Goal: Task Accomplishment & Management: Manage account settings

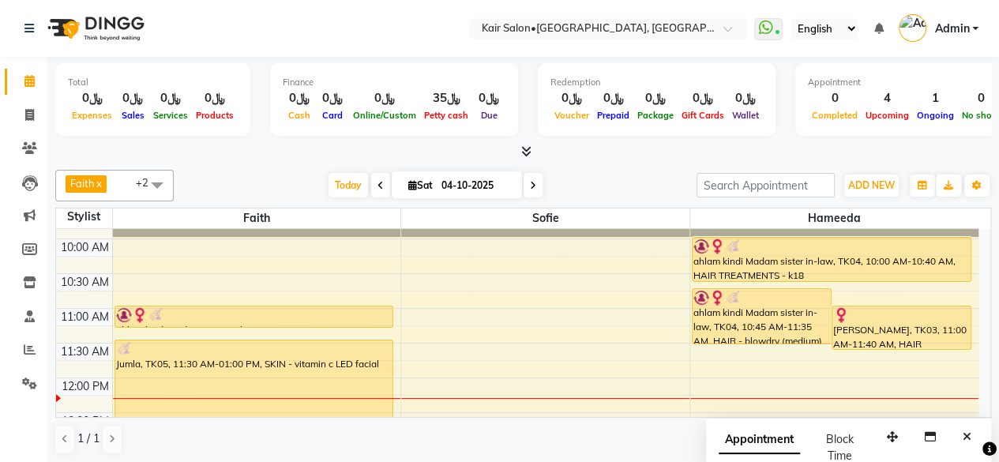
scroll to position [79, 0]
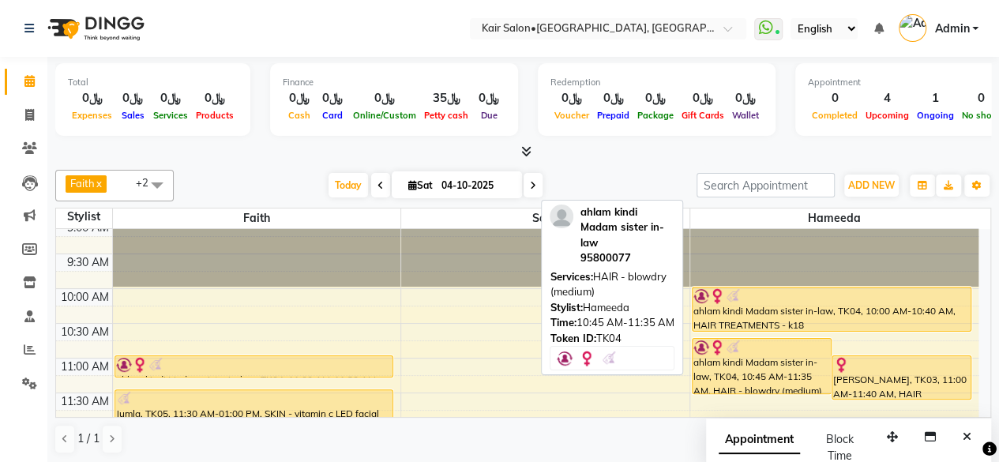
click at [772, 355] on div "ahlam kindi Madam sister in-law, TK04, 10:45 AM-11:35 AM, HAIR - blowdry (mediu…" at bounding box center [762, 366] width 138 height 54
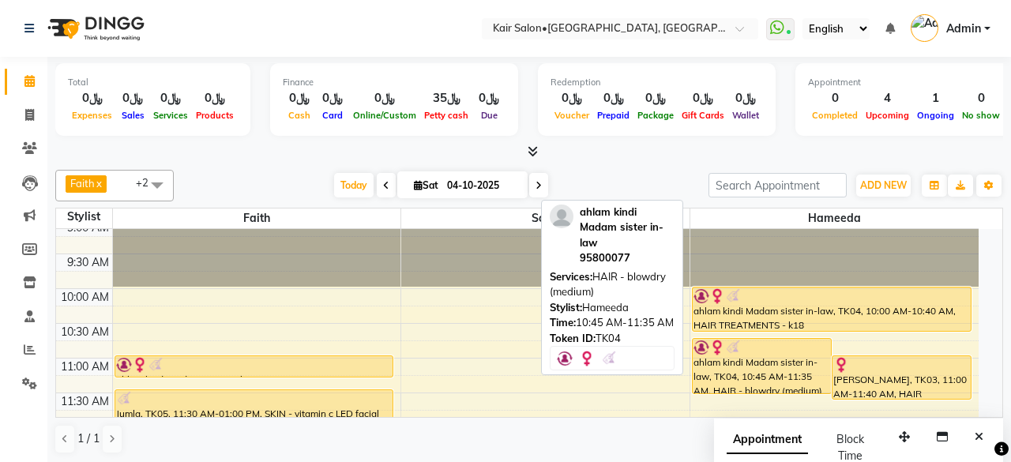
select select "1"
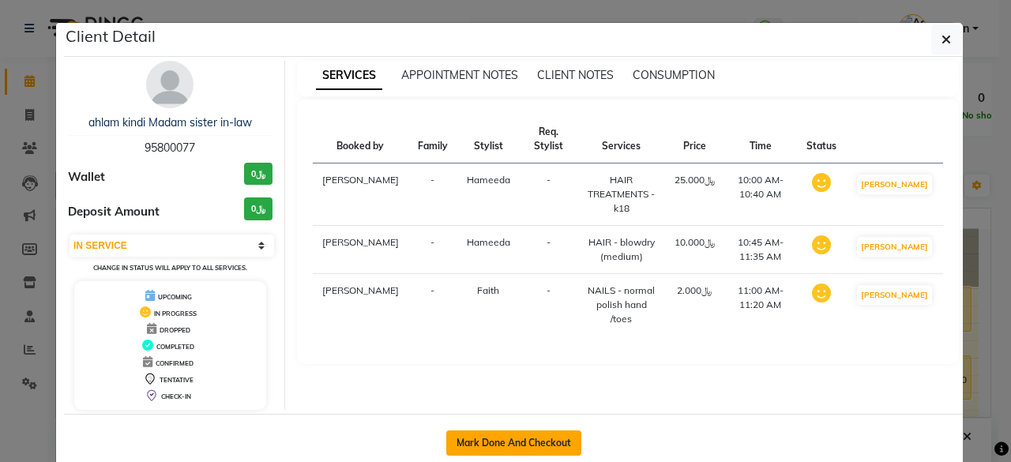
click at [479, 437] on button "Mark Done And Checkout" at bounding box center [513, 442] width 135 height 25
select select "service"
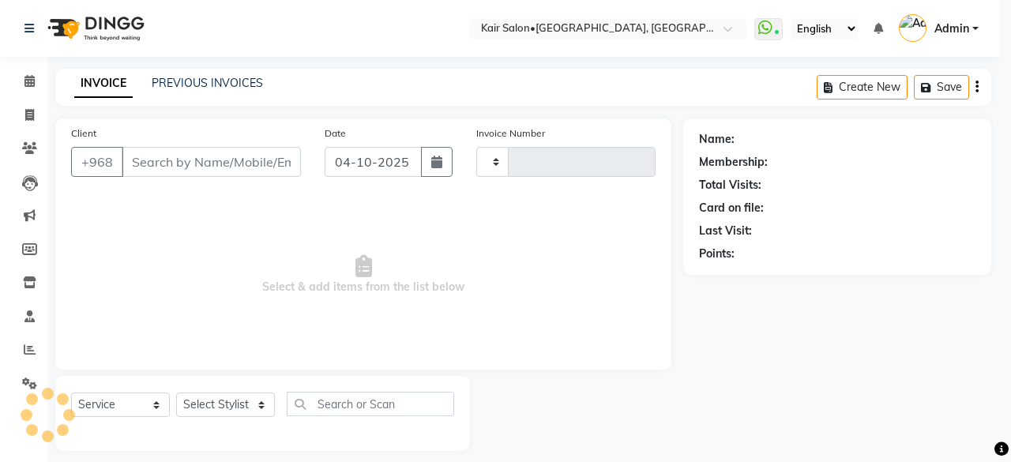
type input "2008"
select select "6490"
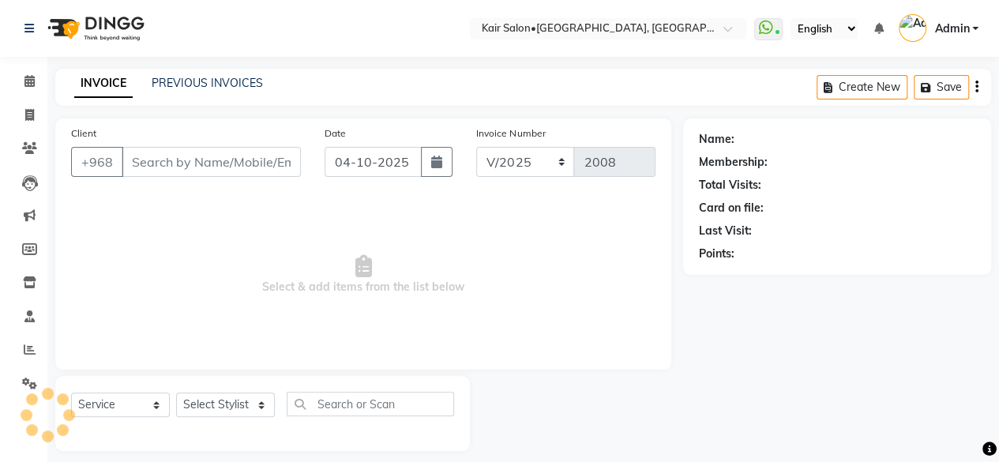
type input "95800077"
select select "66378"
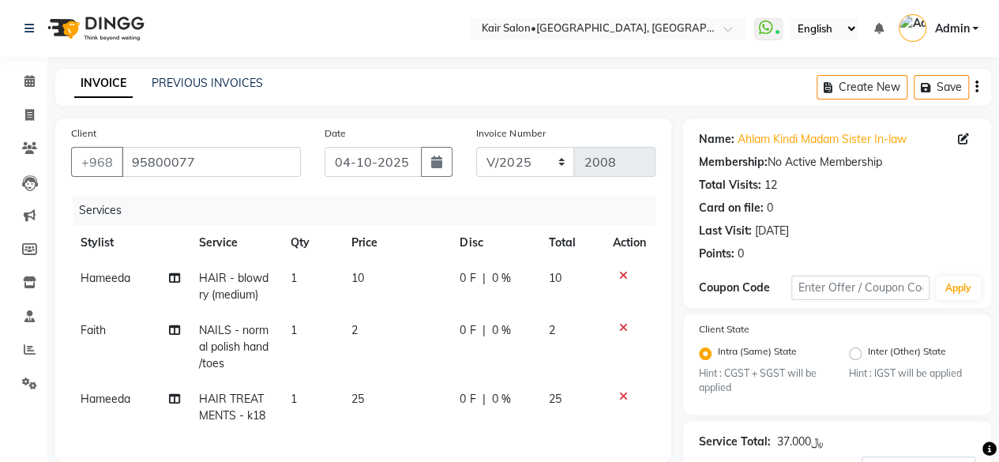
click at [372, 337] on td "2" at bounding box center [396, 347] width 108 height 69
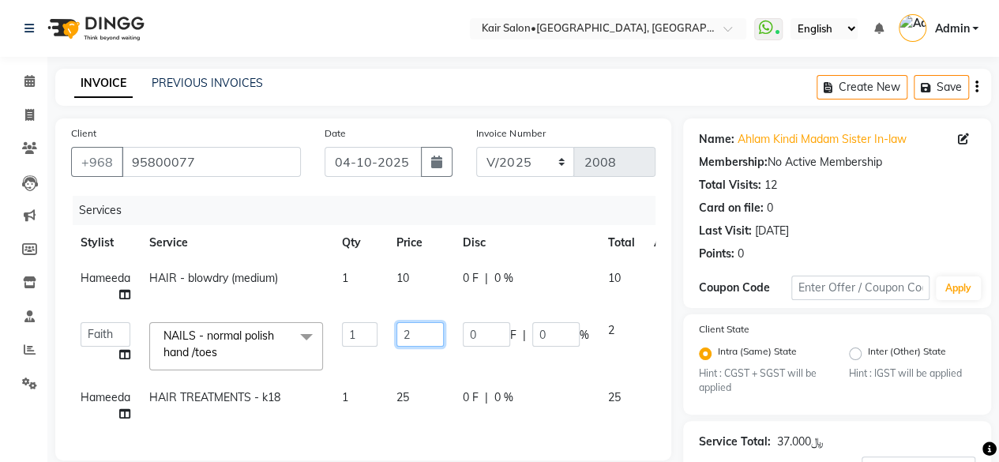
click at [431, 333] on input "2" at bounding box center [419, 334] width 47 height 24
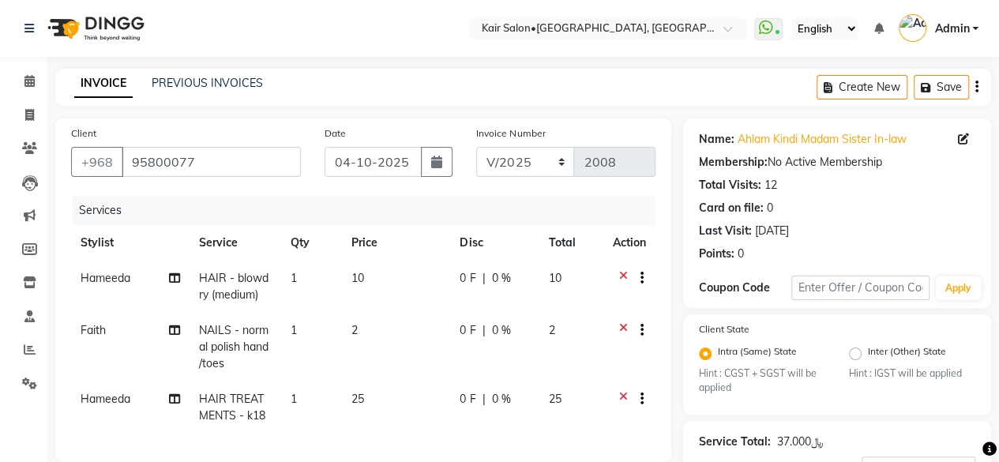
click at [360, 409] on td "25" at bounding box center [396, 407] width 108 height 52
select select "66378"
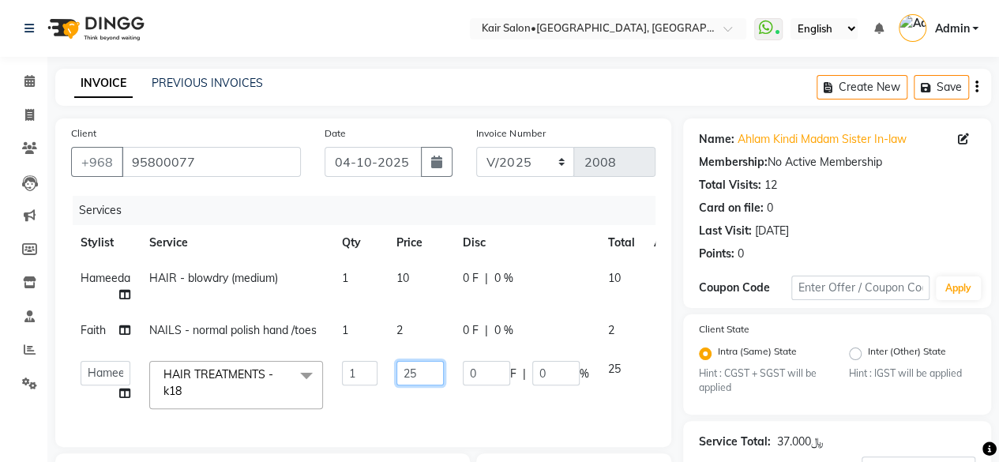
click at [431, 370] on input "25" at bounding box center [419, 373] width 47 height 24
type input "2"
type input "0"
click at [540, 403] on tr "Faith HABSATBEE [PERSON_NAME] Kairs staffs Madam [PERSON_NAME] Madam [PERSON_NA…" at bounding box center [383, 384] width 625 height 67
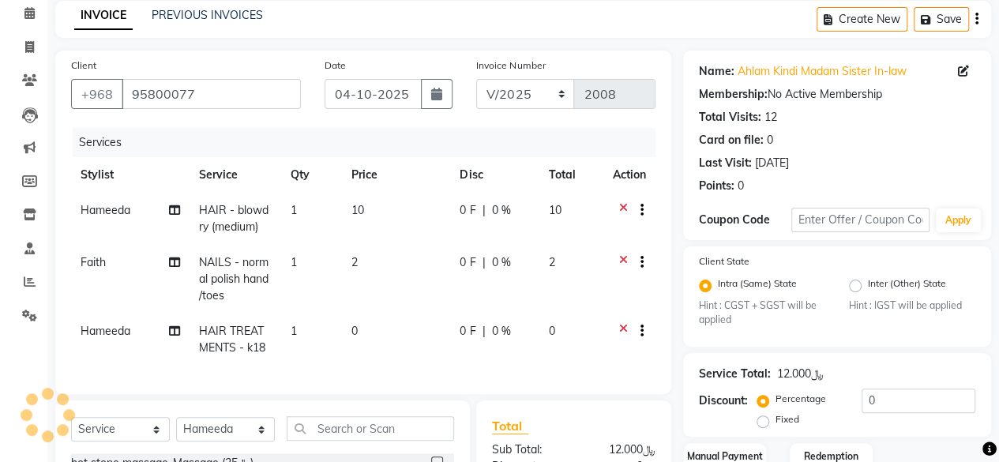
scroll to position [237, 0]
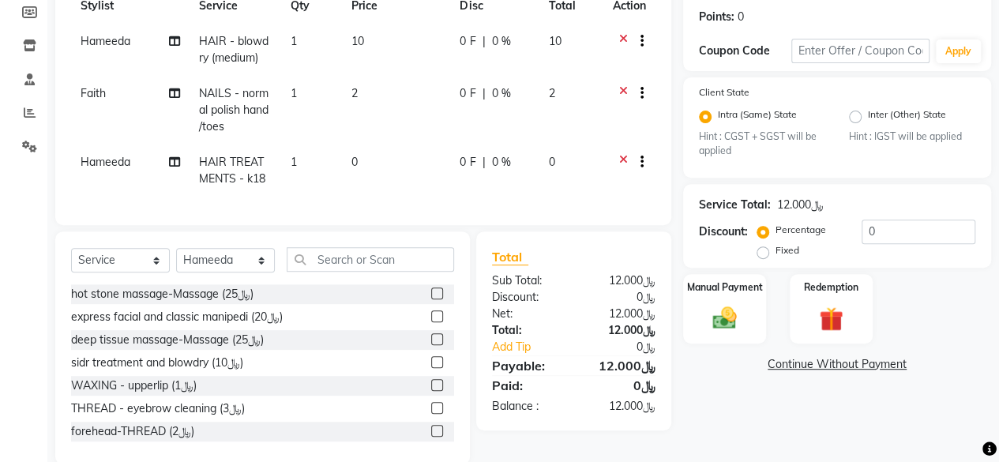
click at [627, 83] on td at bounding box center [629, 110] width 52 height 69
click at [621, 91] on icon at bounding box center [623, 95] width 9 height 20
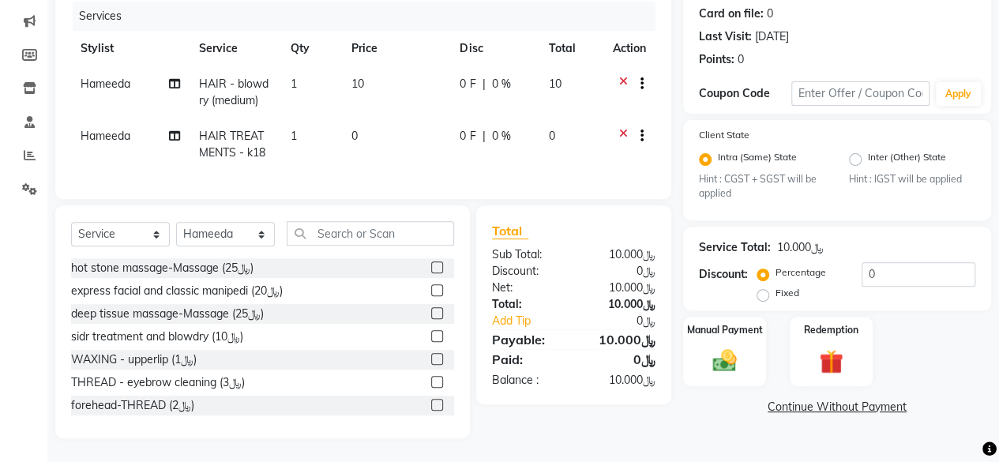
scroll to position [205, 0]
click at [321, 227] on input "text" at bounding box center [370, 233] width 167 height 24
click at [325, 235] on input "text" at bounding box center [370, 233] width 167 height 24
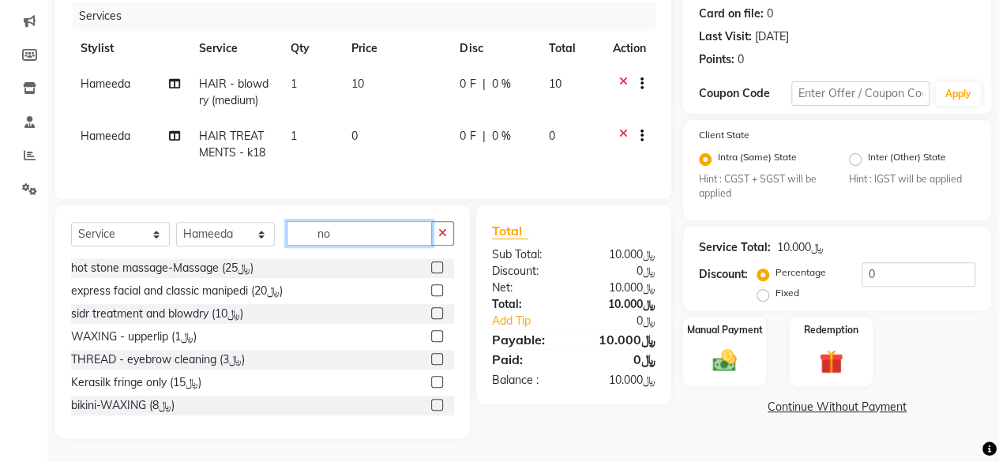
scroll to position [174, 0]
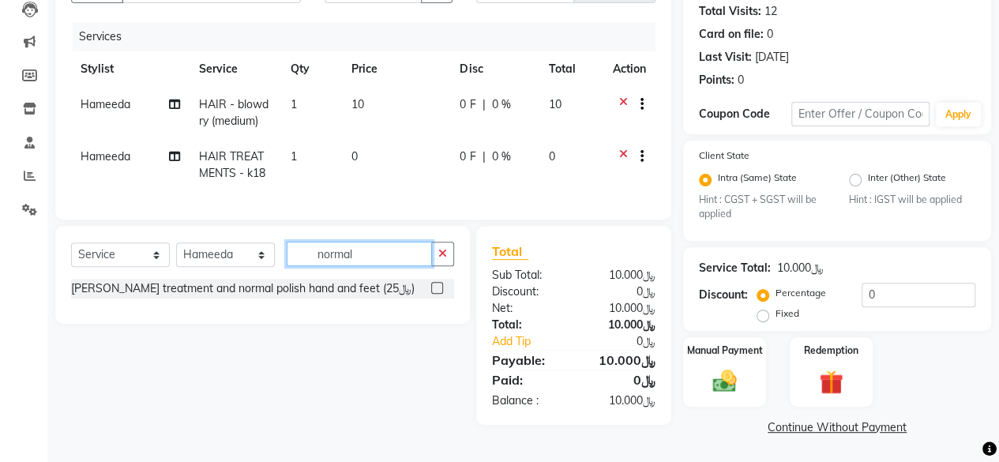
type input "normal"
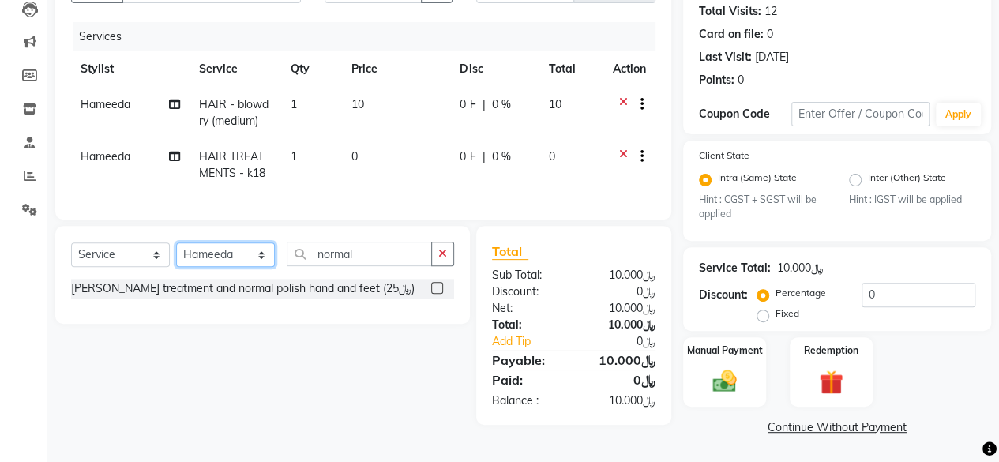
click at [262, 263] on select "Select Stylist Faith HABSATBEE [PERSON_NAME] staffs Madam [PERSON_NAME] Madam […" at bounding box center [225, 254] width 99 height 24
click at [176, 254] on select "Select Stylist Faith HABSATBEE [PERSON_NAME] staffs Madam [PERSON_NAME] Madam […" at bounding box center [225, 254] width 99 height 24
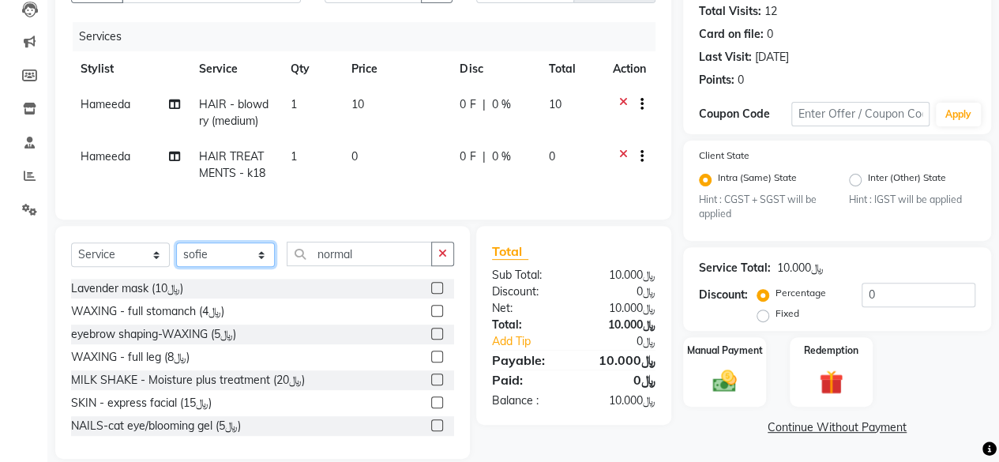
click at [259, 266] on select "Select Stylist Faith HABSATBEE [PERSON_NAME] staffs Madam [PERSON_NAME] Madam […" at bounding box center [225, 254] width 99 height 24
select select "49362"
click at [176, 254] on select "Select Stylist Faith HABSATBEE [PERSON_NAME] staffs Madam [PERSON_NAME] Madam […" at bounding box center [225, 254] width 99 height 24
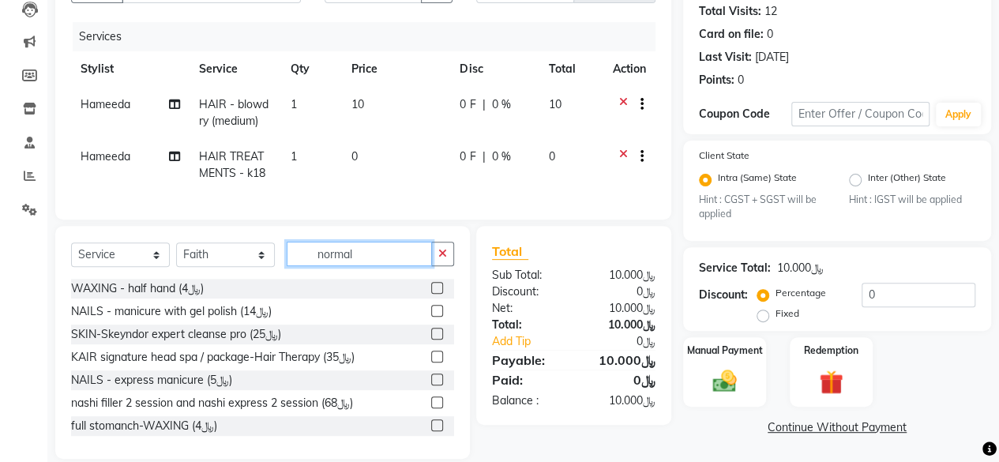
click at [377, 259] on input "normal" at bounding box center [359, 254] width 145 height 24
type input "n"
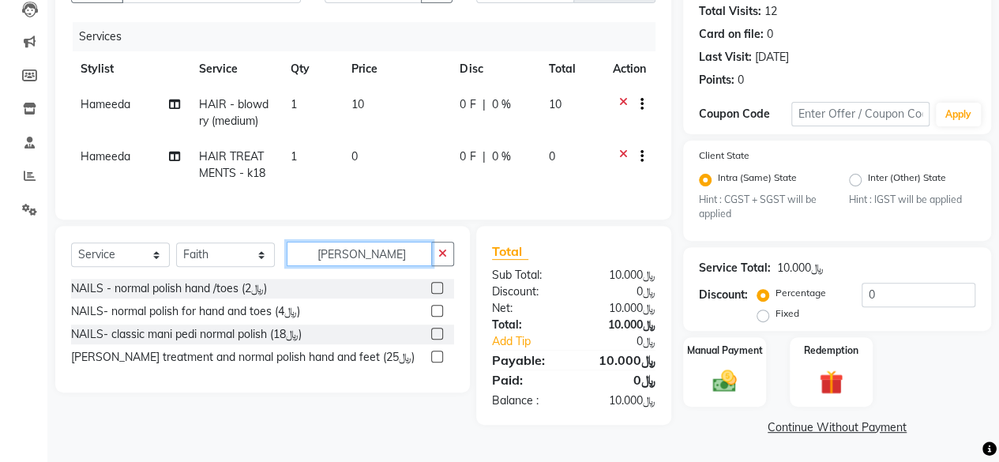
type input "normal"
click at [437, 317] on label at bounding box center [437, 311] width 12 height 12
click at [437, 317] on input "checkbox" at bounding box center [436, 311] width 10 height 10
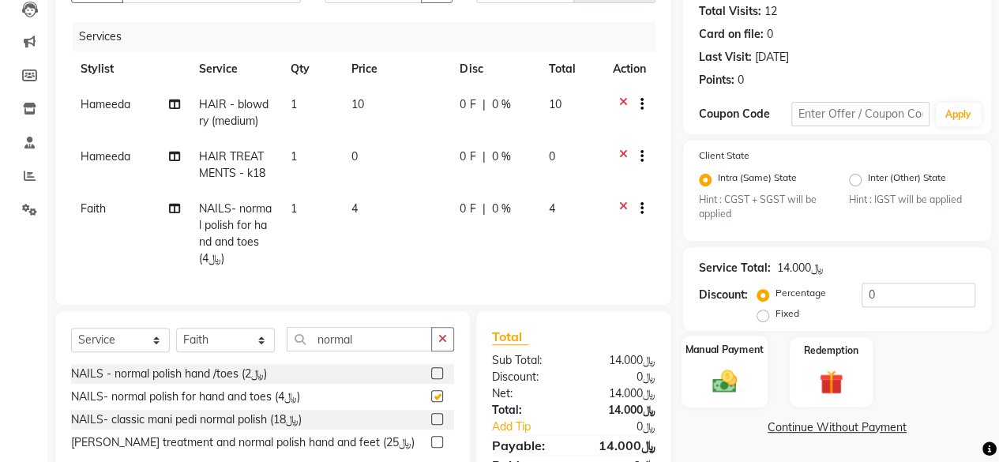
checkbox input "false"
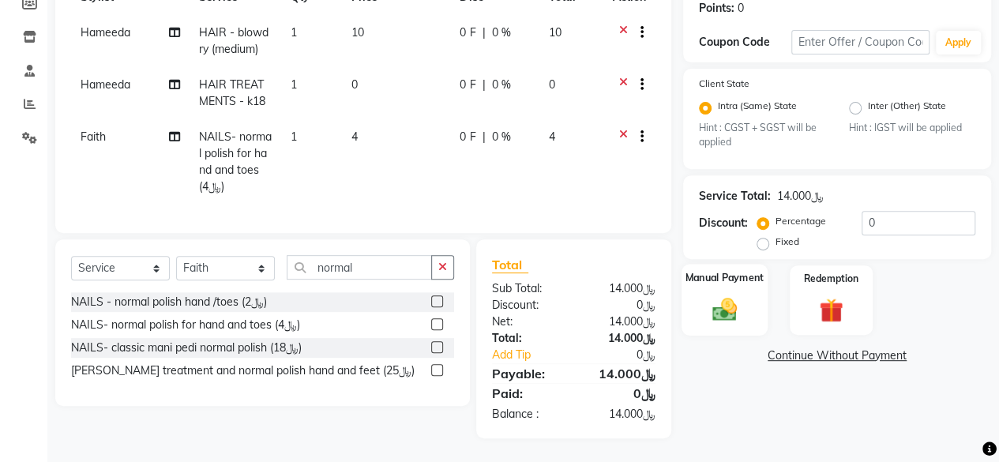
click at [725, 304] on img at bounding box center [724, 309] width 40 height 28
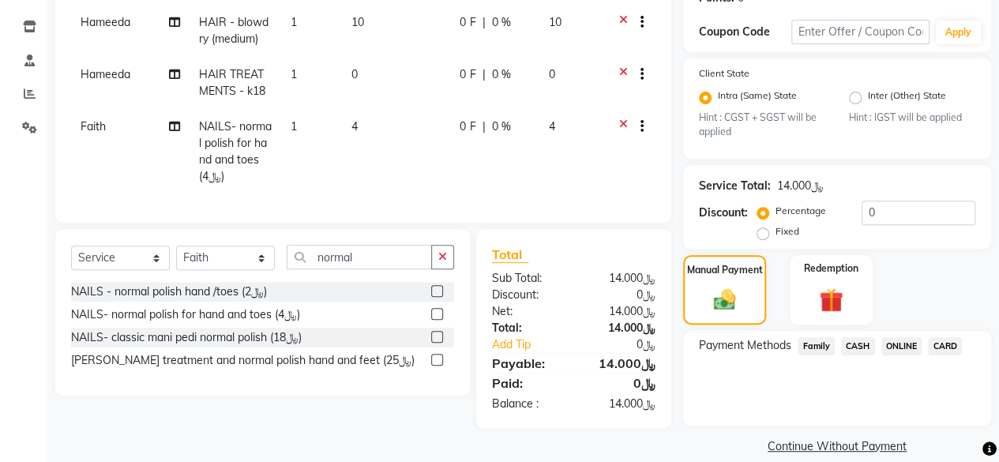
click at [948, 345] on span "CARD" at bounding box center [945, 346] width 34 height 18
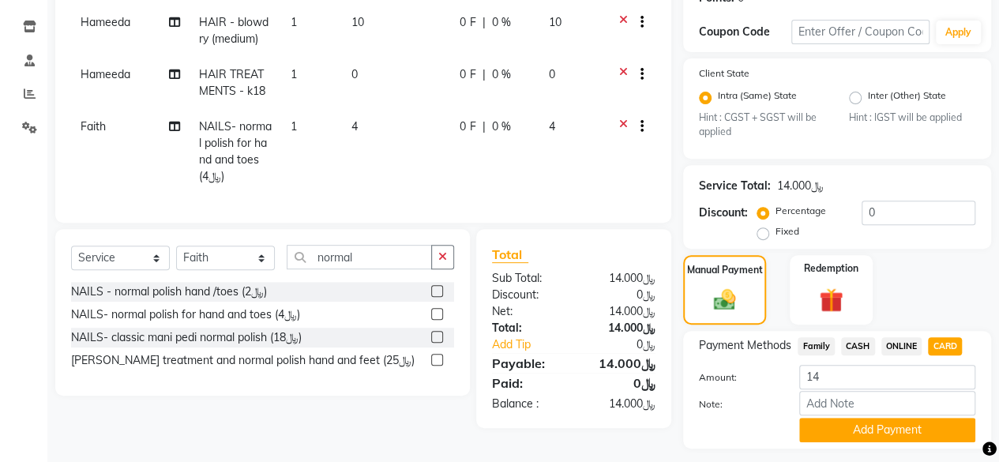
click at [865, 430] on button "Add Payment" at bounding box center [887, 430] width 176 height 24
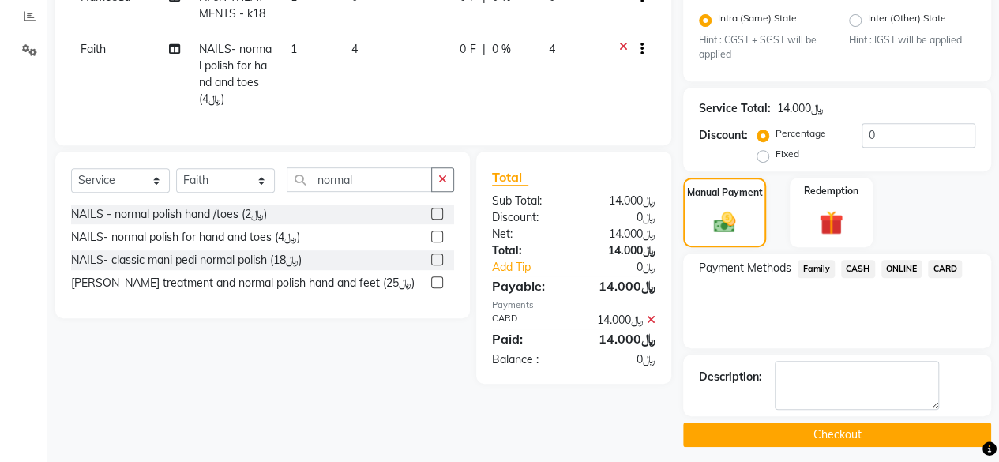
scroll to position [335, 0]
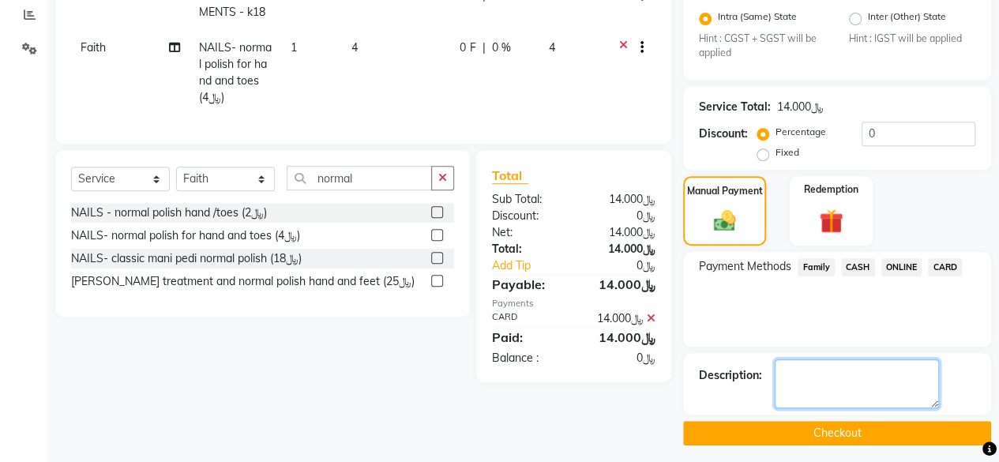
click at [839, 383] on textarea at bounding box center [857, 383] width 164 height 49
type textarea "last section of k18"
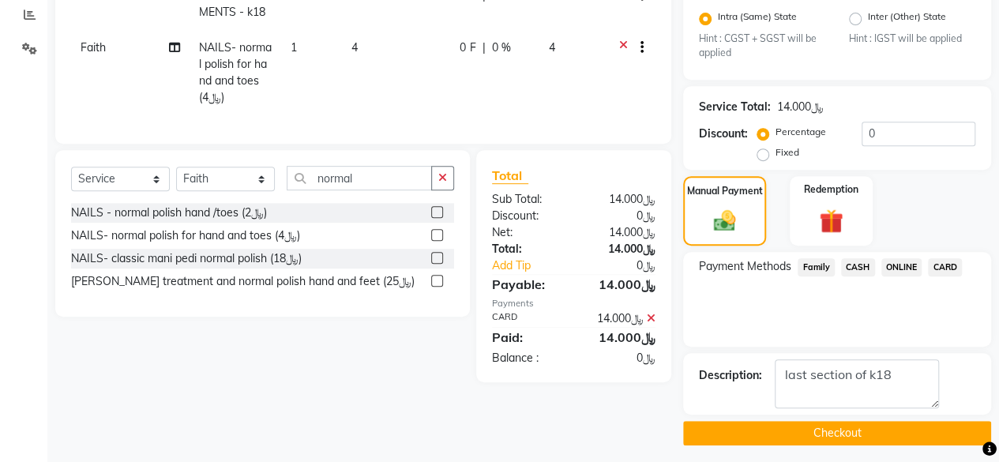
click at [825, 426] on button "Checkout" at bounding box center [837, 433] width 308 height 24
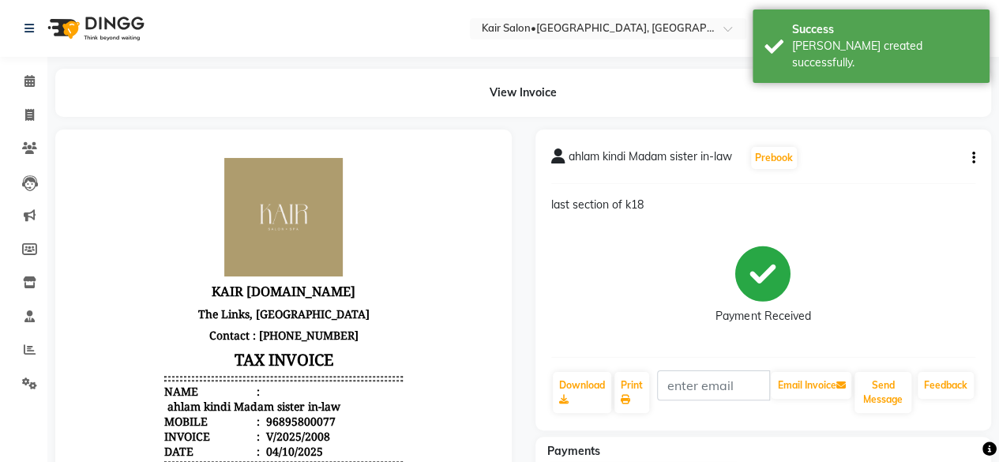
click at [973, 158] on icon "button" at bounding box center [973, 158] width 3 height 1
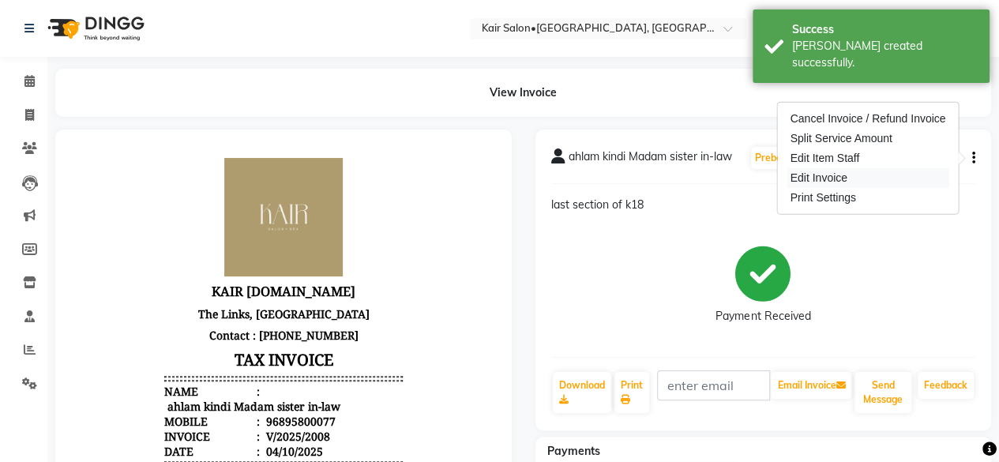
click at [905, 175] on div "Edit Invoice" at bounding box center [868, 178] width 162 height 20
select select "service"
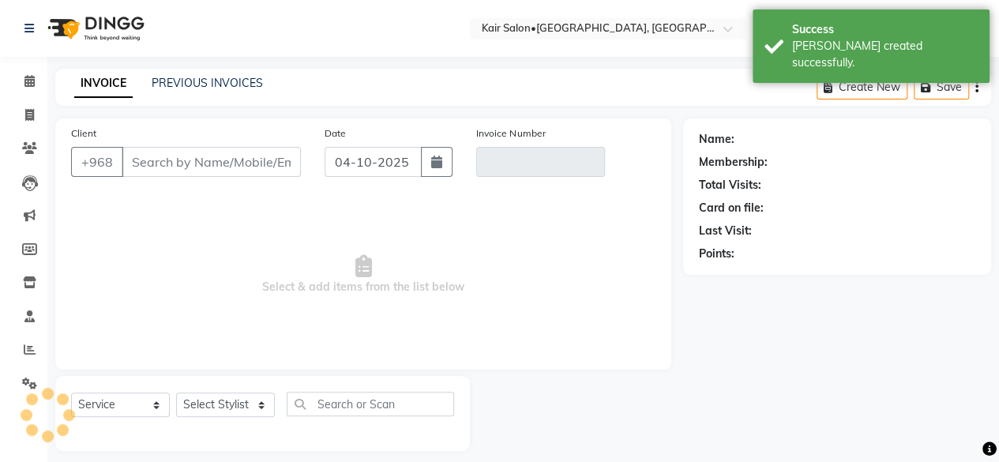
scroll to position [12, 0]
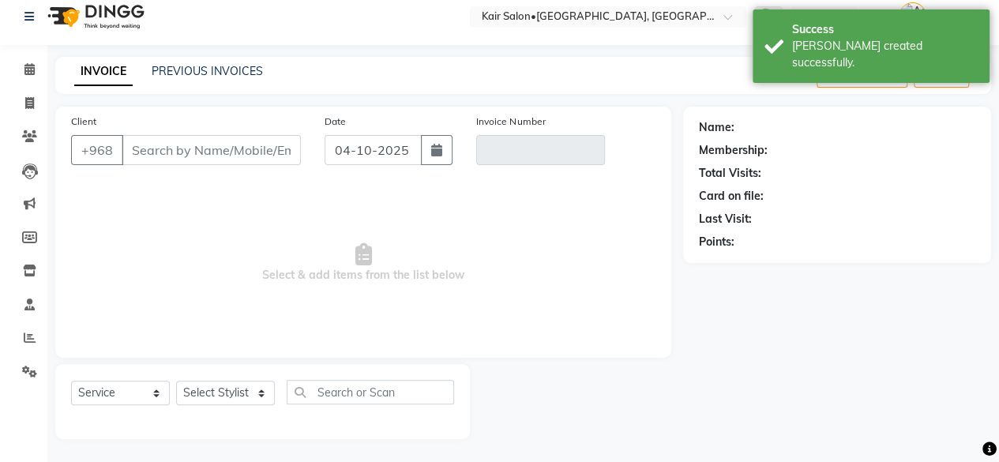
type input "95800077"
type input "V/2025/2008"
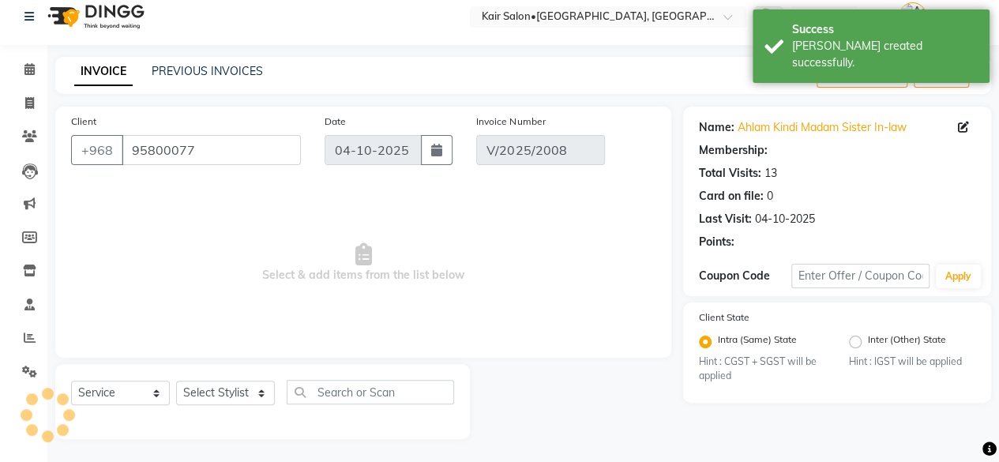
select select "select"
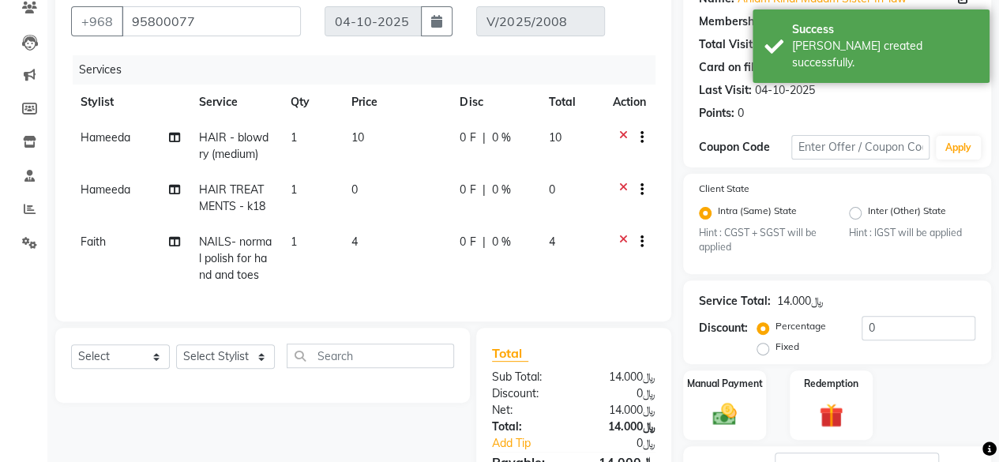
scroll to position [272, 0]
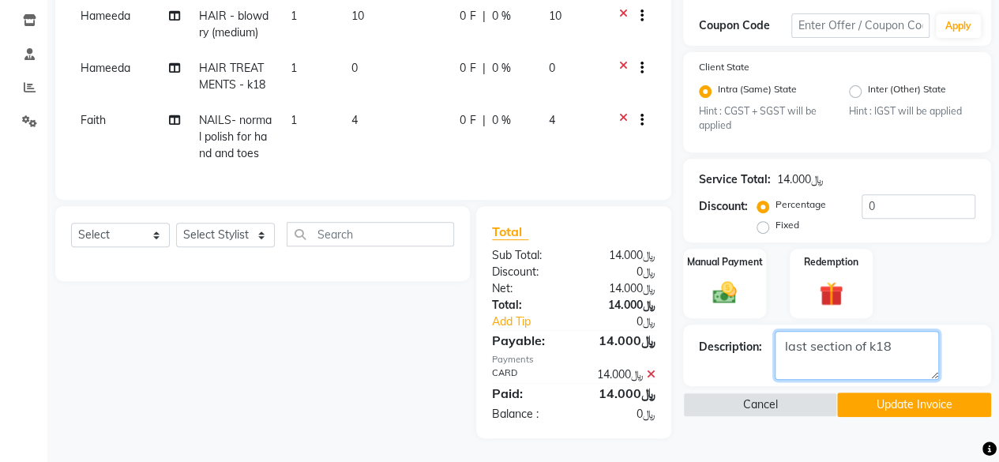
click at [830, 334] on textarea at bounding box center [857, 355] width 164 height 49
type textarea "last session of k18"
click at [891, 392] on button "Update Invoice" at bounding box center [914, 404] width 154 height 24
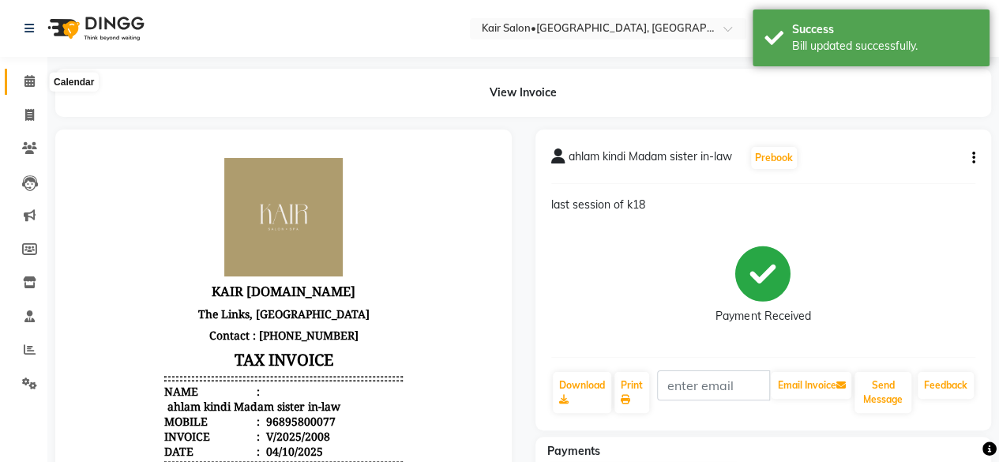
click at [28, 82] on icon at bounding box center [29, 81] width 10 height 12
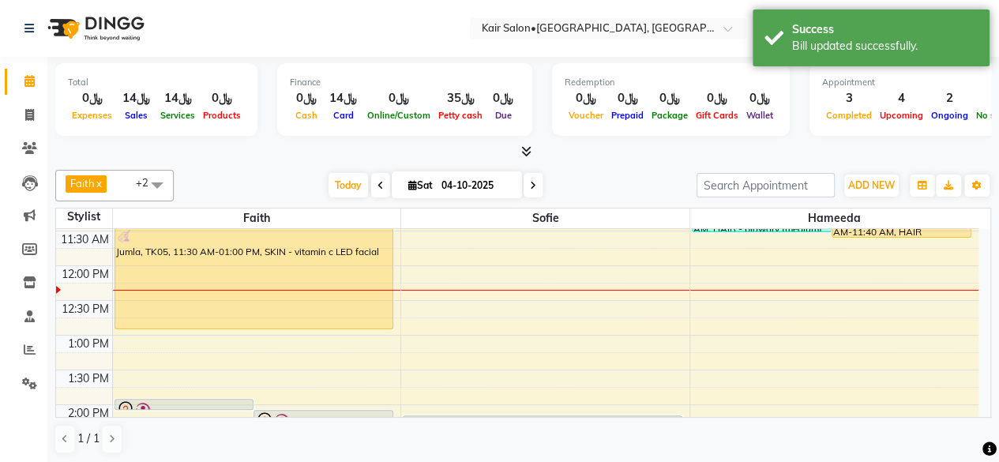
scroll to position [158, 0]
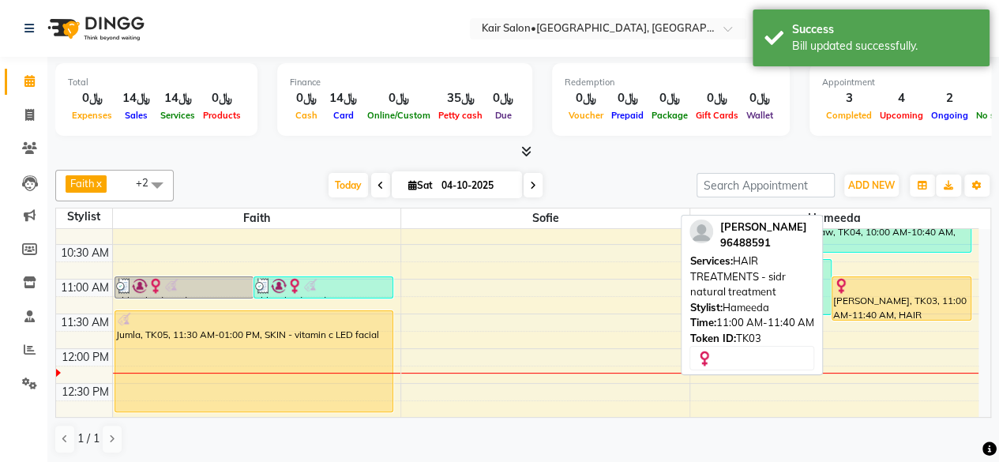
click at [879, 298] on div "[PERSON_NAME], TK03, 11:00 AM-11:40 AM, HAIR TREATMENTS - sidr natural treatment" at bounding box center [901, 298] width 138 height 43
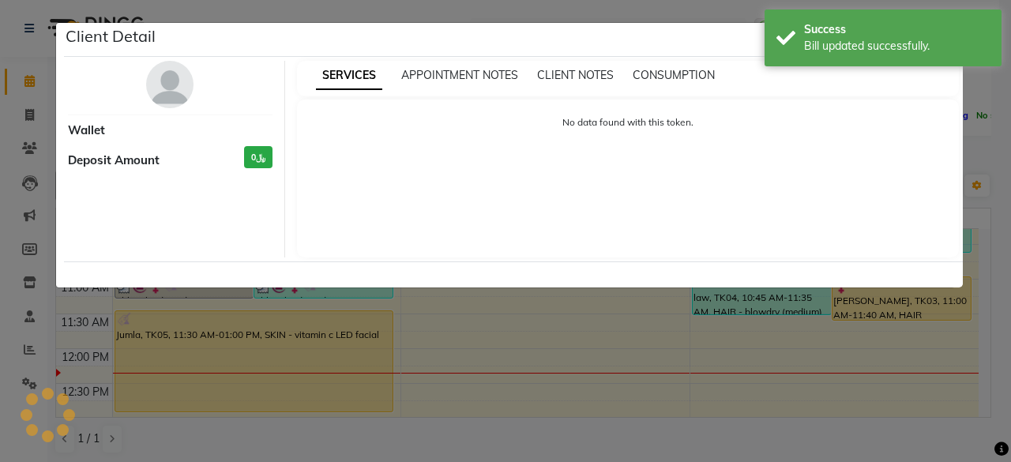
select select "1"
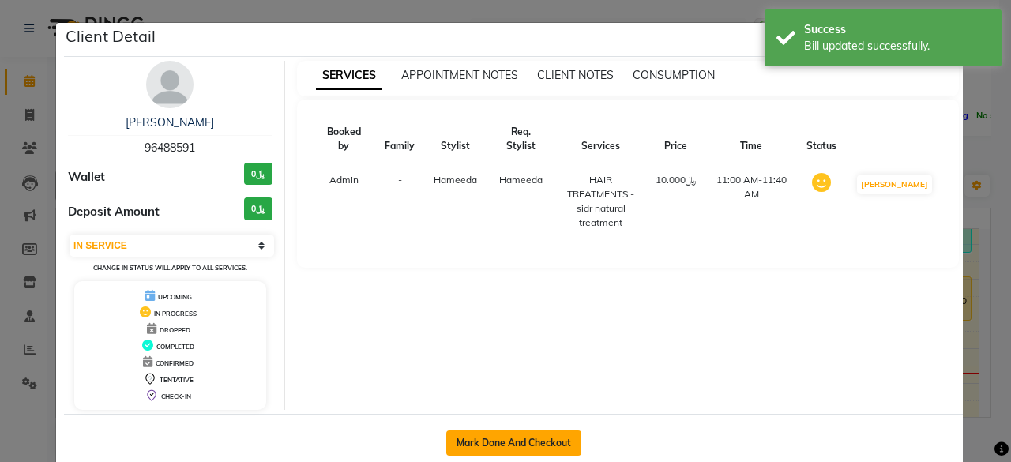
click at [495, 430] on button "Mark Done And Checkout" at bounding box center [513, 442] width 135 height 25
select select "service"
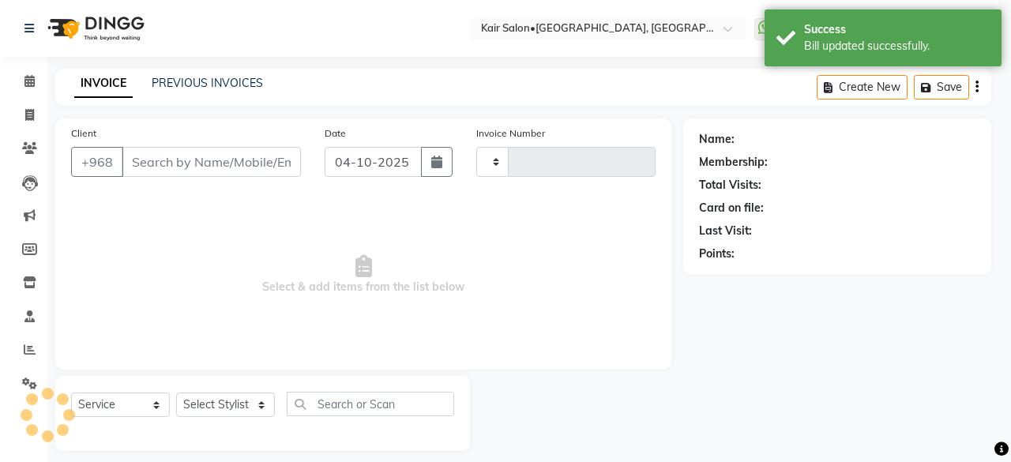
type input "2009"
select select "6490"
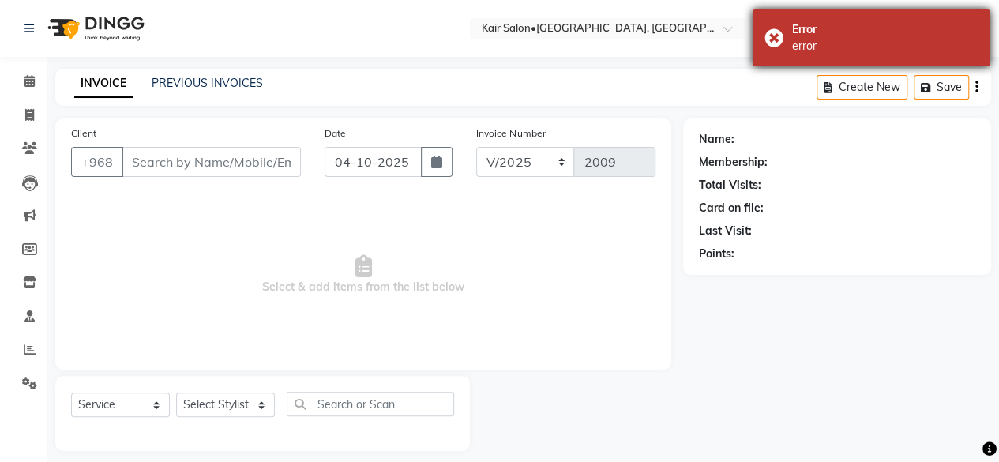
click at [774, 29] on div "Error error" at bounding box center [871, 37] width 237 height 57
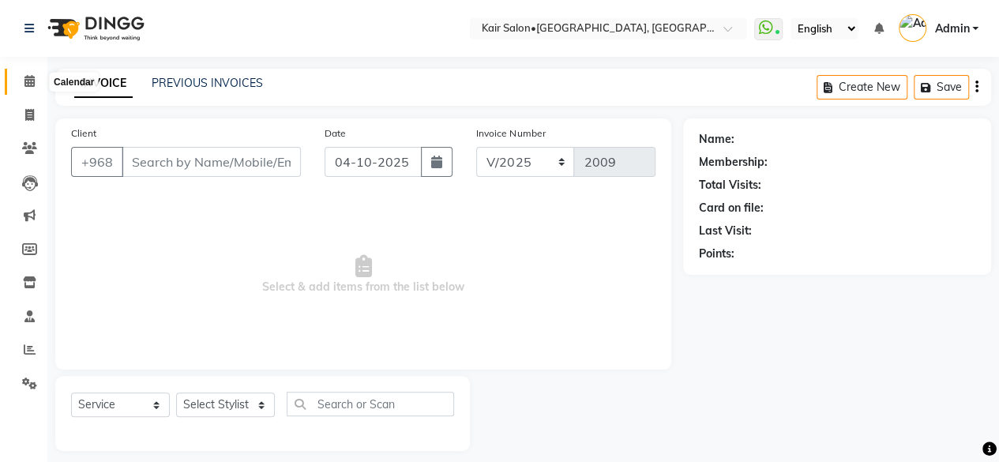
click at [29, 82] on icon at bounding box center [29, 81] width 10 height 12
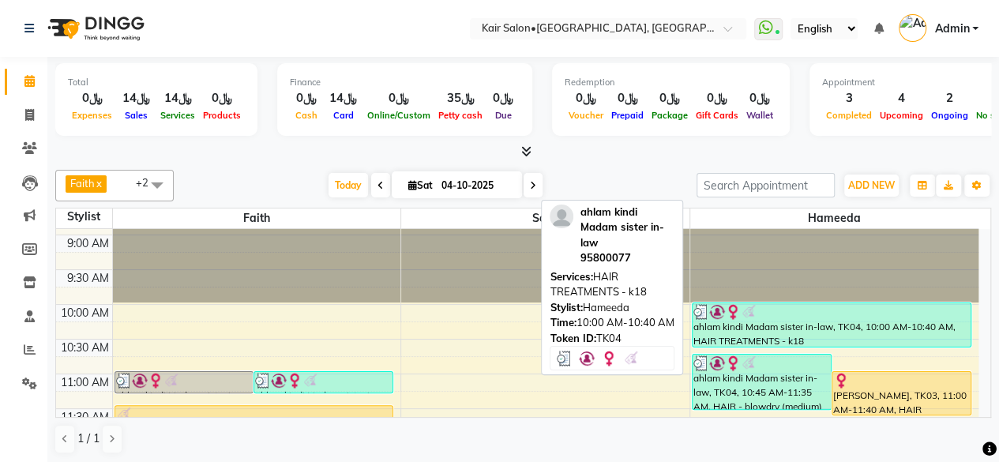
scroll to position [158, 0]
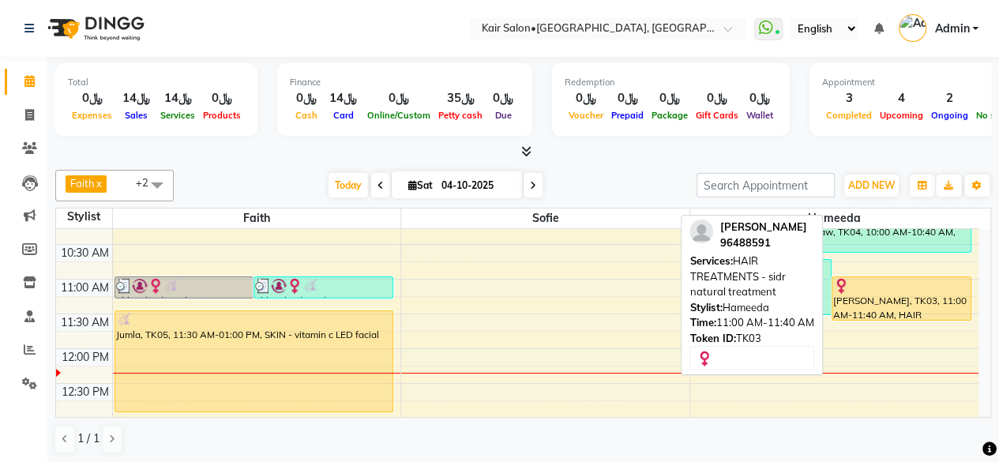
click at [883, 305] on div "[PERSON_NAME], TK03, 11:00 AM-11:40 AM, HAIR TREATMENTS - sidr natural treatment" at bounding box center [901, 298] width 138 height 43
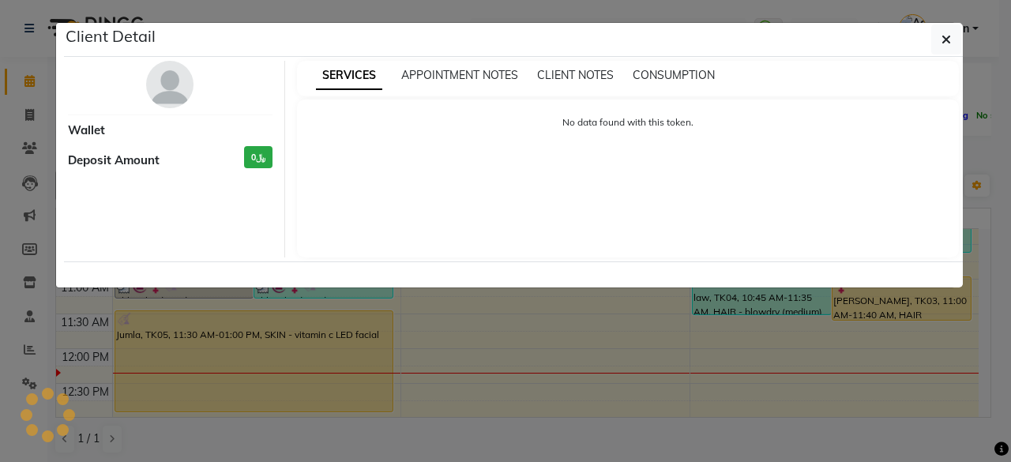
select select "1"
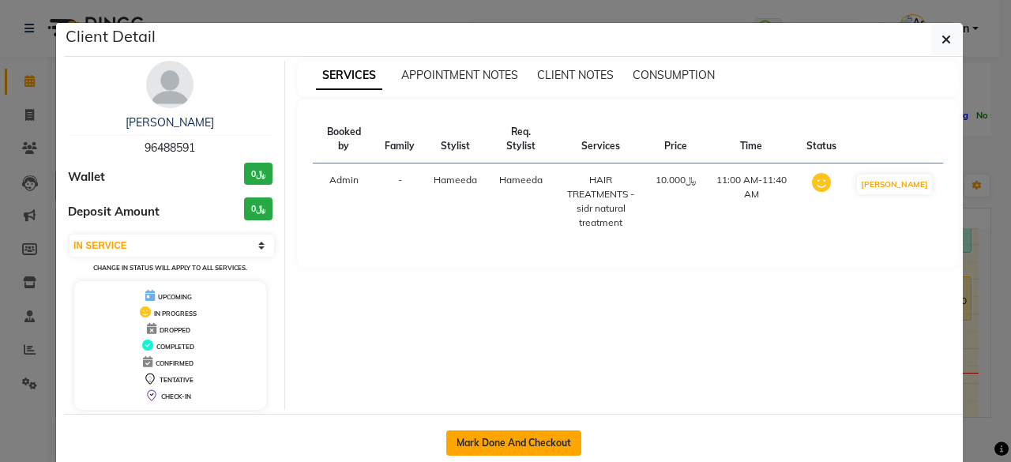
click at [491, 443] on button "Mark Done And Checkout" at bounding box center [513, 442] width 135 height 25
select select "service"
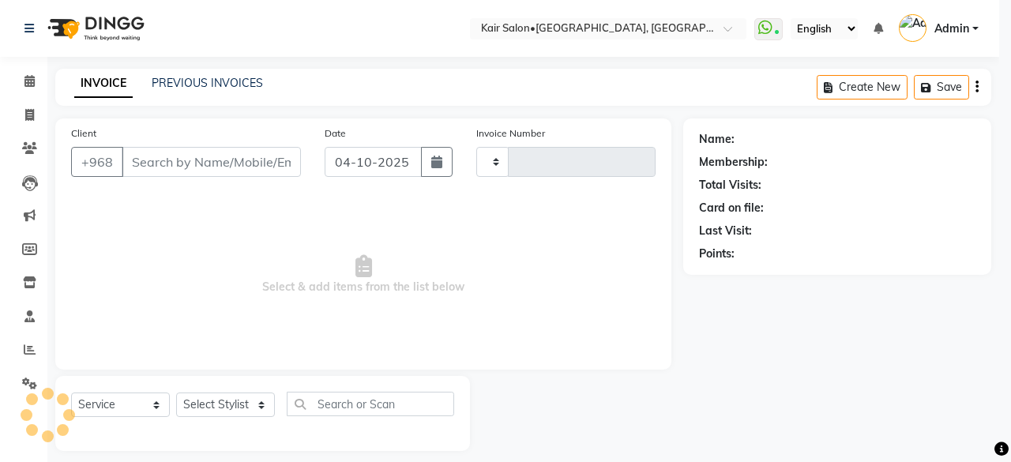
type input "2009"
select select "6490"
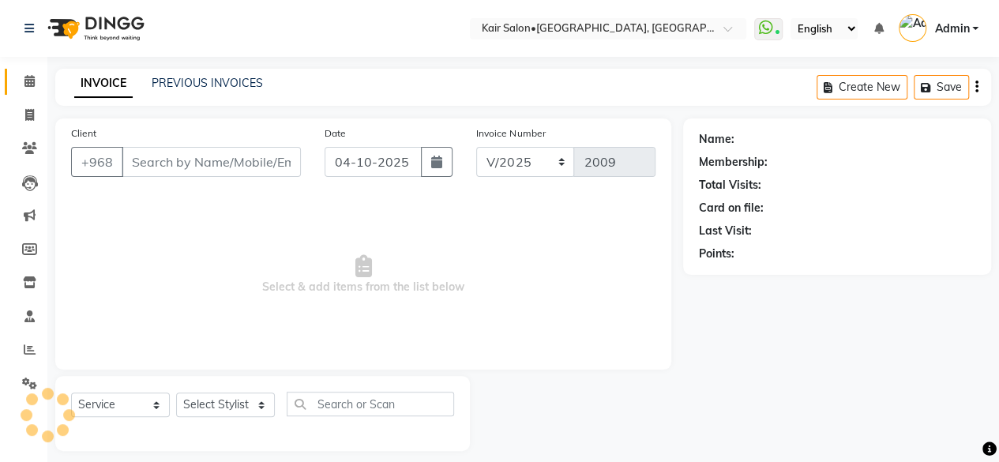
type input "96488591"
select select "66378"
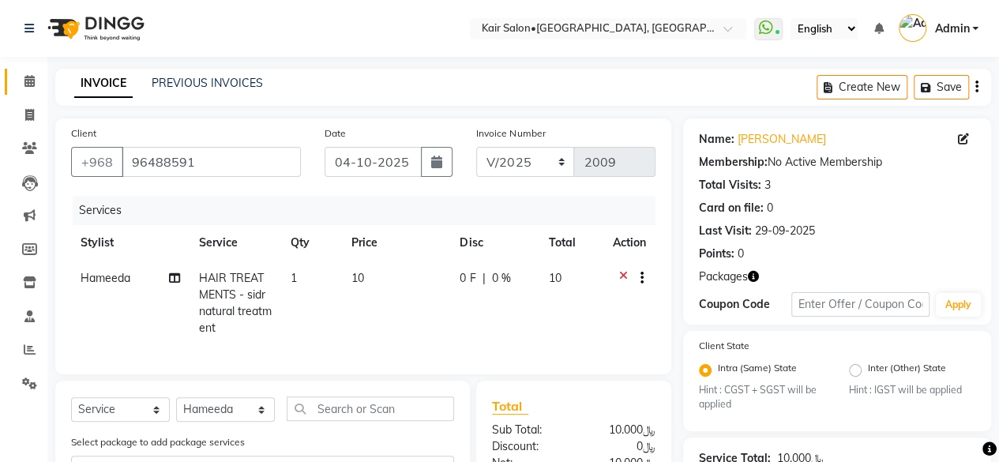
scroll to position [158, 0]
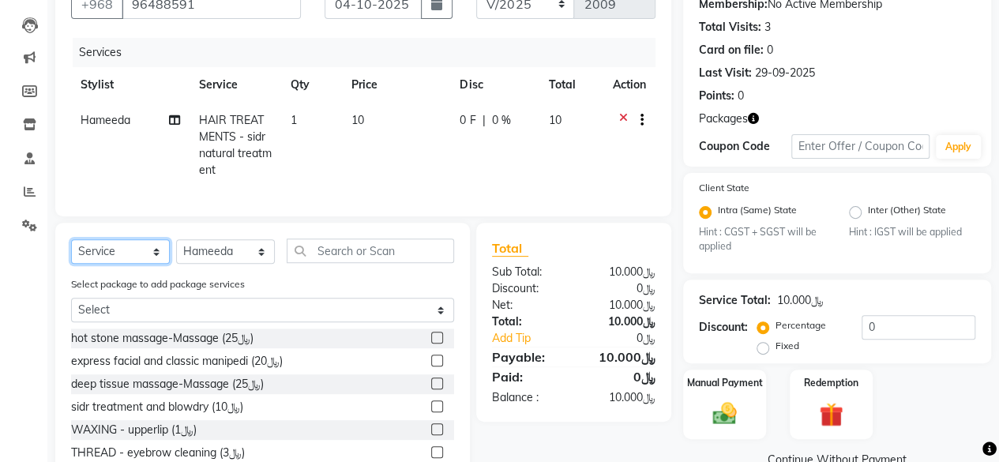
click at [153, 261] on select "Select Service Product Membership Package Voucher Prepaid Gift Card" at bounding box center [120, 251] width 99 height 24
click at [71, 251] on select "Select Service Product Membership Package Voucher Prepaid Gift Card" at bounding box center [120, 251] width 99 height 24
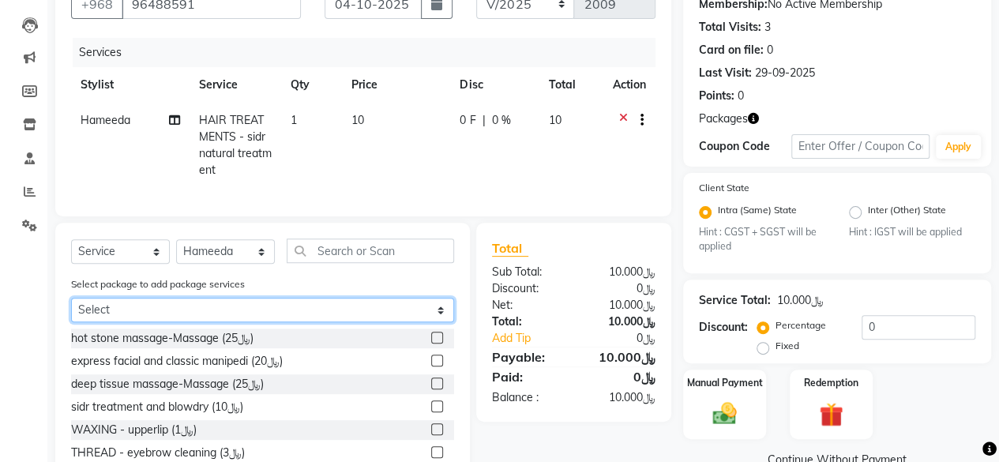
click at [437, 316] on select "Select suhaila al tubi" at bounding box center [262, 310] width 383 height 24
select select "1: Object"
click at [71, 309] on select "Select suhaila al tubi" at bounding box center [262, 310] width 383 height 24
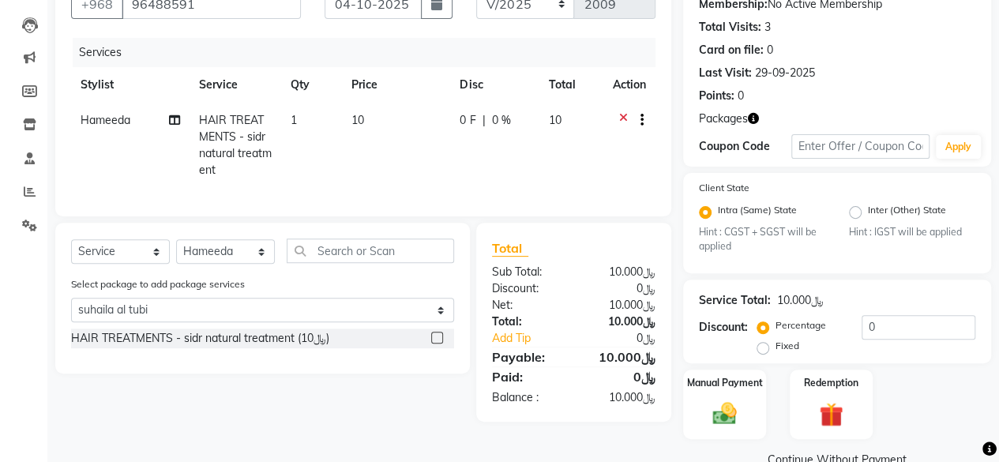
click at [434, 344] on label at bounding box center [437, 338] width 12 height 12
click at [434, 344] on input "checkbox" at bounding box center [436, 338] width 10 height 10
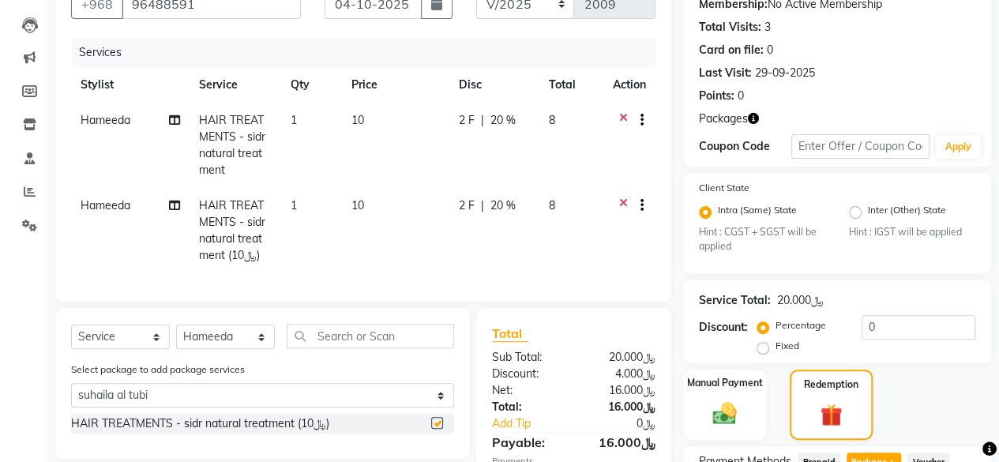
checkbox input "false"
click at [621, 112] on icon at bounding box center [623, 122] width 9 height 20
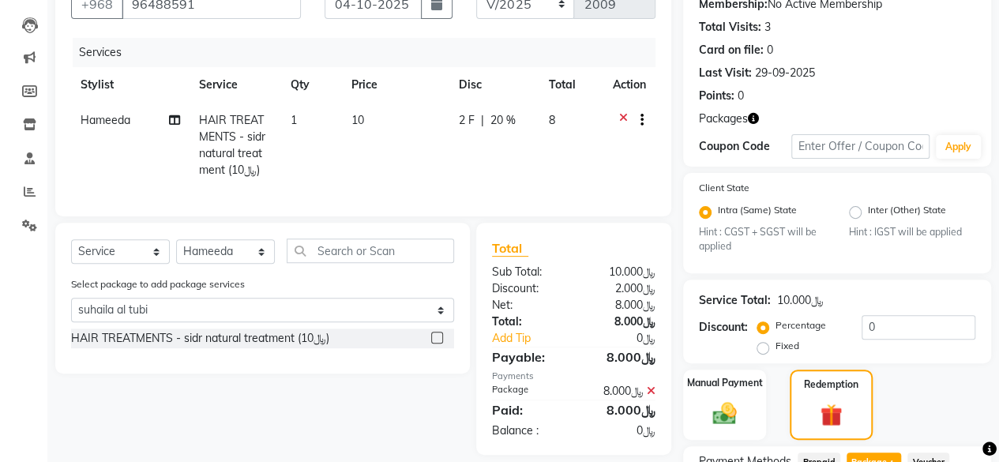
scroll to position [418, 0]
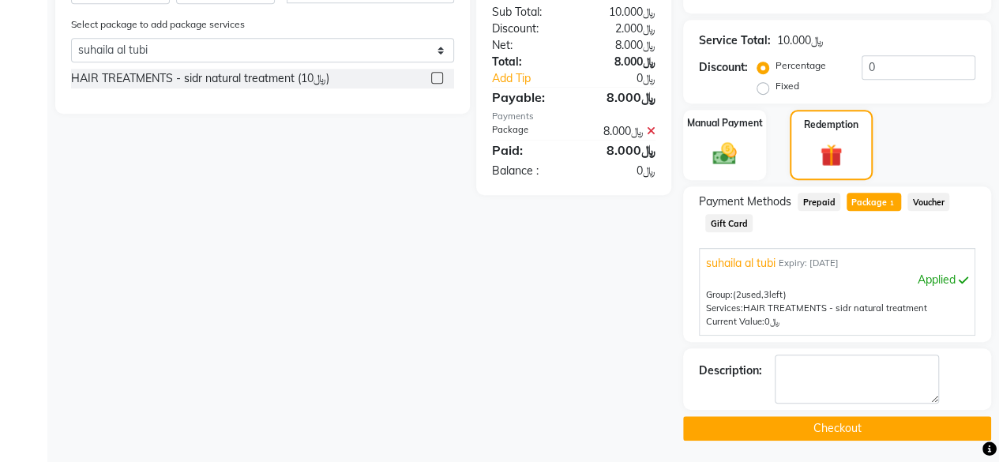
click at [843, 419] on button "Checkout" at bounding box center [837, 428] width 308 height 24
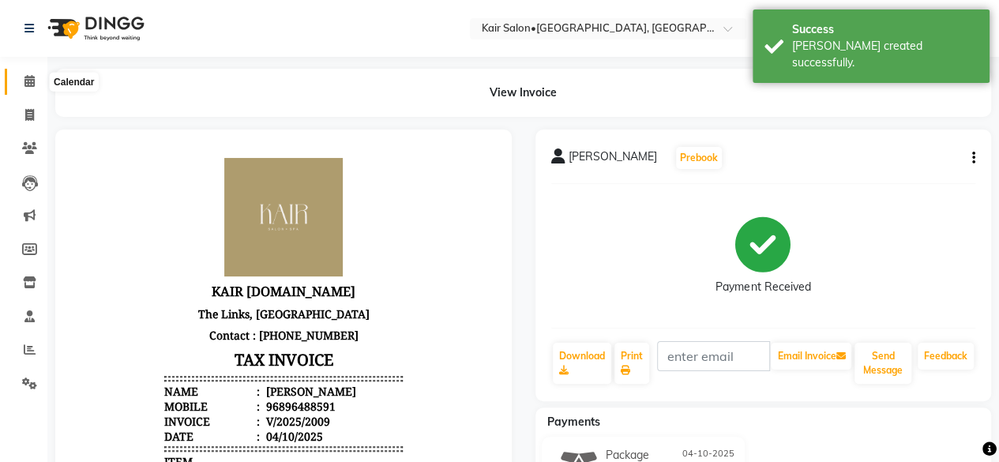
click at [28, 78] on icon at bounding box center [29, 81] width 10 height 12
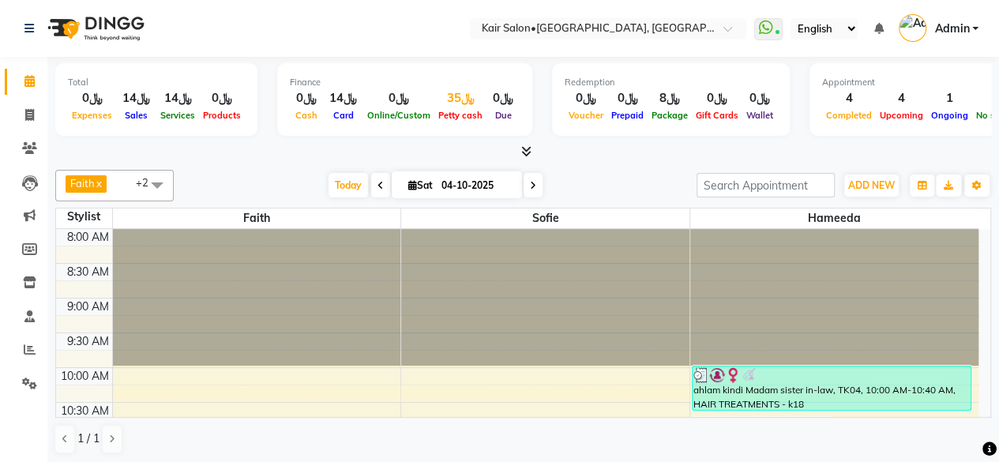
click at [456, 96] on div "﷼35" at bounding box center [460, 98] width 52 height 18
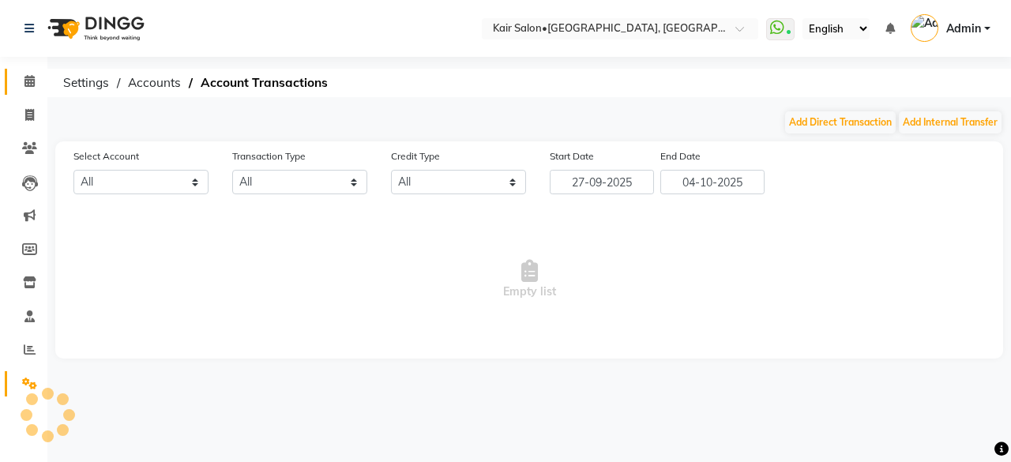
select select "5516"
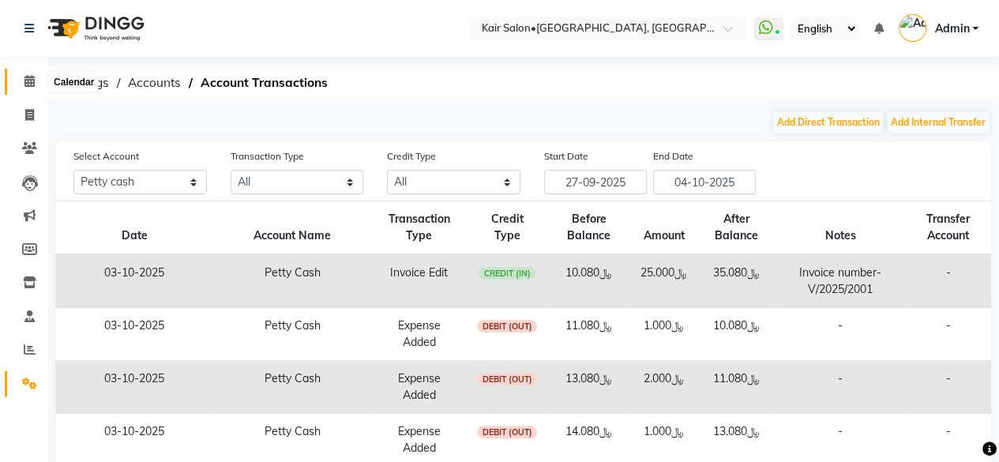
click at [27, 84] on icon at bounding box center [29, 81] width 10 height 12
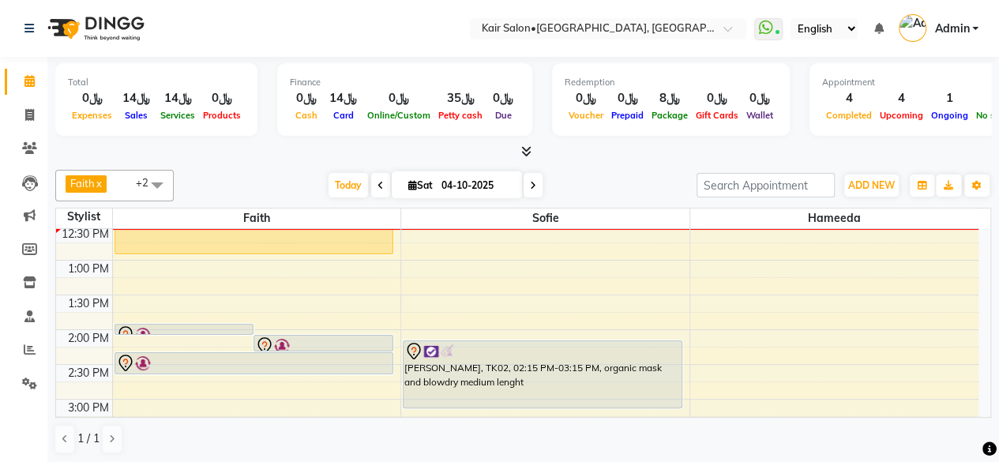
scroll to position [237, 0]
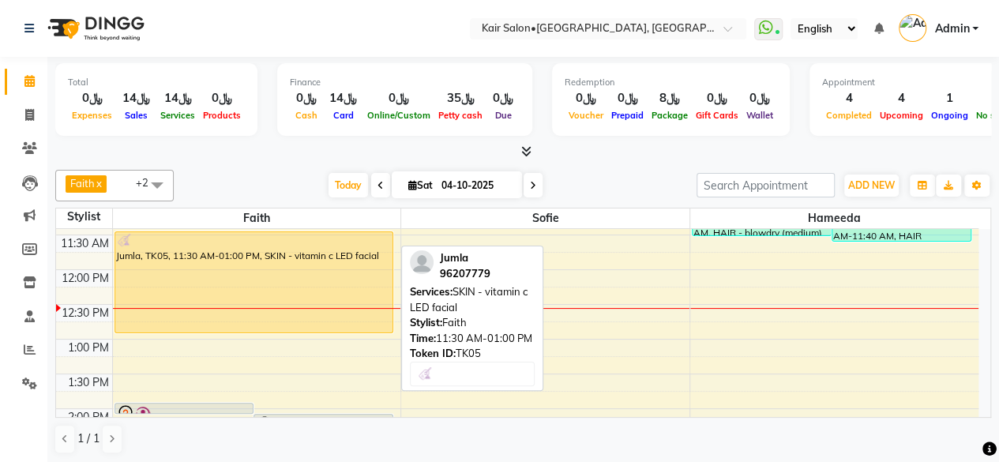
click at [269, 286] on div "Jumla, TK05, 11:30 AM-01:00 PM, SKIN - vitamin c LED facial" at bounding box center [254, 282] width 278 height 100
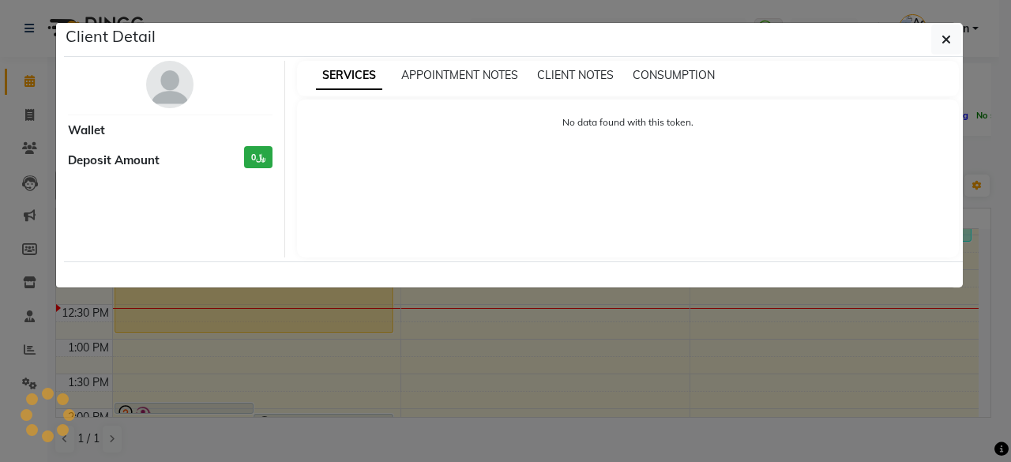
select select "1"
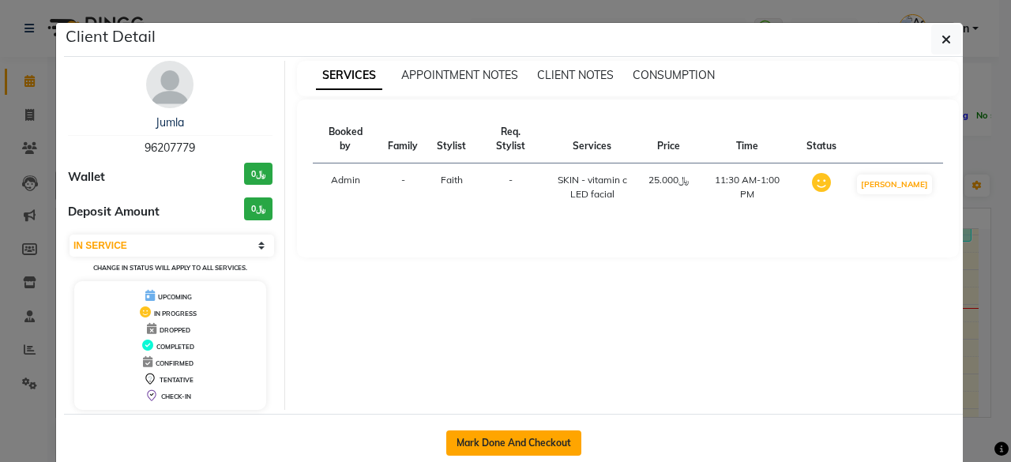
click at [486, 435] on button "Mark Done And Checkout" at bounding box center [513, 442] width 135 height 25
select select "service"
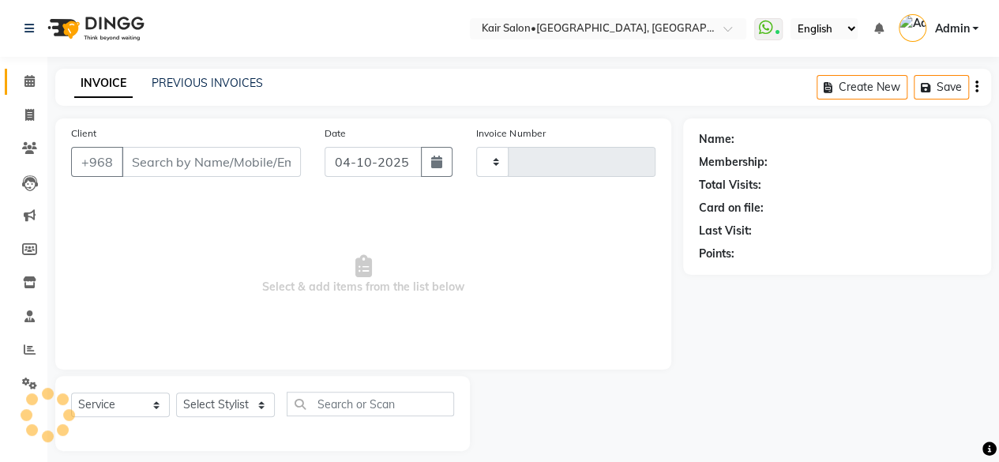
type input "2010"
select select "6490"
type input "96207779"
select select "49362"
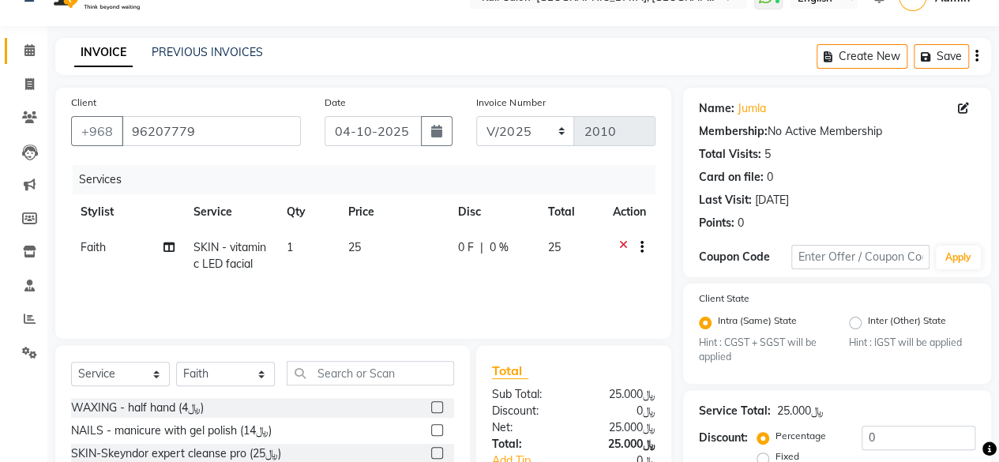
scroll to position [79, 0]
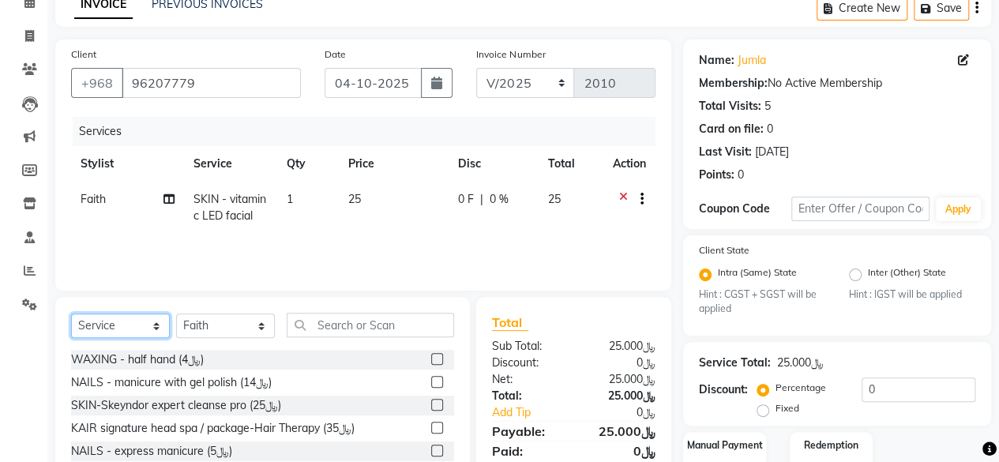
click at [152, 325] on select "Select Service Product Membership Package Voucher Prepaid Gift Card" at bounding box center [120, 325] width 99 height 24
select select "package"
click at [71, 313] on select "Select Service Product Membership Package Voucher Prepaid Gift Card" at bounding box center [120, 325] width 99 height 24
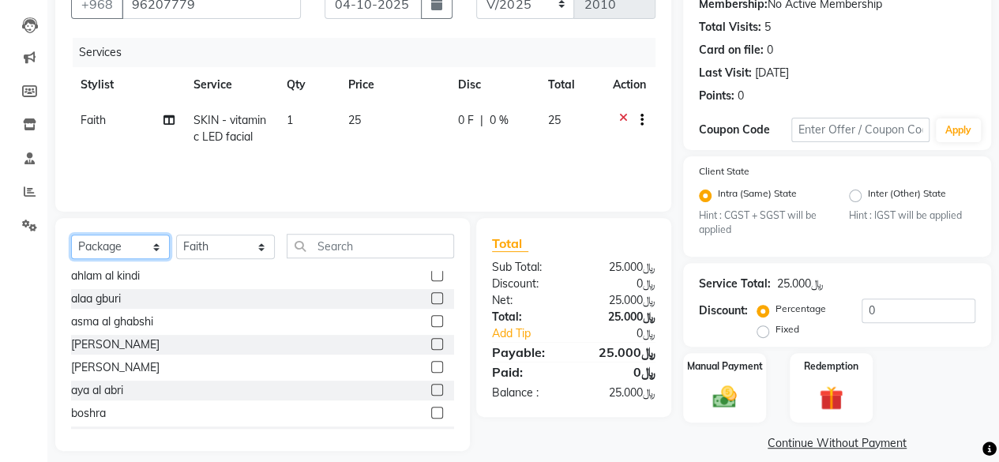
scroll to position [0, 0]
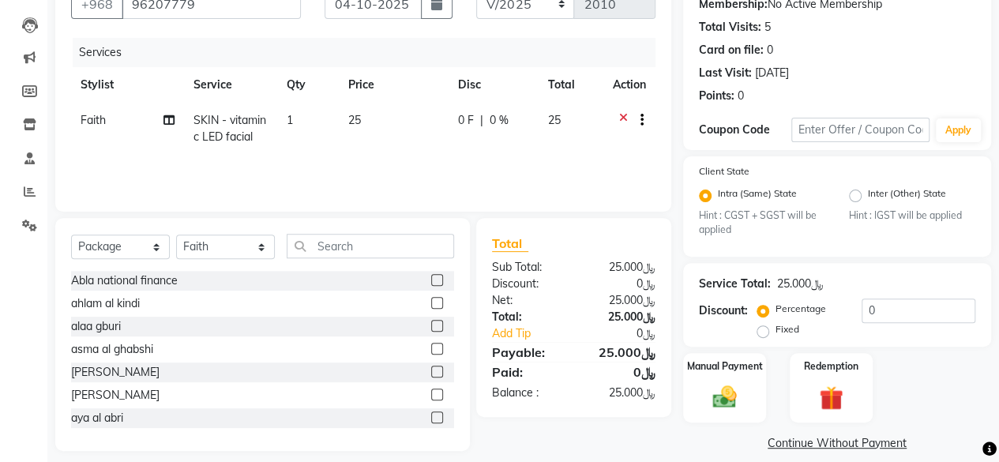
click at [295, 132] on td "1" at bounding box center [308, 129] width 62 height 52
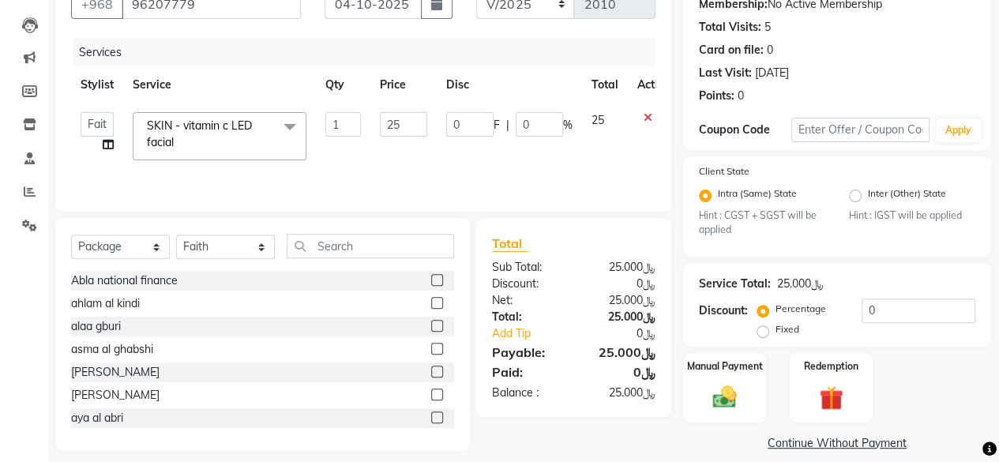
click at [322, 145] on td "1" at bounding box center [343, 136] width 54 height 67
click at [648, 113] on icon at bounding box center [648, 122] width 9 height 20
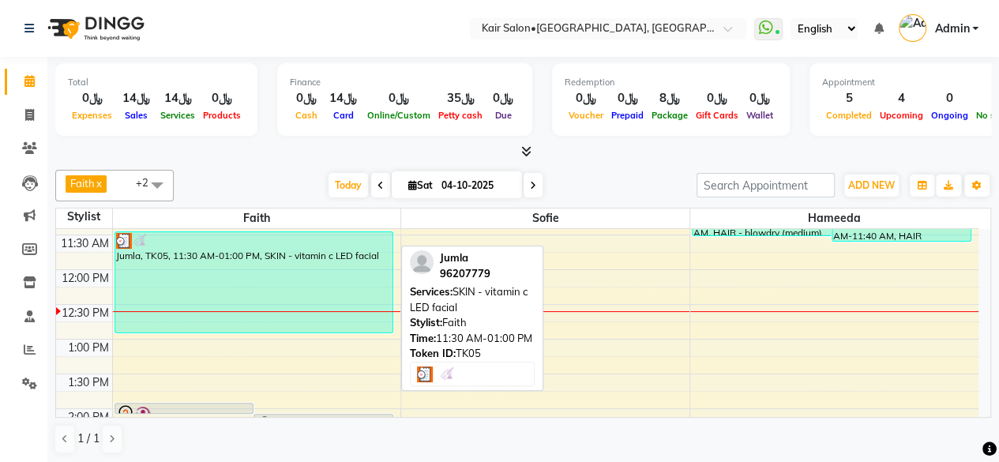
scroll to position [158, 0]
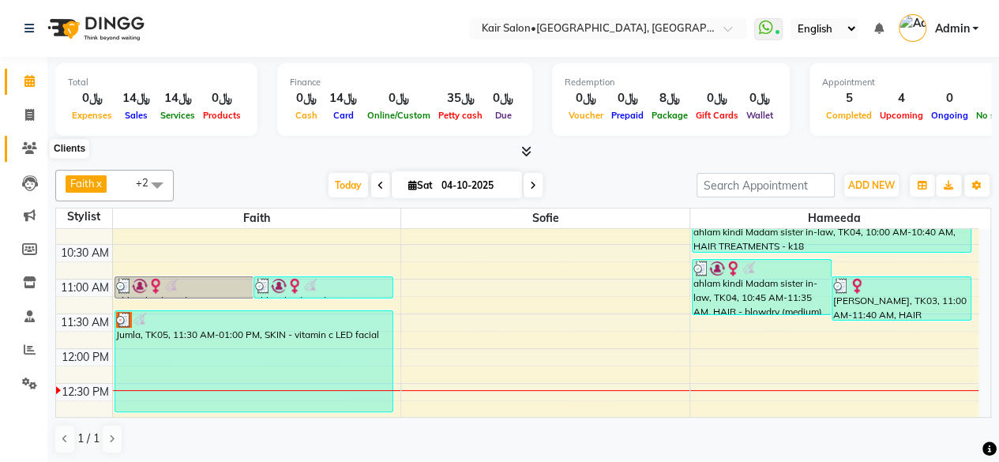
click at [23, 143] on icon at bounding box center [29, 148] width 15 height 12
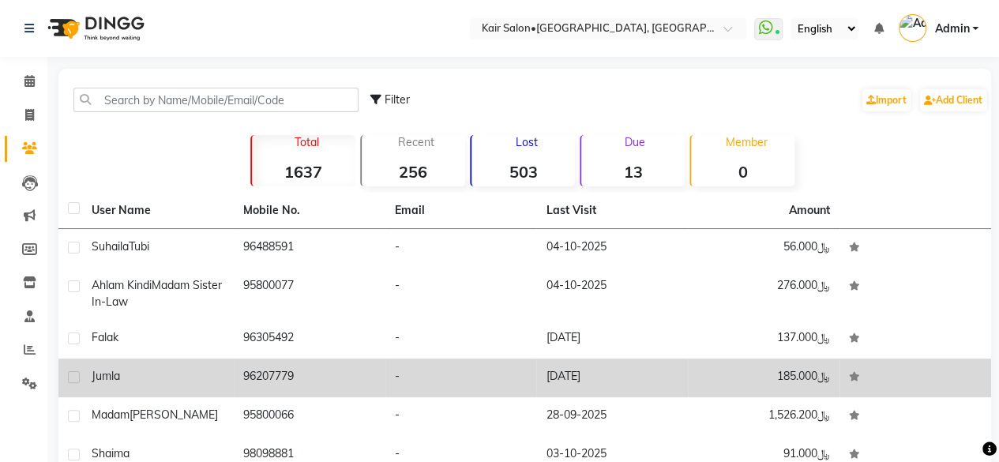
click at [255, 375] on td "96207779" at bounding box center [310, 378] width 152 height 39
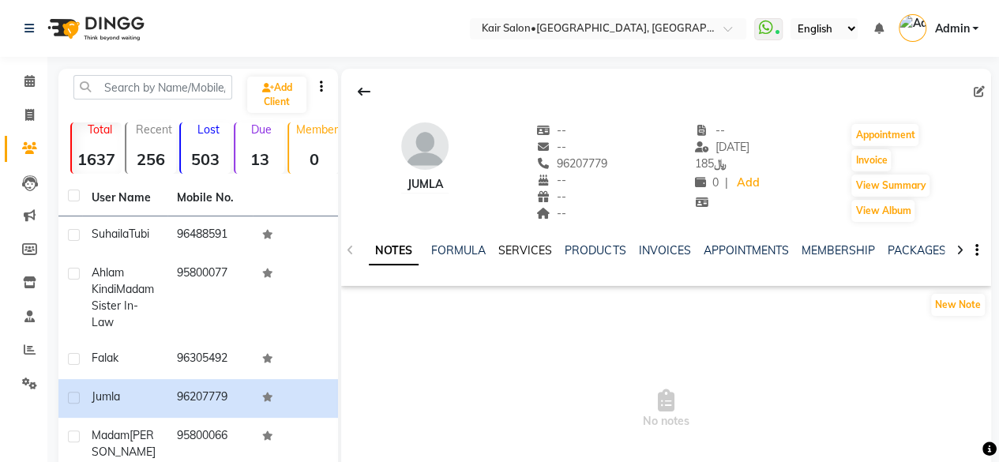
click at [526, 248] on link "SERVICES" at bounding box center [525, 250] width 54 height 14
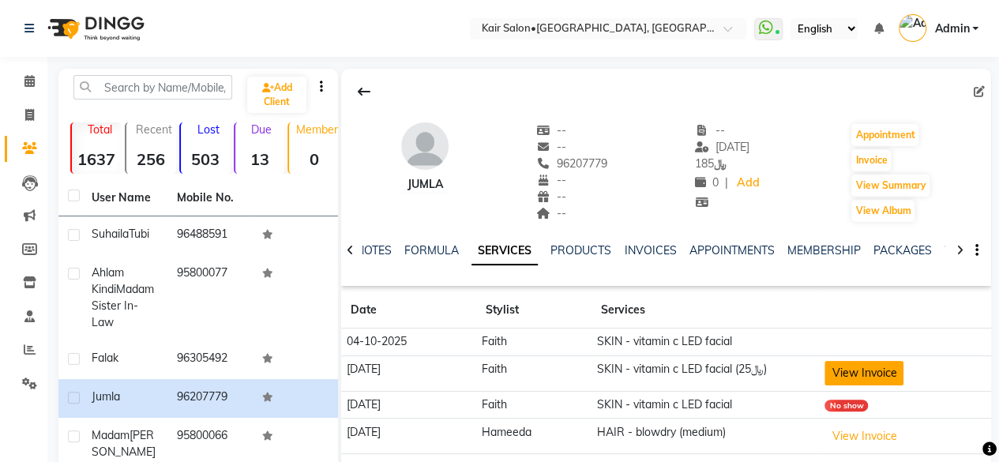
scroll to position [79, 0]
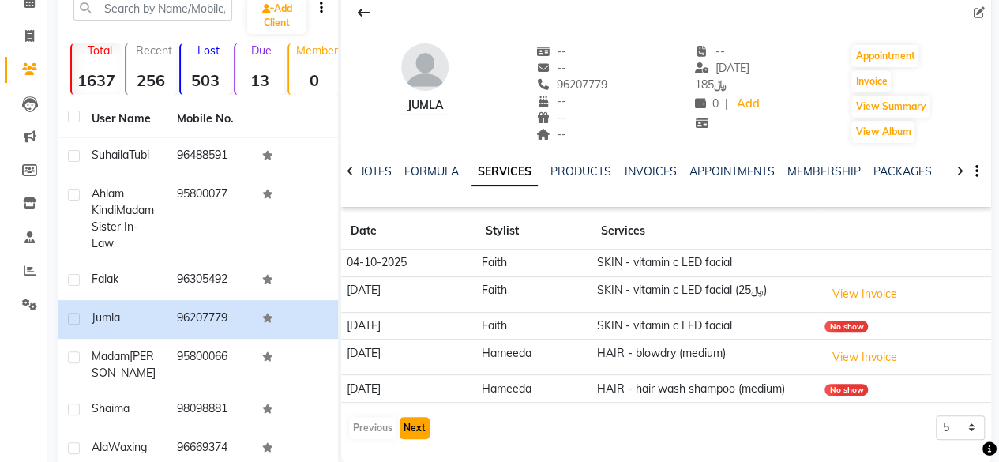
click at [414, 426] on button "Next" at bounding box center [415, 428] width 30 height 22
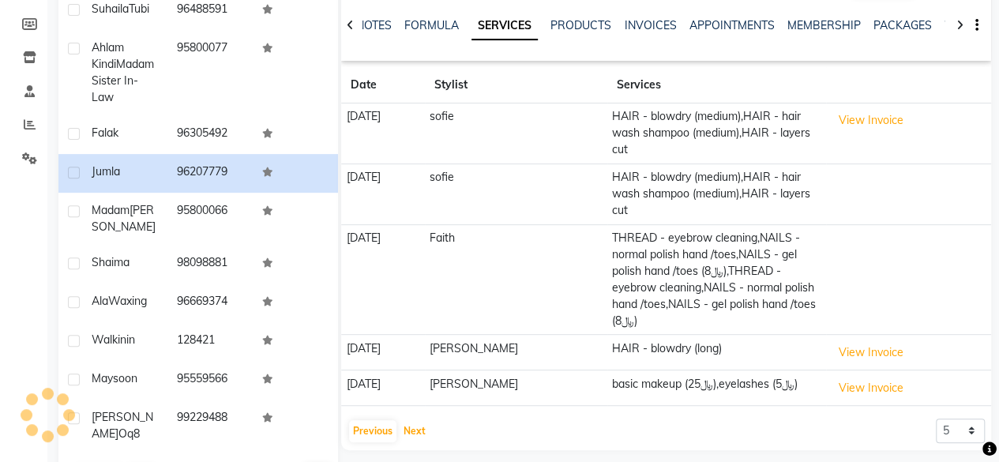
scroll to position [284, 0]
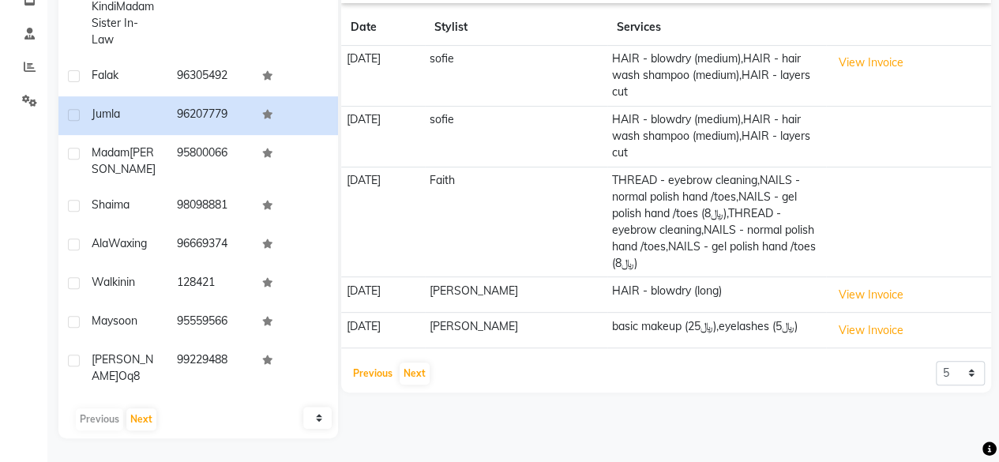
click at [366, 362] on button "Previous" at bounding box center [372, 373] width 47 height 22
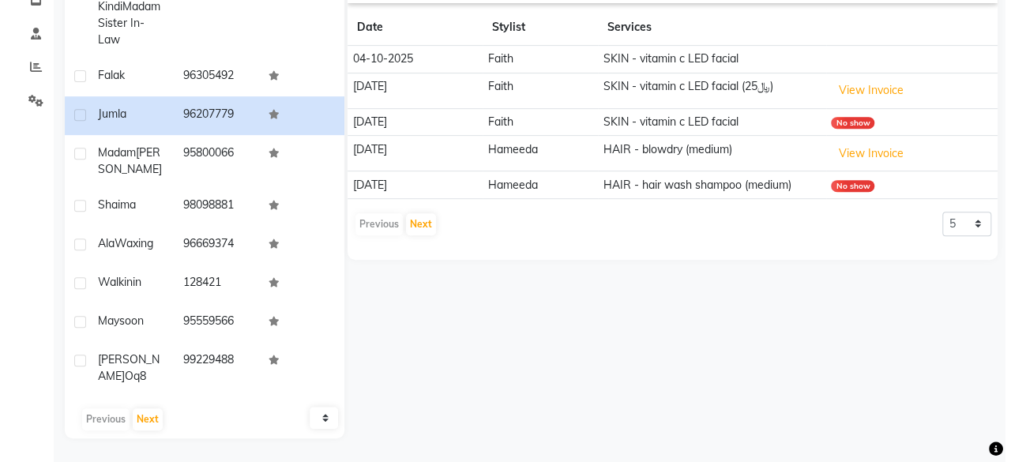
scroll to position [205, 0]
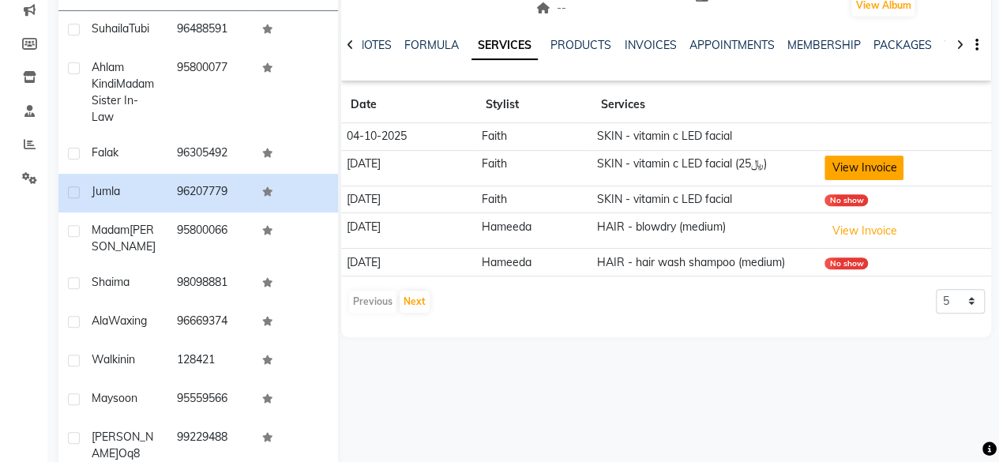
click at [858, 168] on button "View Invoice" at bounding box center [863, 168] width 79 height 24
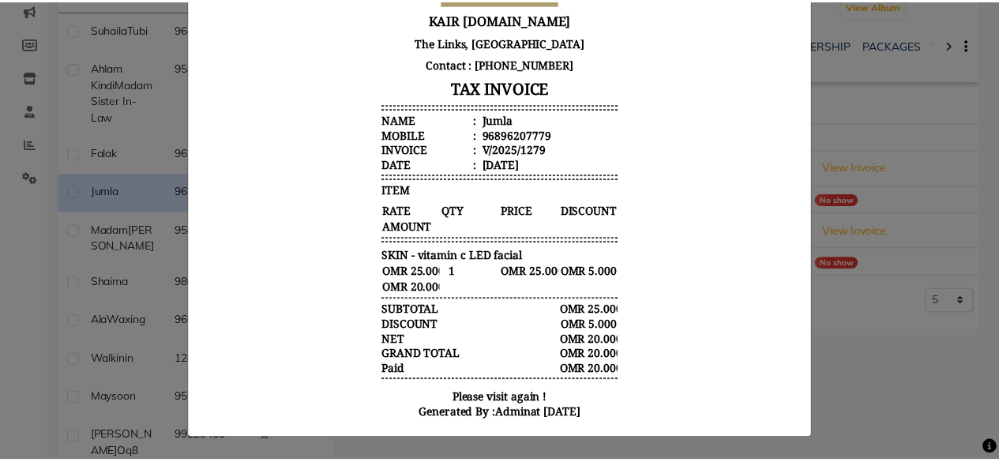
scroll to position [0, 0]
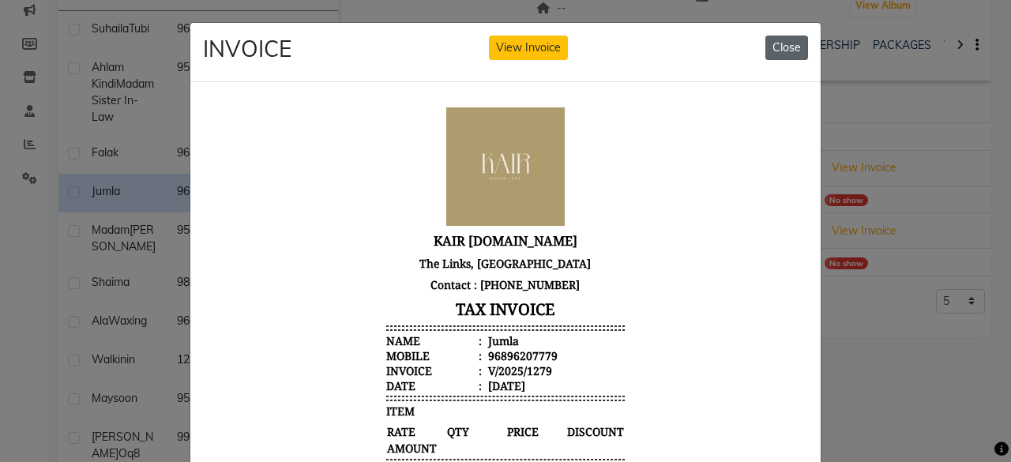
click at [781, 48] on button "Close" at bounding box center [786, 48] width 43 height 24
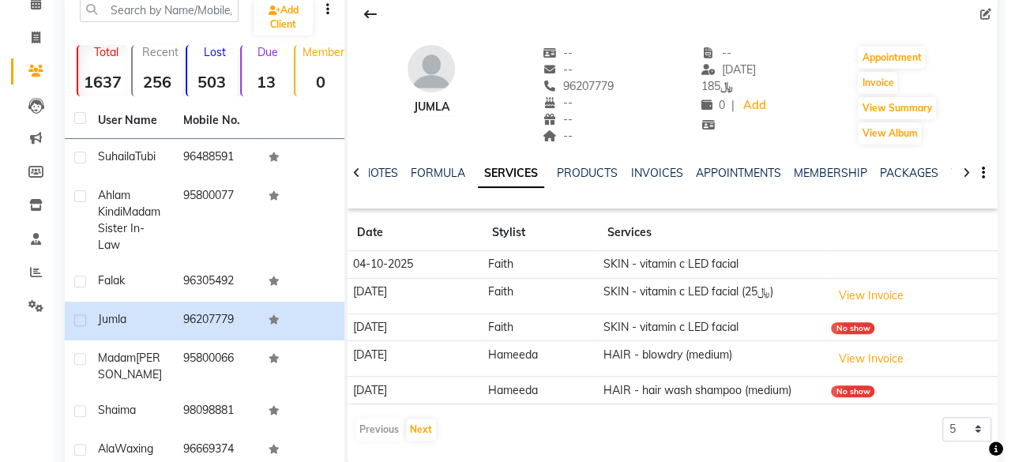
scroll to position [79, 0]
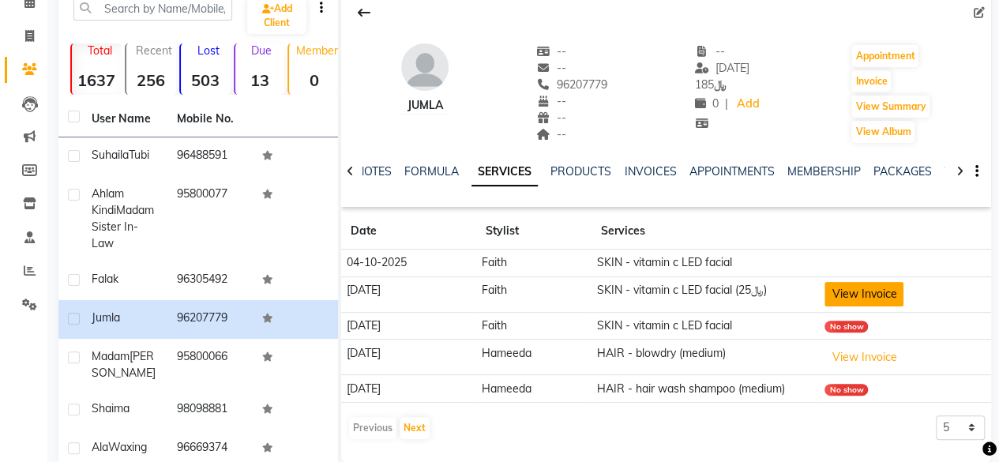
click at [865, 288] on button "View Invoice" at bounding box center [863, 294] width 79 height 24
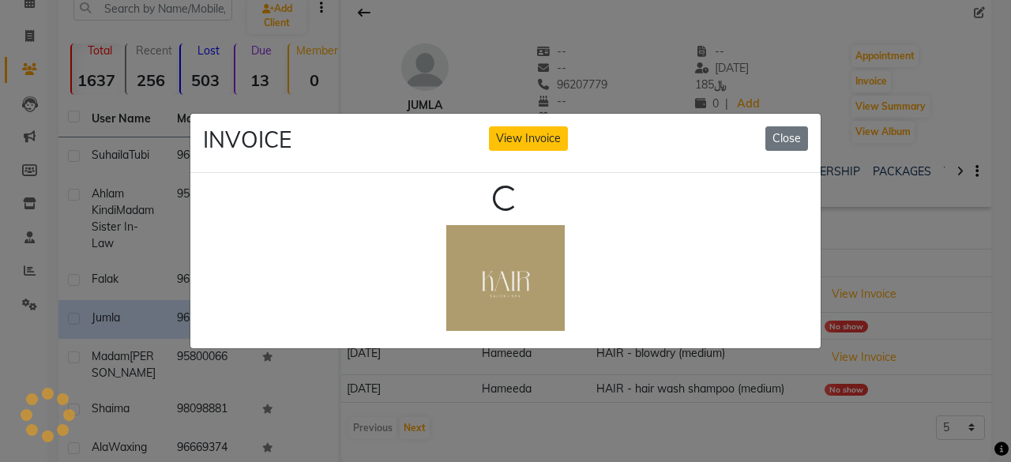
scroll to position [0, 0]
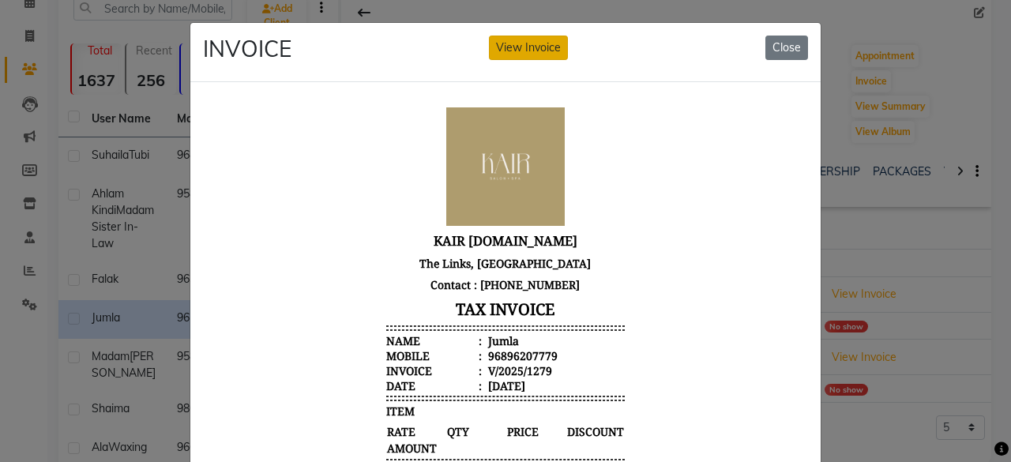
click at [517, 39] on button "View Invoice" at bounding box center [528, 48] width 79 height 24
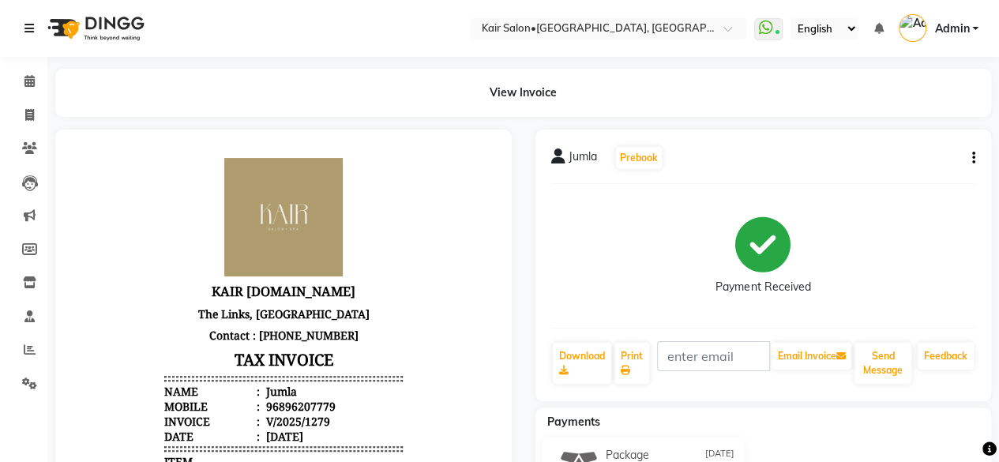
click at [25, 23] on icon at bounding box center [28, 28] width 9 height 11
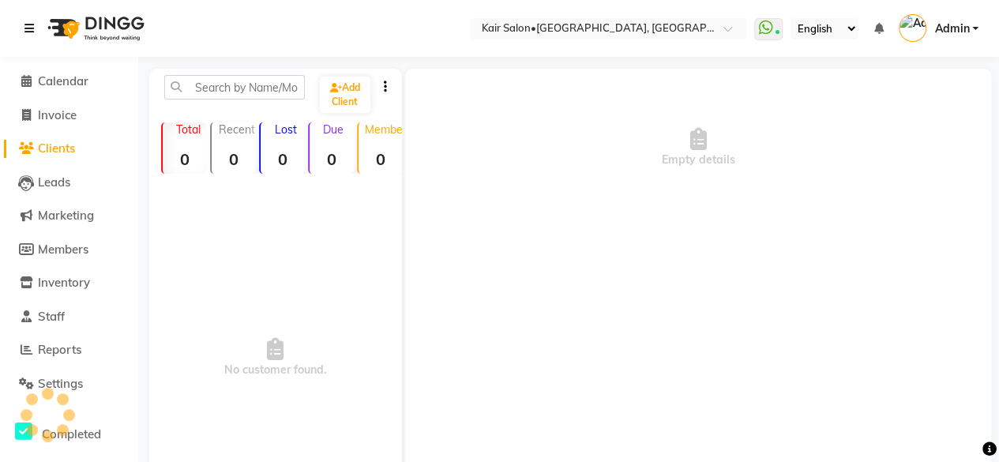
scroll to position [79, 0]
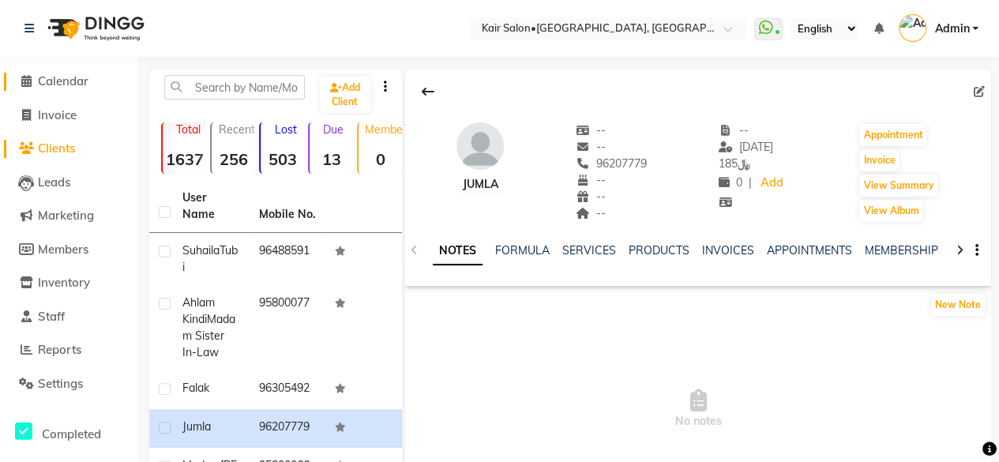
click at [27, 83] on icon at bounding box center [26, 81] width 10 height 12
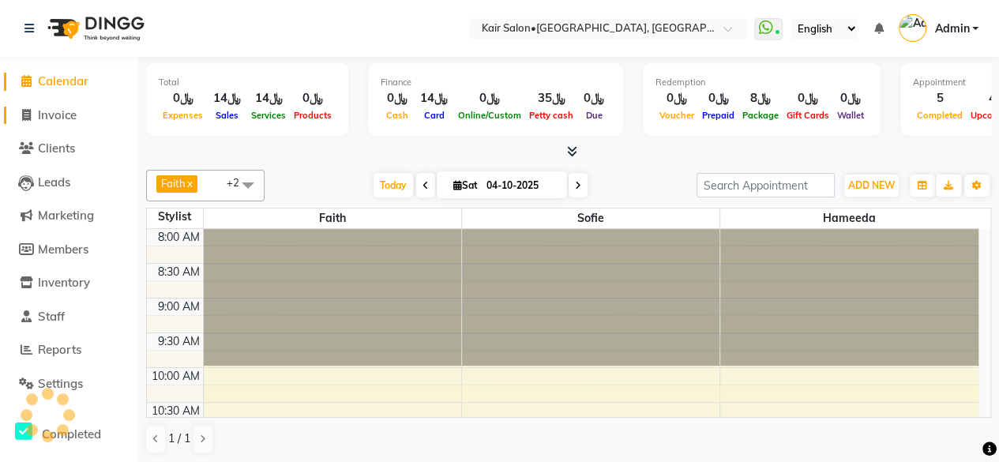
click at [26, 115] on icon at bounding box center [26, 115] width 9 height 12
select select "service"
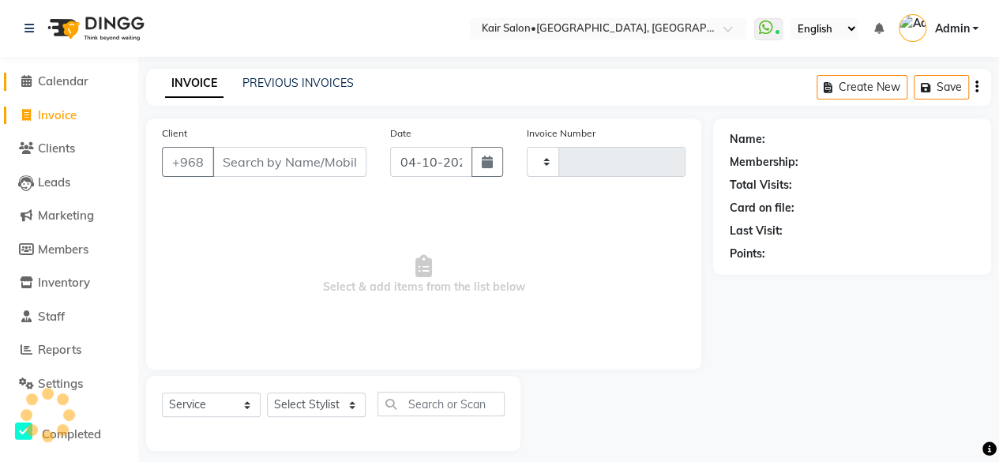
type input "2010"
select select "6490"
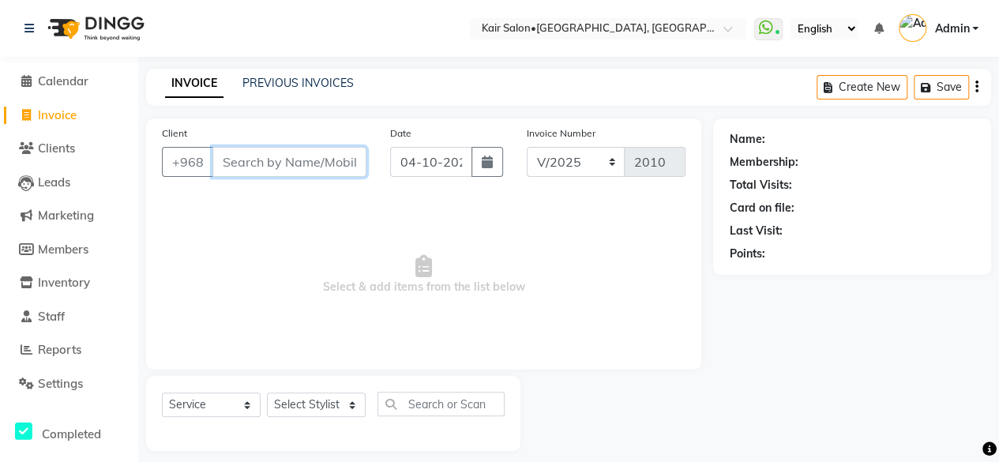
click at [308, 168] on input "Client" at bounding box center [289, 162] width 154 height 30
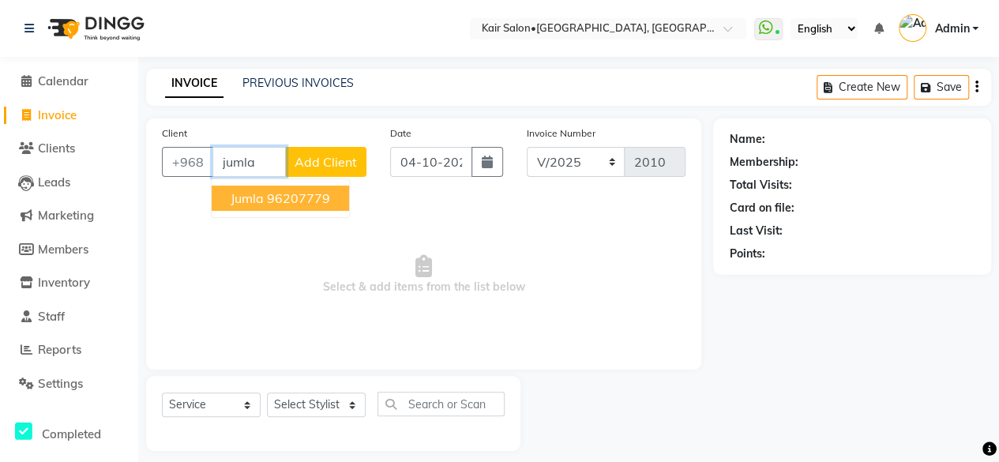
click at [313, 198] on ngb-highlight "96207779" at bounding box center [298, 198] width 63 height 16
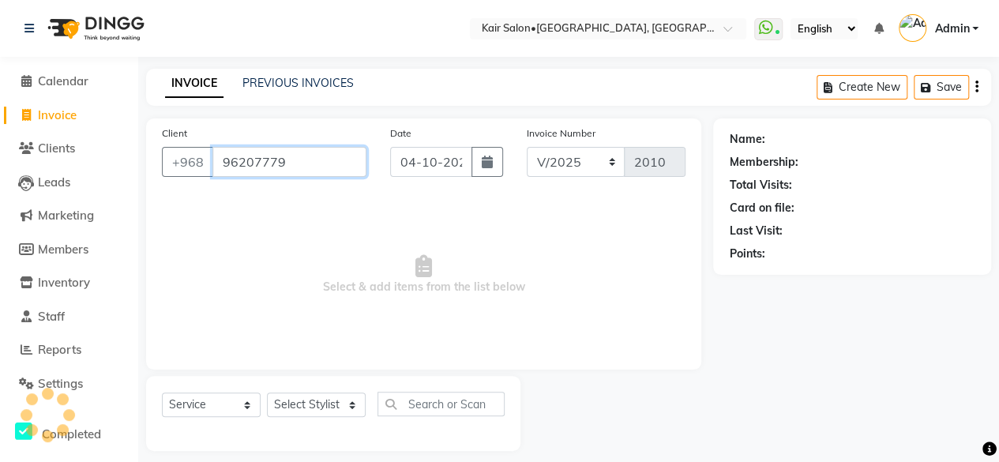
type input "96207779"
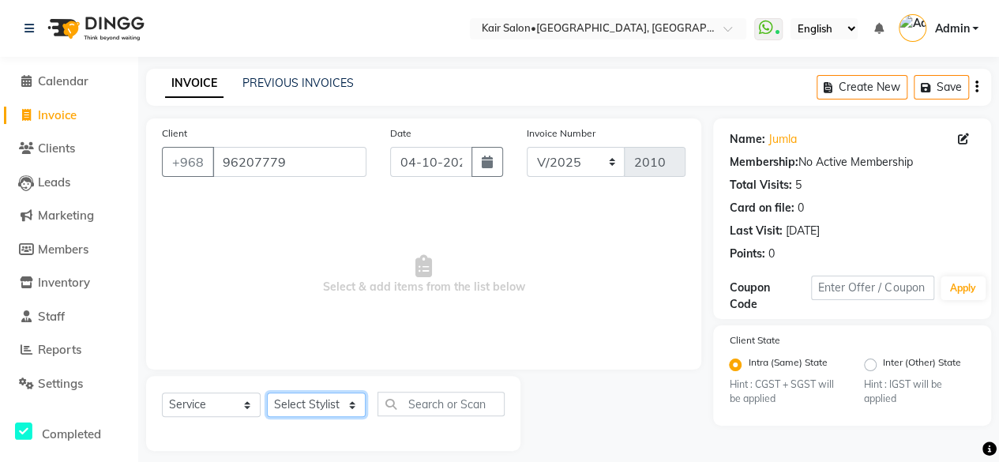
click at [351, 405] on select "Select Stylist Faith HABSATBEE [PERSON_NAME] staffs Madam [PERSON_NAME] Madam […" at bounding box center [316, 404] width 99 height 24
select select "49362"
click at [267, 392] on select "Select Stylist Faith HABSATBEE [PERSON_NAME] staffs Madam [PERSON_NAME] Madam […" at bounding box center [316, 404] width 99 height 24
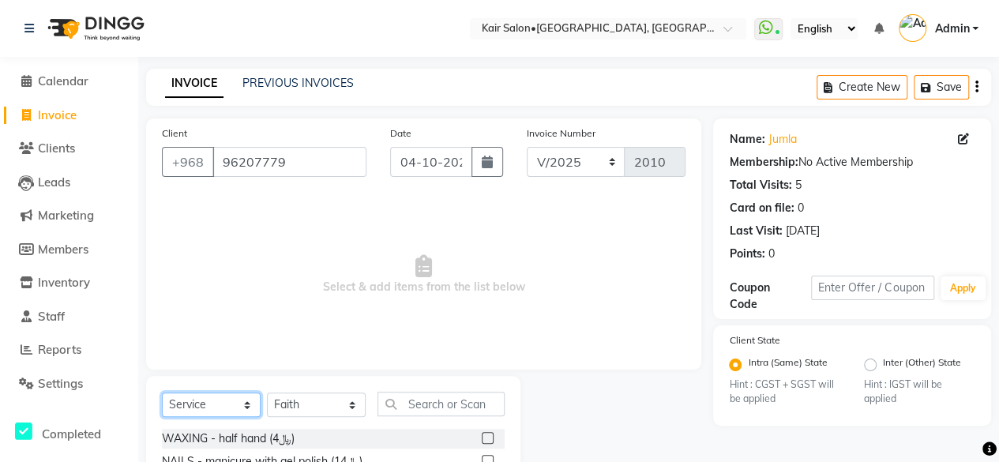
click at [246, 404] on select "Select Service Product Membership Package Voucher Prepaid Gift Card" at bounding box center [211, 404] width 99 height 24
select select "package"
click at [162, 392] on select "Select Service Product Membership Package Voucher Prepaid Gift Card" at bounding box center [211, 404] width 99 height 24
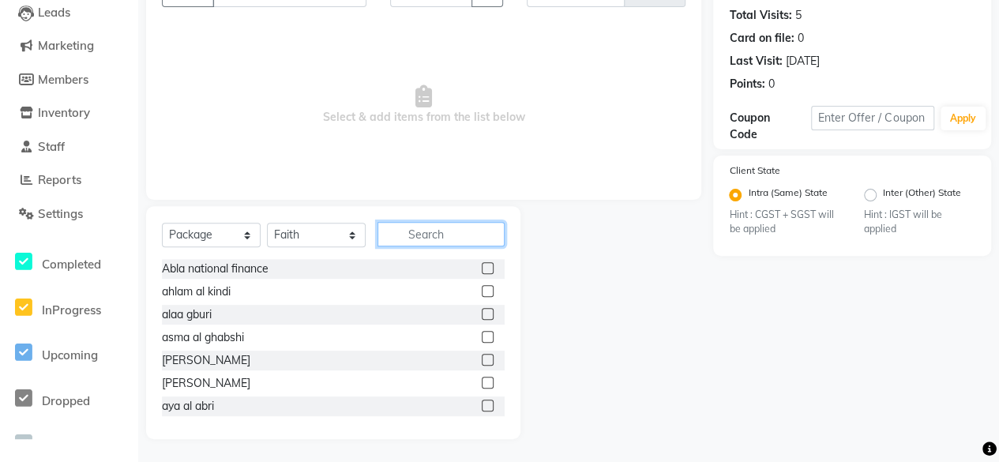
click at [416, 226] on input "text" at bounding box center [440, 234] width 127 height 24
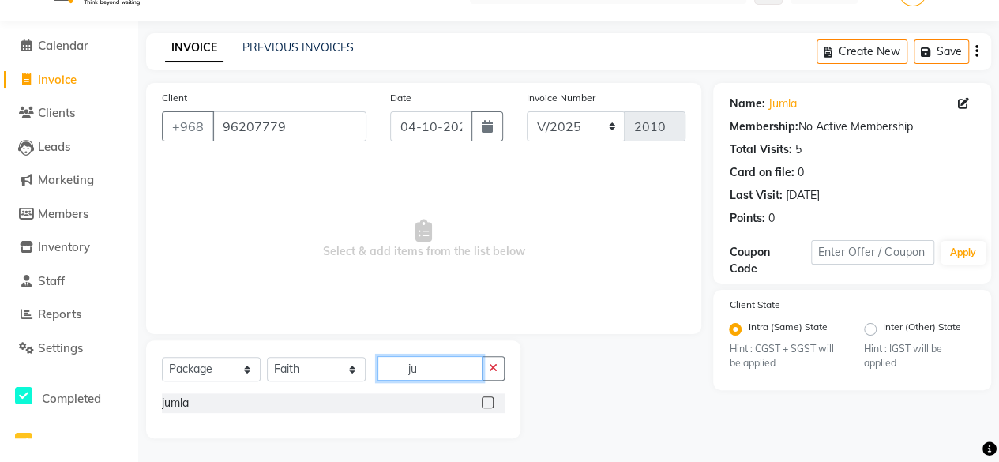
scroll to position [35, 0]
type input "ju"
click at [484, 400] on label at bounding box center [488, 403] width 12 height 12
click at [484, 400] on input "checkbox" at bounding box center [487, 404] width 10 height 10
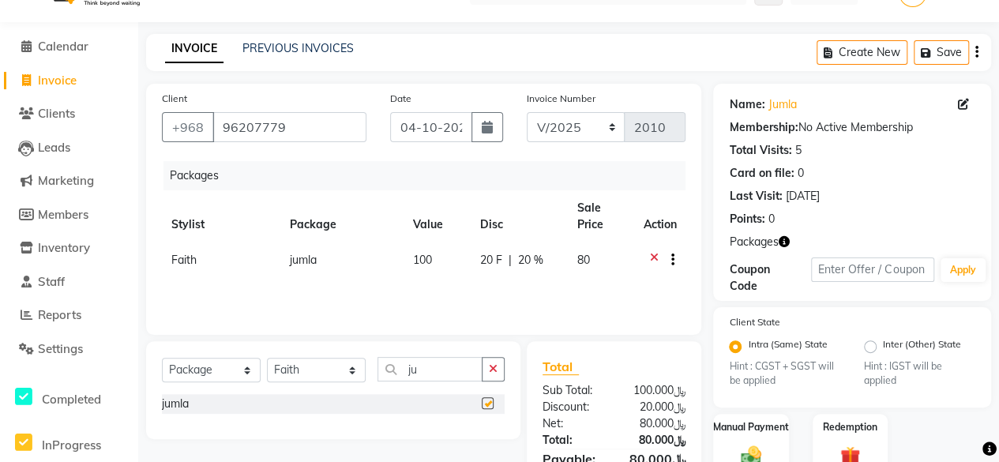
checkbox input "false"
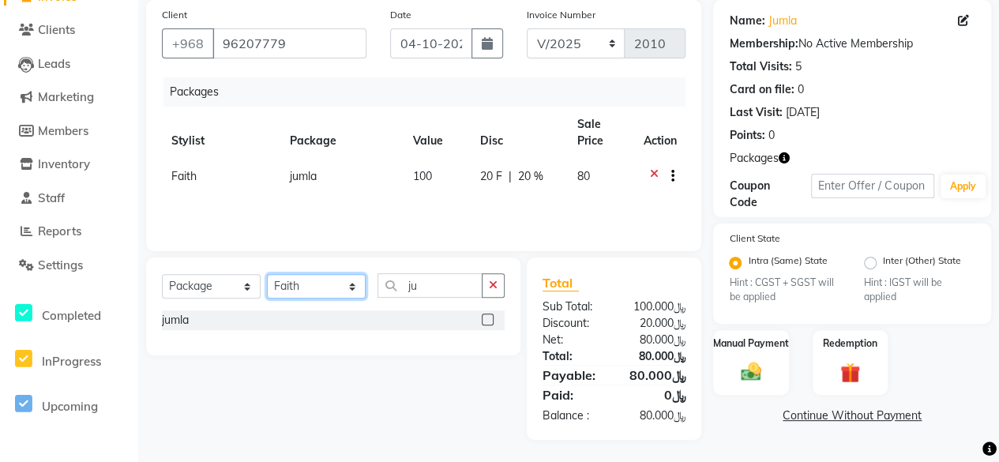
click at [348, 284] on select "Select Stylist Faith HABSATBEE [PERSON_NAME] staffs Madam [PERSON_NAME] Madam […" at bounding box center [316, 286] width 99 height 24
click at [350, 289] on select "Select Stylist Faith HABSATBEE [PERSON_NAME] staffs Madam [PERSON_NAME] Madam […" at bounding box center [316, 286] width 99 height 24
click at [497, 287] on icon "button" at bounding box center [493, 285] width 9 height 11
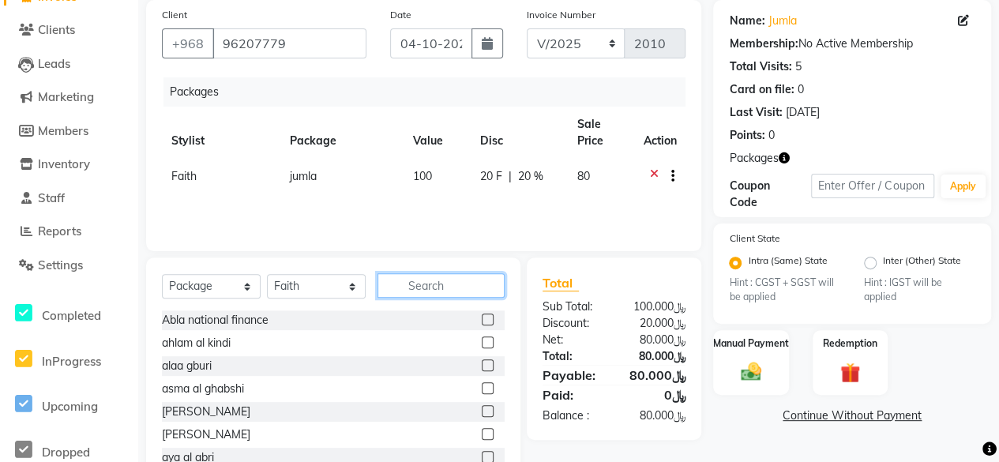
scroll to position [0, 0]
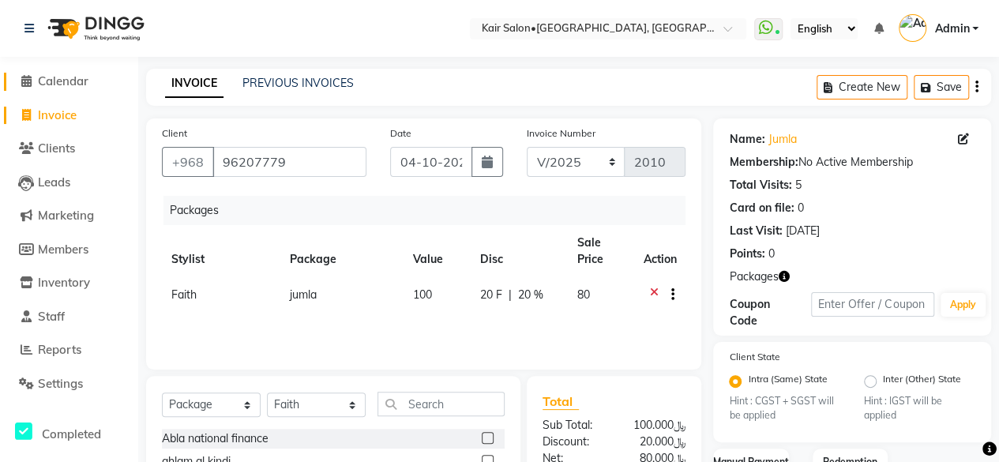
click at [21, 77] on icon at bounding box center [26, 81] width 10 height 12
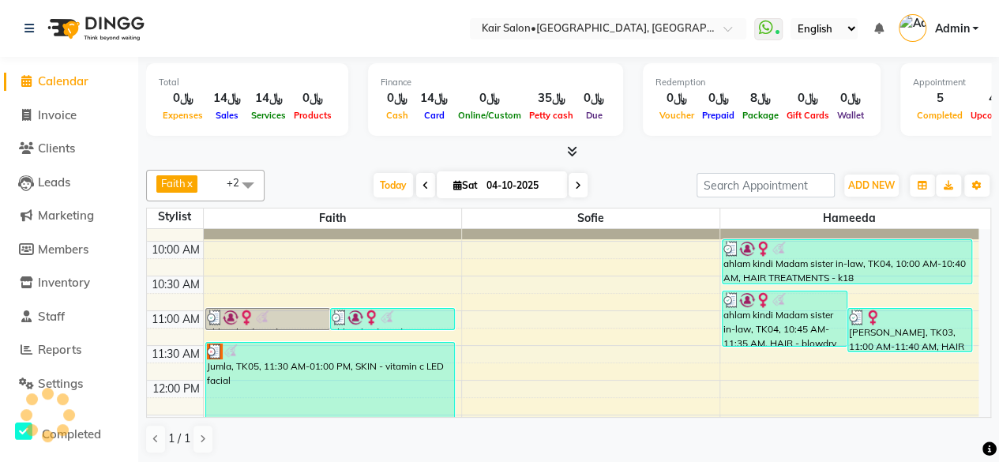
scroll to position [237, 0]
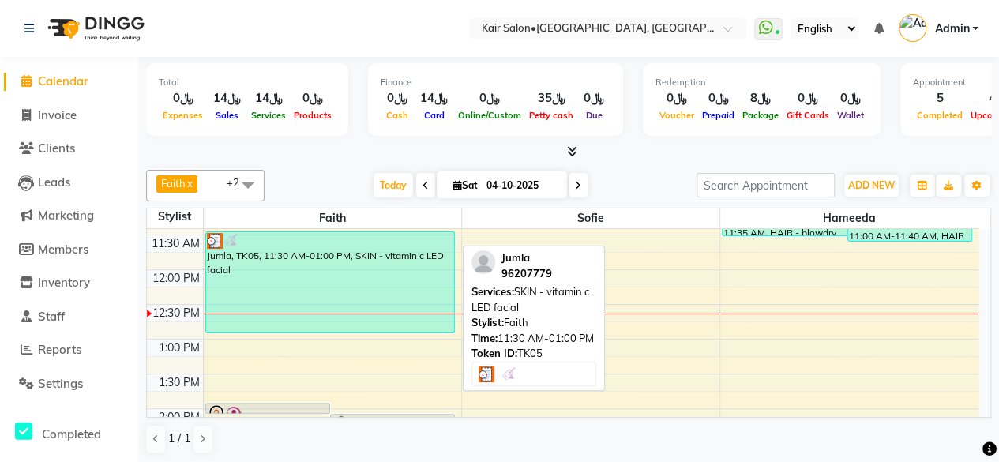
click at [313, 288] on div "Jumla, TK05, 11:30 AM-01:00 PM, SKIN - vitamin c LED facial" at bounding box center [330, 282] width 248 height 100
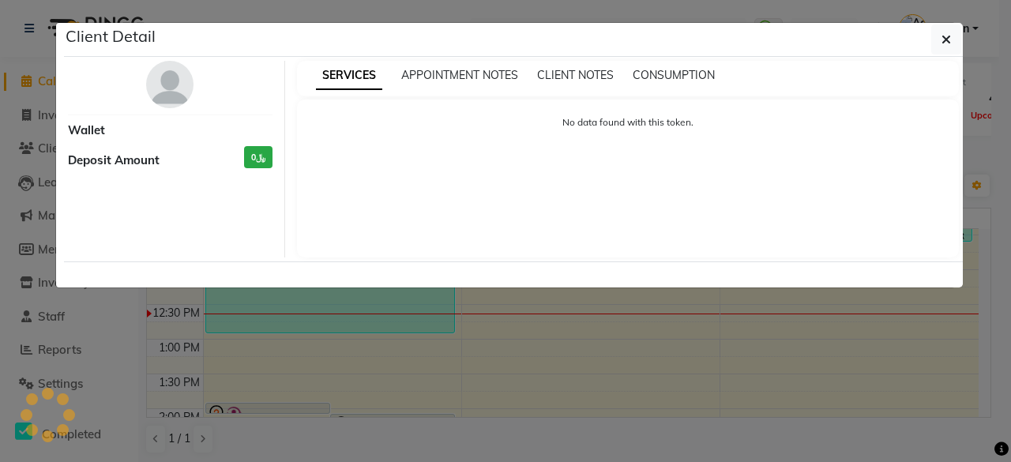
select select "3"
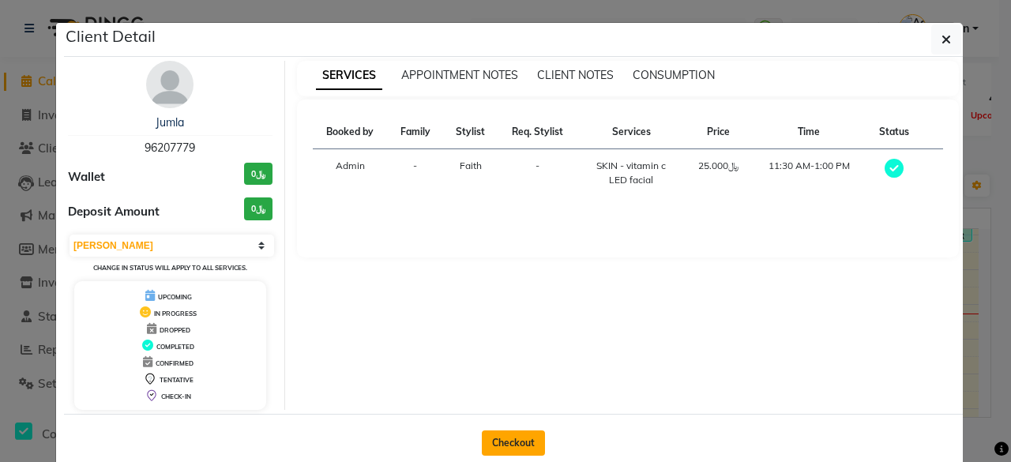
click at [507, 435] on button "Checkout" at bounding box center [513, 442] width 63 height 25
select select "service"
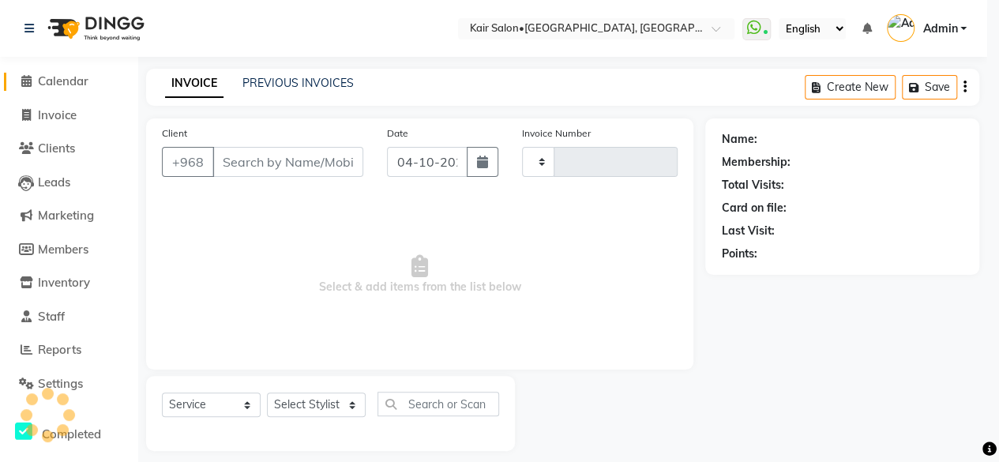
type input "2010"
select select "6490"
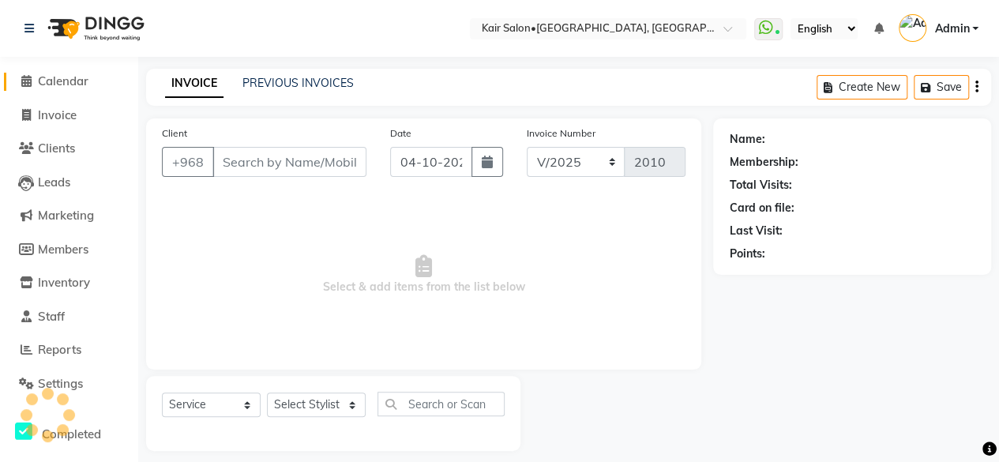
type input "96207779"
select select "49362"
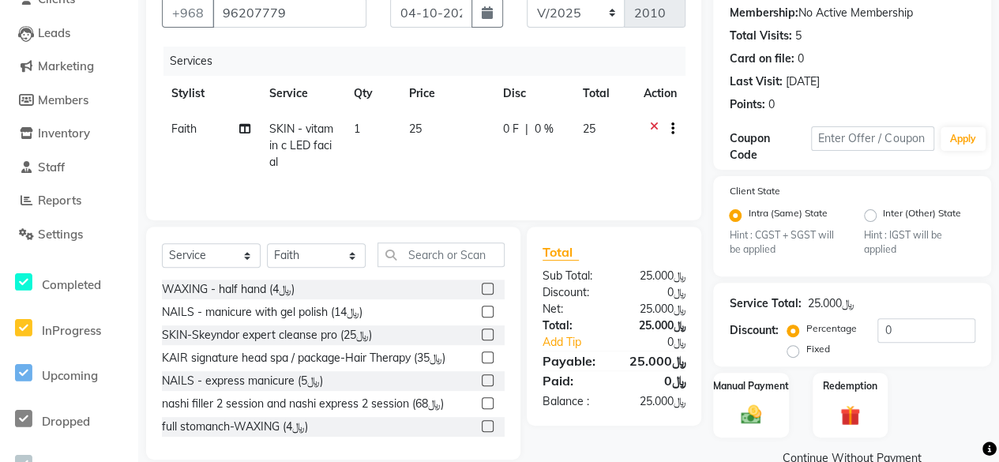
scroll to position [190, 0]
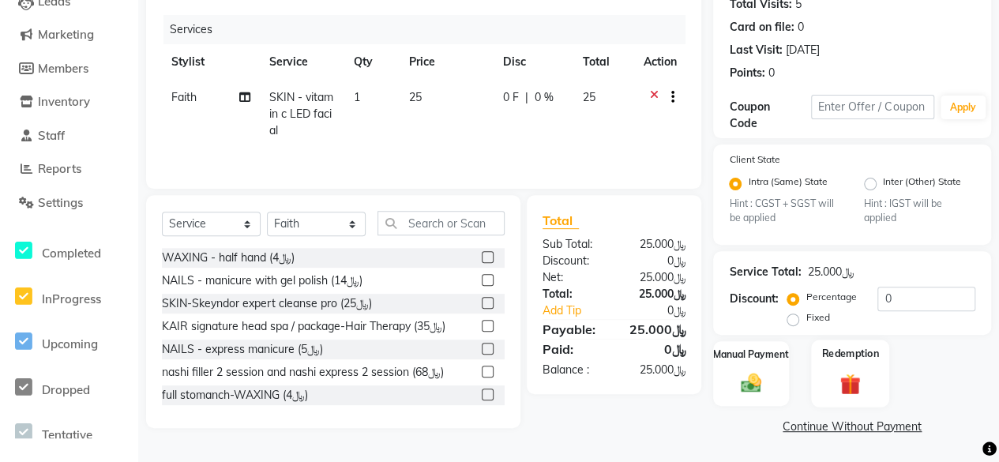
click at [855, 384] on img at bounding box center [850, 384] width 34 height 26
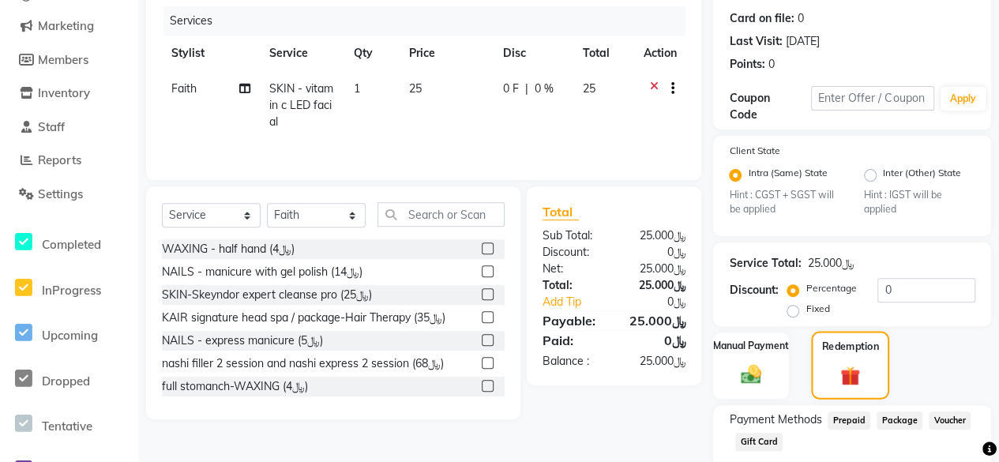
click at [855, 384] on img at bounding box center [850, 376] width 32 height 24
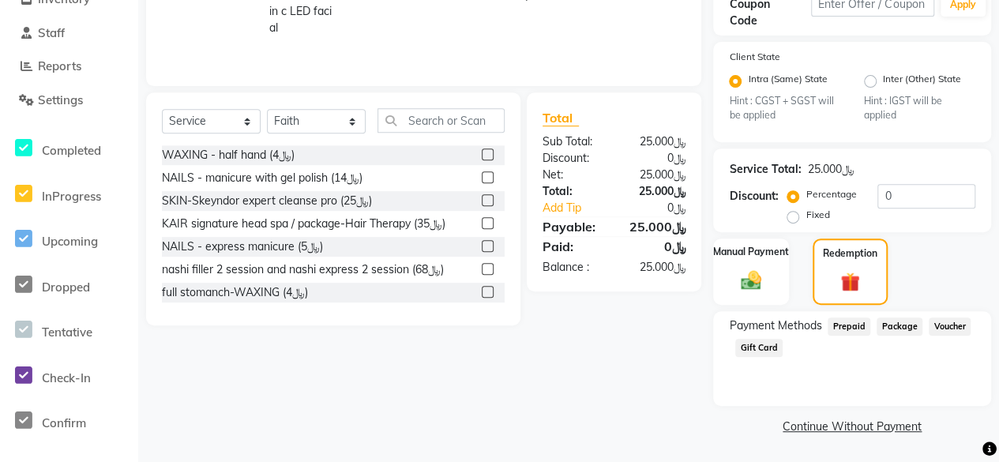
click at [901, 331] on span "Package" at bounding box center [900, 326] width 46 height 18
click at [252, 109] on select "Select Service Product Membership Package Voucher Prepaid Gift Card" at bounding box center [211, 121] width 99 height 24
select select "package"
click at [162, 109] on select "Select Service Product Membership Package Voucher Prepaid Gift Card" at bounding box center [211, 121] width 99 height 24
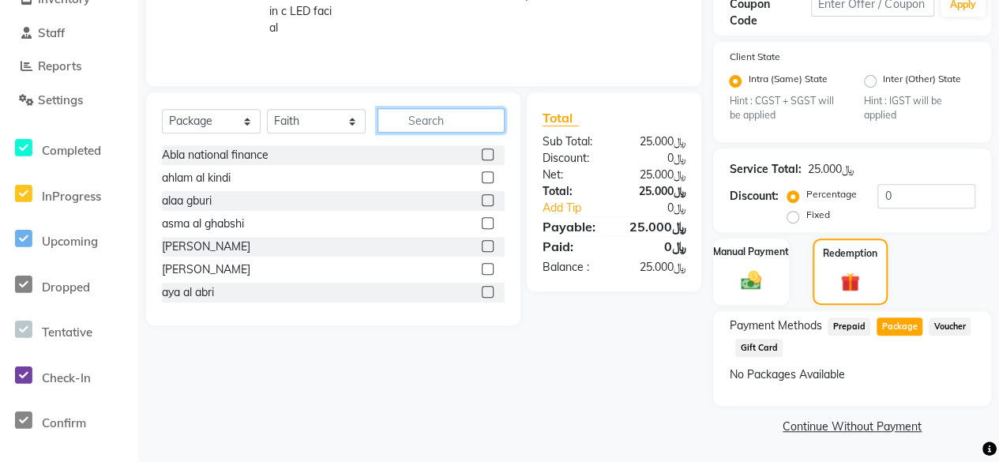
click at [439, 111] on input "text" at bounding box center [440, 120] width 127 height 24
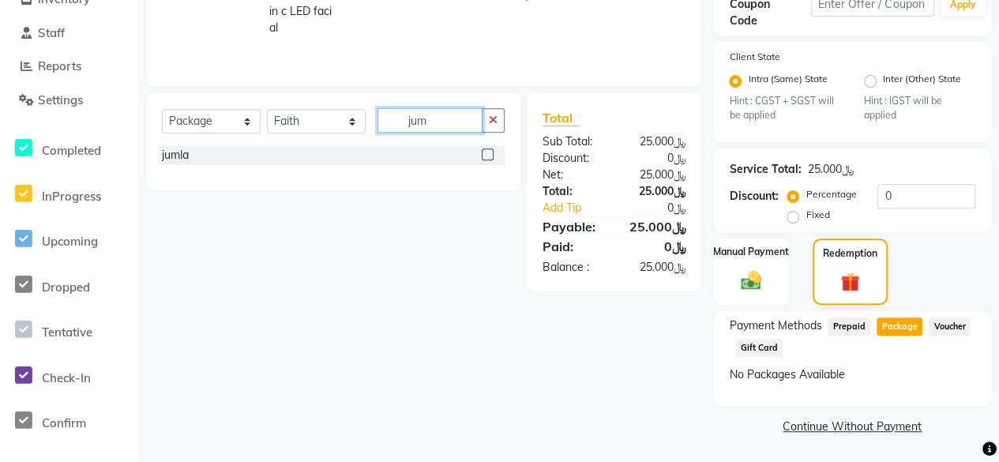
type input "jum"
click at [490, 150] on label at bounding box center [488, 154] width 12 height 12
click at [490, 150] on input "checkbox" at bounding box center [487, 155] width 10 height 10
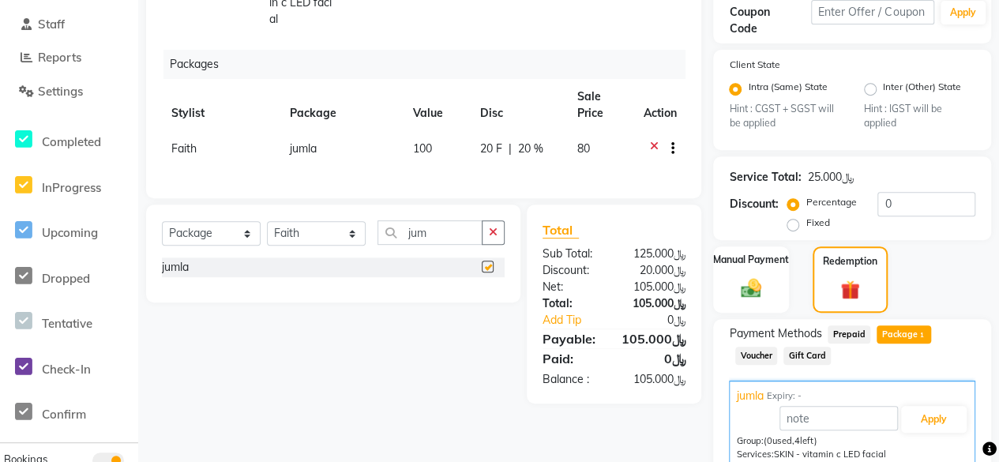
checkbox input "false"
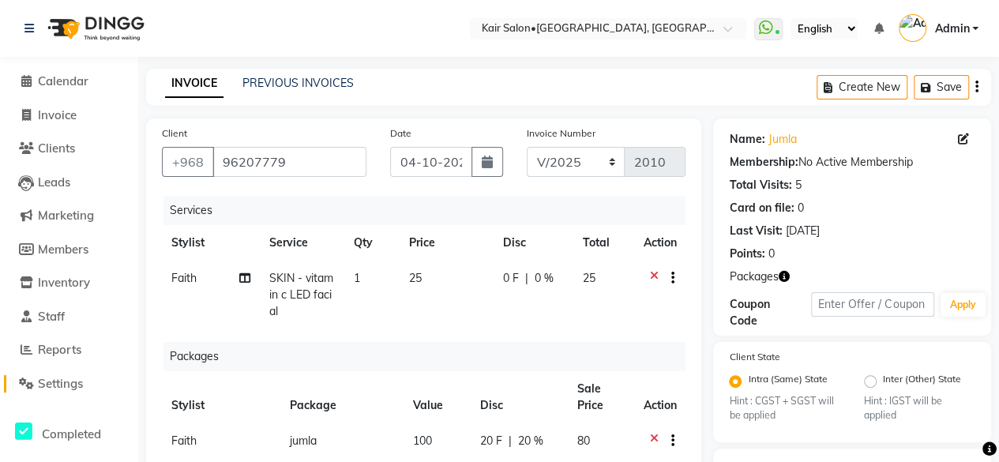
click at [23, 380] on icon at bounding box center [26, 383] width 15 height 12
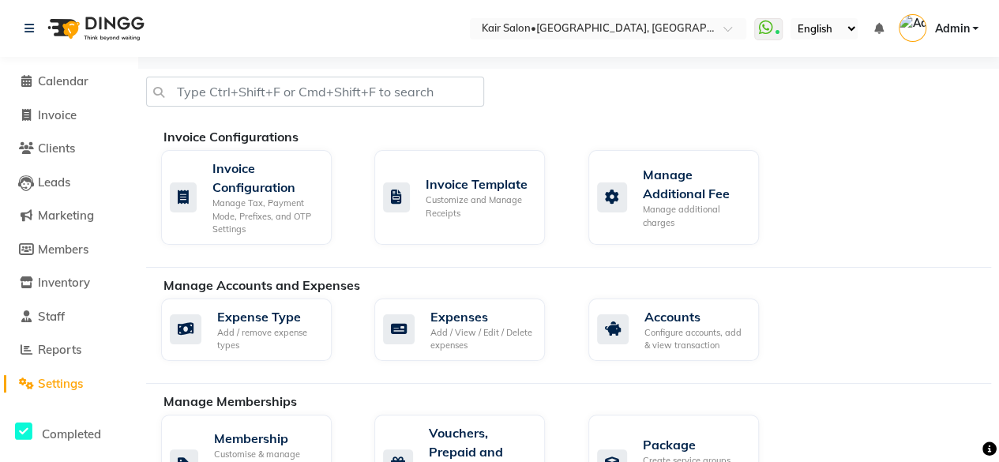
scroll to position [158, 0]
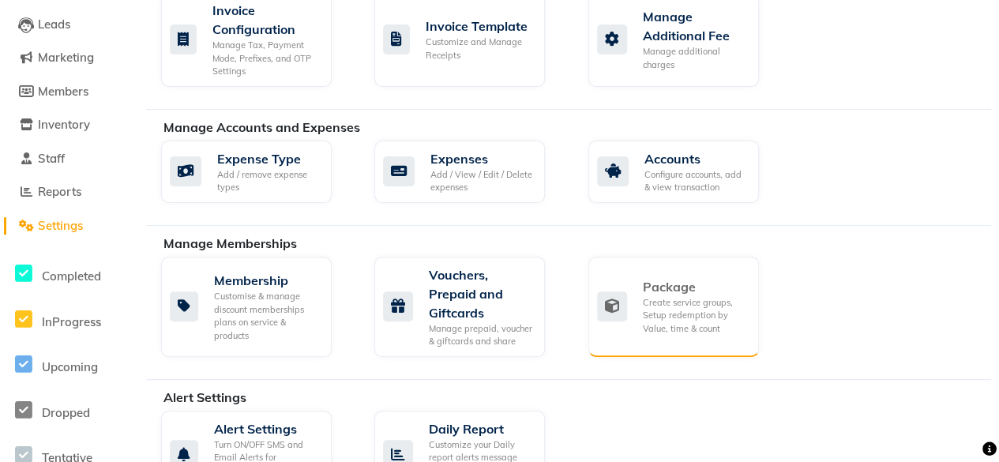
click at [671, 314] on div "Create service groups, Setup redemption by Value, time & count" at bounding box center [694, 315] width 103 height 39
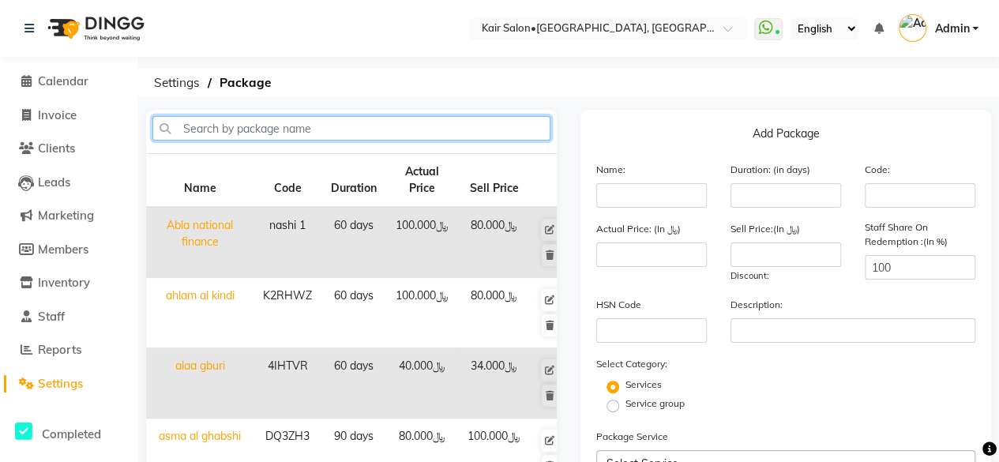
click at [320, 126] on input "text" at bounding box center [351, 128] width 398 height 24
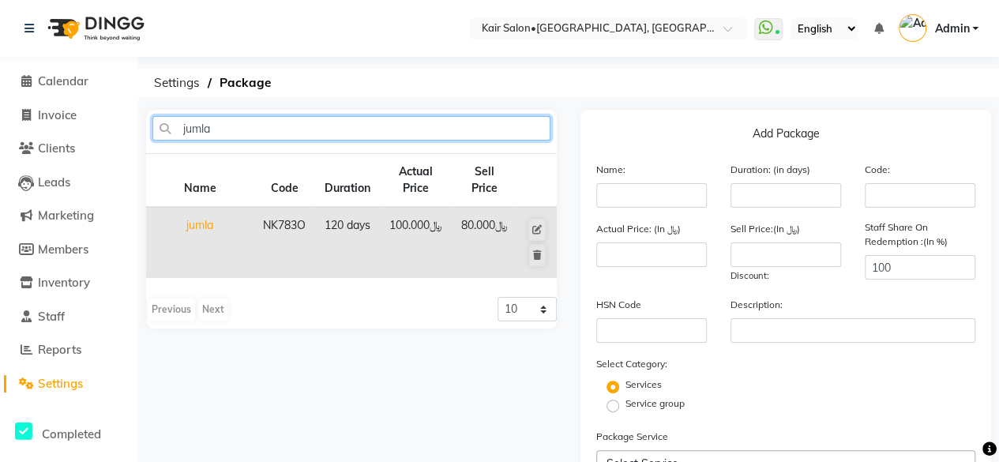
type input "jumla"
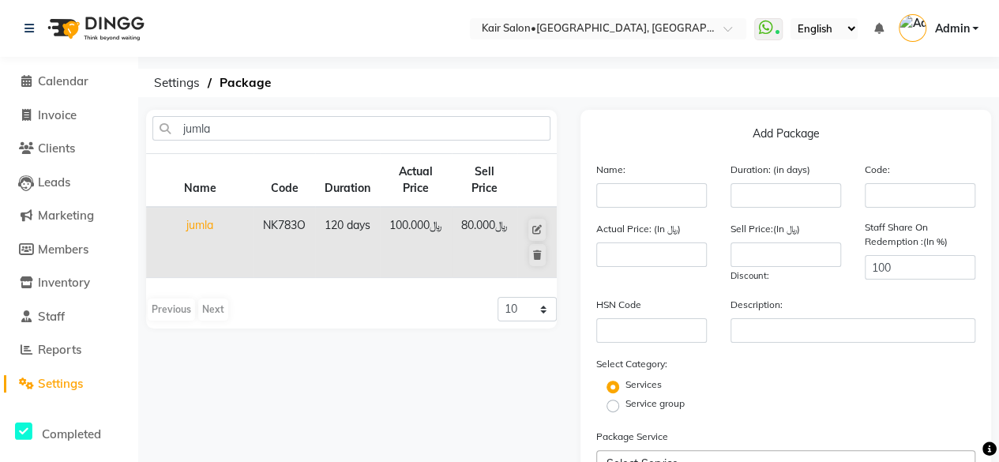
click at [427, 245] on td "﷼100.000" at bounding box center [416, 242] width 72 height 71
click at [537, 227] on icon at bounding box center [536, 229] width 9 height 9
type input "jumla"
type input "120"
type input "NK783O"
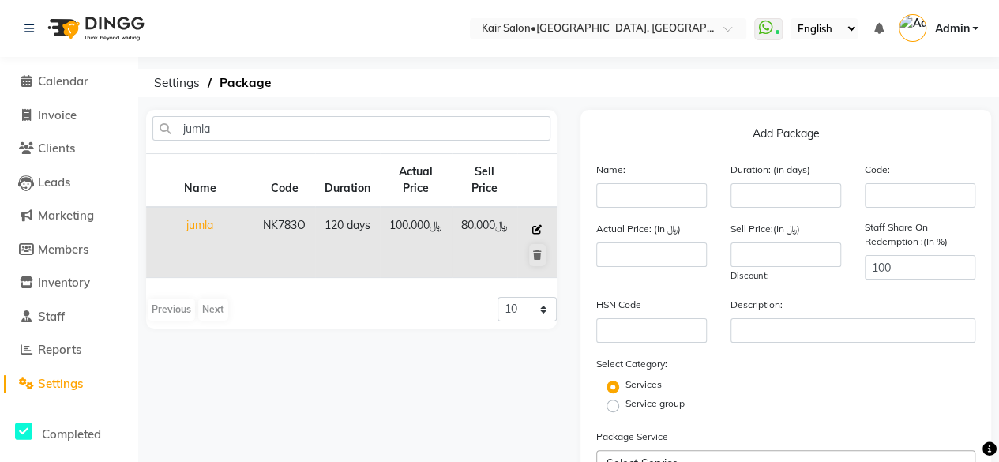
type input "100"
type input "80"
checkbox input "true"
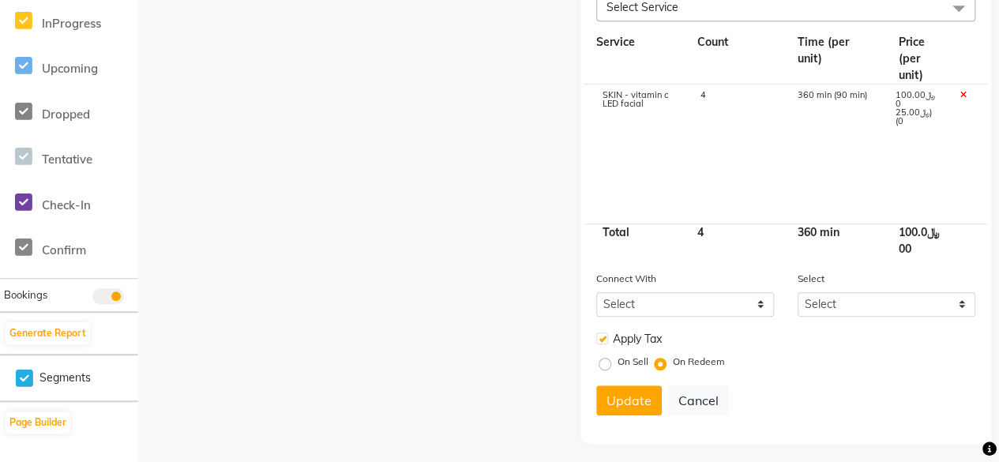
scroll to position [460, 0]
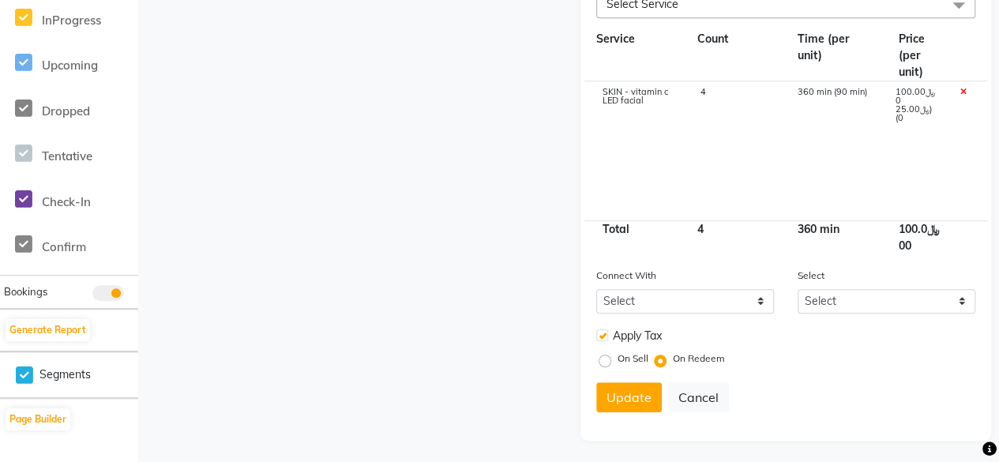
click at [672, 107] on div "SKIN - vitamin c LED facial" at bounding box center [640, 105] width 98 height 35
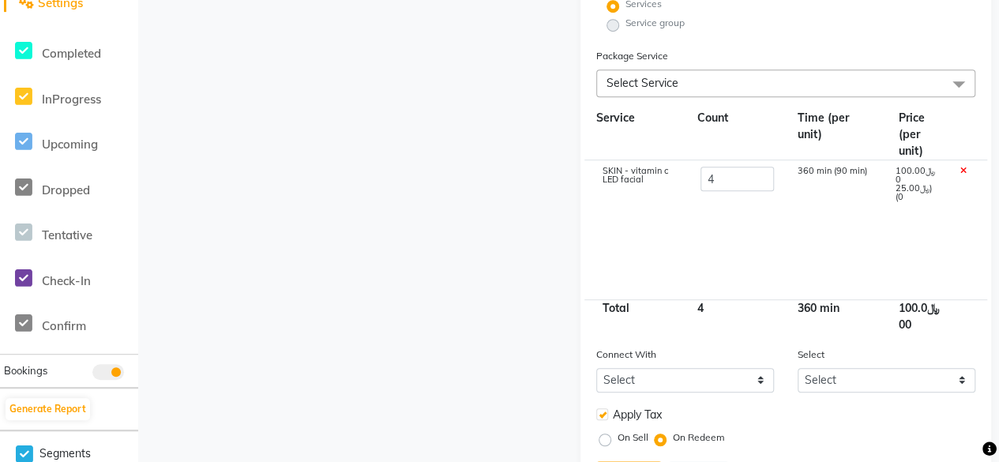
click at [684, 81] on span "Select Service" at bounding box center [785, 83] width 379 height 28
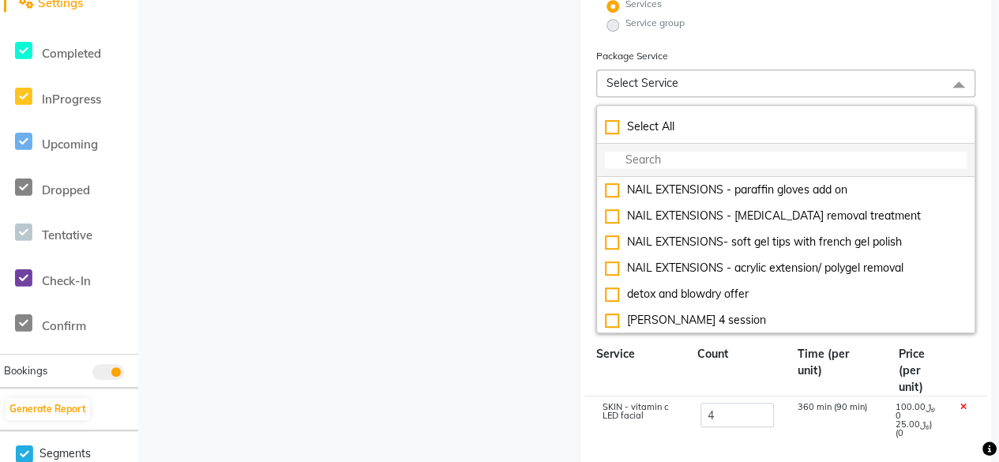
click at [690, 163] on input "multiselect-search" at bounding box center [786, 160] width 362 height 17
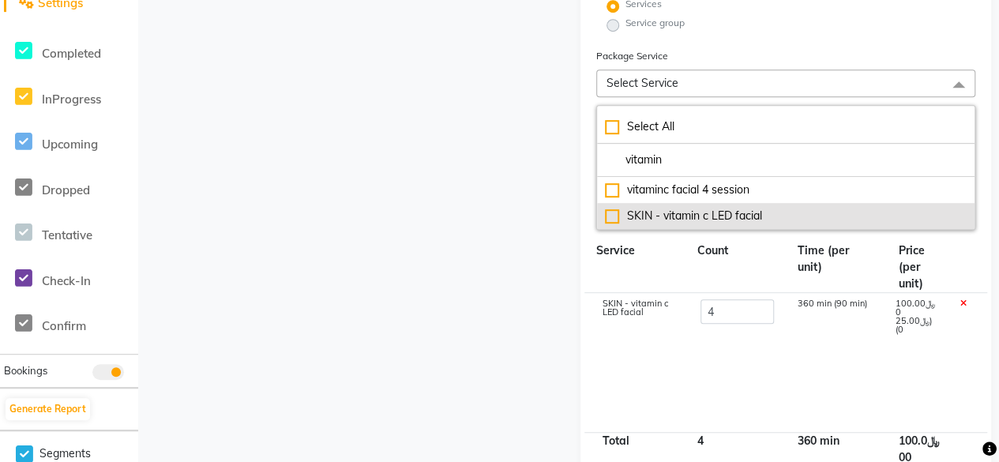
type input "vitamin"
click at [611, 209] on div "SKIN - vitamin c LED facial" at bounding box center [786, 216] width 362 height 17
type input "125"
checkbox input "true"
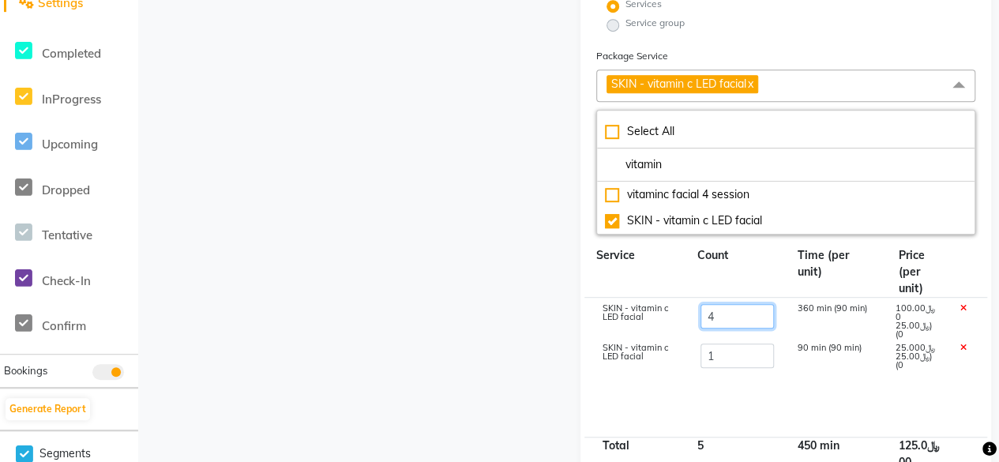
click at [721, 313] on input "4" at bounding box center [737, 316] width 74 height 24
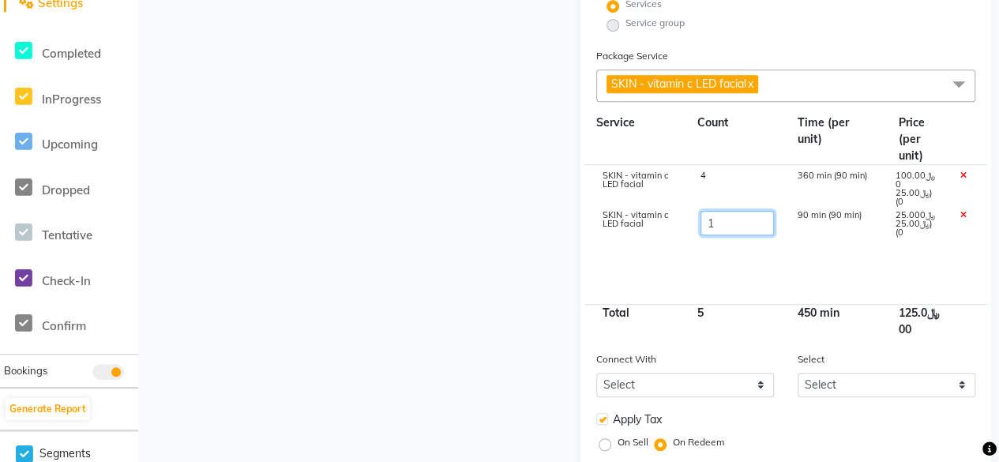
click at [740, 225] on input "1" at bounding box center [737, 223] width 74 height 24
type input "4"
type input "200"
click at [965, 171] on icon at bounding box center [963, 175] width 6 height 9
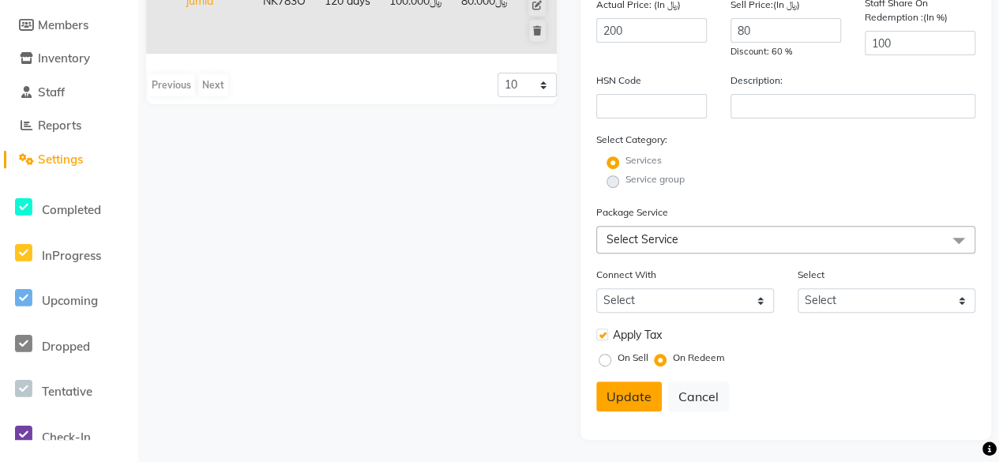
click at [618, 389] on button "Update" at bounding box center [629, 396] width 66 height 30
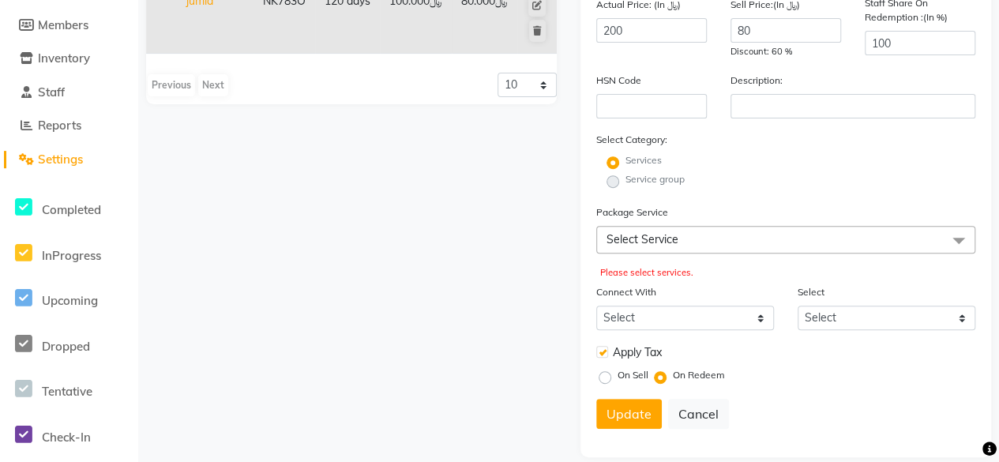
click at [672, 240] on span "Select Service" at bounding box center [642, 239] width 72 height 14
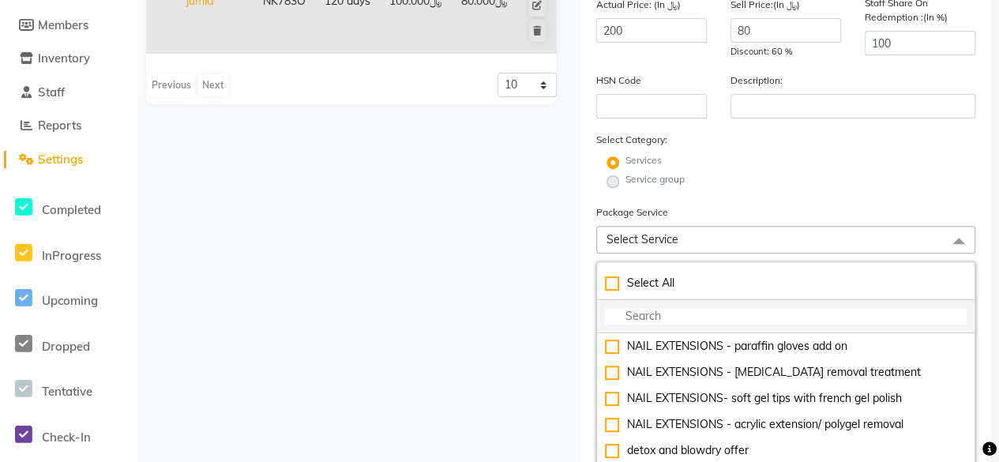
click at [668, 315] on input "multiselect-search" at bounding box center [786, 316] width 362 height 17
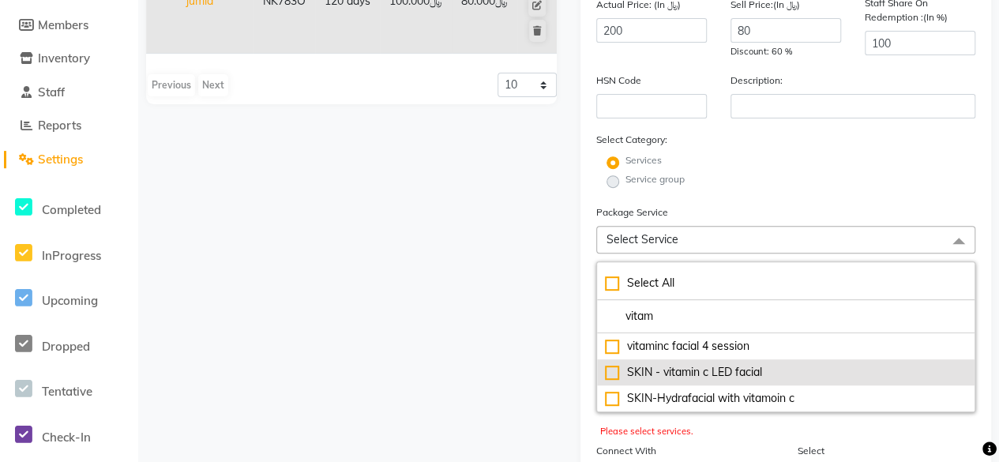
type input "vitam"
click at [610, 369] on div "SKIN - vitamin c LED facial" at bounding box center [786, 372] width 362 height 17
type input "25"
checkbox input "true"
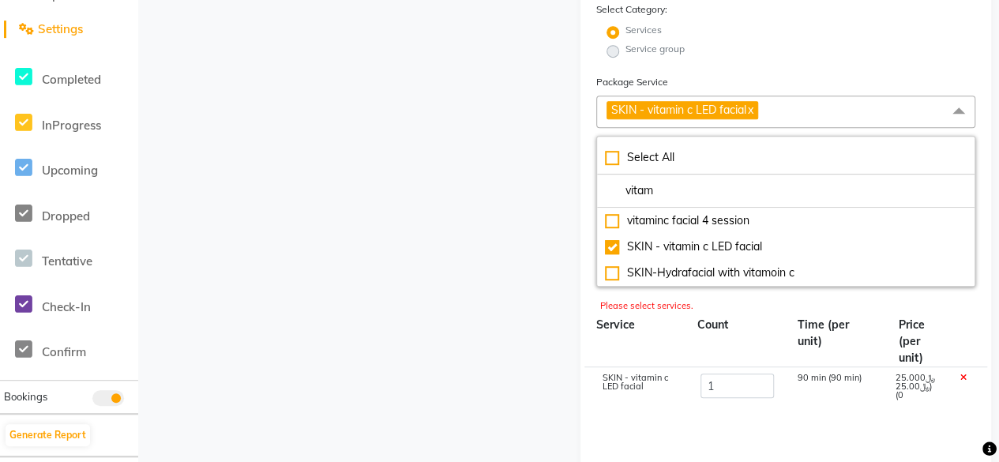
scroll to position [382, 0]
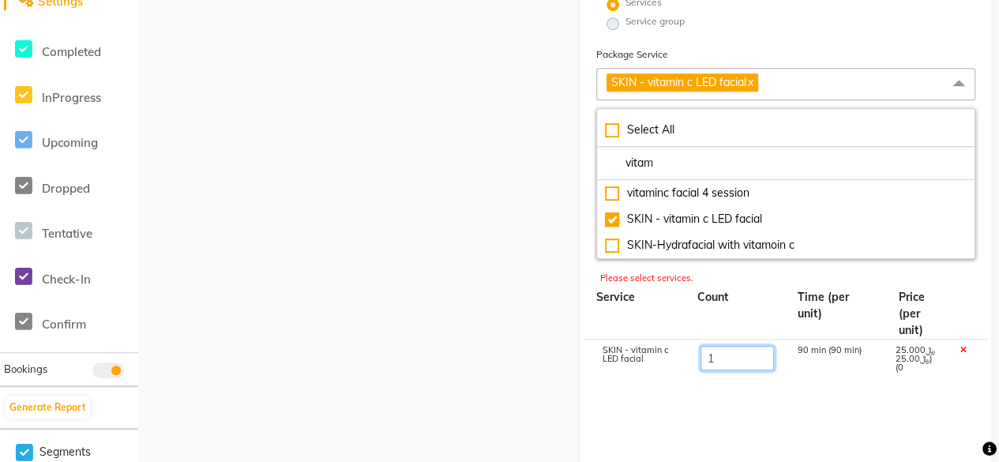
click at [727, 351] on input "1" at bounding box center [737, 358] width 74 height 24
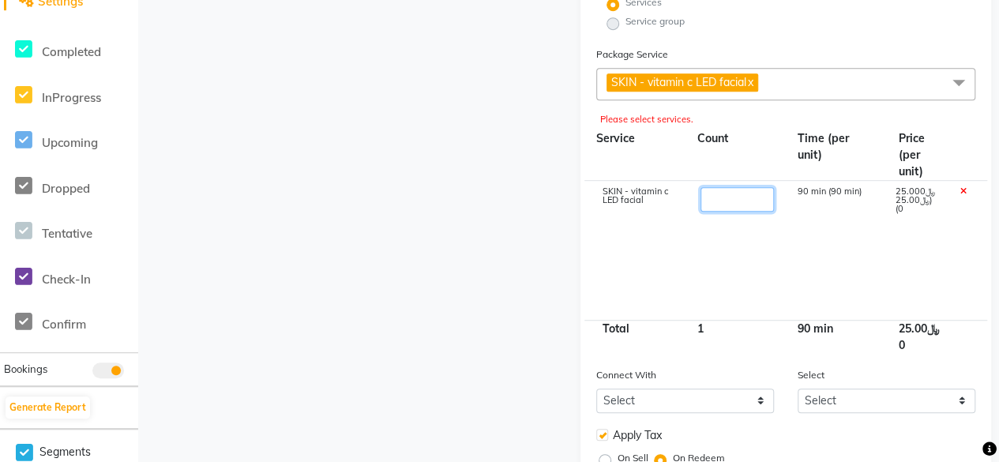
type input "4"
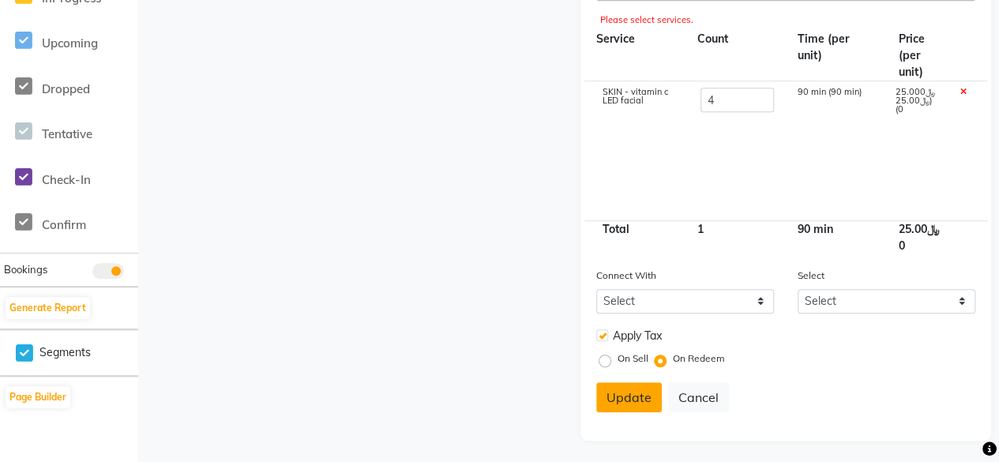
type input "100"
click at [632, 391] on button "Update" at bounding box center [629, 397] width 66 height 30
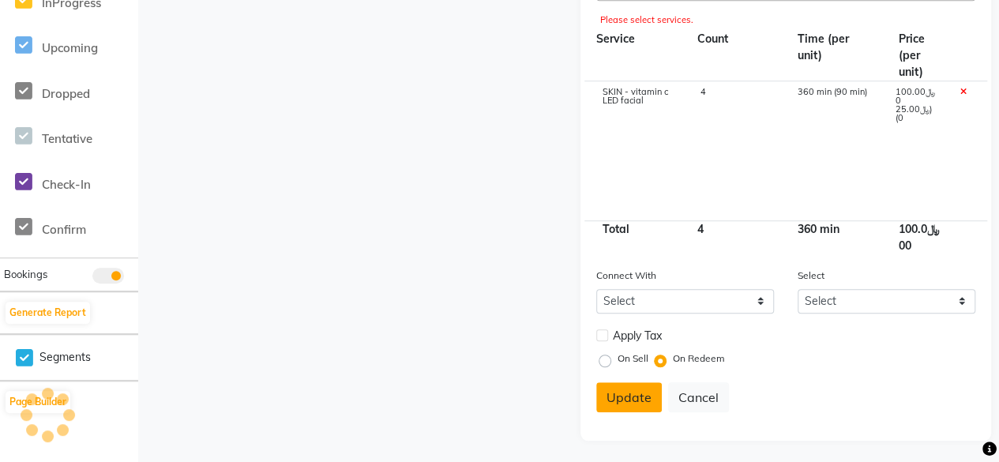
select select
checkbox input "false"
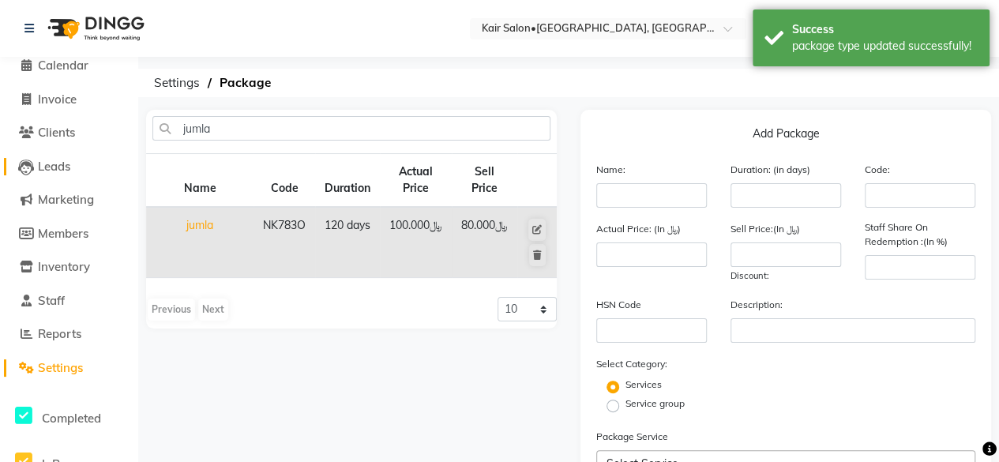
scroll to position [0, 0]
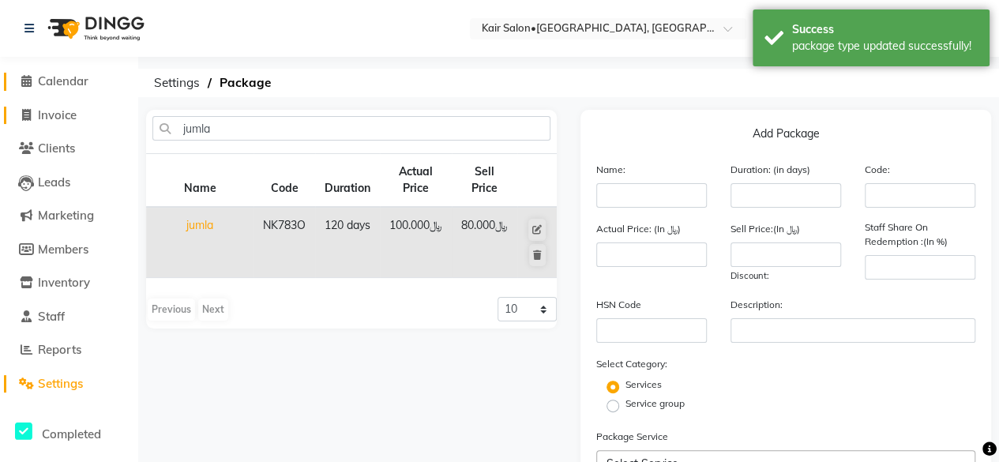
drag, startPoint x: 27, startPoint y: 81, endPoint x: 46, endPoint y: 108, distance: 32.9
click at [27, 81] on icon at bounding box center [26, 81] width 10 height 12
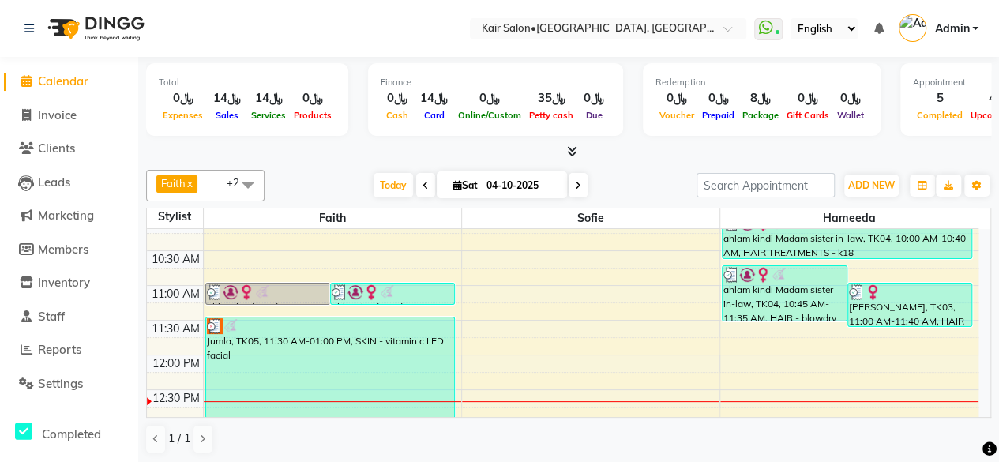
scroll to position [158, 0]
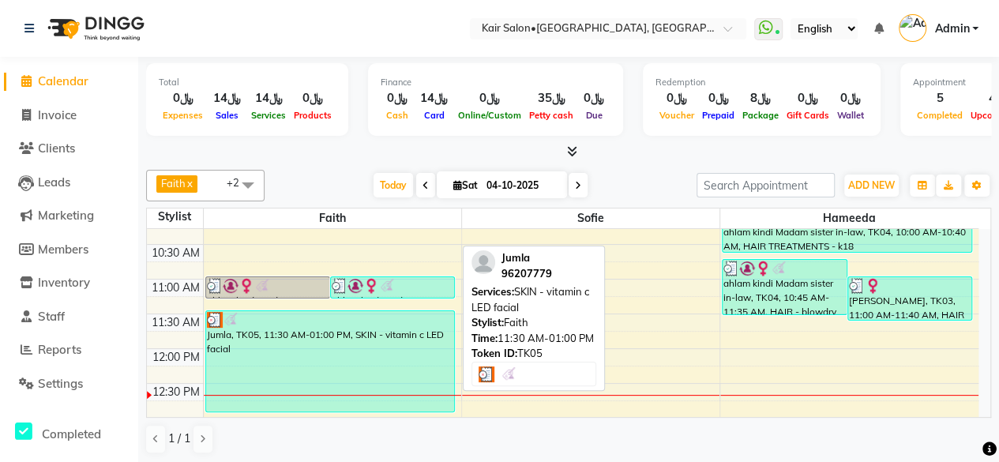
click at [297, 339] on div "Jumla, TK05, 11:30 AM-01:00 PM, SKIN - vitamin c LED facial" at bounding box center [330, 361] width 248 height 100
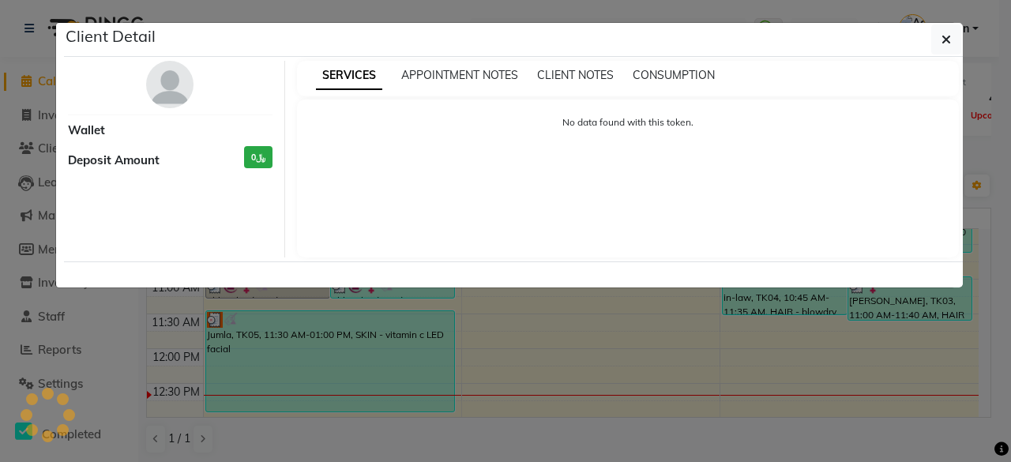
select select "3"
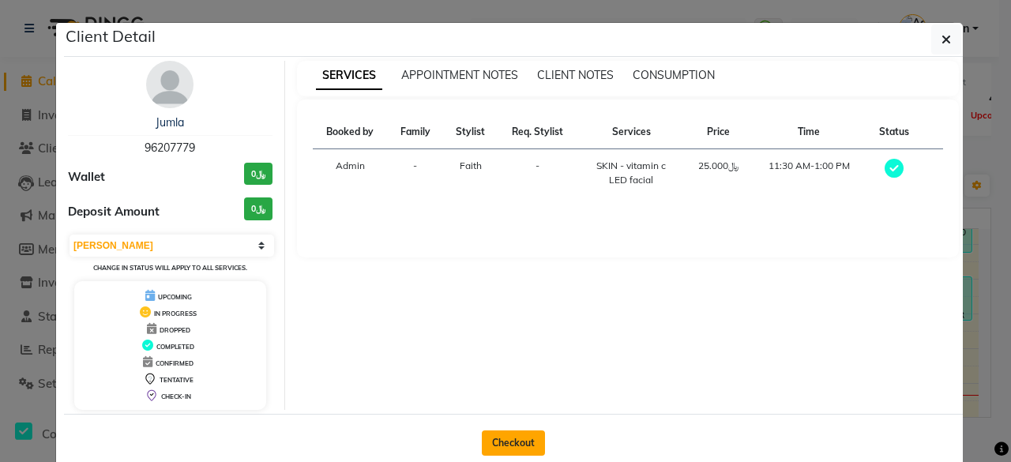
click at [517, 445] on button "Checkout" at bounding box center [513, 442] width 63 height 25
select select "service"
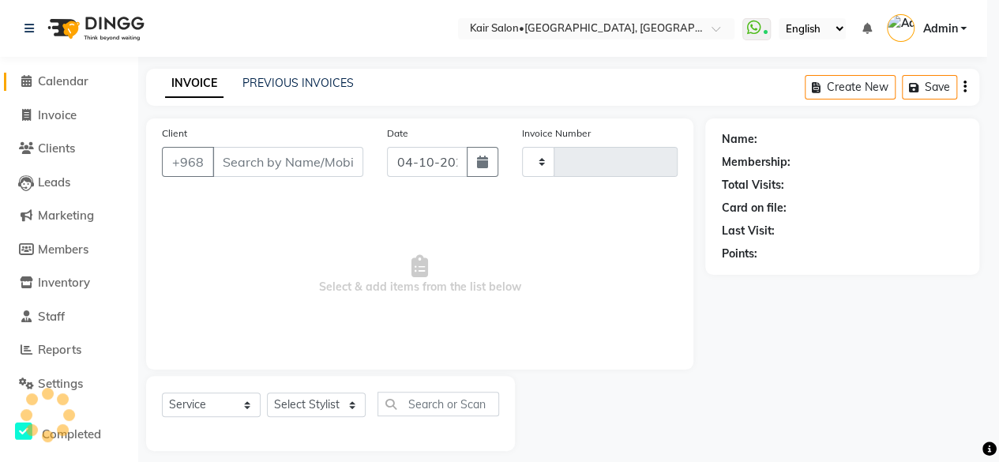
type input "2010"
select select "6490"
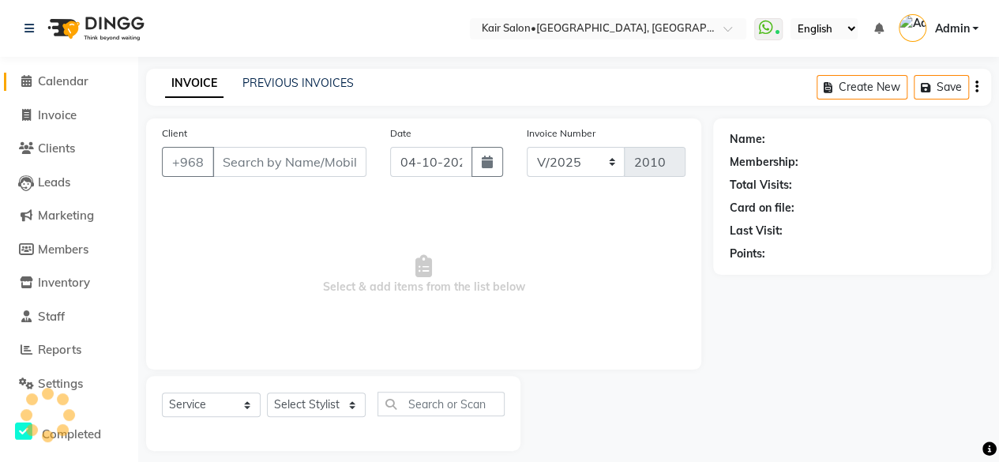
type input "96207779"
select select "49362"
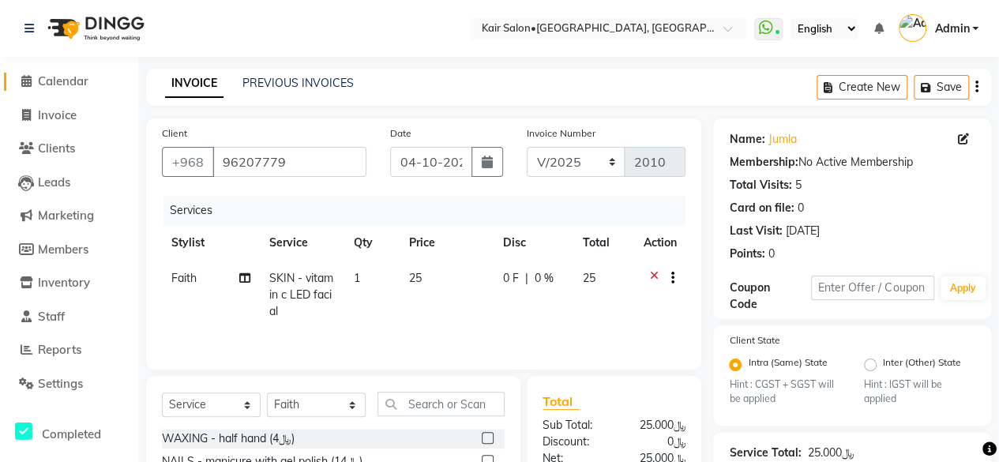
scroll to position [79, 0]
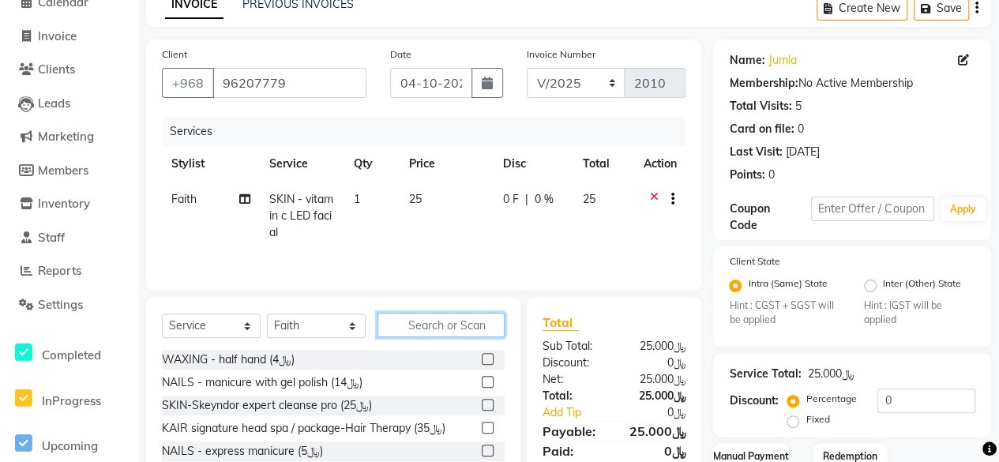
click at [434, 325] on input "text" at bounding box center [440, 325] width 127 height 24
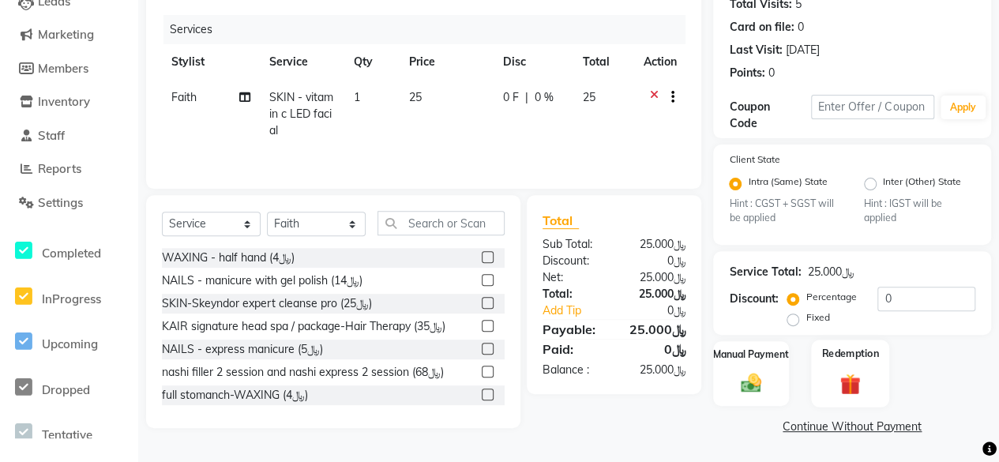
click at [854, 388] on img at bounding box center [850, 384] width 34 height 26
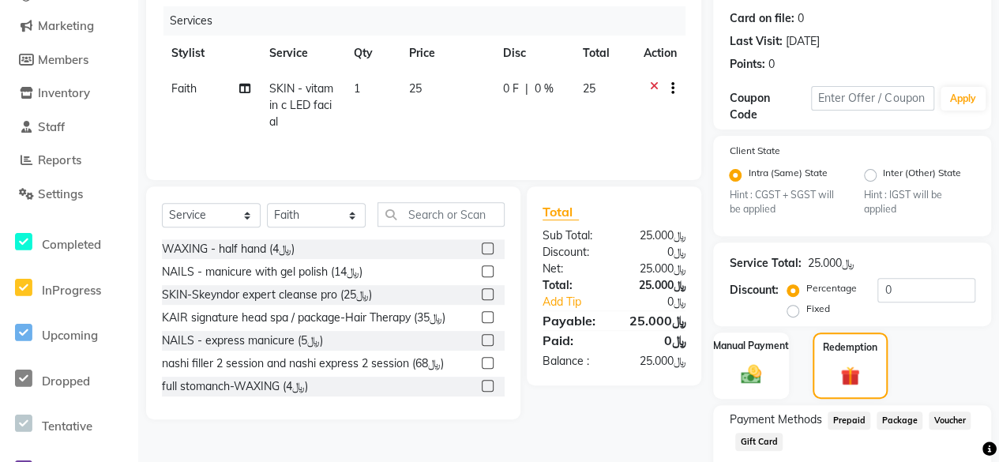
click at [895, 428] on span "Package" at bounding box center [900, 420] width 46 height 18
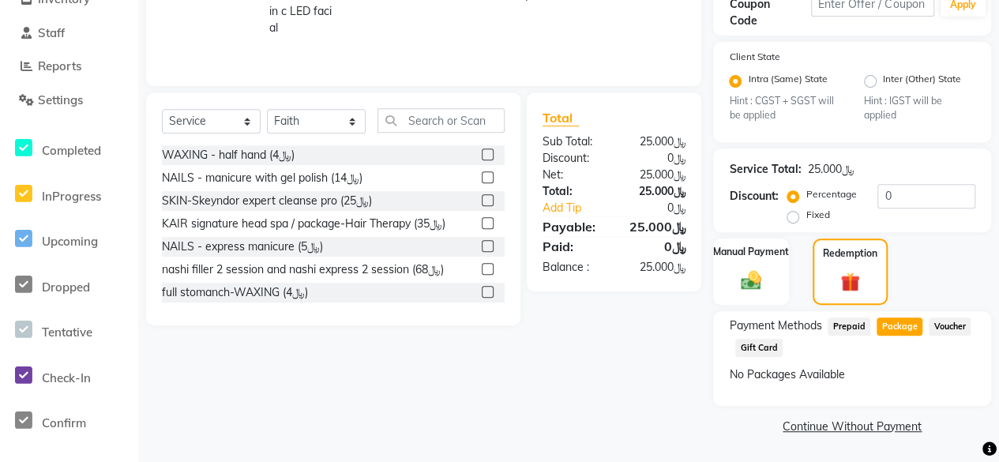
scroll to position [0, 0]
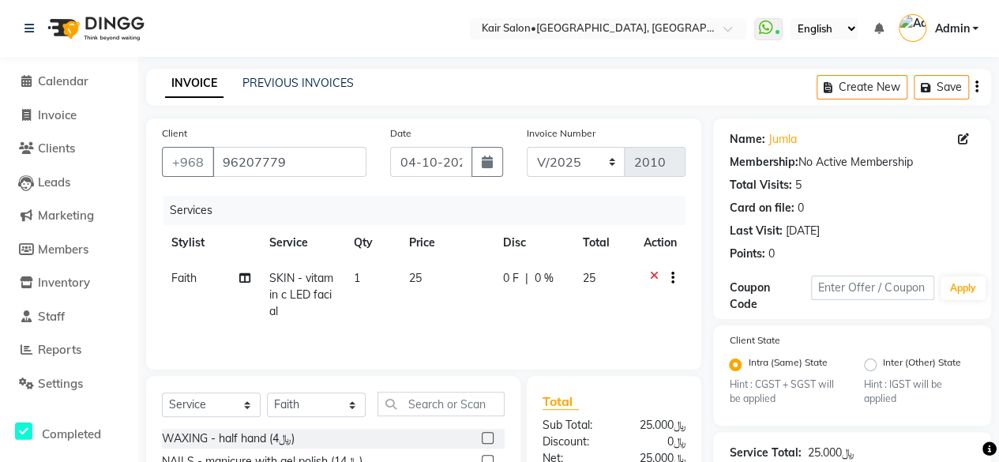
click at [650, 272] on icon at bounding box center [653, 280] width 9 height 20
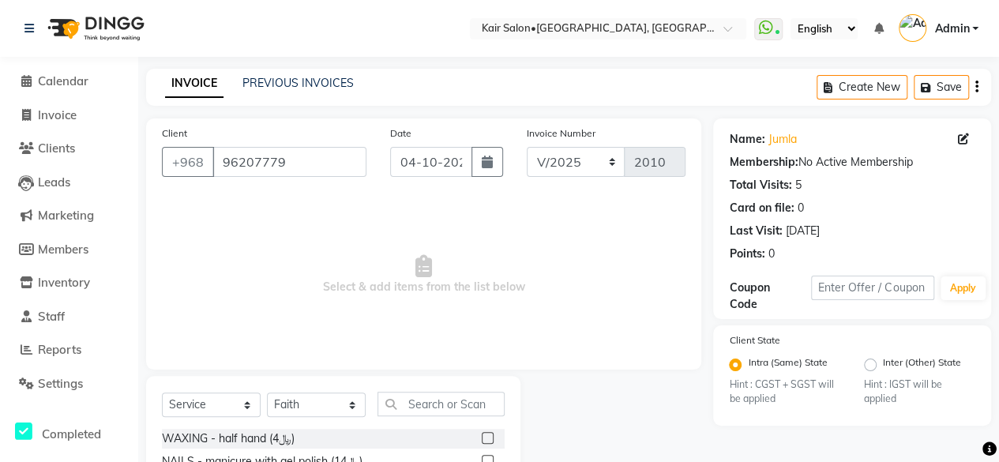
scroll to position [79, 0]
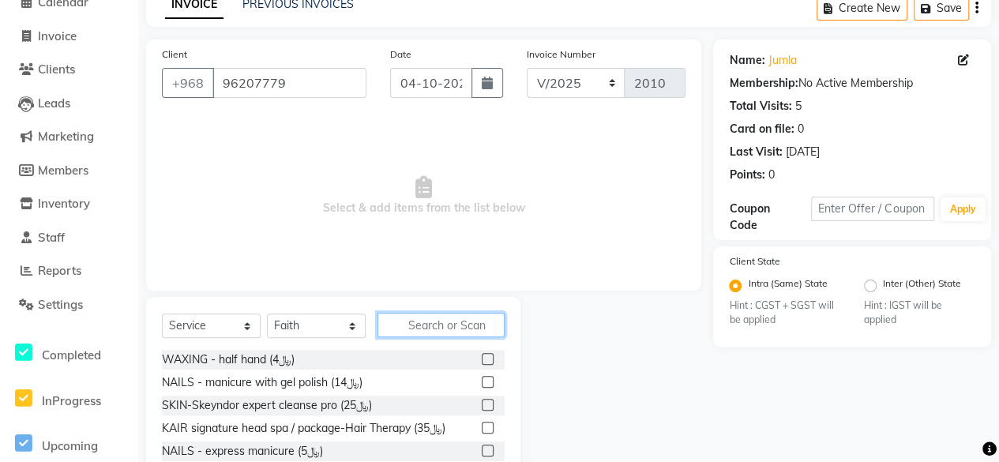
click at [415, 325] on input "text" at bounding box center [440, 325] width 127 height 24
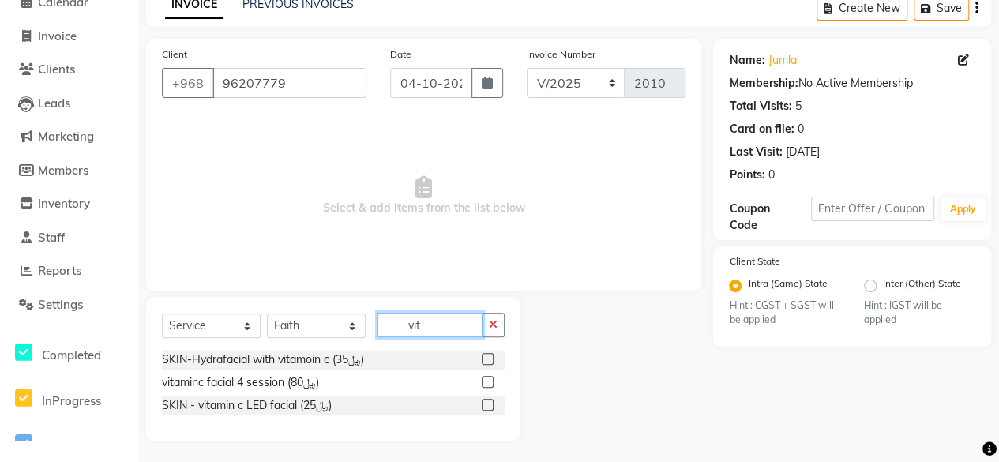
type input "vit"
click at [489, 399] on label at bounding box center [488, 405] width 12 height 12
click at [489, 400] on input "checkbox" at bounding box center [487, 405] width 10 height 10
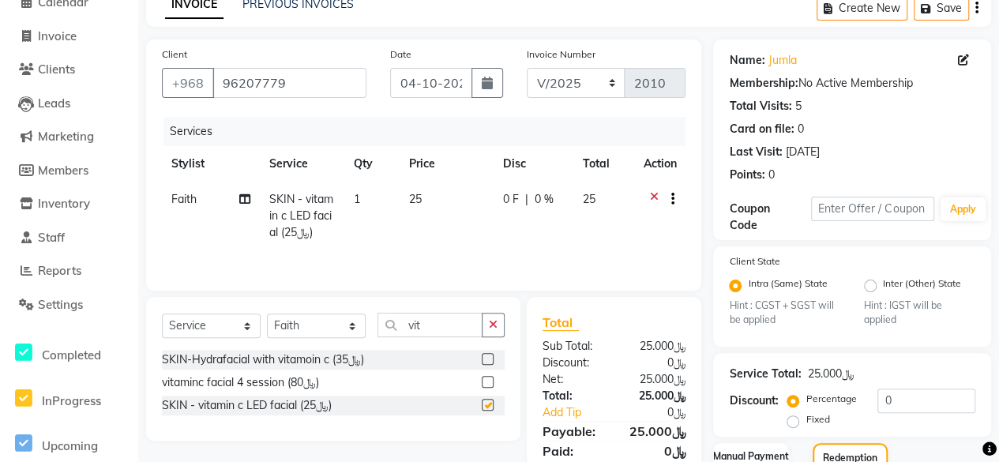
checkbox input "false"
click at [243, 323] on select "Select Service Product Membership Package Voucher Prepaid Gift Card" at bounding box center [211, 325] width 99 height 24
select select "P"
click at [162, 313] on select "Select Service Product Membership Package Voucher Prepaid Gift Card" at bounding box center [211, 325] width 99 height 24
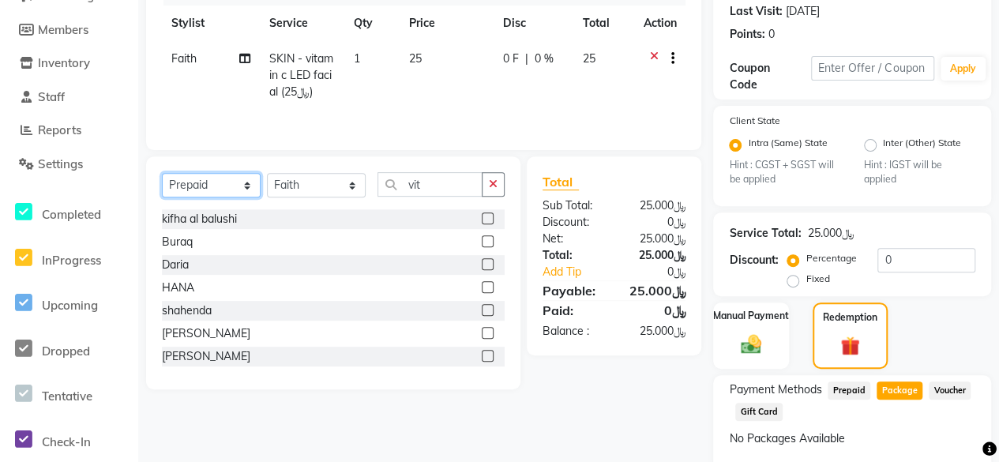
scroll to position [213, 0]
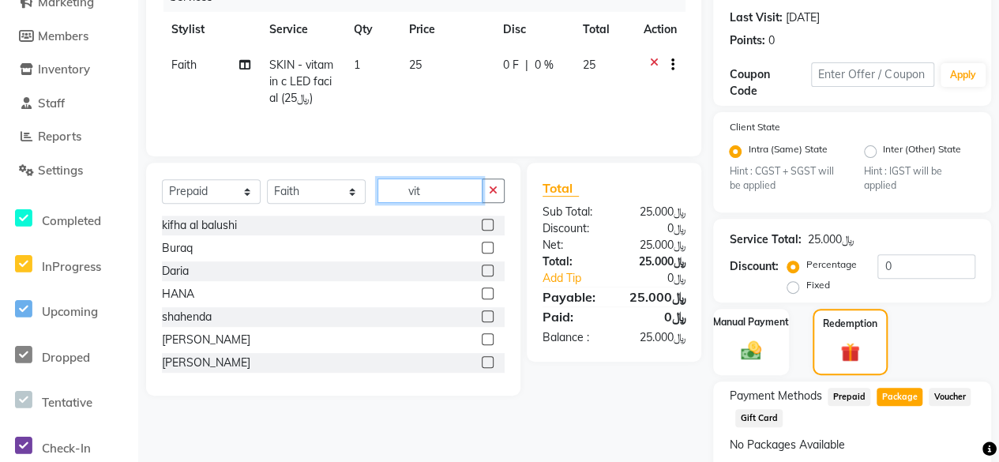
drag, startPoint x: 445, startPoint y: 190, endPoint x: 436, endPoint y: 173, distance: 19.8
click at [445, 189] on input "vit" at bounding box center [429, 190] width 105 height 24
type input "v"
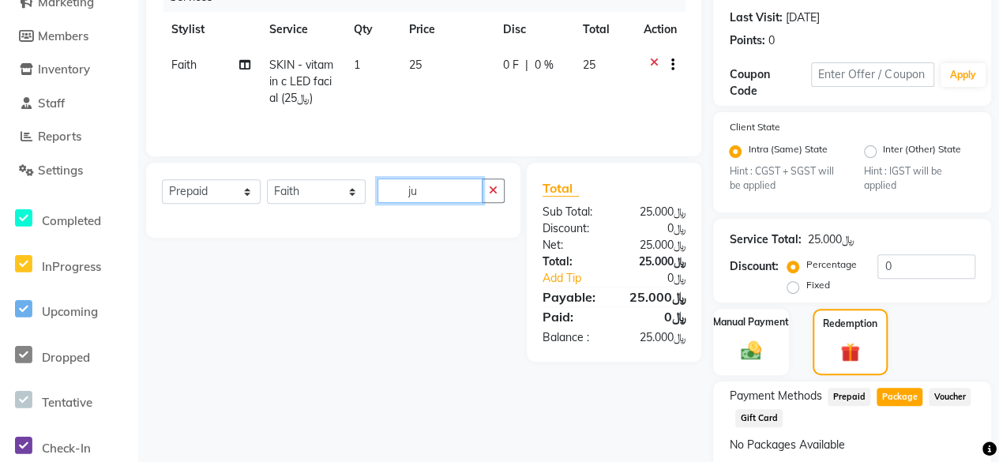
type input "j"
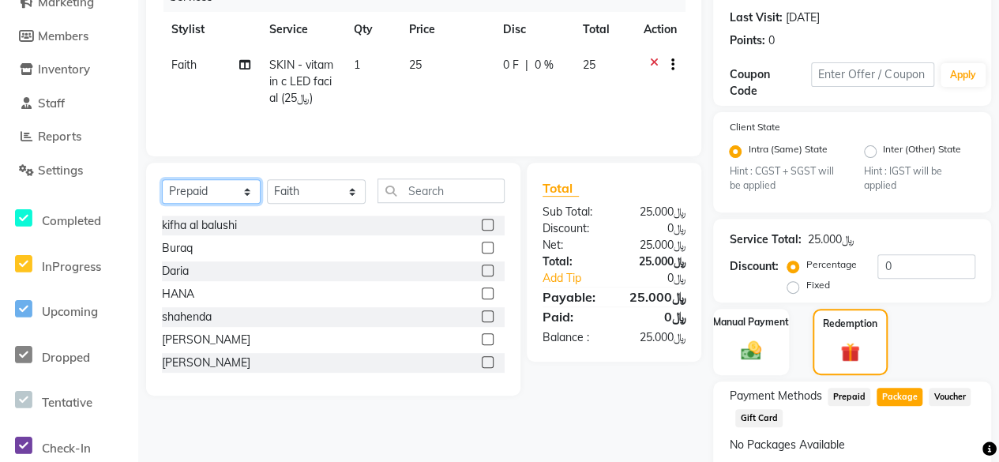
click at [243, 189] on select "Select Service Product Membership Package Voucher Prepaid Gift Card" at bounding box center [211, 191] width 99 height 24
select select "package"
click at [162, 179] on select "Select Service Product Membership Package Voucher Prepaid Gift Card" at bounding box center [211, 191] width 99 height 24
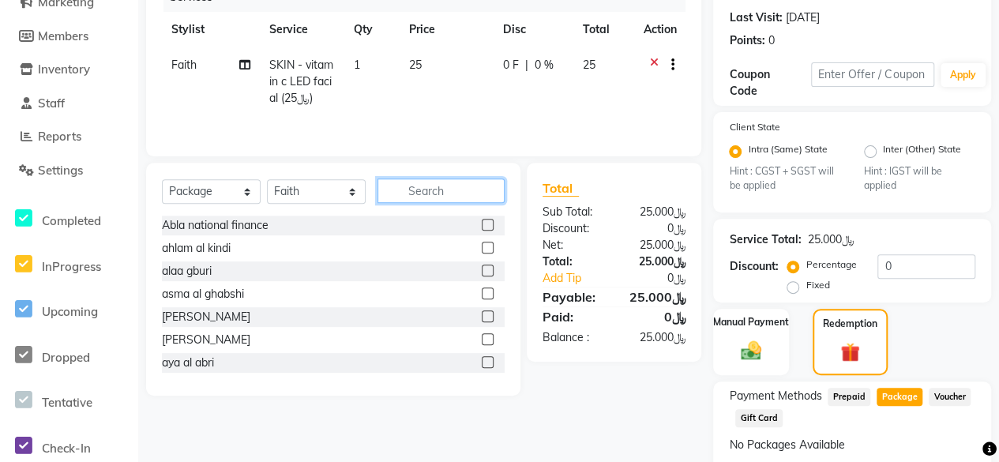
click at [444, 190] on input "text" at bounding box center [440, 190] width 127 height 24
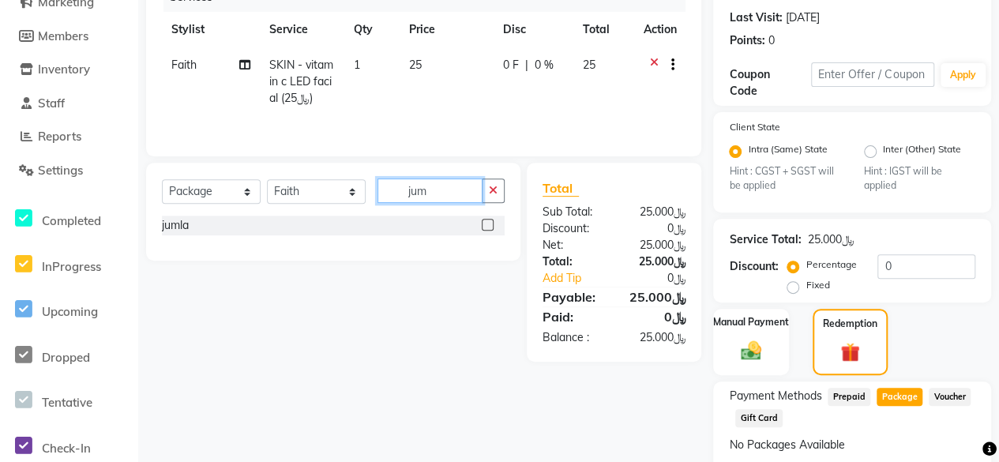
type input "jum"
click at [488, 222] on label at bounding box center [488, 225] width 12 height 12
click at [488, 222] on input "checkbox" at bounding box center [487, 225] width 10 height 10
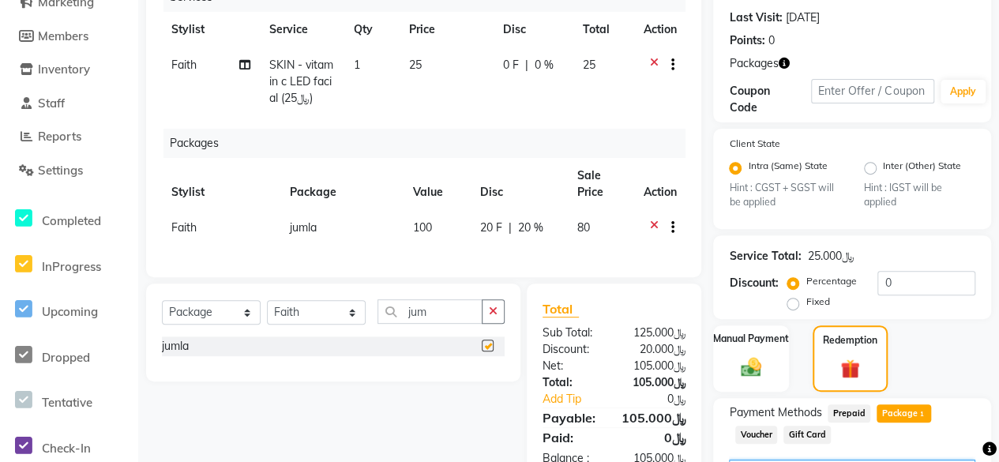
checkbox input "false"
click at [655, 58] on icon at bounding box center [653, 67] width 9 height 20
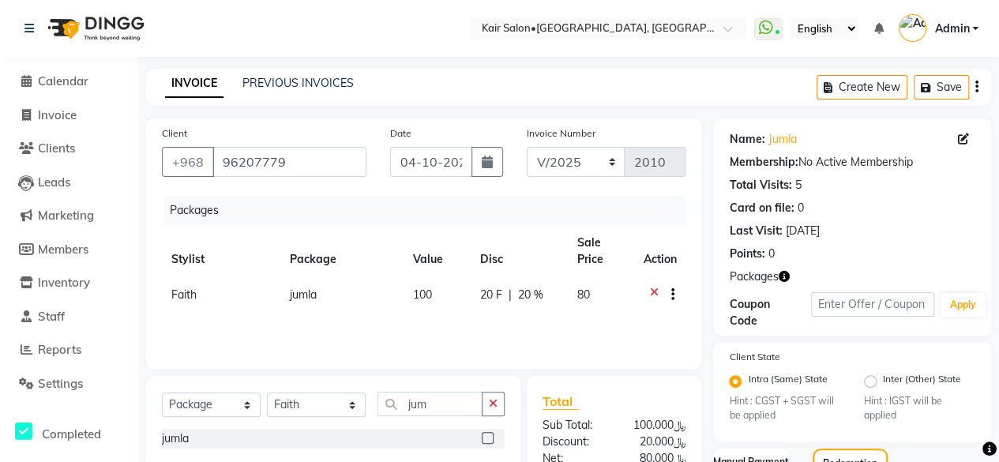
scroll to position [0, 0]
click at [486, 160] on icon "button" at bounding box center [487, 162] width 11 height 13
select select "10"
select select "2025"
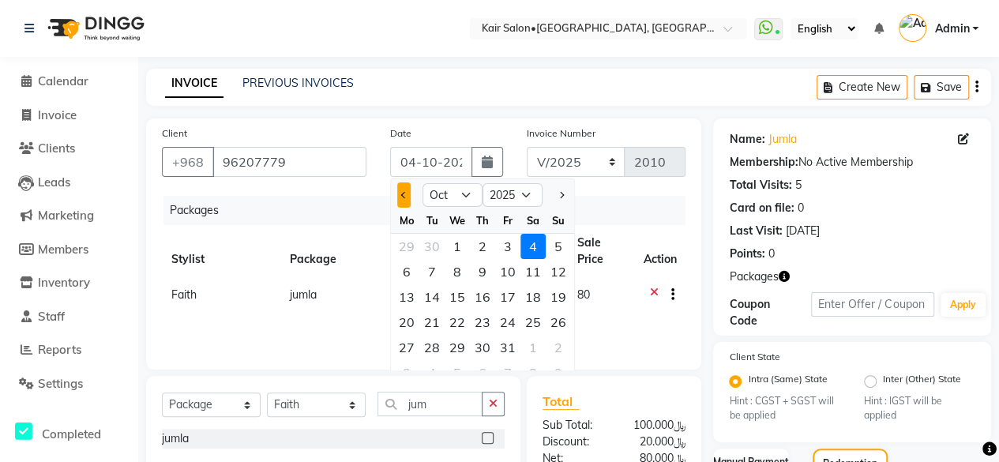
click at [404, 197] on span "Previous month" at bounding box center [404, 195] width 6 height 6
click at [401, 190] on button "Previous month" at bounding box center [403, 194] width 13 height 25
select select "6"
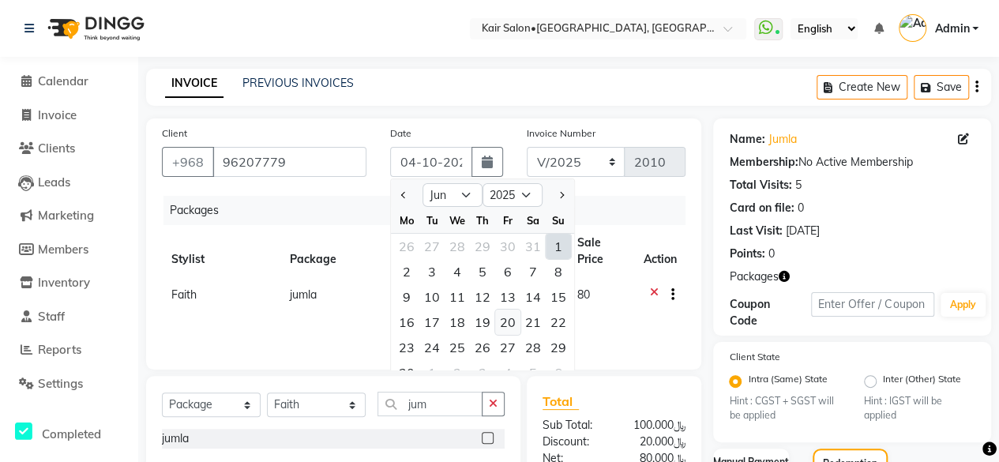
click at [506, 319] on div "20" at bounding box center [507, 322] width 25 height 25
type input "[DATE]"
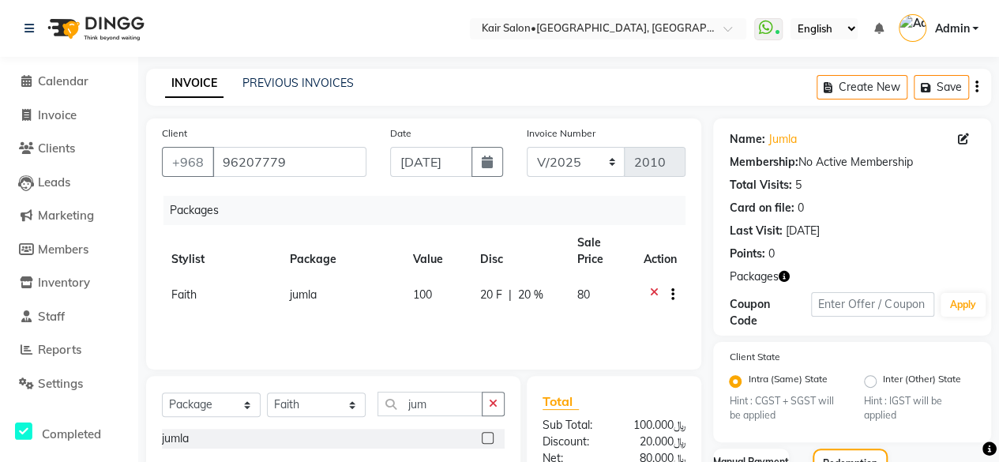
scroll to position [291, 0]
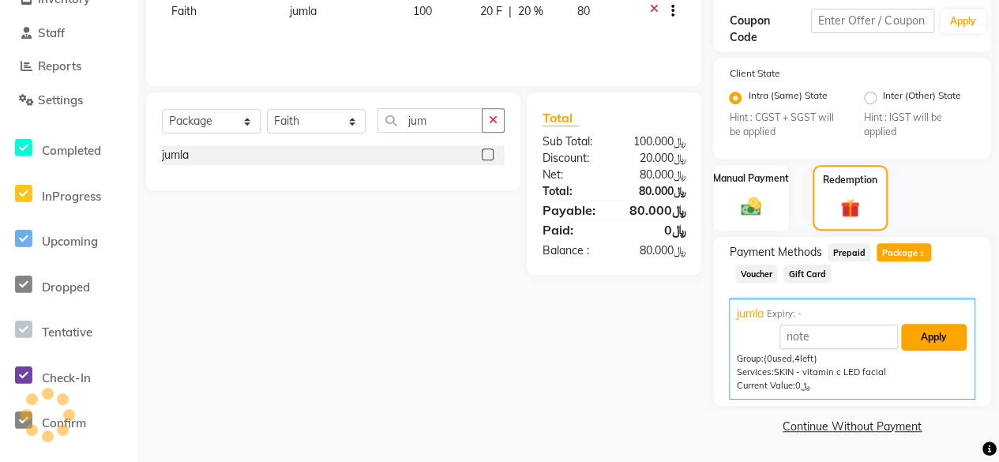
click at [937, 342] on button "Apply" at bounding box center [934, 337] width 66 height 27
type input "jumla"
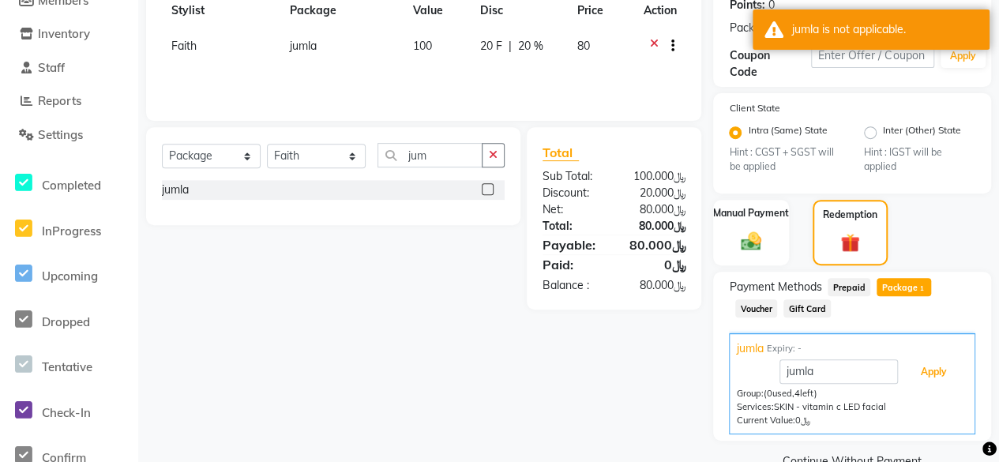
scroll to position [212, 0]
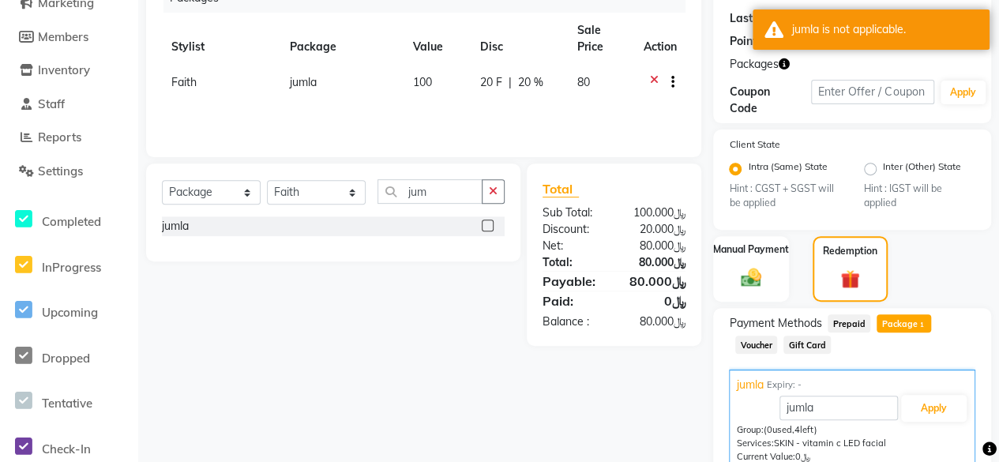
click at [886, 331] on span "Package 1" at bounding box center [904, 323] width 54 height 18
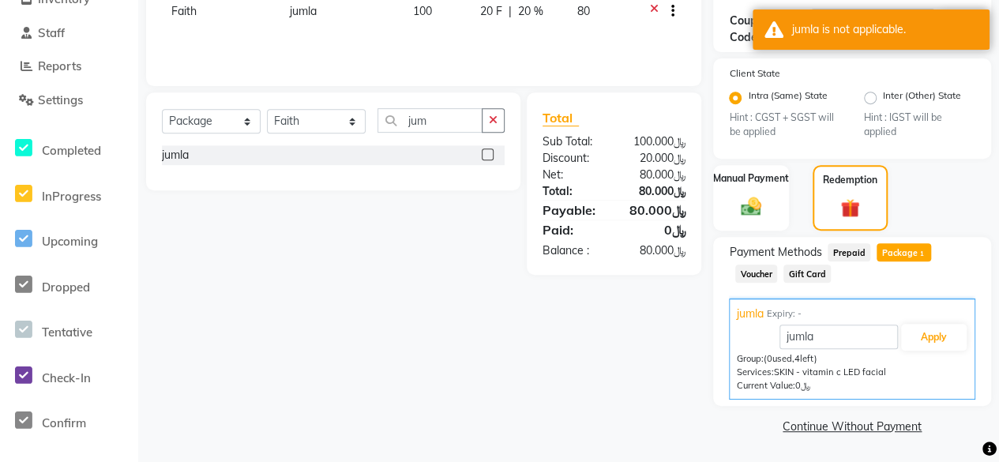
click at [802, 408] on div "Name: Jumla Membership: No Active Membership Total Visits: 5 Card on file: 0 La…" at bounding box center [858, 136] width 290 height 603
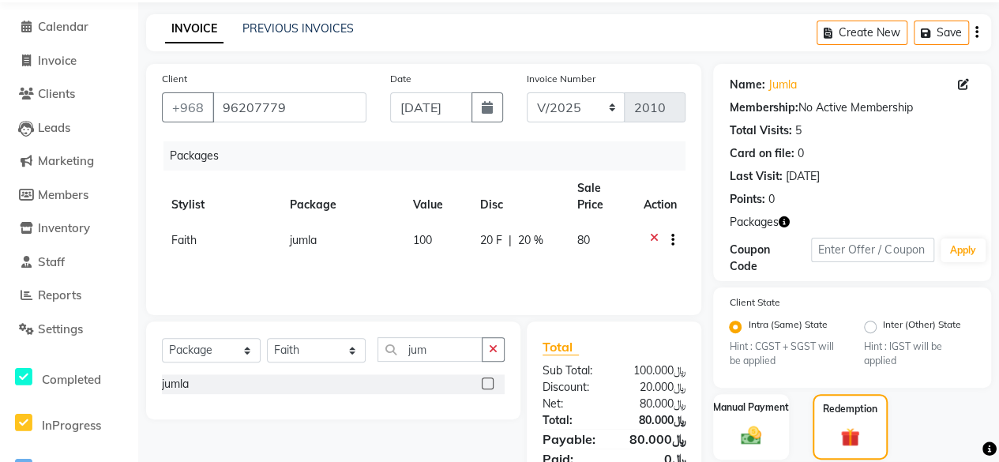
scroll to position [0, 0]
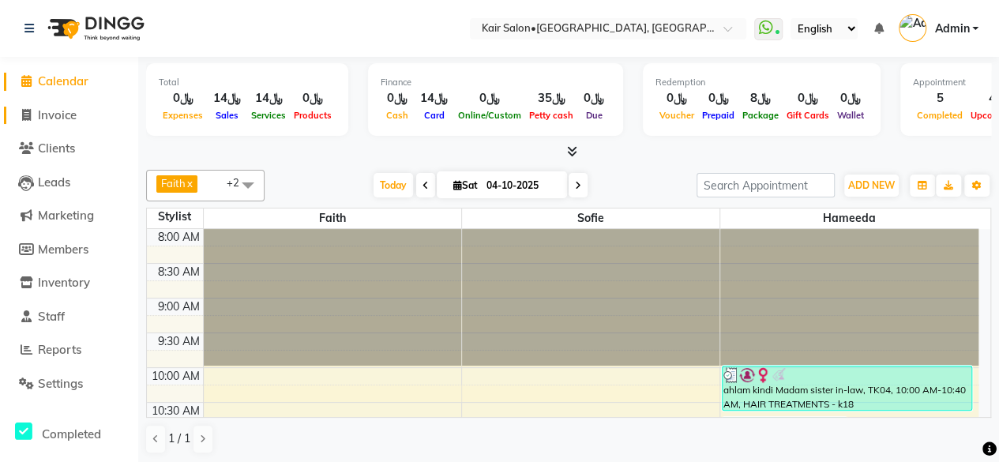
click at [26, 113] on icon at bounding box center [26, 115] width 9 height 12
select select "service"
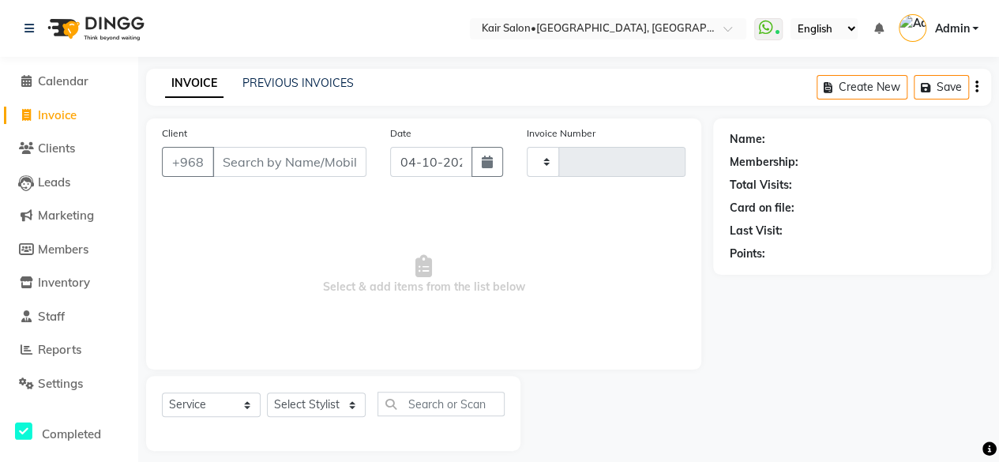
type input "2010"
select select "6490"
click at [308, 81] on link "PREVIOUS INVOICES" at bounding box center [297, 83] width 111 height 14
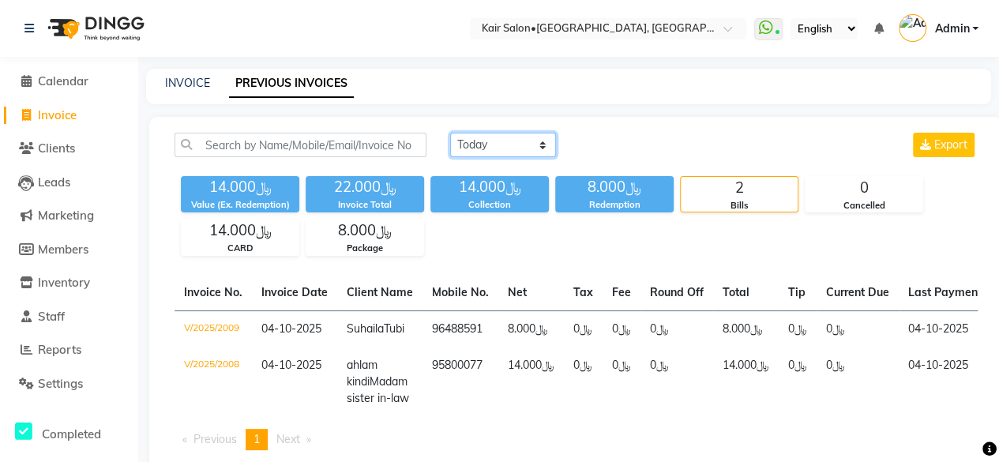
click at [540, 142] on select "[DATE] [DATE] Custom Range" at bounding box center [503, 145] width 106 height 24
select select "range"
click at [450, 133] on select "[DATE] [DATE] Custom Range" at bounding box center [503, 145] width 106 height 24
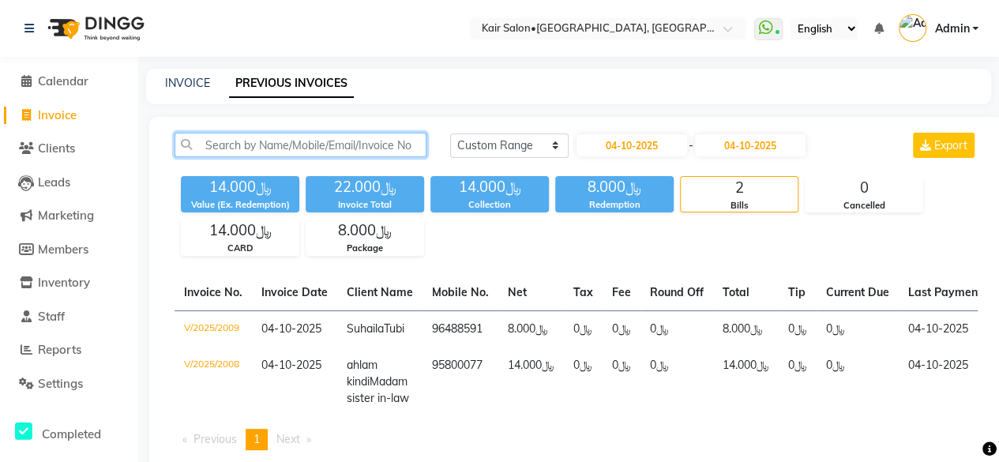
click at [341, 141] on input "text" at bounding box center [301, 145] width 252 height 24
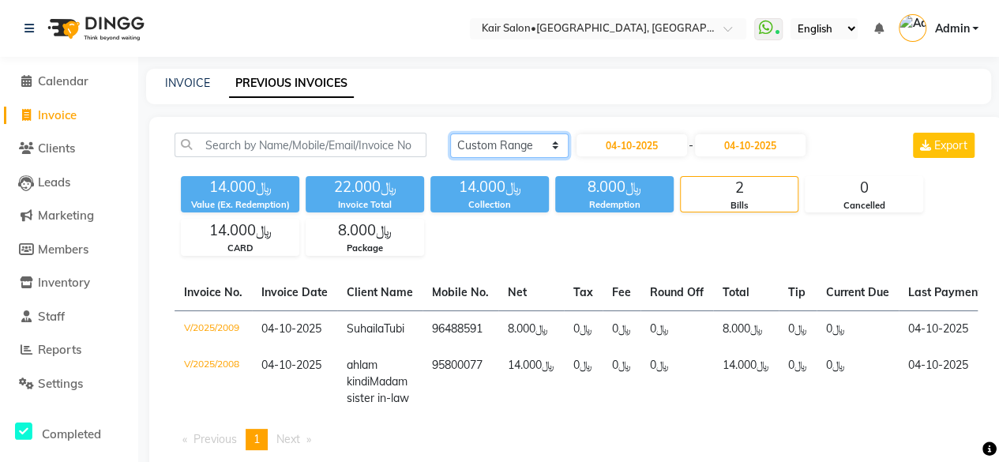
click at [553, 148] on select "[DATE] [DATE] Custom Range" at bounding box center [509, 145] width 118 height 24
click at [450, 133] on select "[DATE] [DATE] Custom Range" at bounding box center [509, 145] width 118 height 24
click at [627, 146] on input "04-10-2025" at bounding box center [631, 145] width 111 height 22
select select "10"
select select "2025"
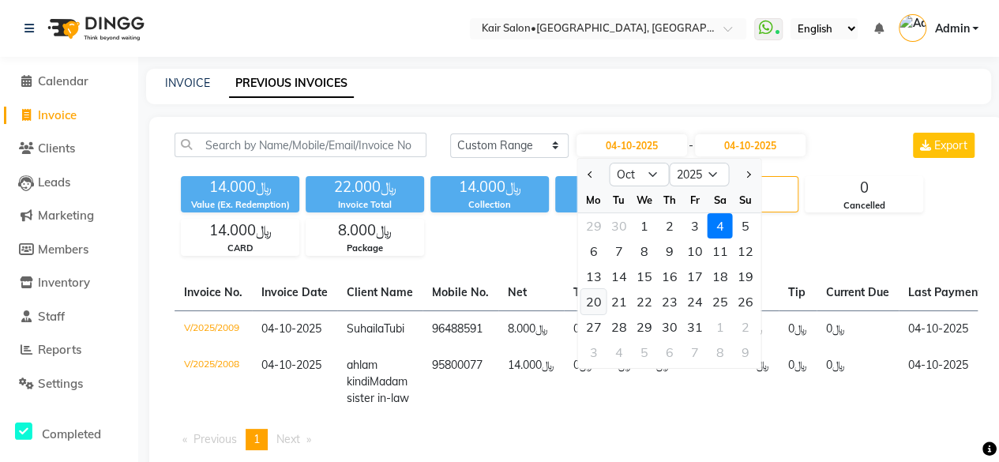
click at [585, 302] on div "20" at bounding box center [592, 301] width 25 height 25
type input "[DATE]"
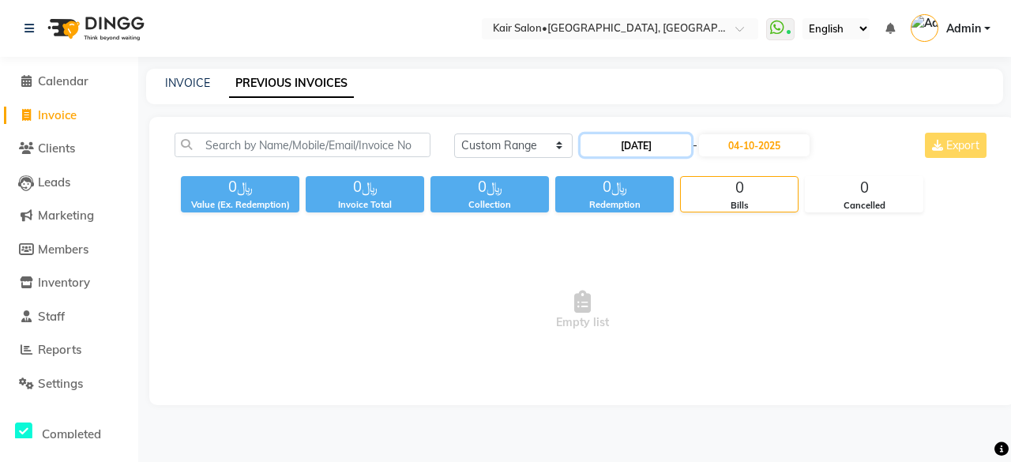
click at [643, 148] on input "[DATE]" at bounding box center [635, 145] width 111 height 22
select select "10"
select select "2025"
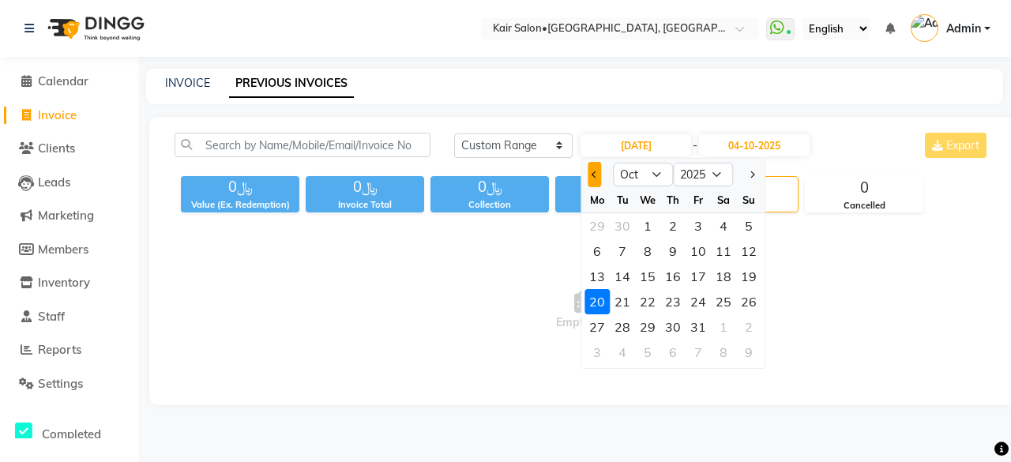
click at [594, 171] on span "Previous month" at bounding box center [594, 174] width 6 height 6
click at [756, 173] on button "Next month" at bounding box center [751, 174] width 13 height 25
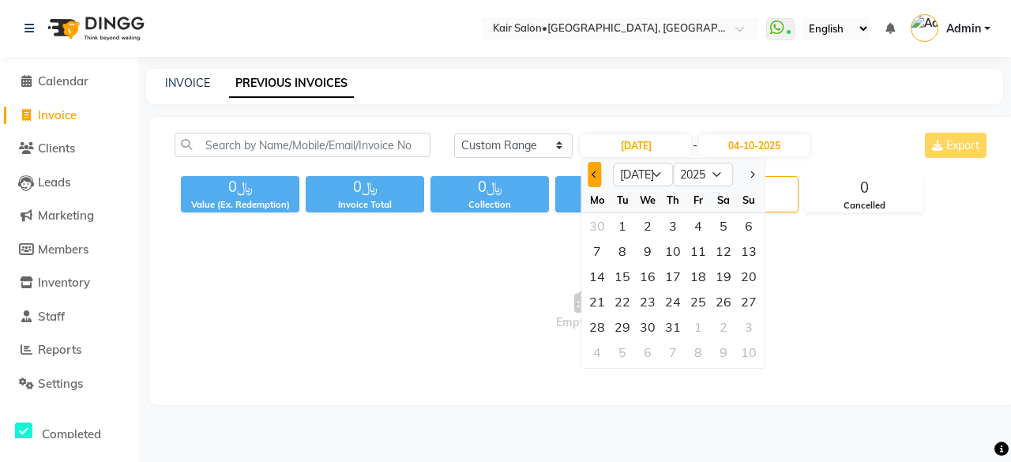
click at [592, 174] on span "Previous month" at bounding box center [594, 174] width 6 height 6
select select "6"
click at [700, 302] on div "20" at bounding box center [697, 301] width 25 height 25
type input "[DATE]"
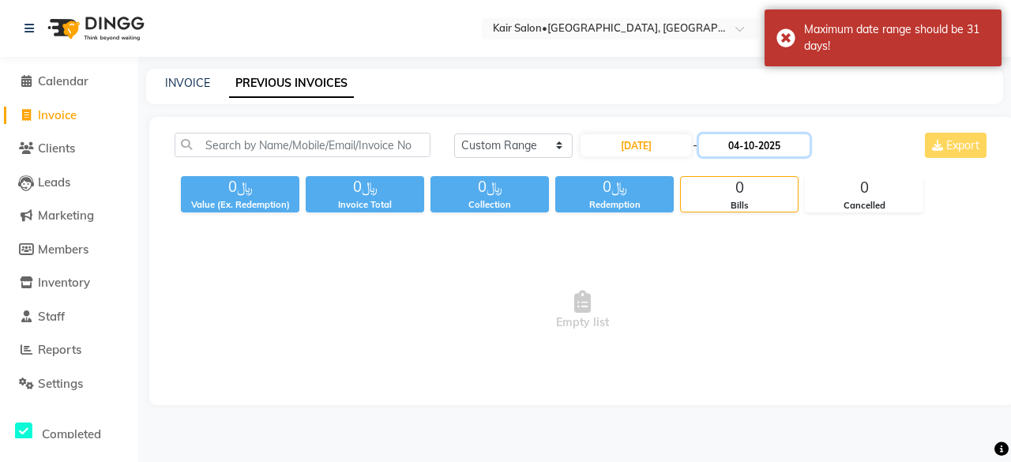
click at [768, 141] on input "04-10-2025" at bounding box center [754, 145] width 111 height 22
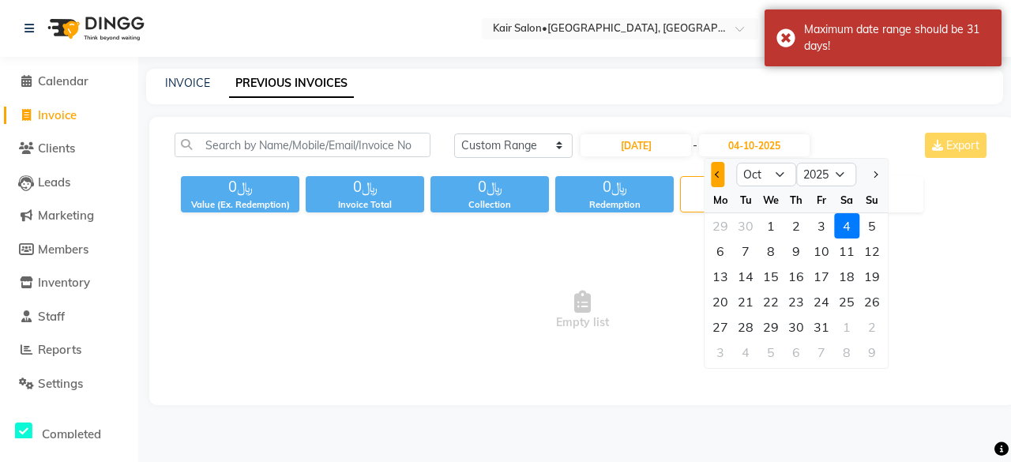
click at [715, 171] on button "Previous month" at bounding box center [717, 174] width 13 height 25
click at [717, 171] on button "Previous month" at bounding box center [717, 174] width 13 height 25
click at [717, 171] on span "Previous month" at bounding box center [718, 174] width 6 height 6
select select "6"
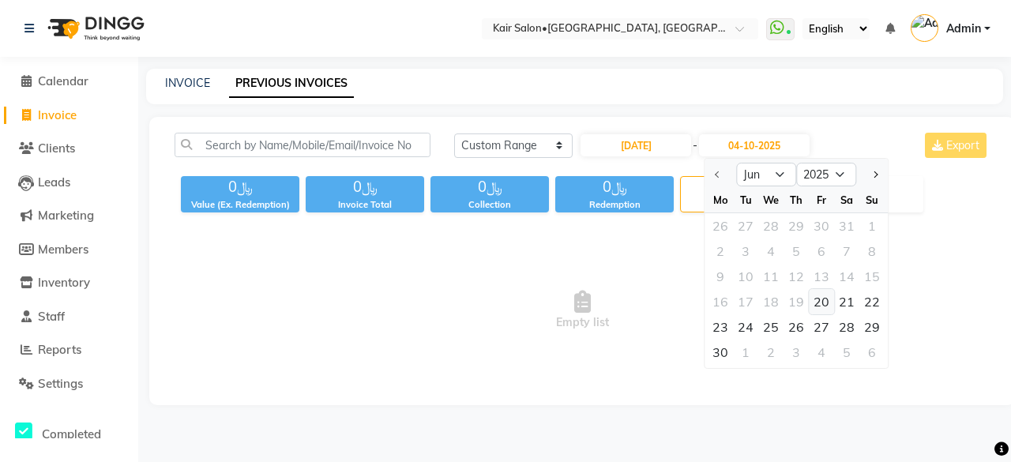
click at [818, 297] on div "20" at bounding box center [821, 301] width 25 height 25
type input "[DATE]"
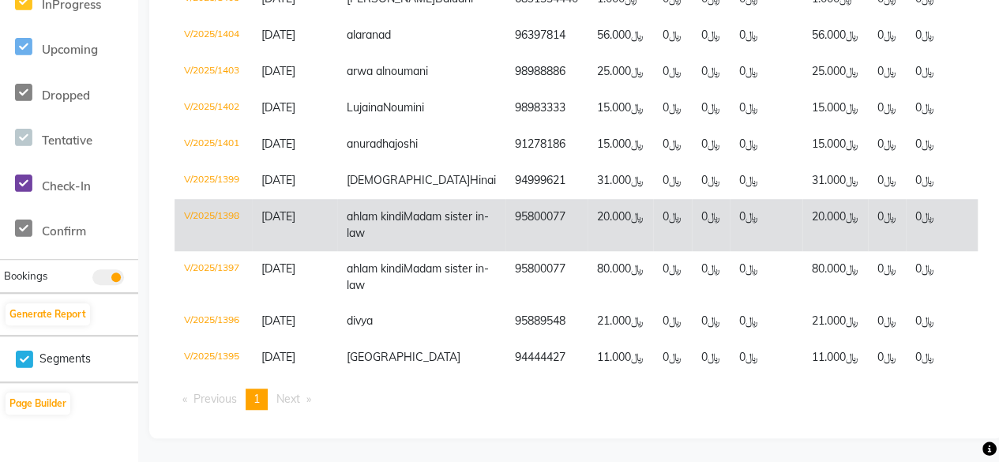
scroll to position [644, 0]
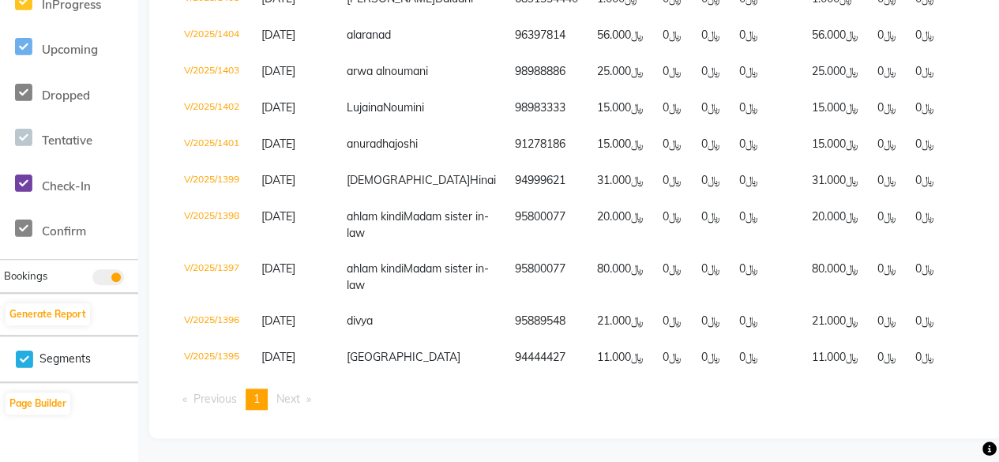
click at [291, 400] on span "Next page" at bounding box center [288, 399] width 24 height 14
drag, startPoint x: 663, startPoint y: 361, endPoint x: 916, endPoint y: 370, distance: 252.8
click at [916, 370] on table "Invoice No. Invoice Date Client Name Mobile No. Net Tax Fee Round Off Total Tip…" at bounding box center [576, 87] width 803 height 576
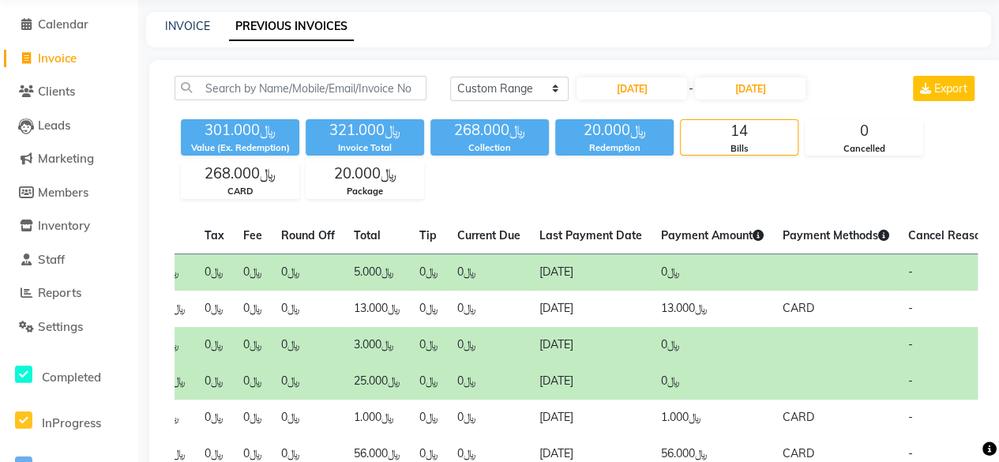
scroll to position [0, 0]
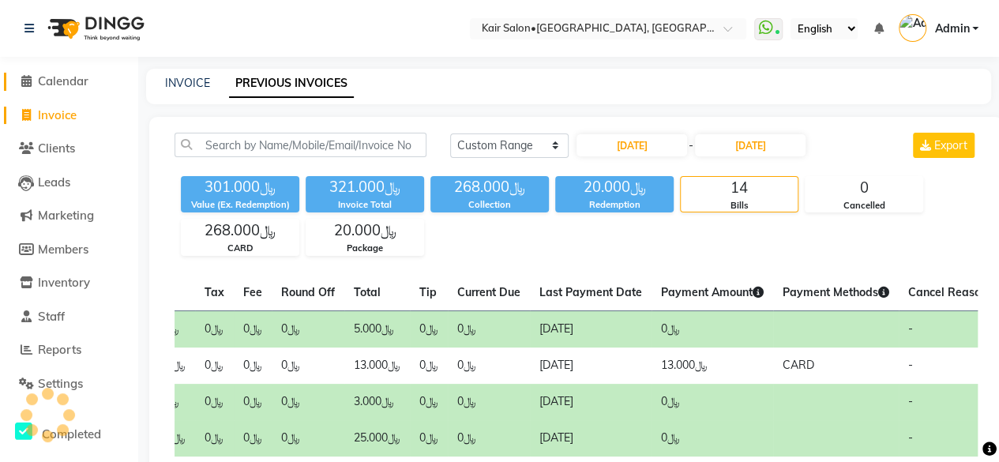
click at [21, 80] on span at bounding box center [26, 82] width 24 height 18
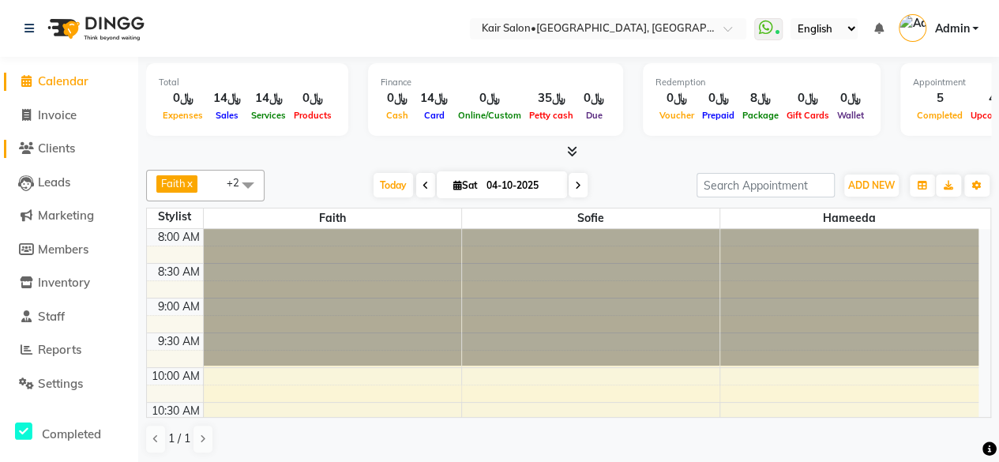
click at [21, 146] on icon at bounding box center [26, 148] width 15 height 12
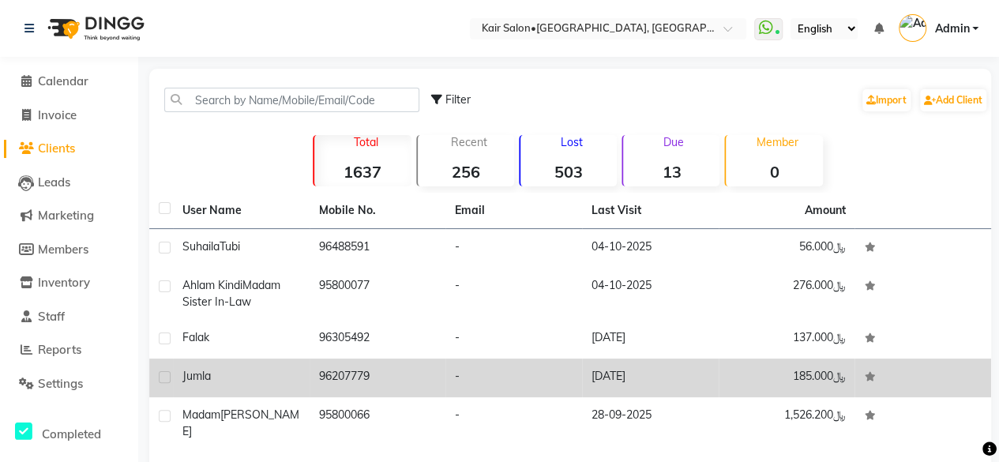
click at [359, 378] on td "96207779" at bounding box center [378, 378] width 137 height 39
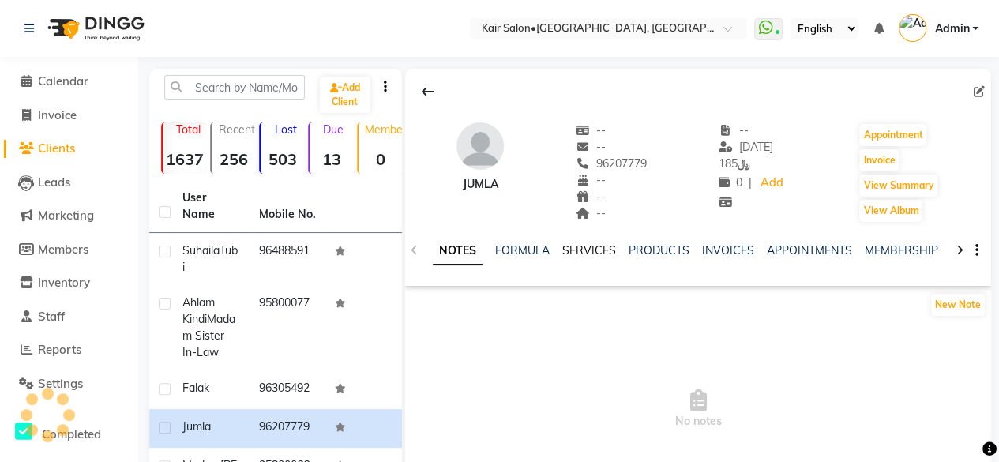
click at [588, 246] on link "SERVICES" at bounding box center [589, 250] width 54 height 14
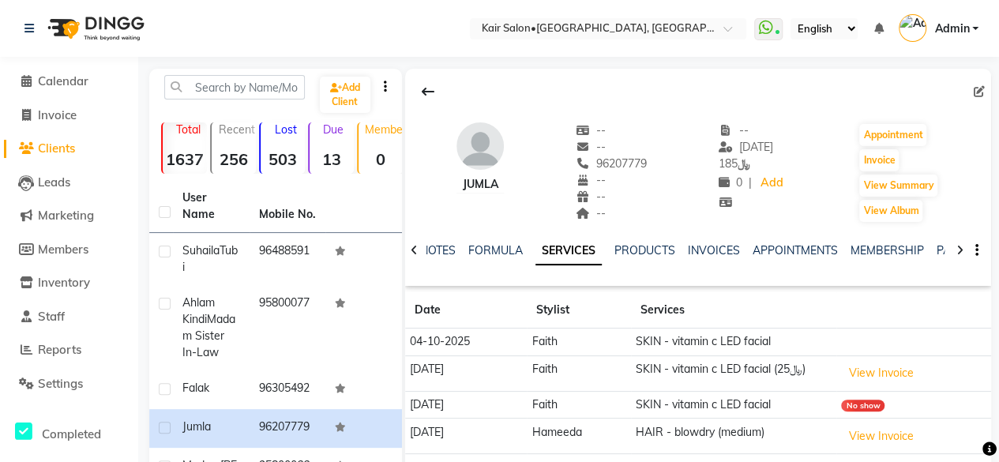
click at [959, 246] on icon at bounding box center [959, 250] width 7 height 11
click at [959, 247] on icon at bounding box center [959, 250] width 7 height 11
click at [933, 249] on link "PACKAGES" at bounding box center [940, 250] width 58 height 14
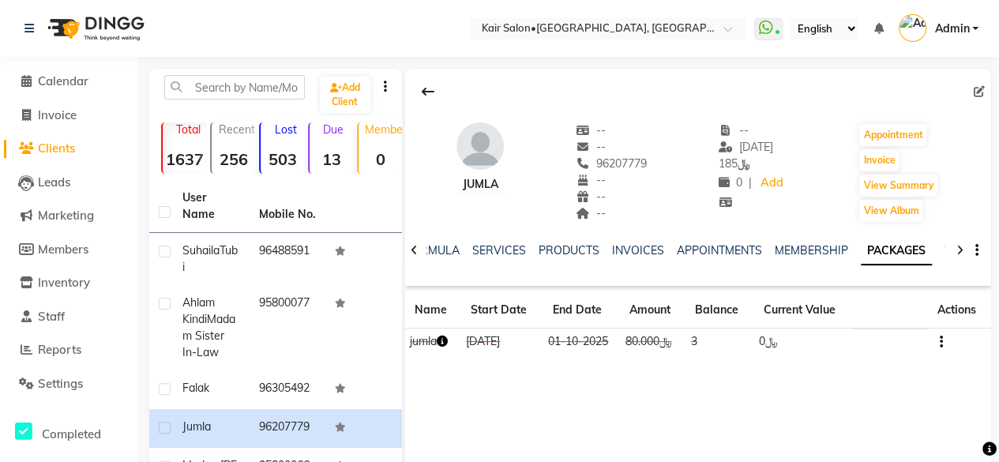
click at [442, 344] on icon "button" at bounding box center [442, 341] width 11 height 11
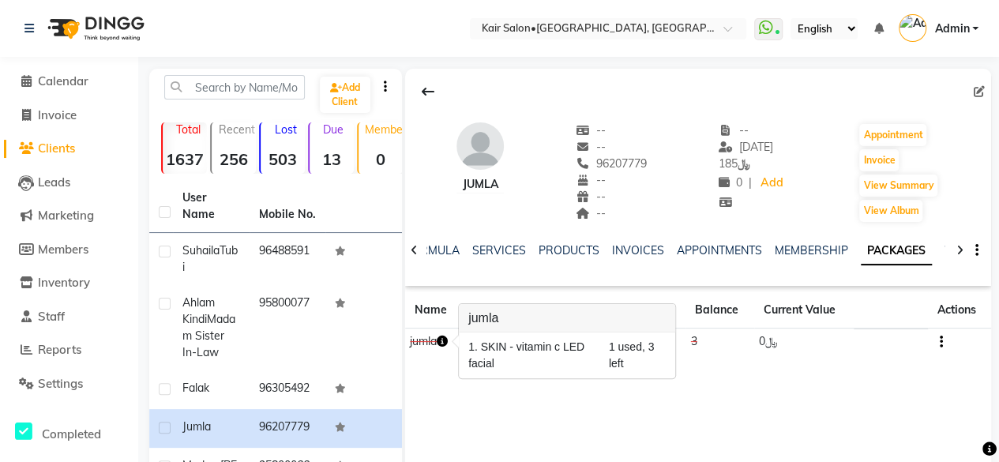
click at [420, 337] on td "jumla" at bounding box center [433, 342] width 56 height 28
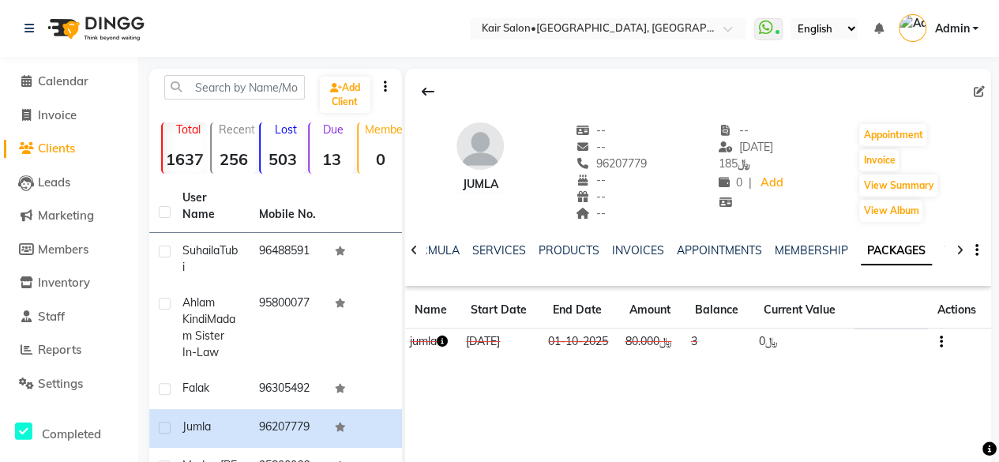
click at [948, 338] on td at bounding box center [959, 342] width 63 height 28
click at [939, 342] on icon "button" at bounding box center [940, 342] width 3 height 1
click at [892, 323] on div "Redemption History" at bounding box center [863, 322] width 103 height 20
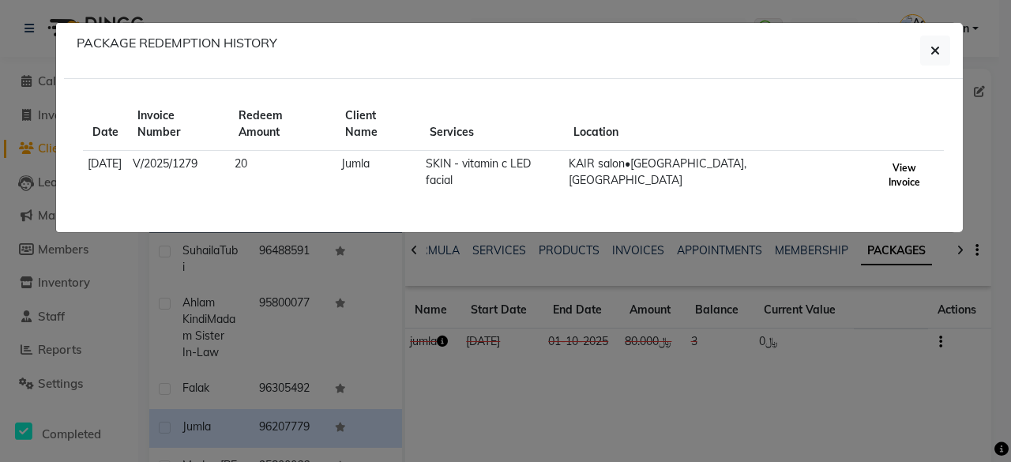
click at [903, 157] on button "View Invoice" at bounding box center [904, 175] width 65 height 36
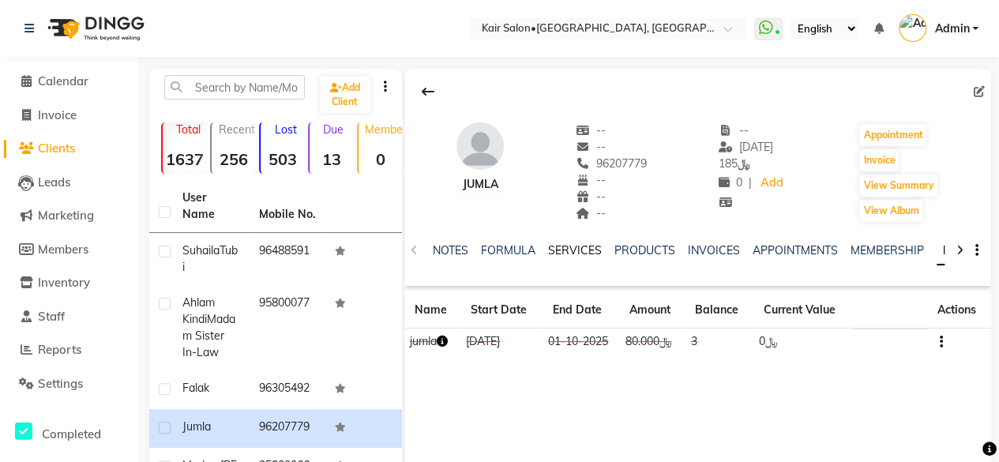
click at [563, 250] on link "SERVICES" at bounding box center [575, 250] width 54 height 14
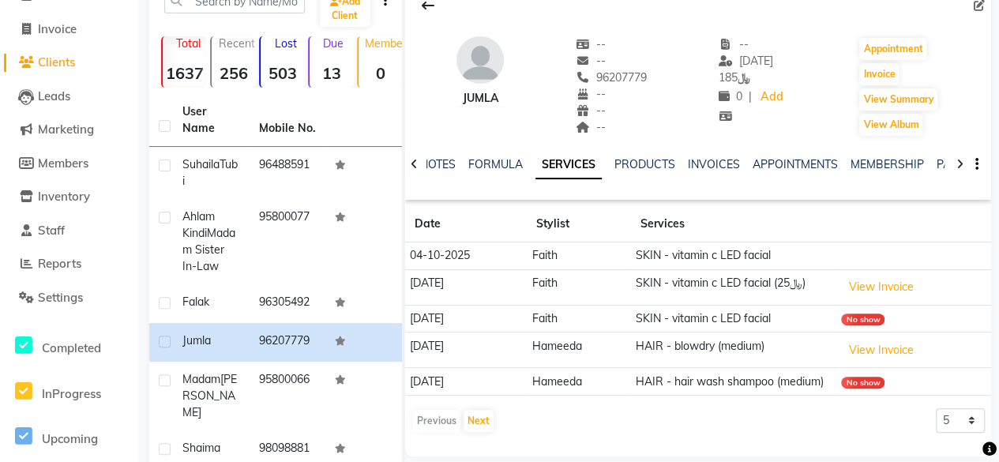
scroll to position [79, 0]
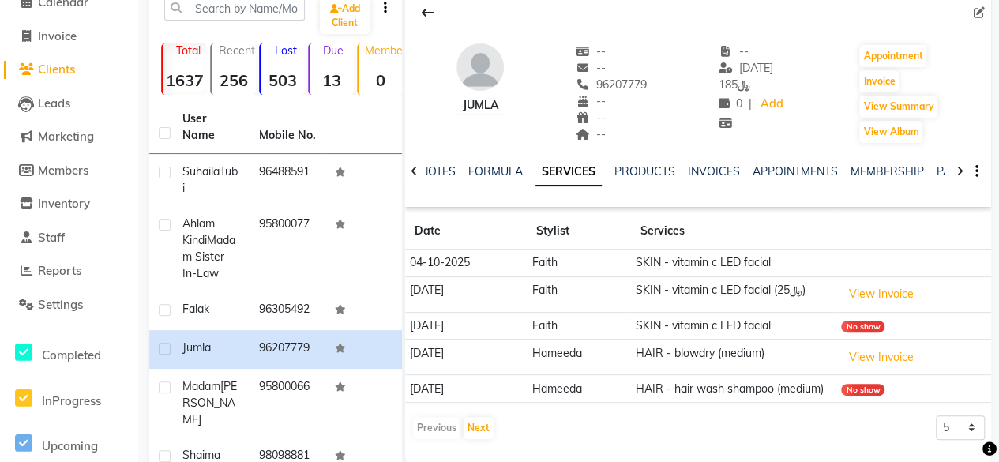
click at [706, 272] on td "SKIN - vitamin c LED facial" at bounding box center [734, 264] width 206 height 28
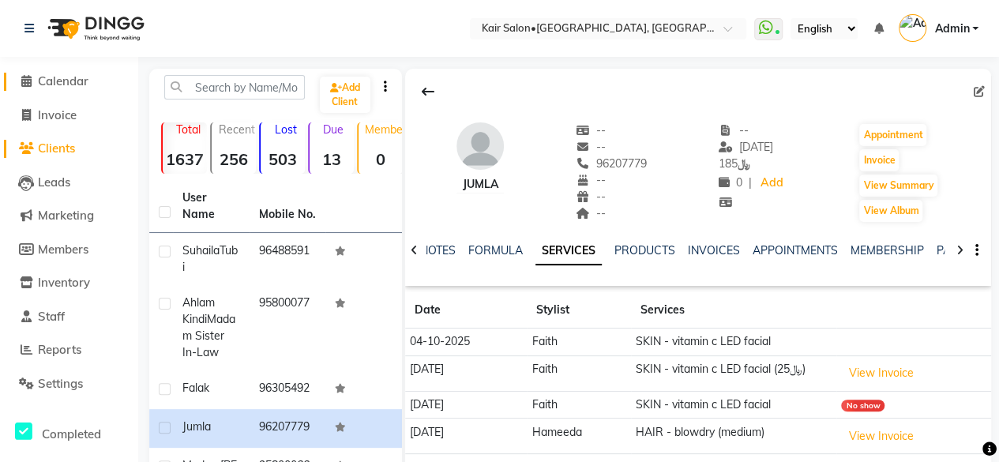
click at [24, 81] on icon at bounding box center [26, 81] width 10 height 12
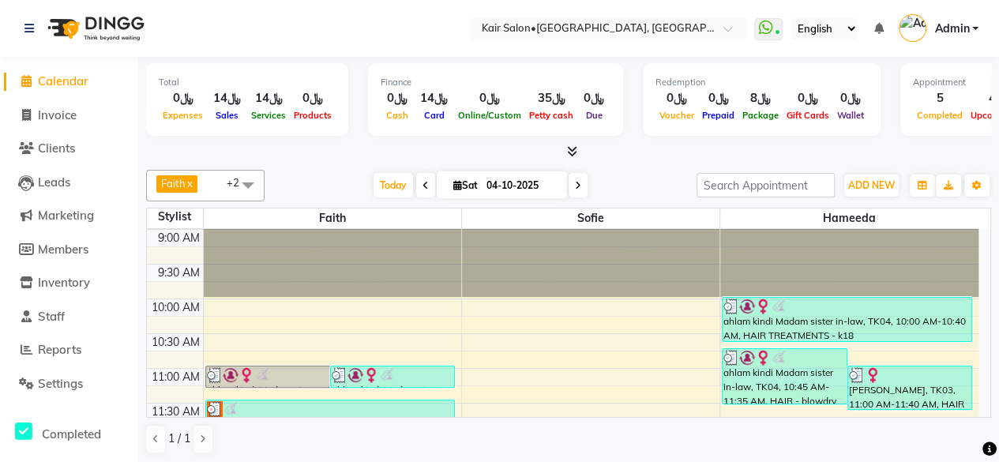
scroll to position [158, 0]
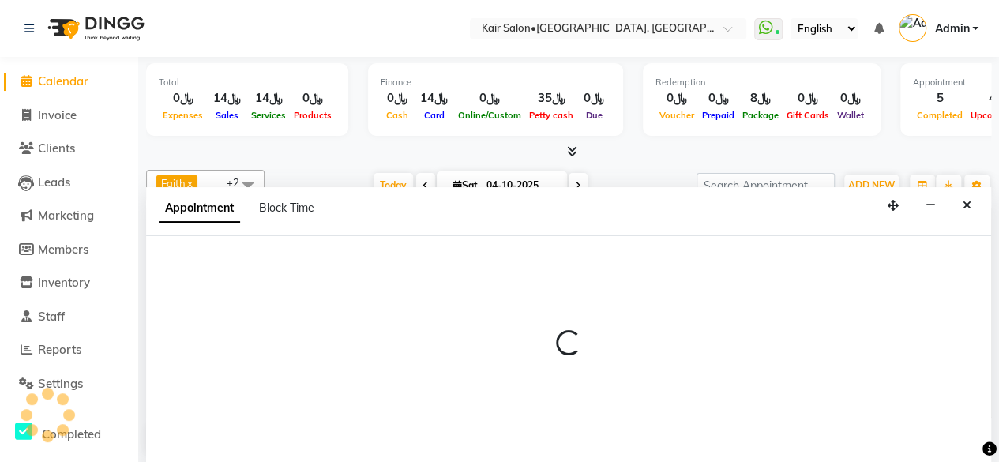
scroll to position [0, 0]
select select "49362"
select select "tentative"
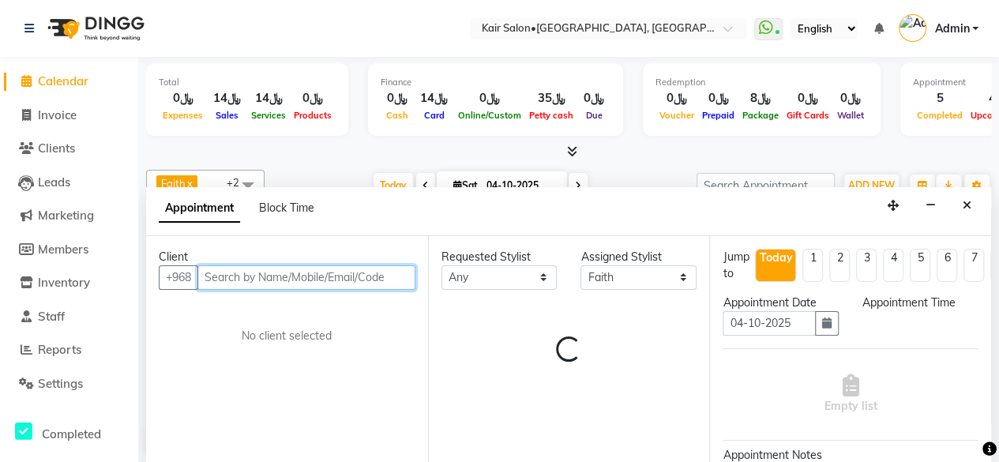
select select "675"
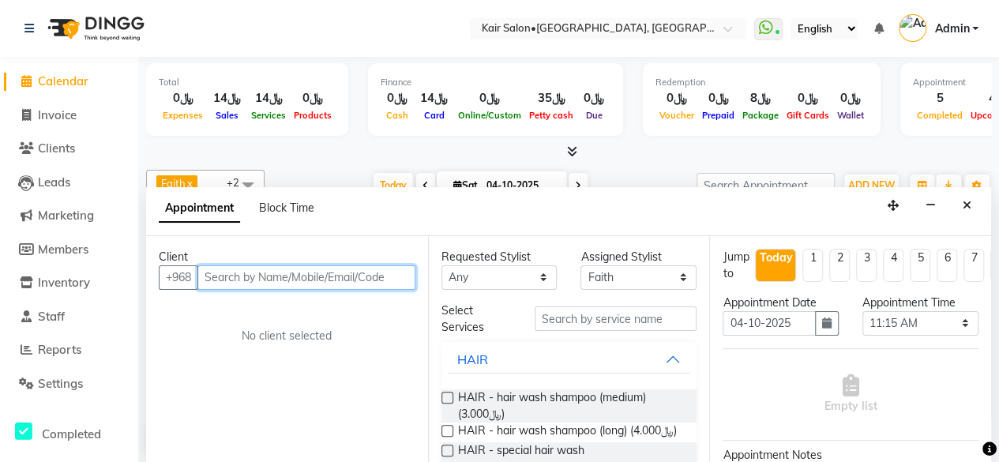
click at [265, 275] on input "text" at bounding box center [306, 277] width 218 height 24
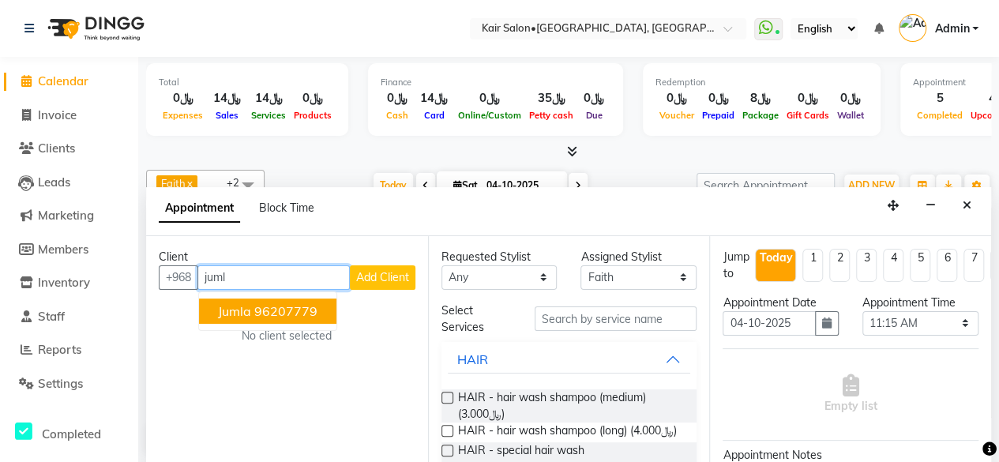
click at [298, 306] on ngb-highlight "96207779" at bounding box center [285, 311] width 63 height 16
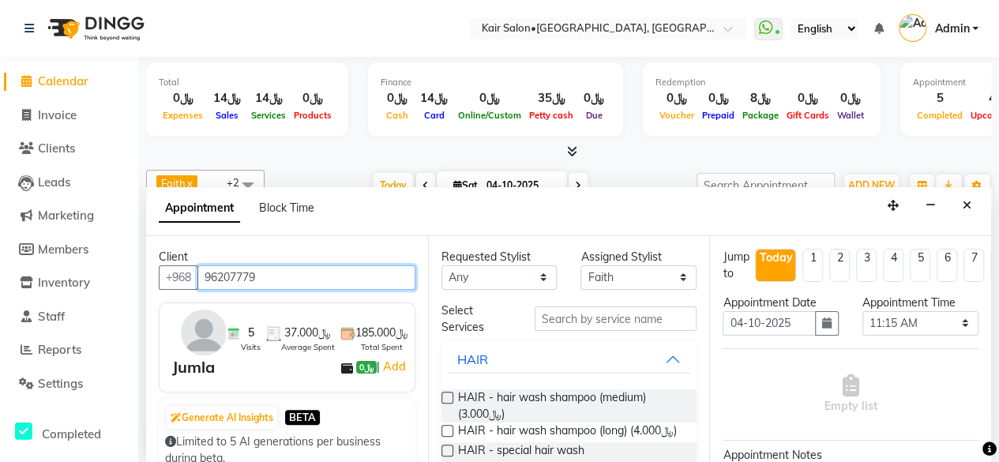
type input "96207779"
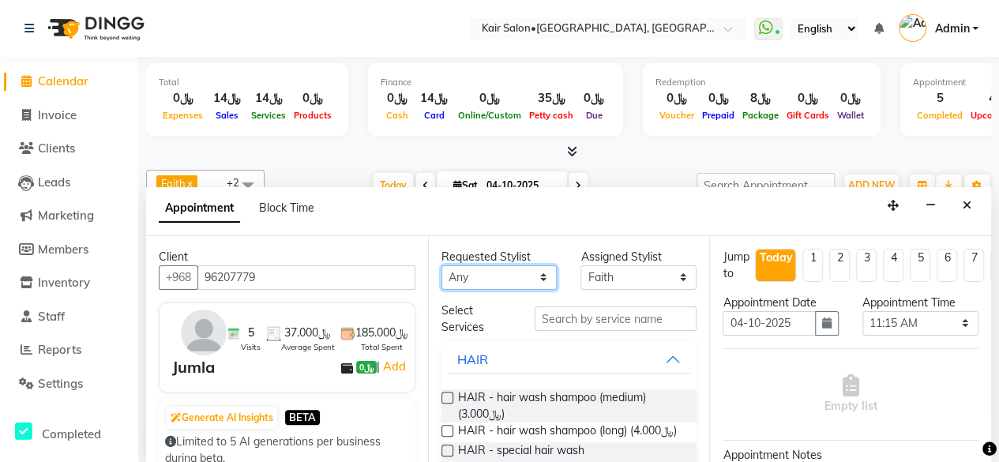
click at [537, 273] on select "Any Faith HABSATBEE [PERSON_NAME] Madam [PERSON_NAME] Madam [PERSON_NAME] Madam…" at bounding box center [499, 277] width 116 height 24
select select "49362"
click at [441, 265] on select "Any Faith HABSATBEE [PERSON_NAME] Madam [PERSON_NAME] Madam [PERSON_NAME] Madam…" at bounding box center [499, 277] width 116 height 24
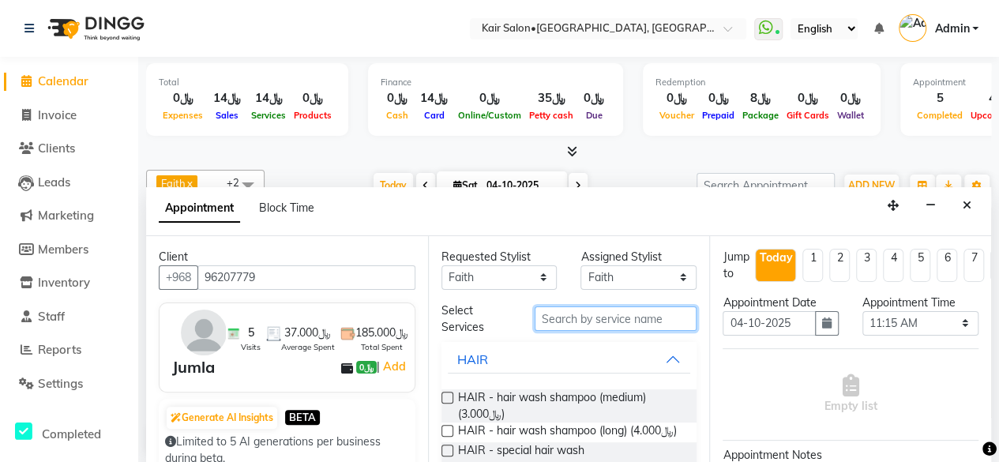
click at [580, 321] on input "text" at bounding box center [616, 318] width 163 height 24
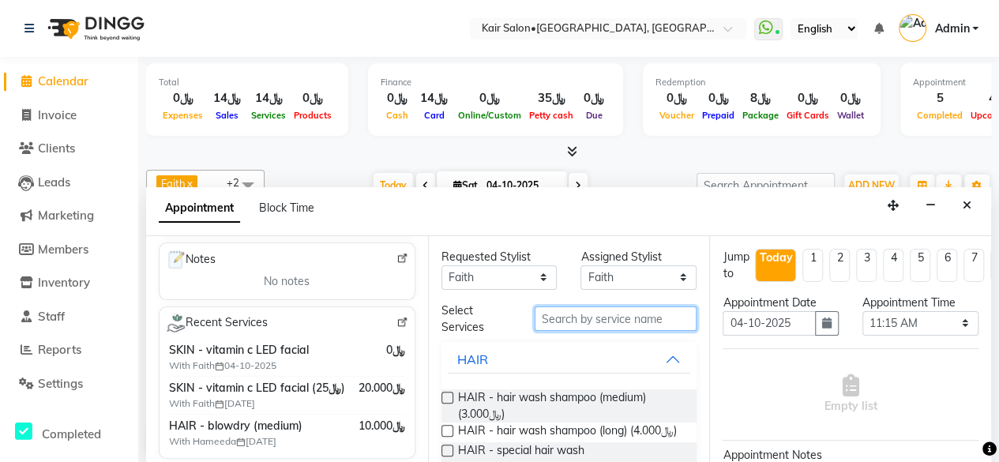
scroll to position [316, 0]
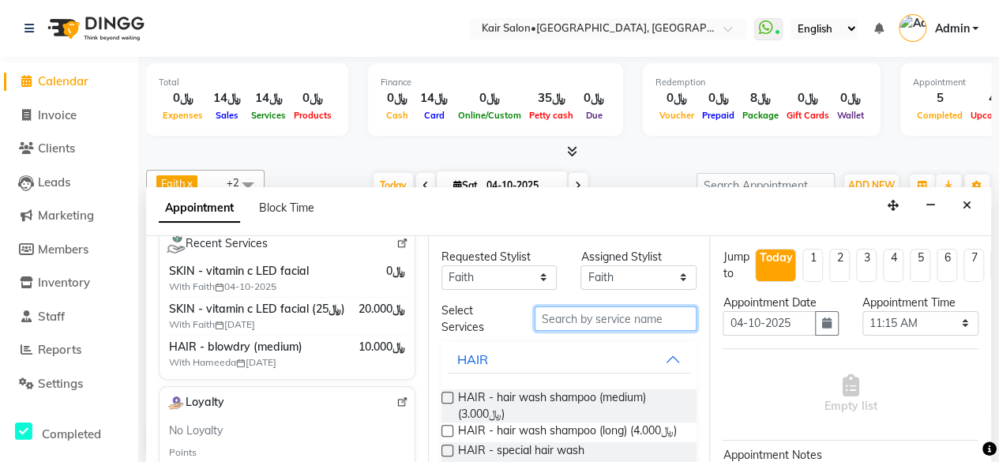
click at [565, 326] on input "text" at bounding box center [616, 318] width 163 height 24
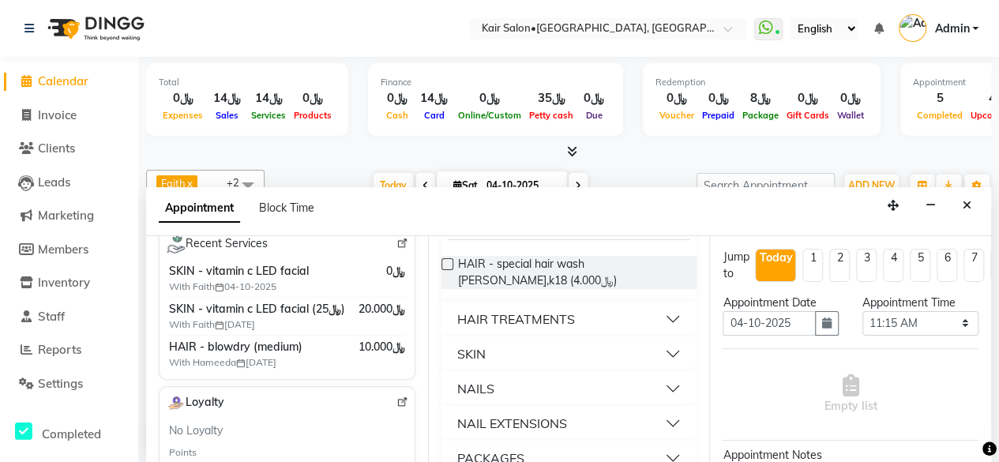
scroll to position [93, 0]
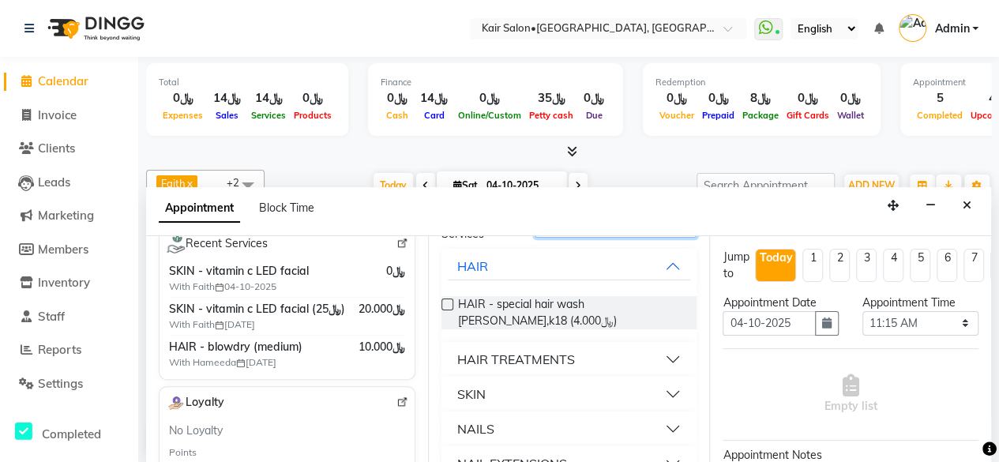
type input "v"
click at [659, 385] on button "SKIN" at bounding box center [569, 394] width 243 height 28
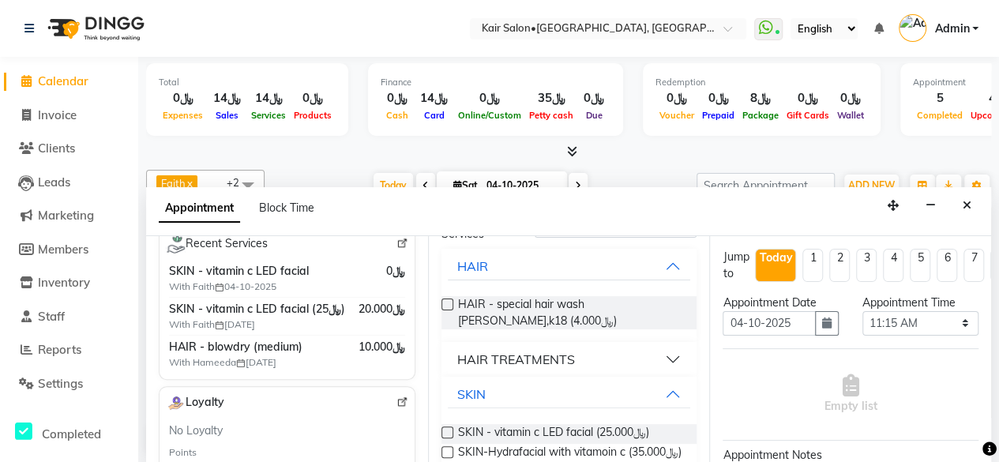
click at [445, 426] on label at bounding box center [447, 432] width 12 height 12
click at [445, 429] on input "checkbox" at bounding box center [446, 434] width 10 height 10
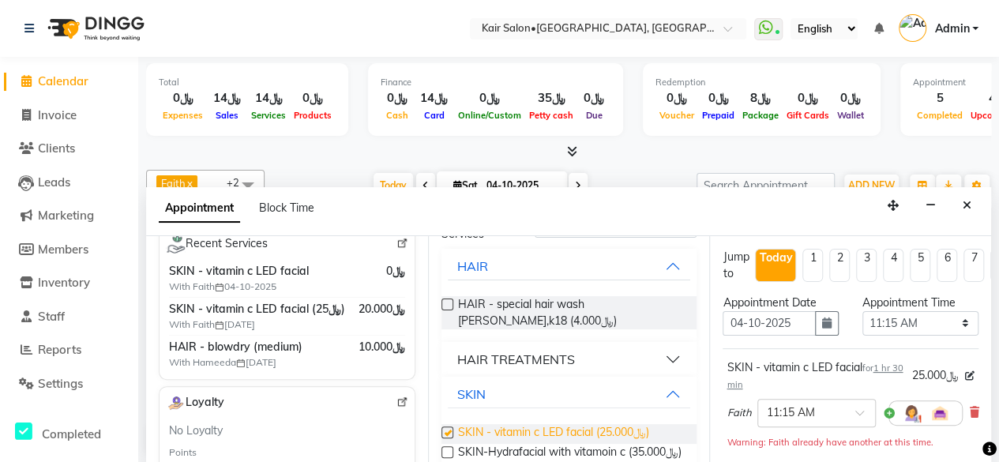
checkbox input "false"
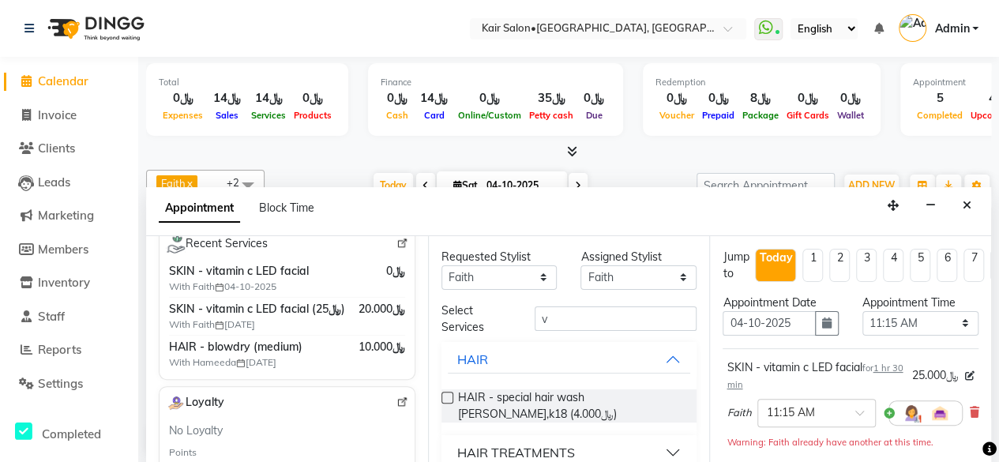
scroll to position [0, 0]
click at [963, 200] on icon "Close" at bounding box center [967, 205] width 9 height 11
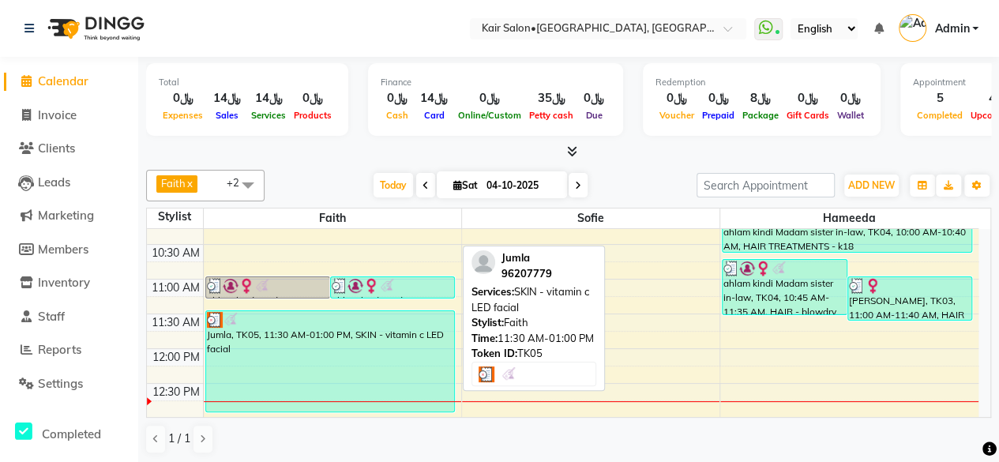
click at [296, 370] on div "Jumla, TK05, 11:30 AM-01:00 PM, SKIN - vitamin c LED facial" at bounding box center [330, 361] width 248 height 100
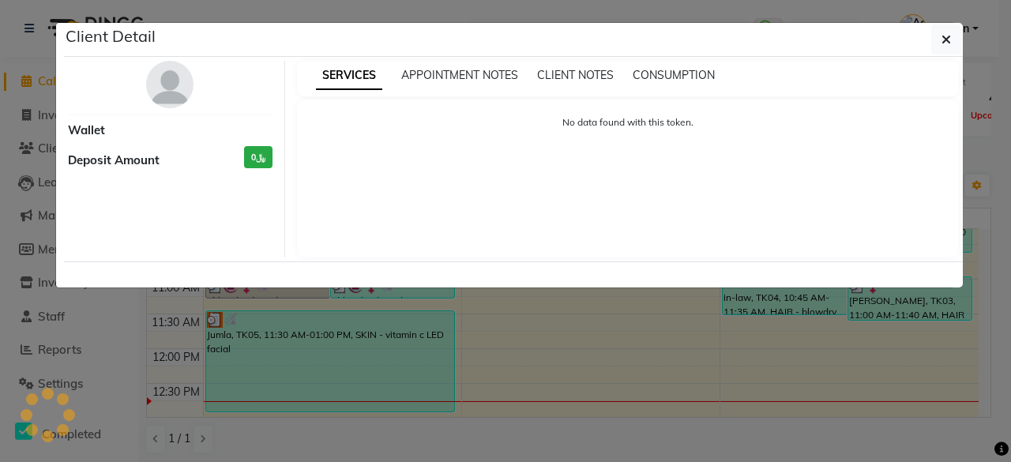
select select "3"
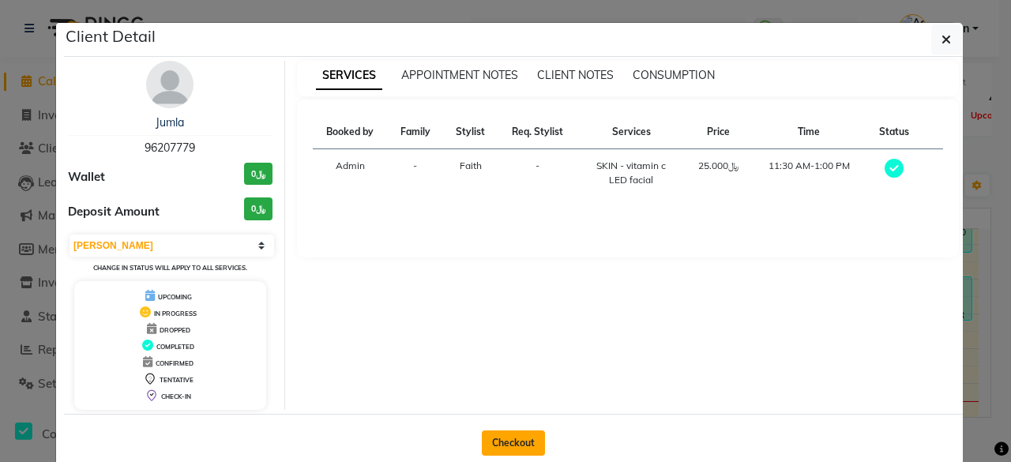
click at [505, 437] on button "Checkout" at bounding box center [513, 442] width 63 height 25
select select "service"
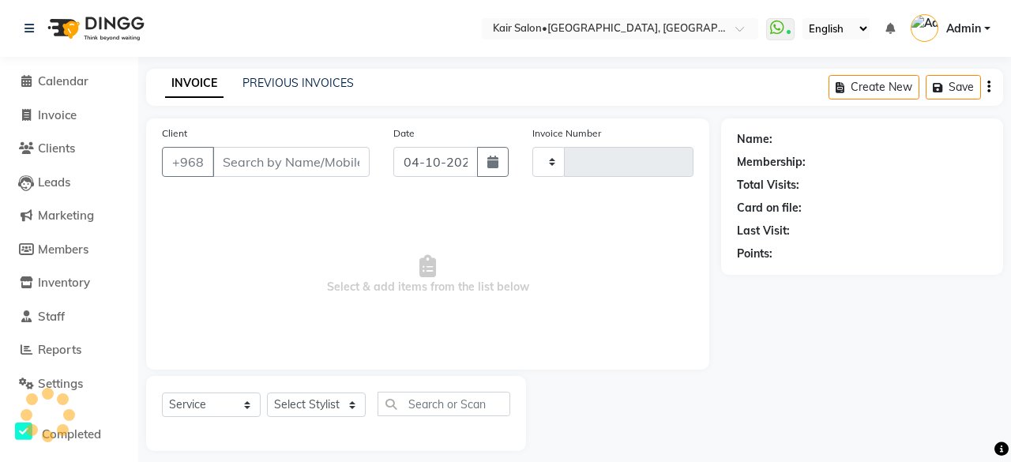
type input "2010"
select select "6490"
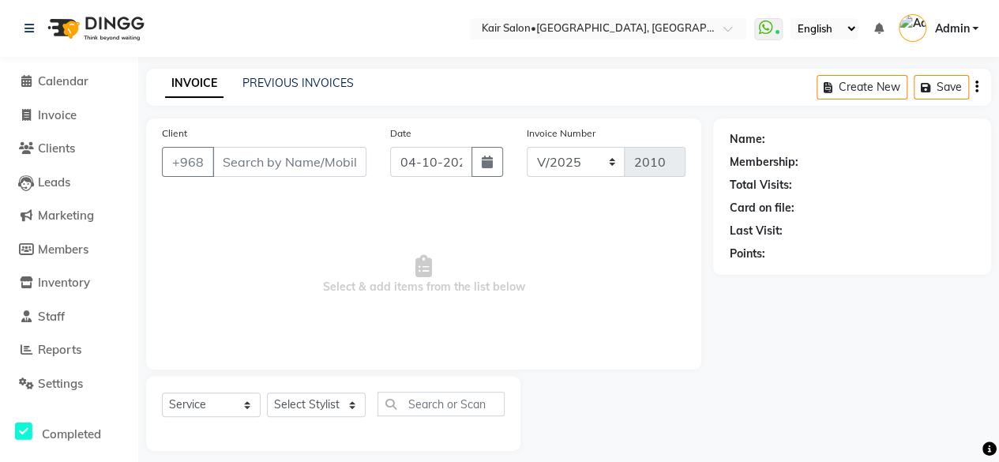
click at [407, 306] on span "Select & add items from the list below" at bounding box center [424, 275] width 524 height 158
click at [384, 238] on span "Select & add items from the list below" at bounding box center [424, 275] width 524 height 158
type input "96207779"
select select "49362"
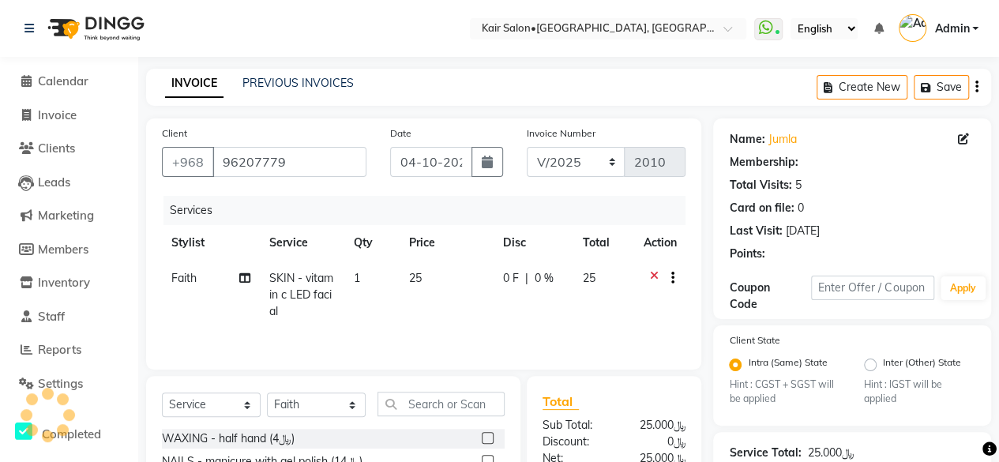
click at [387, 277] on td "1" at bounding box center [372, 295] width 56 height 69
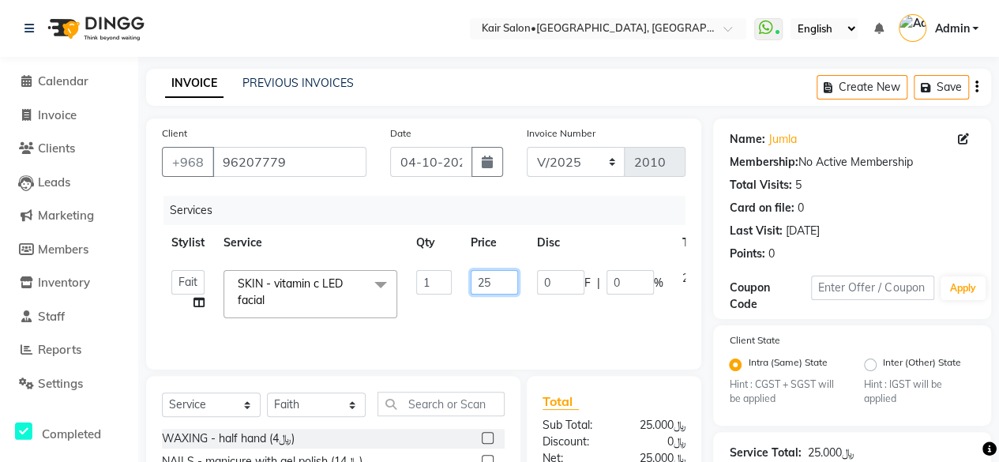
click at [509, 280] on input "25" at bounding box center [494, 282] width 47 height 24
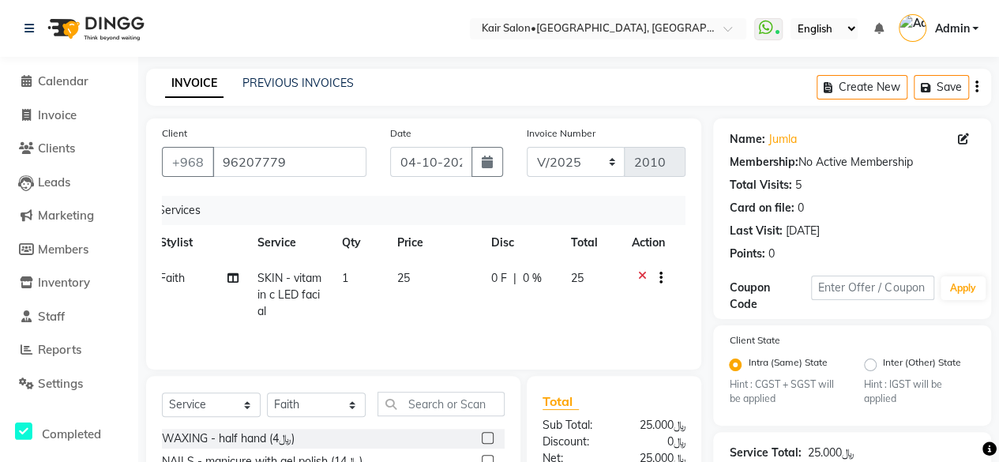
click at [809, 234] on div "[DATE]" at bounding box center [802, 231] width 34 height 17
click at [484, 161] on icon "button" at bounding box center [487, 162] width 11 height 13
select select "10"
select select "2025"
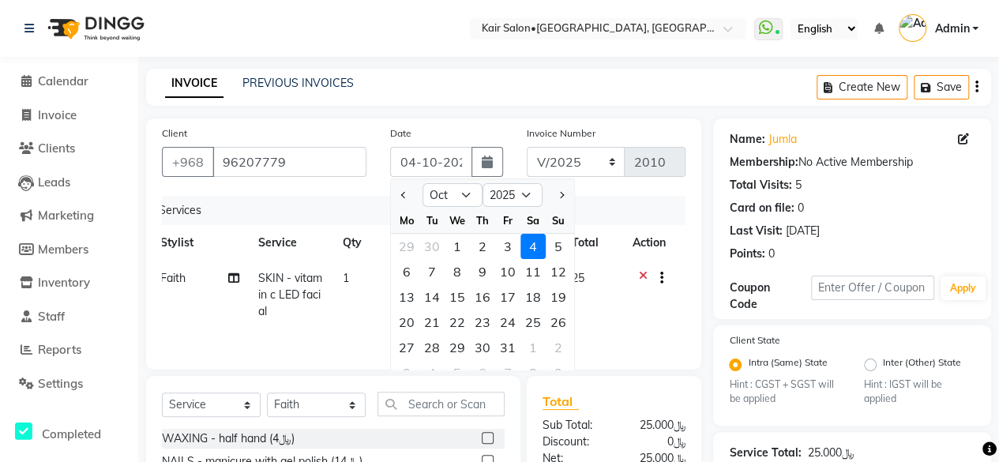
click at [643, 276] on icon at bounding box center [642, 280] width 9 height 20
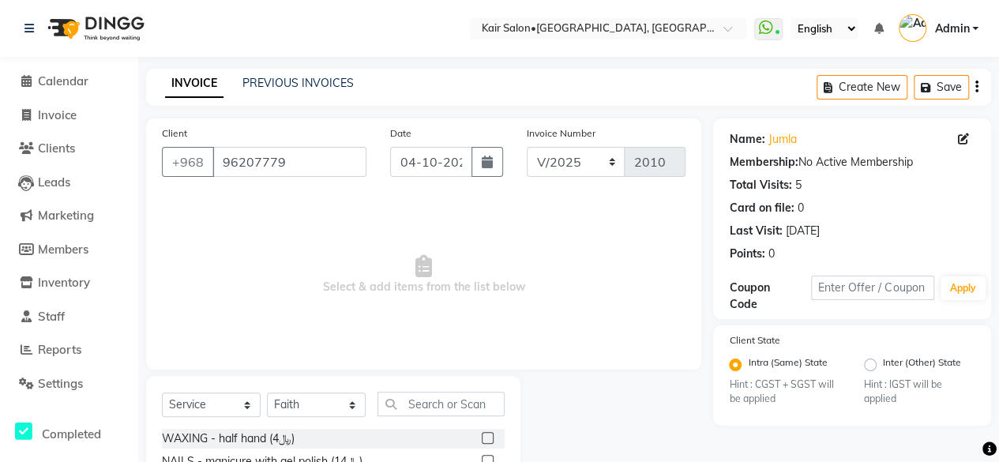
scroll to position [0, 0]
click at [23, 80] on icon at bounding box center [26, 81] width 10 height 12
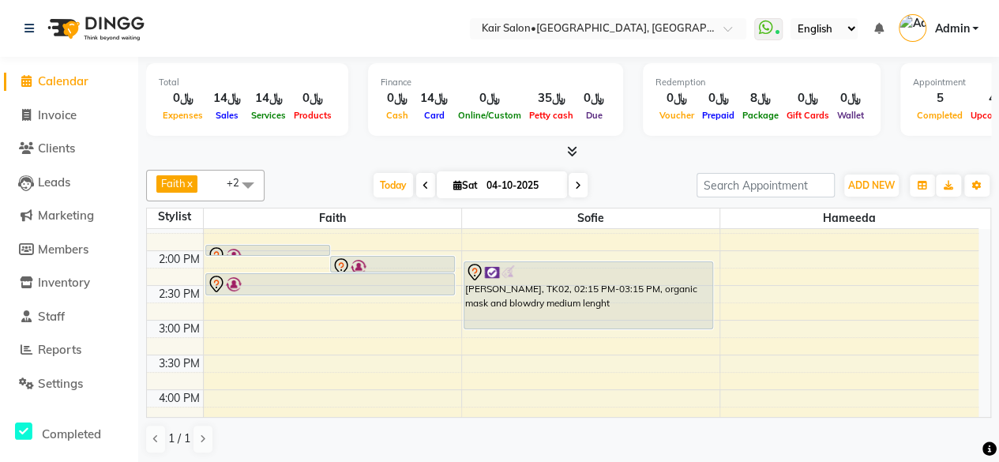
scroll to position [316, 0]
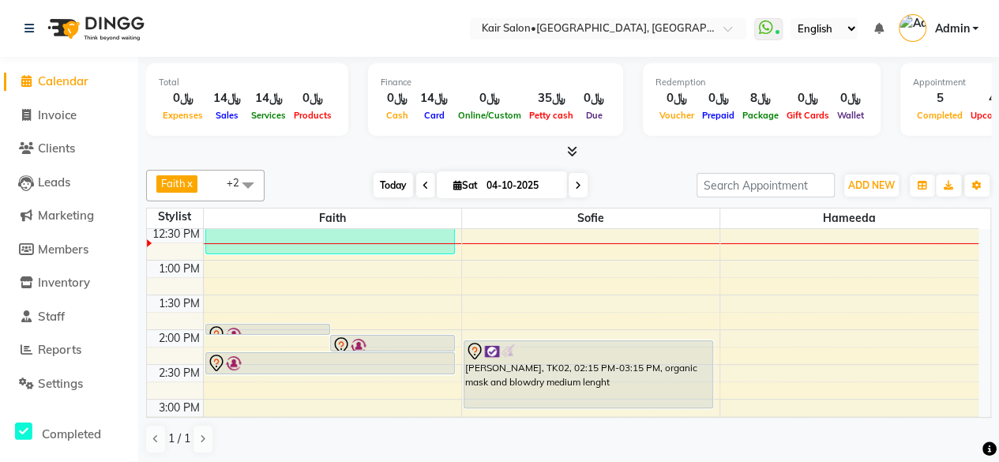
click at [388, 187] on span "Today" at bounding box center [393, 185] width 39 height 24
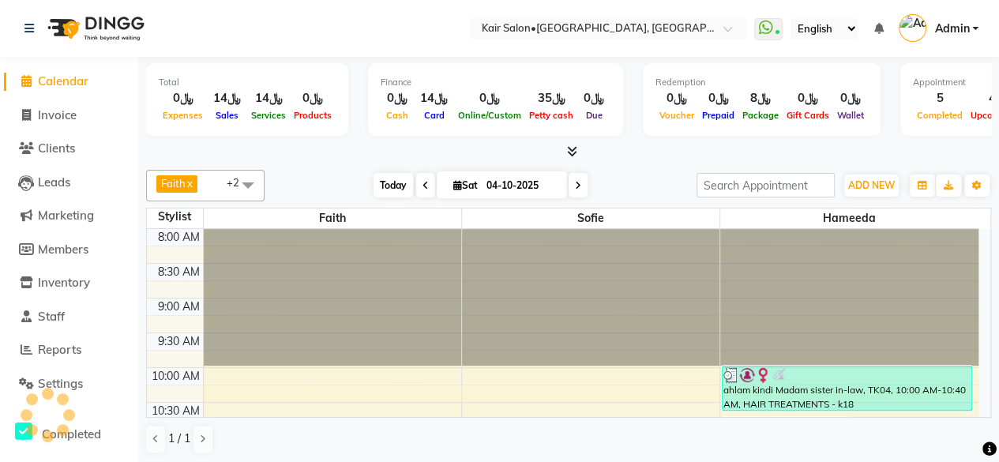
scroll to position [275, 0]
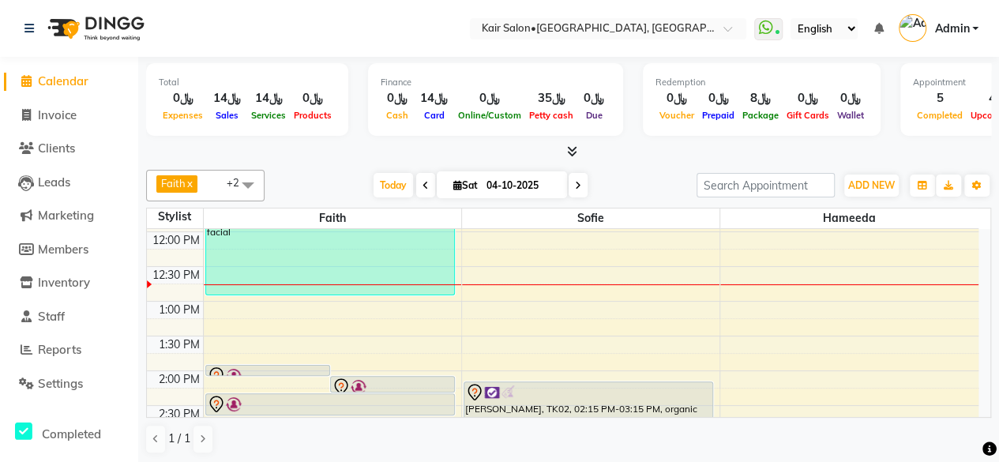
click at [453, 184] on icon at bounding box center [457, 185] width 9 height 10
select select "10"
select select "2025"
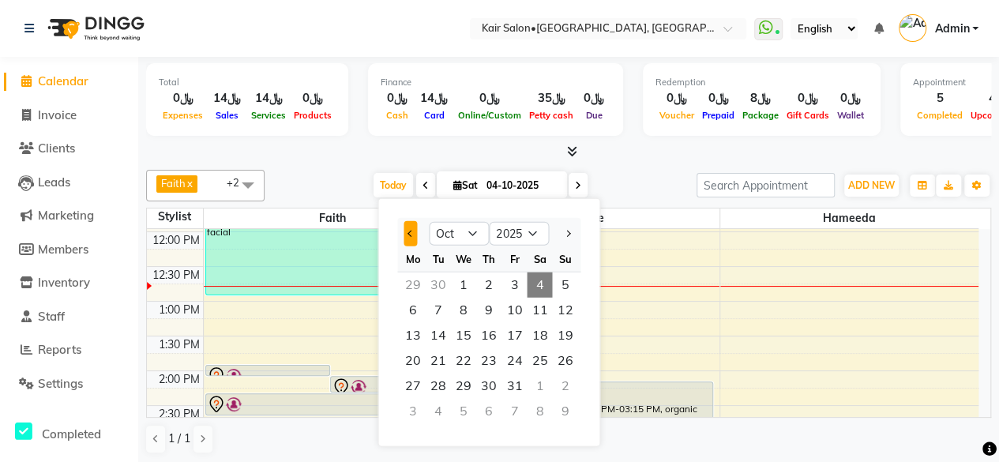
click at [409, 233] on span "Previous month" at bounding box center [410, 233] width 6 height 6
click at [407, 231] on span "Previous month" at bounding box center [410, 233] width 6 height 6
select select "6"
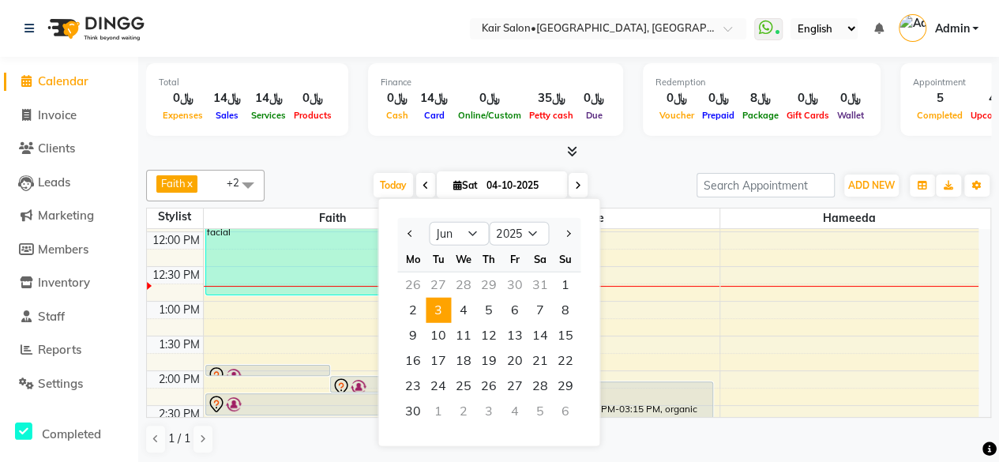
click at [436, 309] on span "3" at bounding box center [438, 310] width 25 height 25
type input "[DATE]"
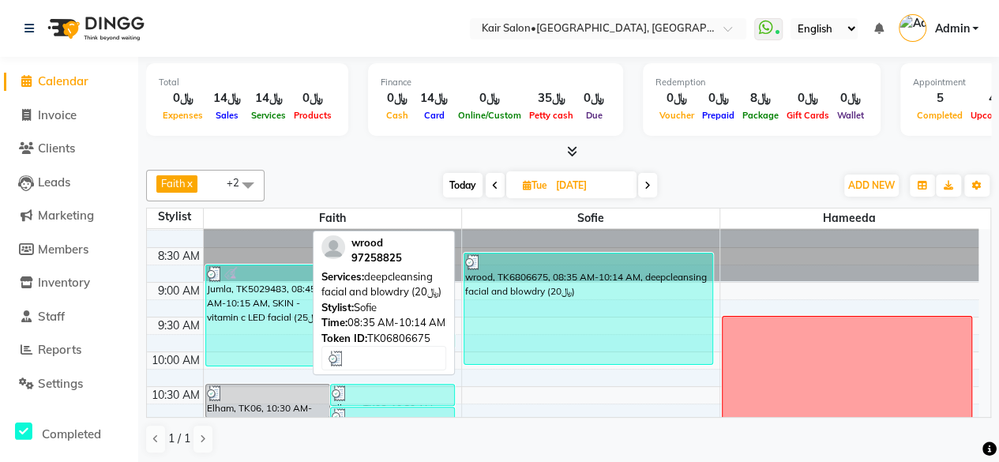
scroll to position [0, 0]
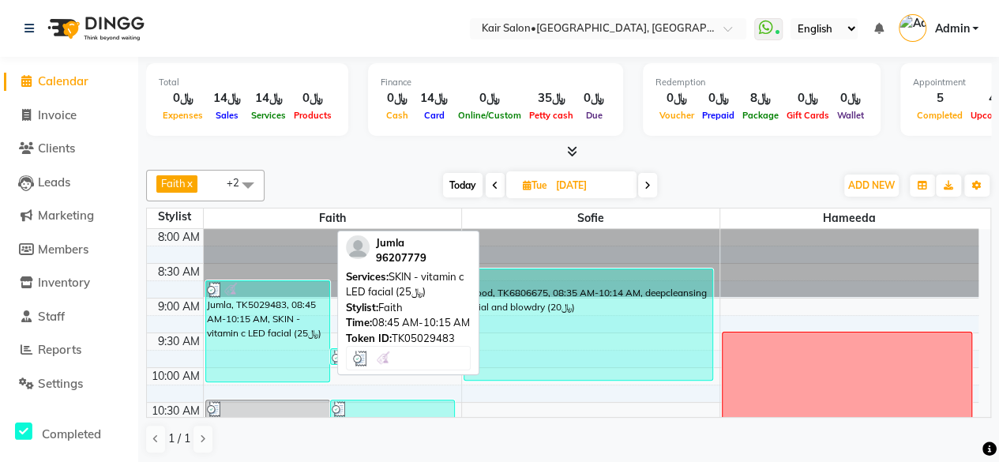
click at [272, 334] on div "Jumla, TK5029483, 08:45 AM-10:15 AM, SKIN - vitamin c LED facial (﷼25)" at bounding box center [267, 331] width 123 height 100
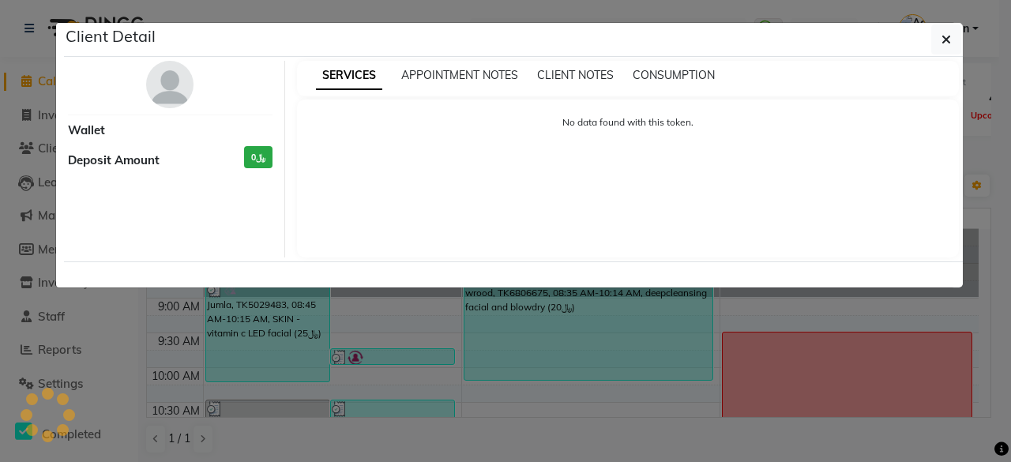
select select "3"
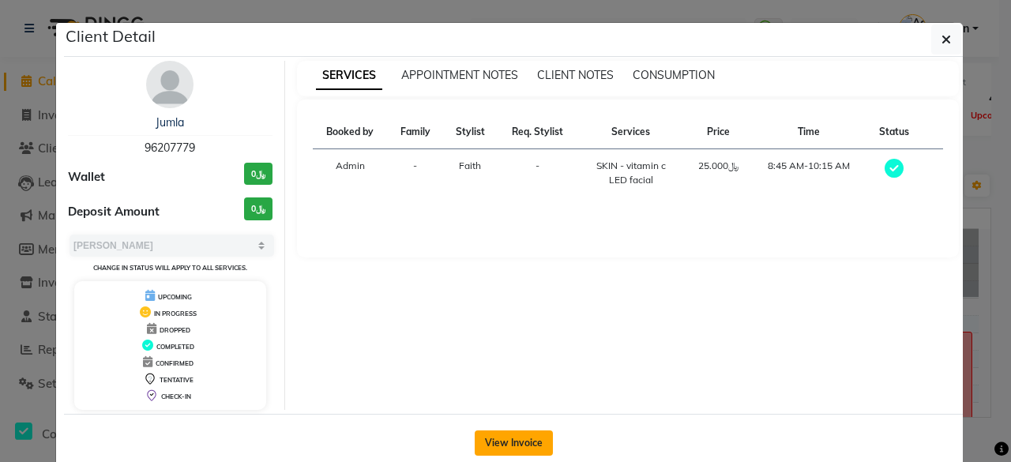
click at [493, 440] on button "View Invoice" at bounding box center [514, 442] width 78 height 25
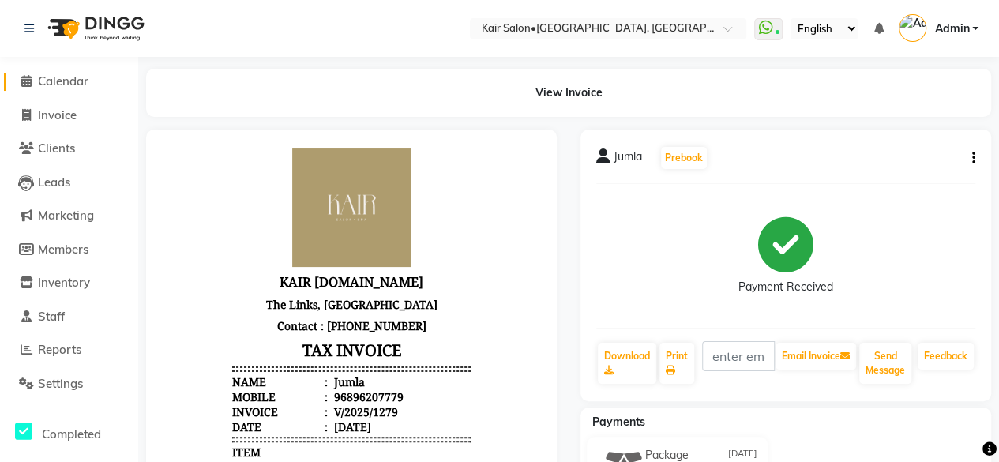
scroll to position [13, 0]
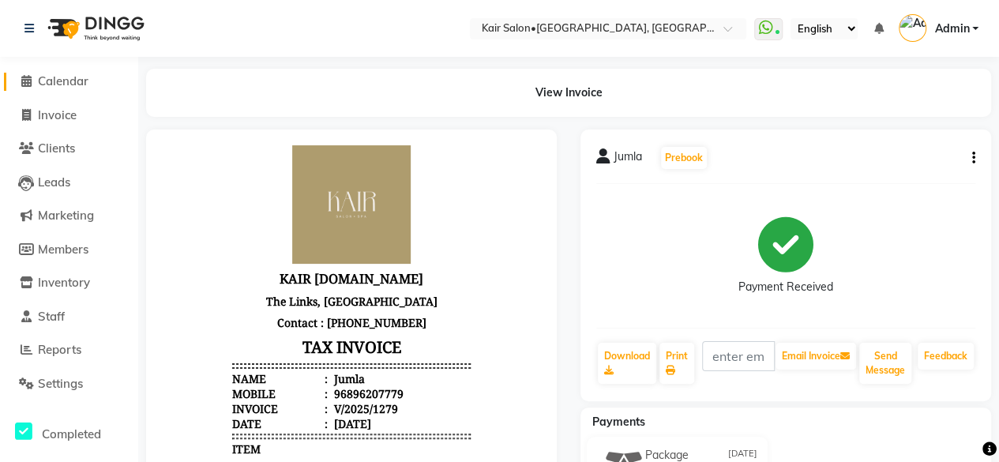
click at [27, 83] on icon at bounding box center [26, 81] width 10 height 12
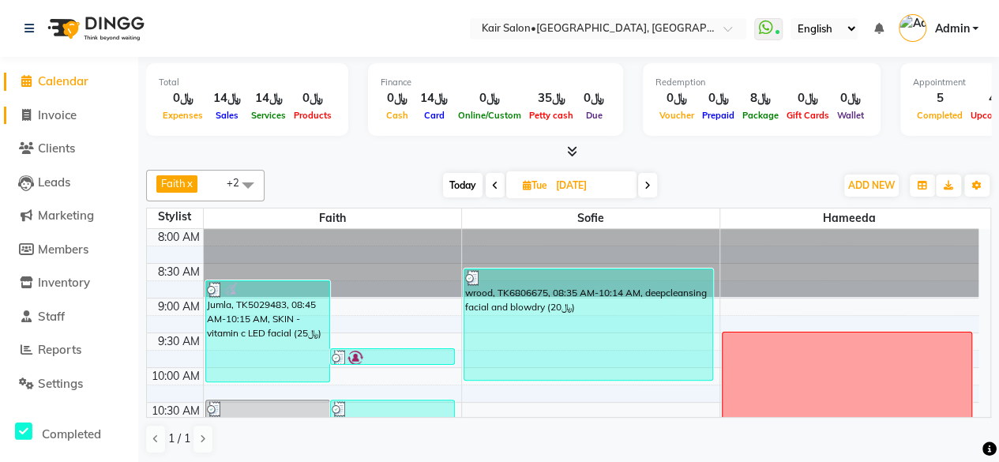
click at [26, 113] on icon at bounding box center [26, 115] width 9 height 12
select select "service"
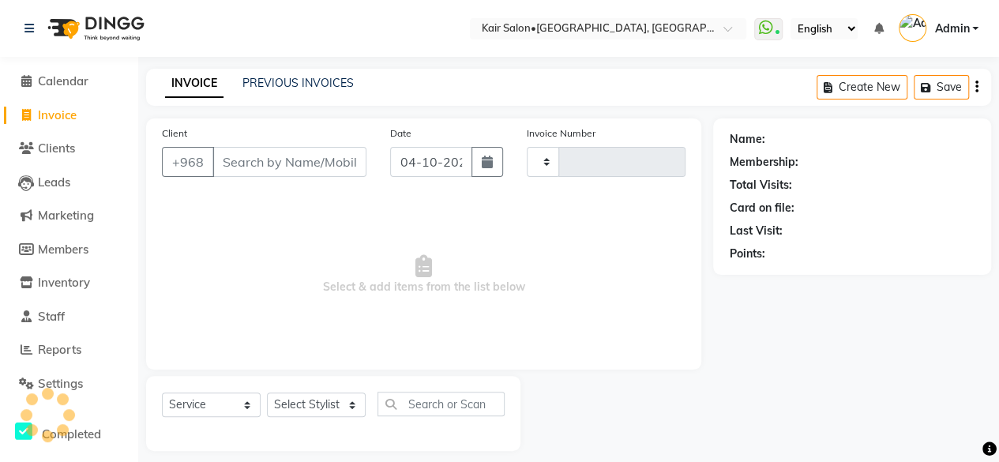
type input "2010"
select select "6490"
click at [255, 154] on input "Client" at bounding box center [289, 162] width 154 height 30
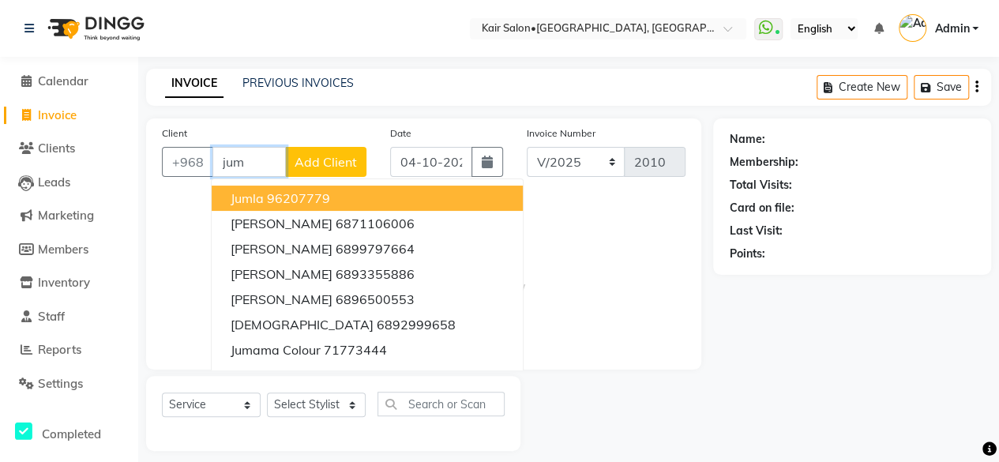
click at [268, 192] on ngb-highlight "96207779" at bounding box center [298, 198] width 63 height 16
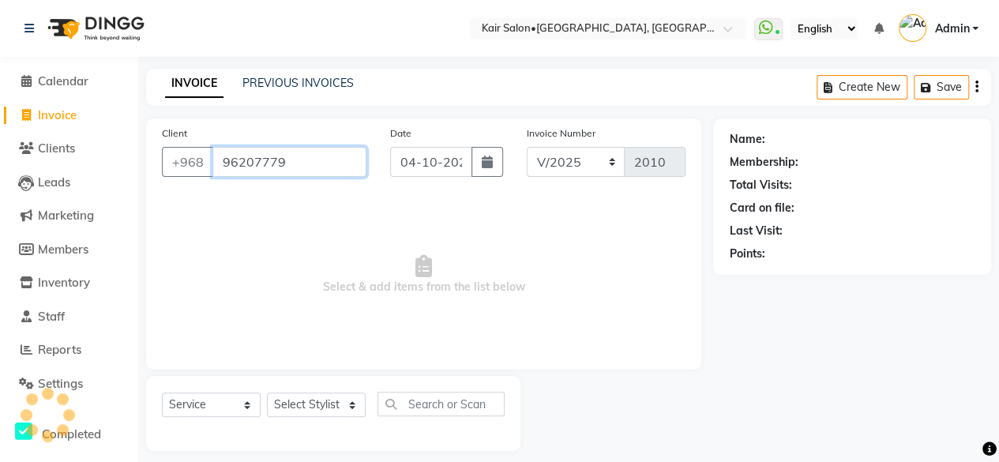
type input "96207779"
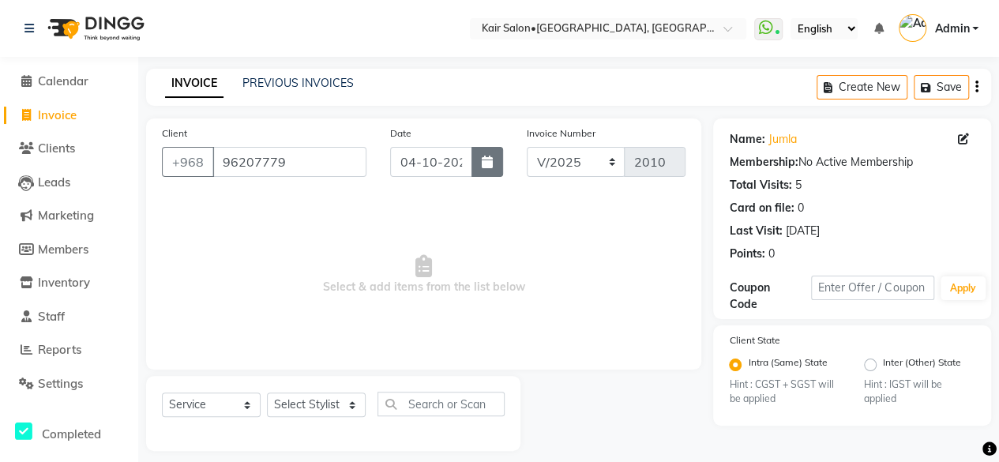
click at [486, 162] on icon "button" at bounding box center [487, 162] width 11 height 13
select select "10"
select select "2025"
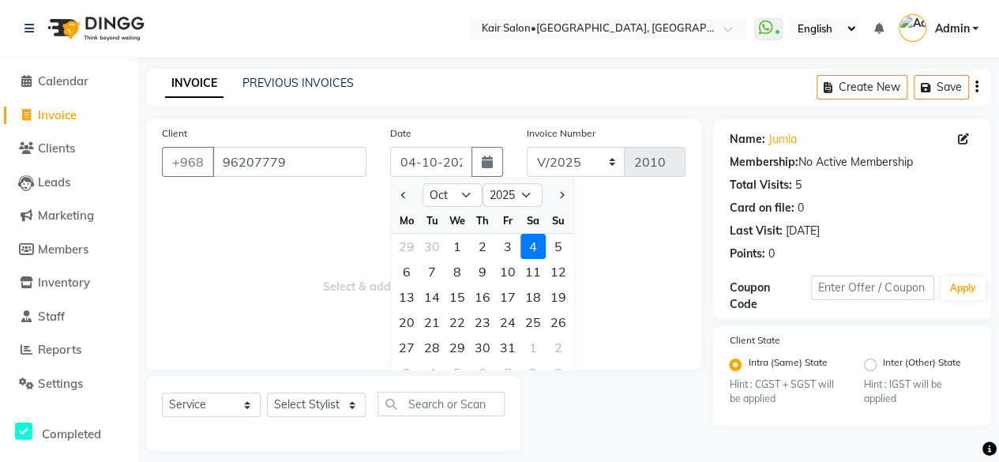
click at [21, 108] on span at bounding box center [26, 116] width 24 height 18
select select "service"
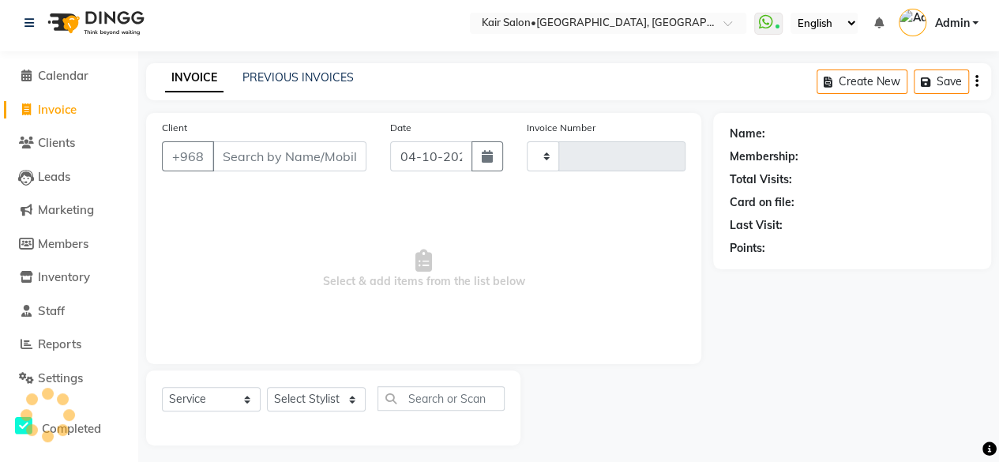
type input "2010"
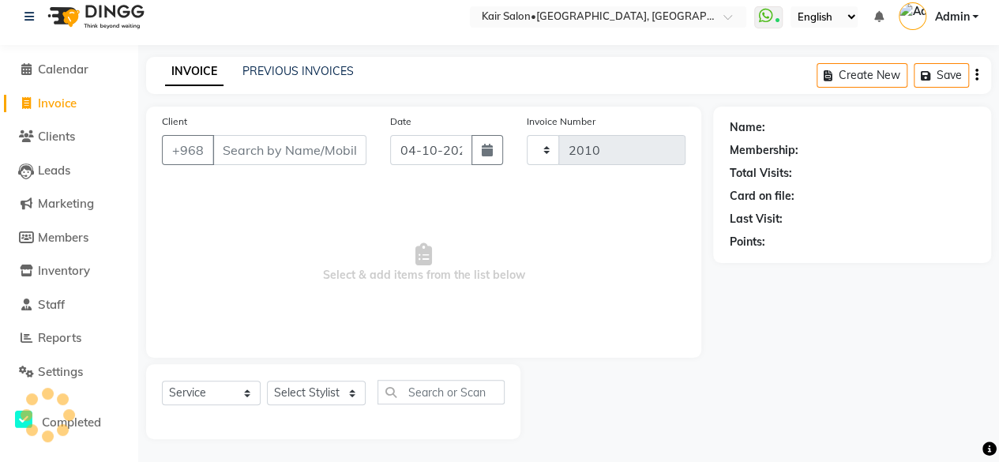
select select "6490"
click at [291, 69] on link "PREVIOUS INVOICES" at bounding box center [297, 71] width 111 height 14
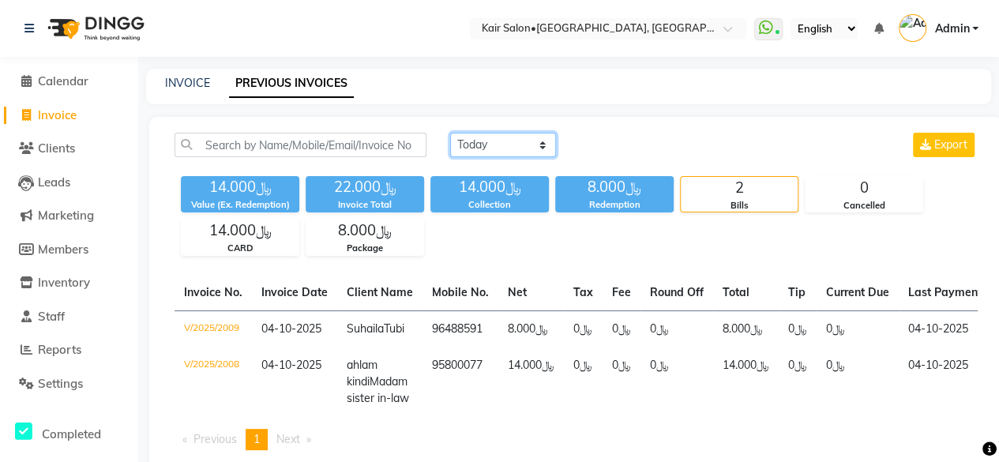
click at [541, 141] on select "[DATE] [DATE] Custom Range" at bounding box center [503, 145] width 106 height 24
select select "range"
click at [450, 133] on select "[DATE] [DATE] Custom Range" at bounding box center [503, 145] width 106 height 24
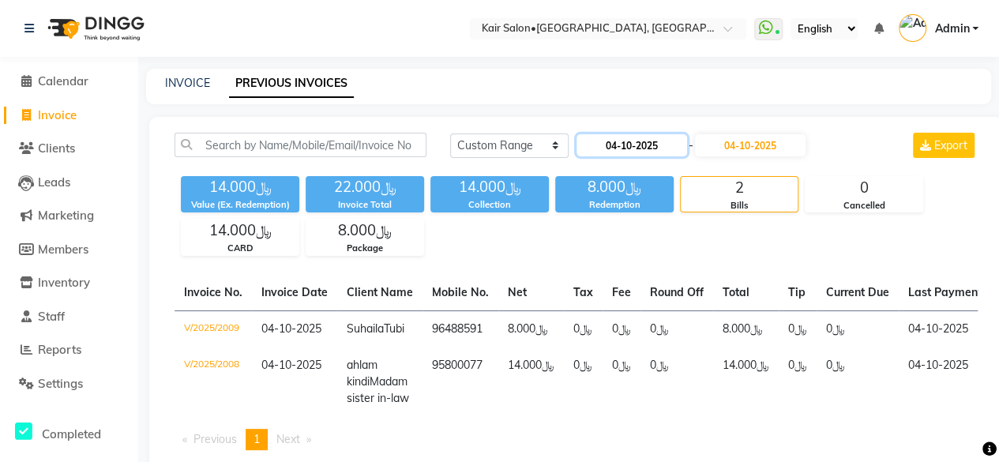
click at [644, 149] on input "04-10-2025" at bounding box center [631, 145] width 111 height 22
select select "10"
select select "2025"
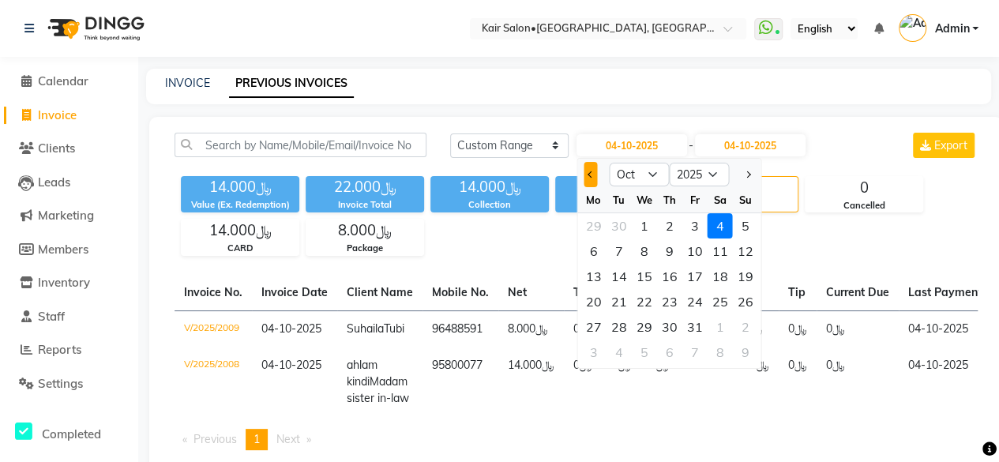
click at [588, 169] on button "Previous month" at bounding box center [590, 174] width 13 height 25
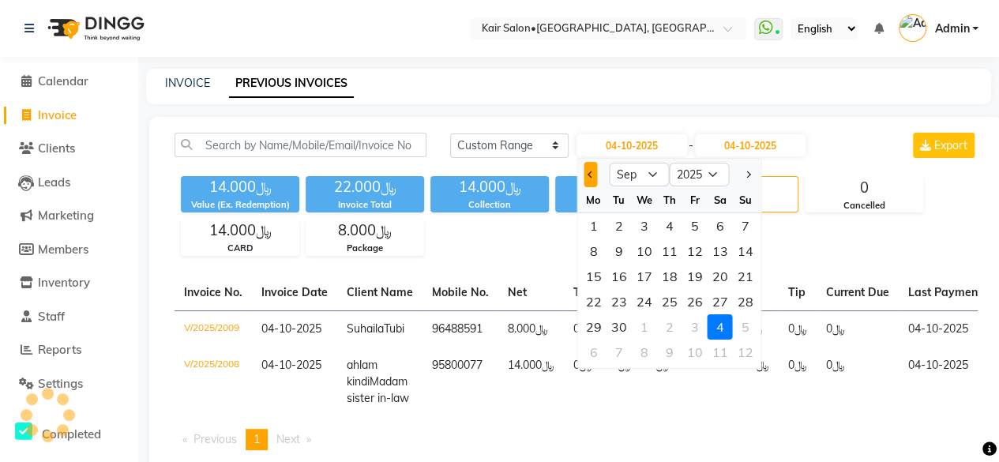
click at [588, 169] on button "Previous month" at bounding box center [590, 174] width 13 height 25
click at [588, 170] on button "Previous month" at bounding box center [590, 174] width 13 height 25
select select "6"
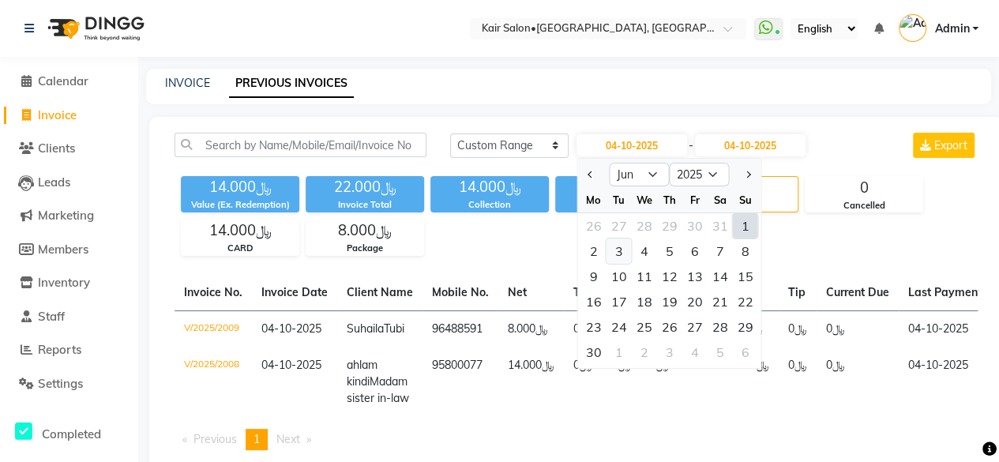
click at [621, 248] on div "3" at bounding box center [618, 250] width 25 height 25
type input "[DATE]"
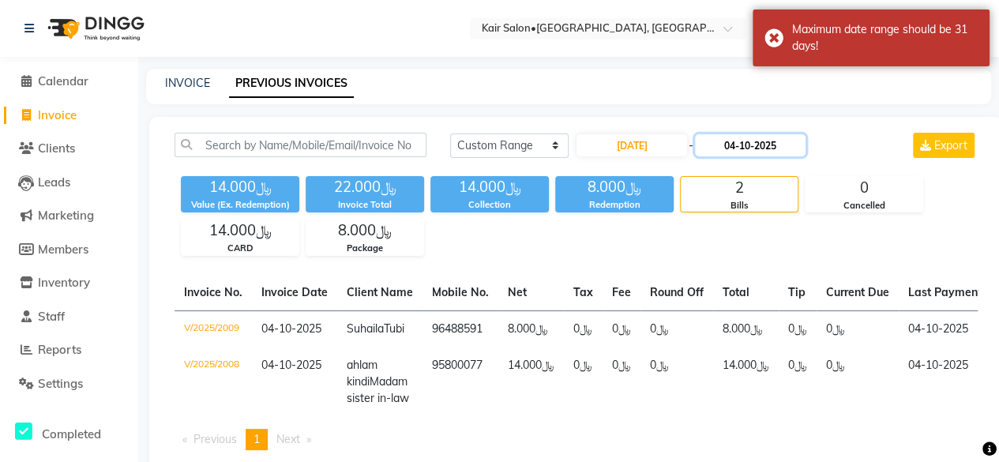
click at [747, 142] on input "04-10-2025" at bounding box center [750, 145] width 111 height 22
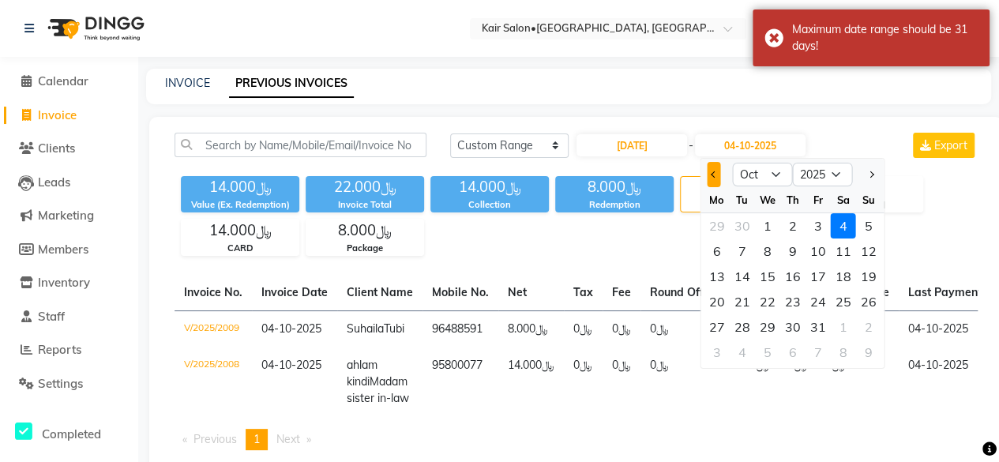
click at [711, 173] on span "Previous month" at bounding box center [714, 174] width 6 height 6
select select "6"
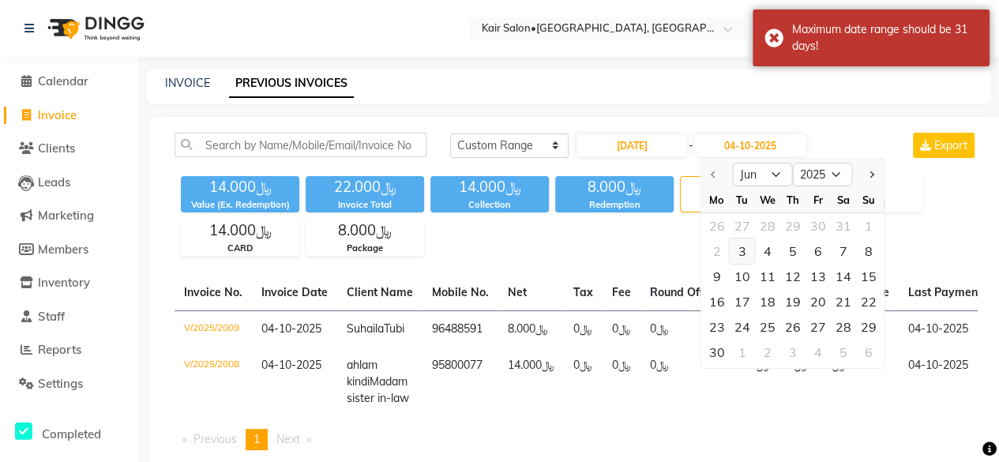
click at [741, 253] on div "3" at bounding box center [741, 250] width 25 height 25
type input "[DATE]"
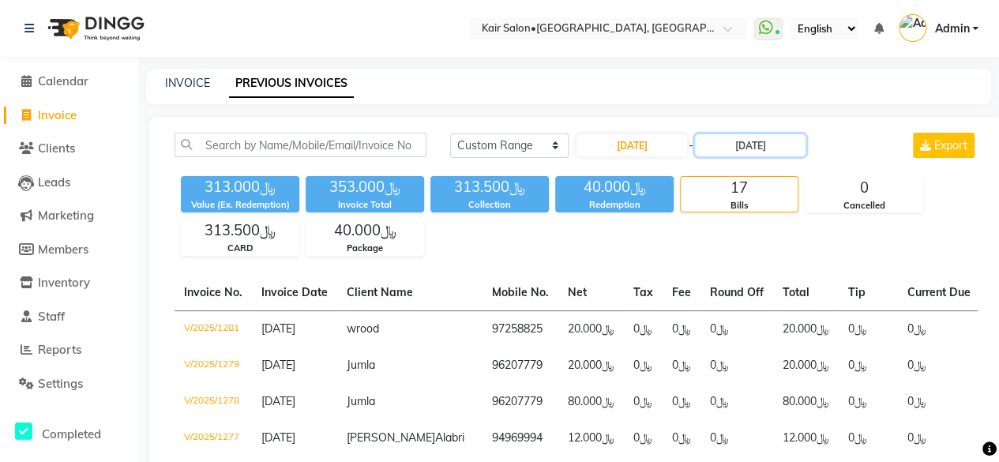
scroll to position [158, 0]
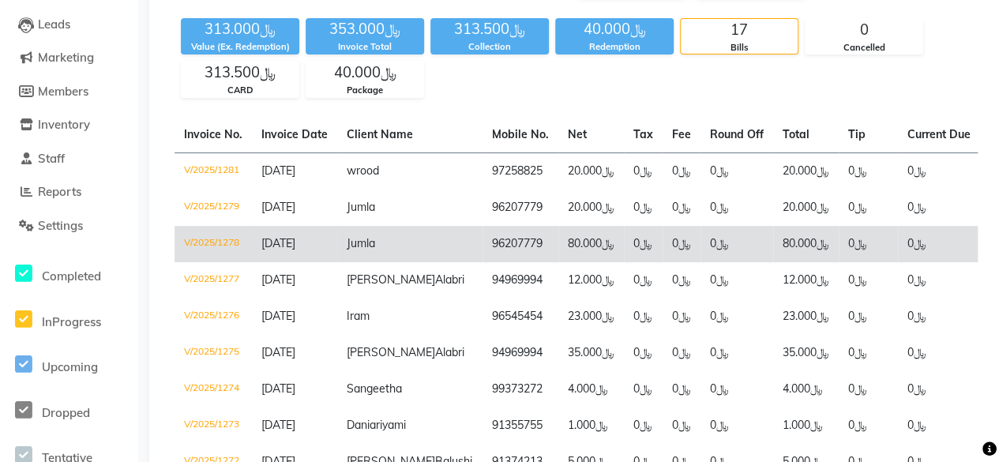
click at [558, 246] on td "﷼80.000" at bounding box center [591, 244] width 66 height 36
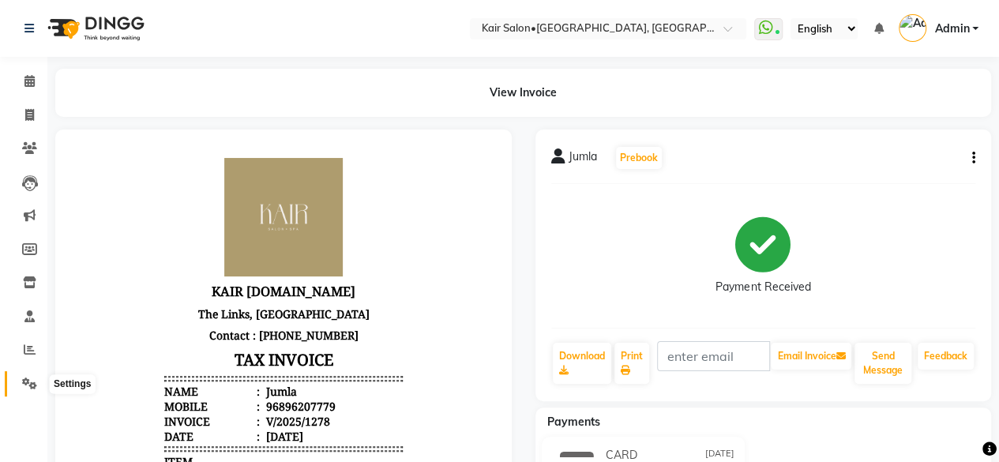
click at [28, 380] on icon at bounding box center [29, 383] width 15 height 12
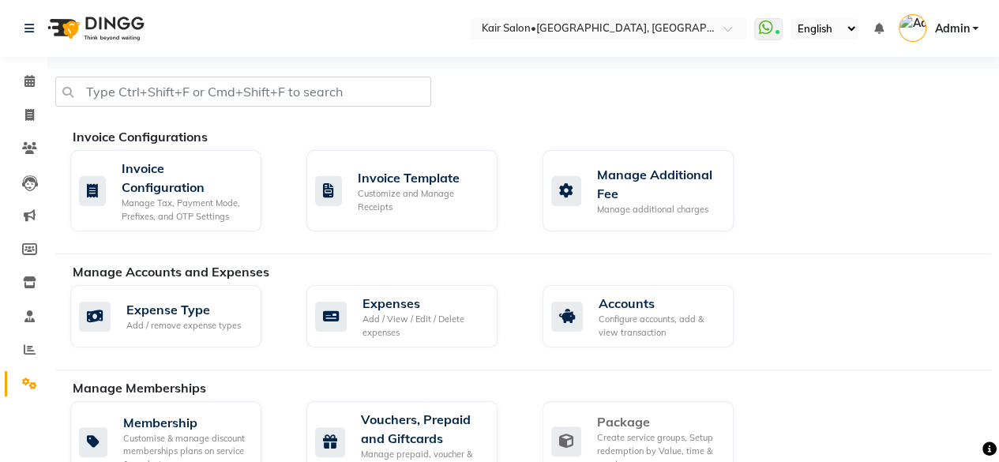
scroll to position [316, 0]
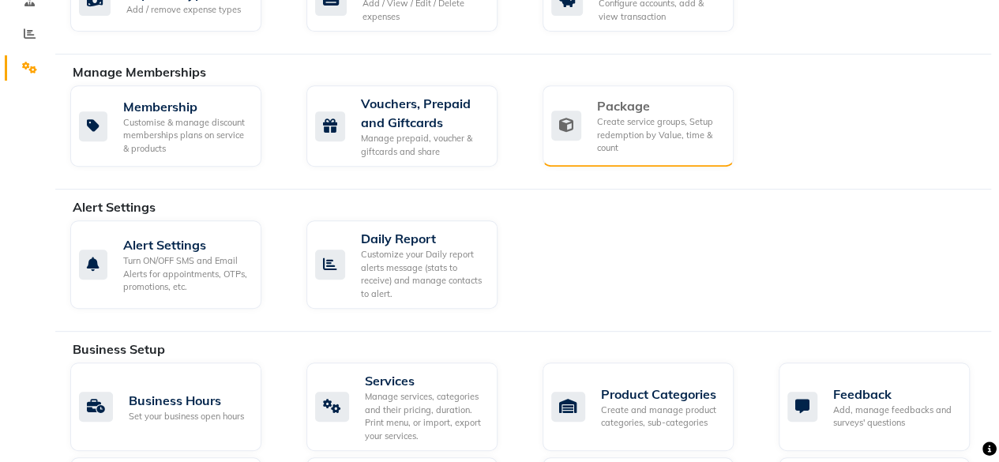
click at [639, 133] on div "Create service groups, Setup redemption by Value, time & count" at bounding box center [659, 134] width 124 height 39
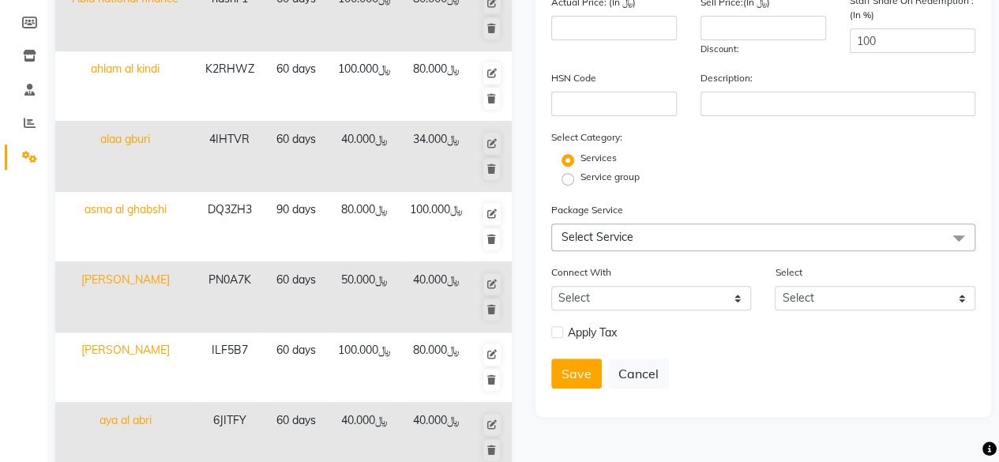
scroll to position [237, 0]
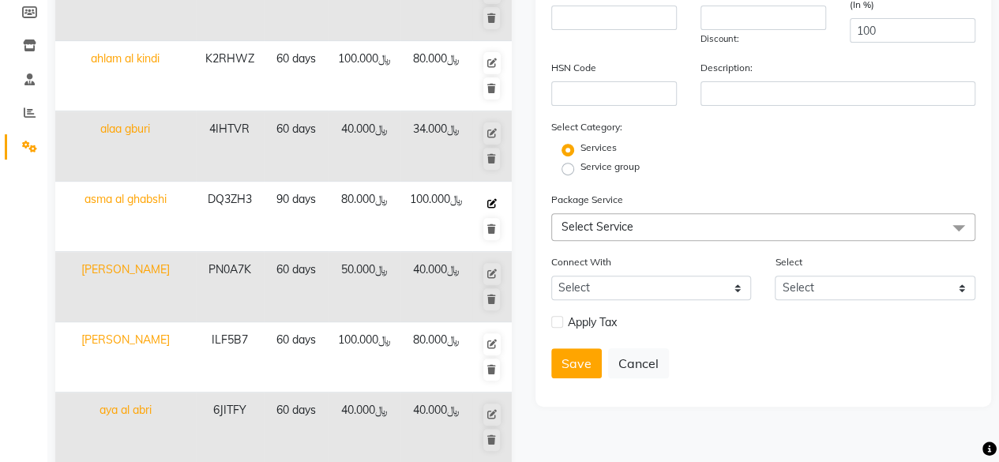
click at [490, 200] on icon at bounding box center [491, 203] width 9 height 9
type input "asma al ghabshi"
type input "90"
type input "DQ3ZH3"
type input "80"
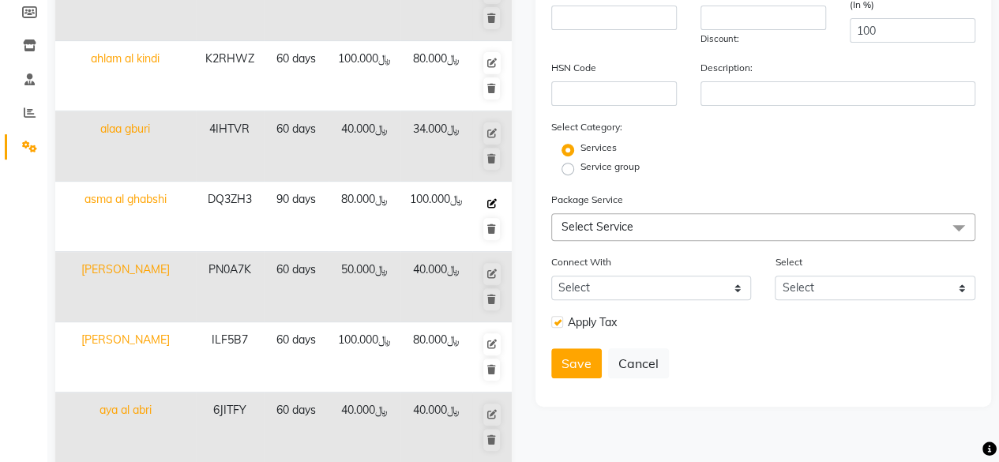
type input "100"
type input "5"
checkbox input "true"
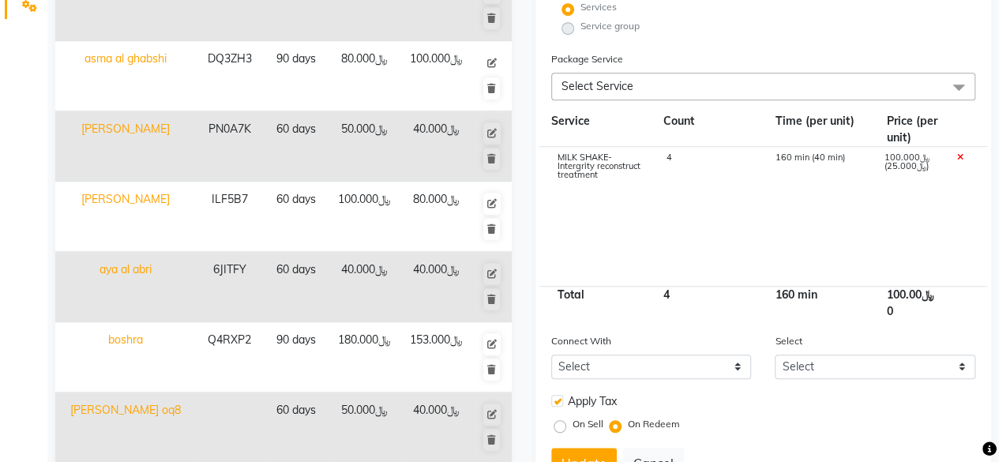
scroll to position [474, 0]
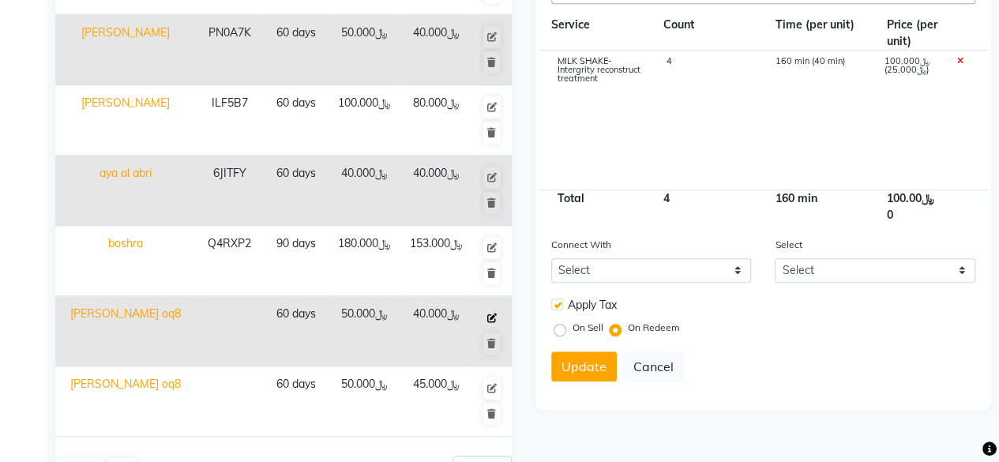
click at [492, 313] on icon at bounding box center [491, 317] width 9 height 9
type input "[PERSON_NAME] oq8"
type input "60"
type input "50"
type input "40"
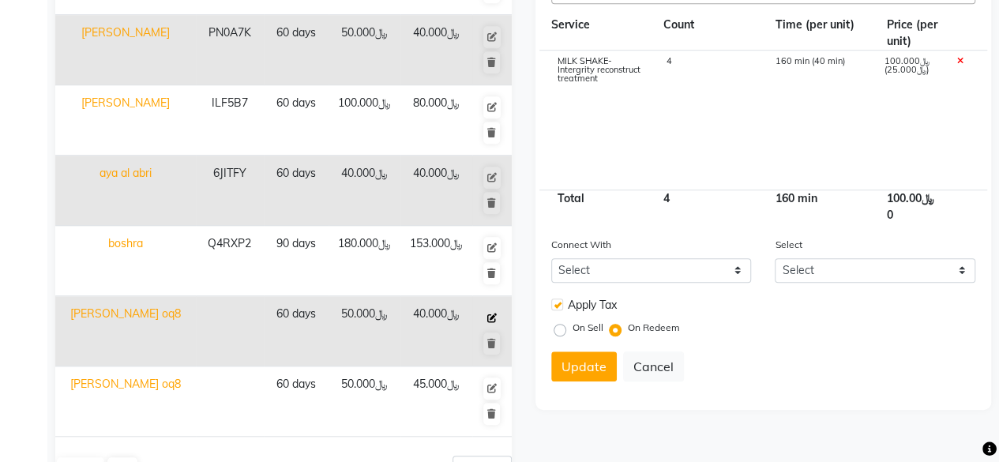
type input "100"
type input "5 session sidr treatment"
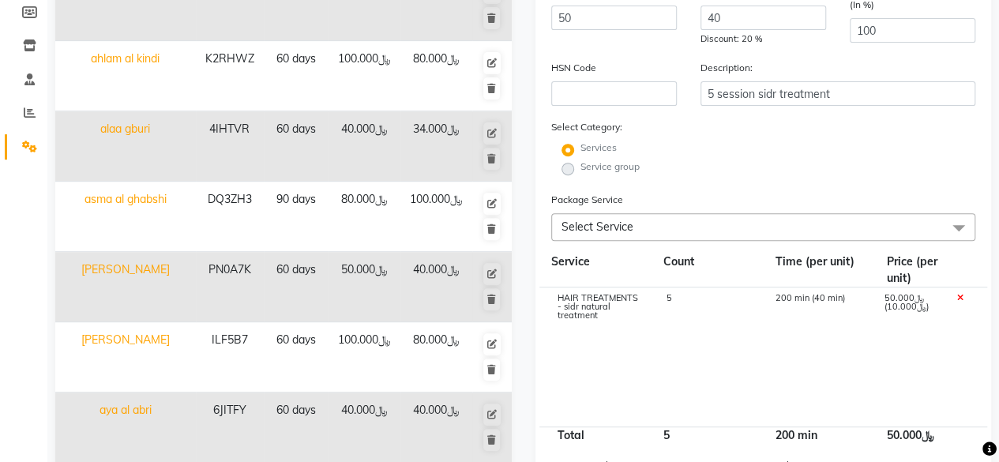
scroll to position [0, 0]
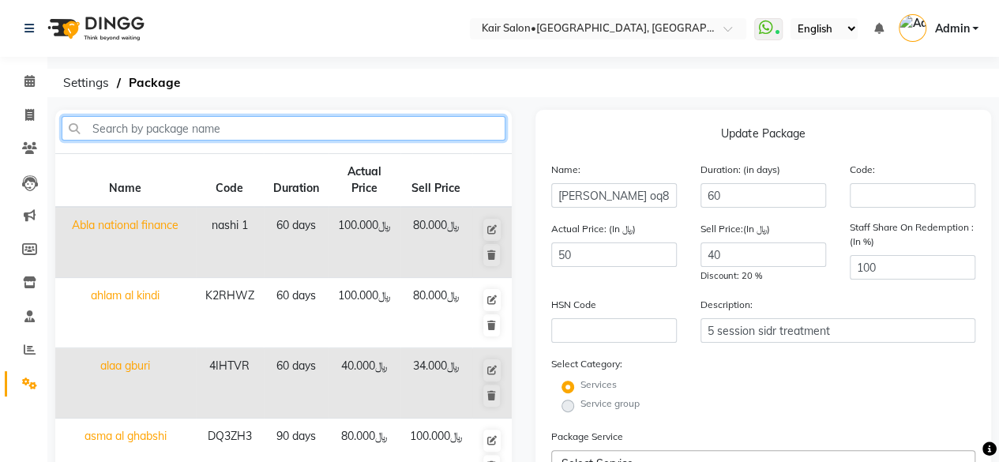
click at [224, 121] on input "text" at bounding box center [284, 128] width 444 height 24
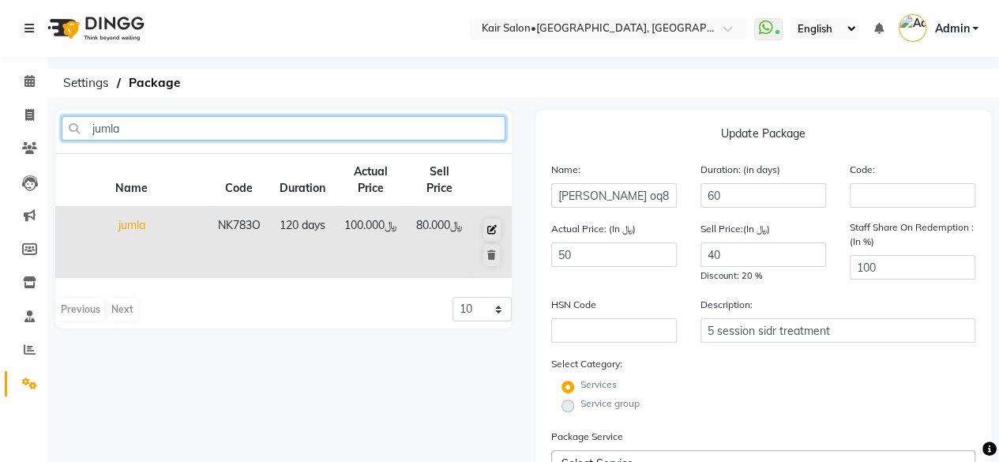
type input "jumla"
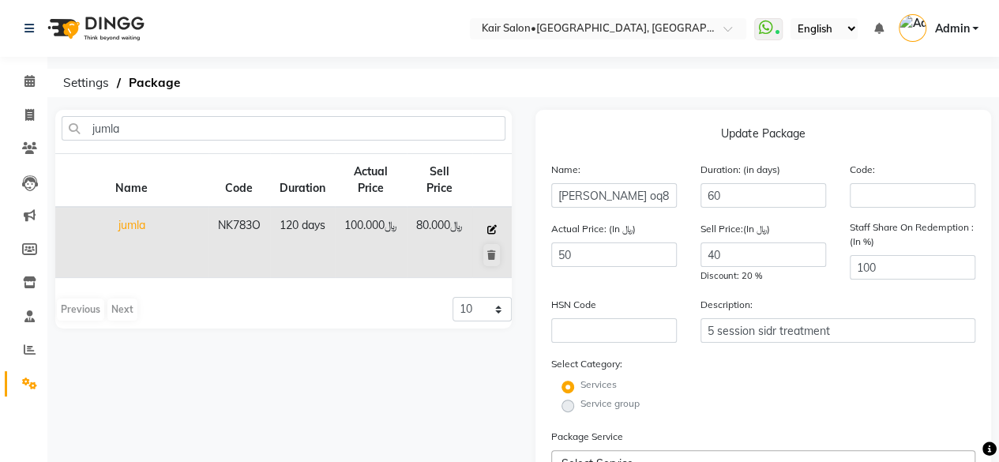
click at [489, 230] on icon at bounding box center [491, 229] width 9 height 9
type input "jumla"
type input "120"
type input "NK783O"
type input "100"
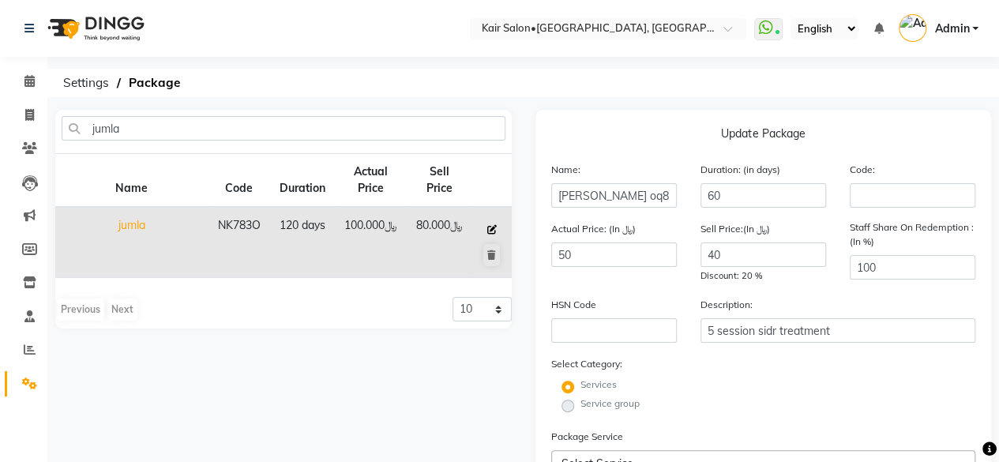
type input "80"
click at [758, 182] on div "Duration: (in days) 120" at bounding box center [763, 184] width 149 height 47
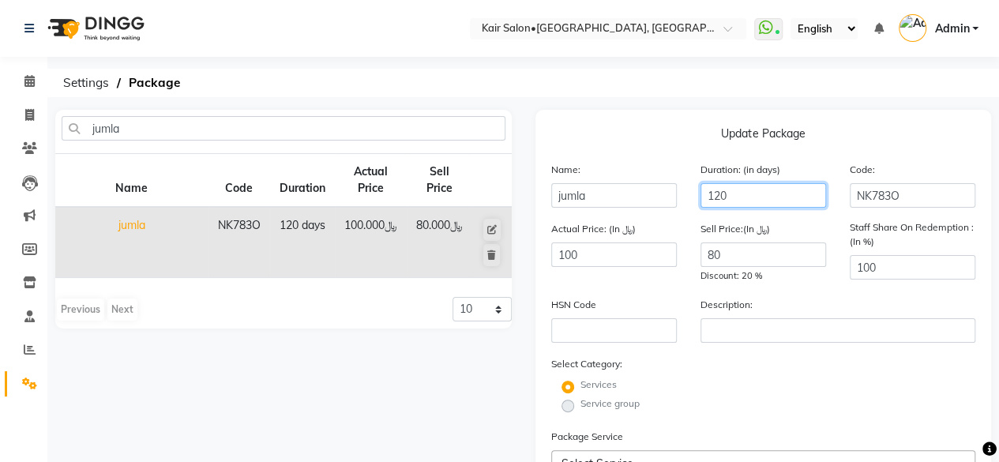
click at [747, 195] on input "120" at bounding box center [763, 195] width 126 height 24
type input "1"
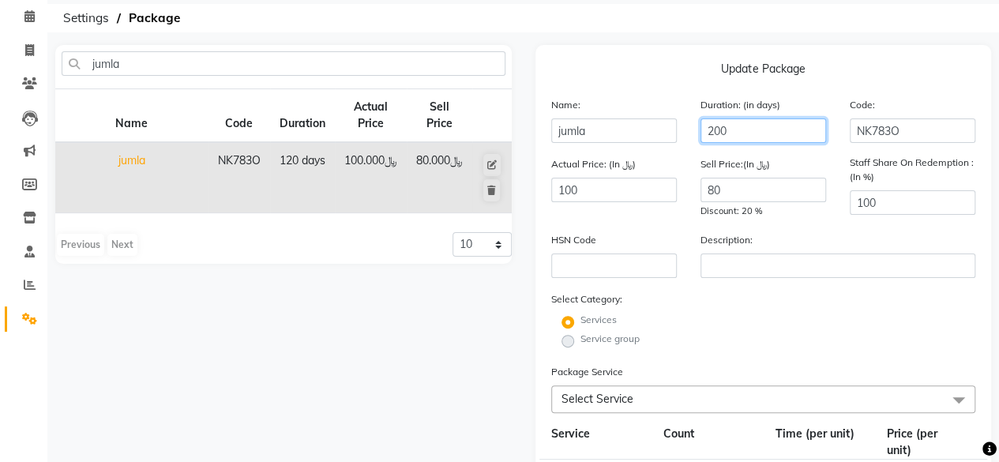
scroll to position [158, 0]
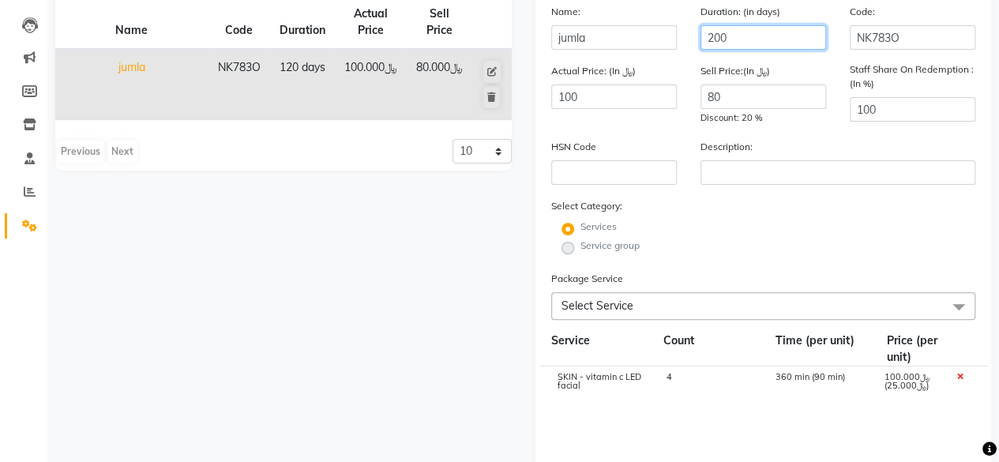
type input "200"
drag, startPoint x: 907, startPoint y: 28, endPoint x: 844, endPoint y: 39, distance: 63.4
click at [844, 39] on div "Code: NK783O" at bounding box center [912, 26] width 149 height 47
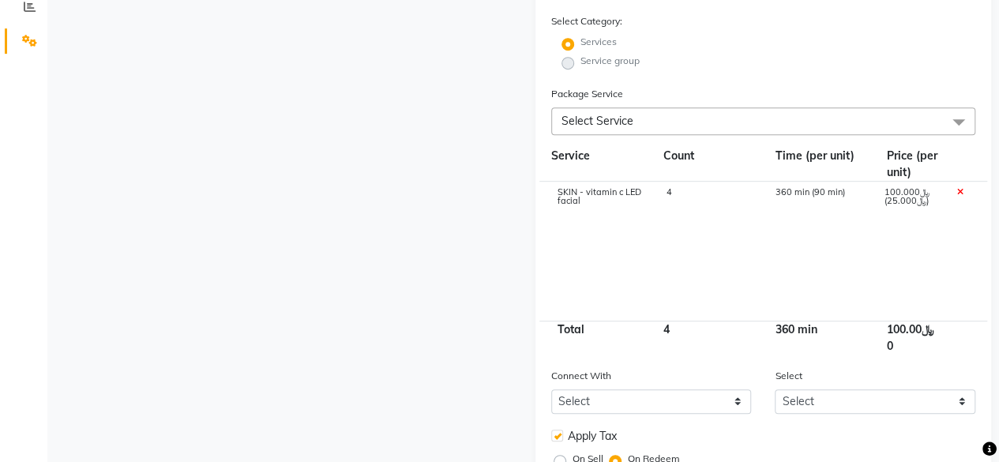
scroll to position [443, 0]
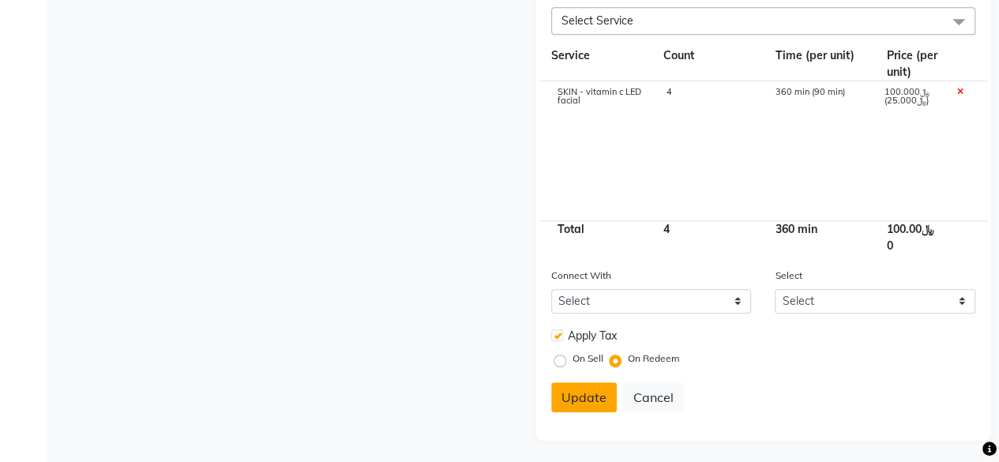
click at [580, 397] on button "Update" at bounding box center [584, 397] width 66 height 30
select select
checkbox input "false"
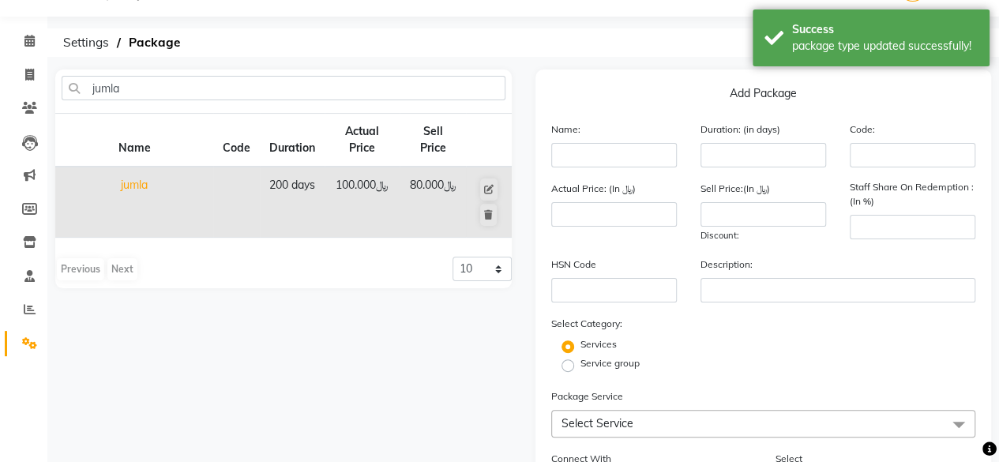
scroll to position [0, 0]
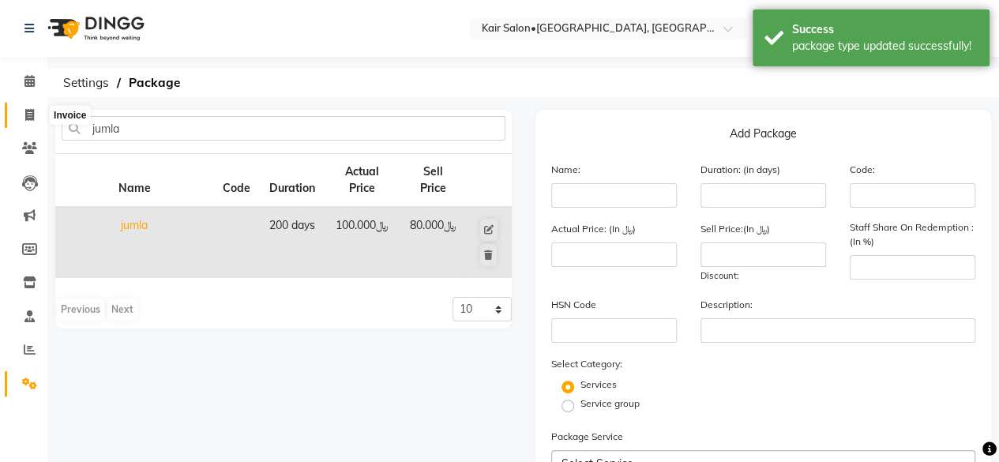
click at [27, 112] on icon at bounding box center [29, 115] width 9 height 12
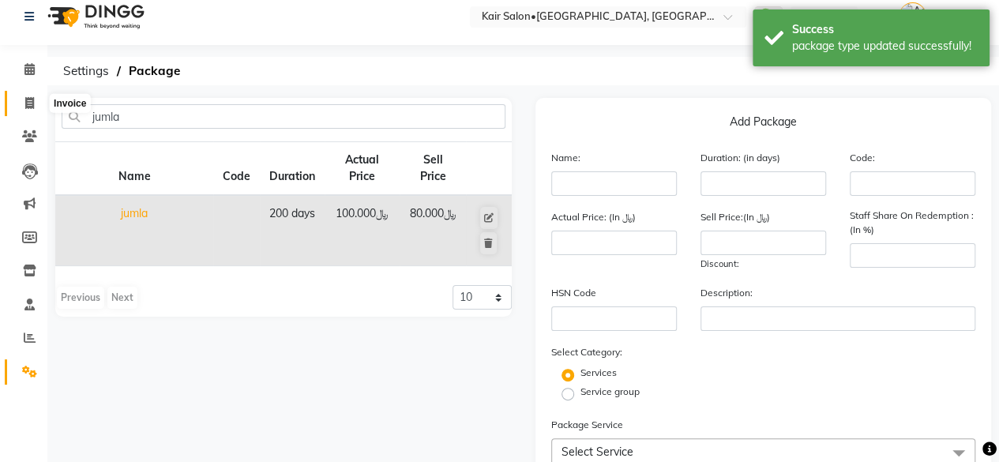
select select "service"
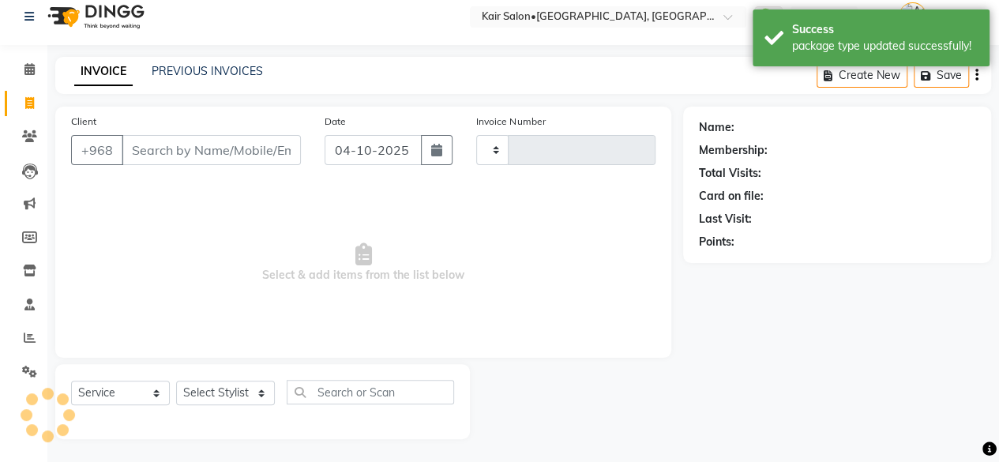
type input "2010"
select select "6490"
click at [31, 73] on icon at bounding box center [29, 69] width 10 height 12
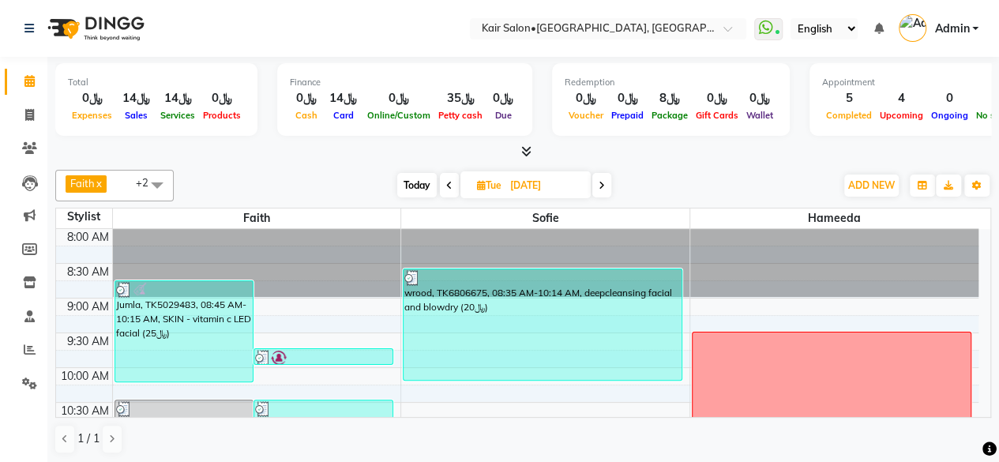
click at [418, 184] on span "Today" at bounding box center [416, 185] width 39 height 24
type input "04-10-2025"
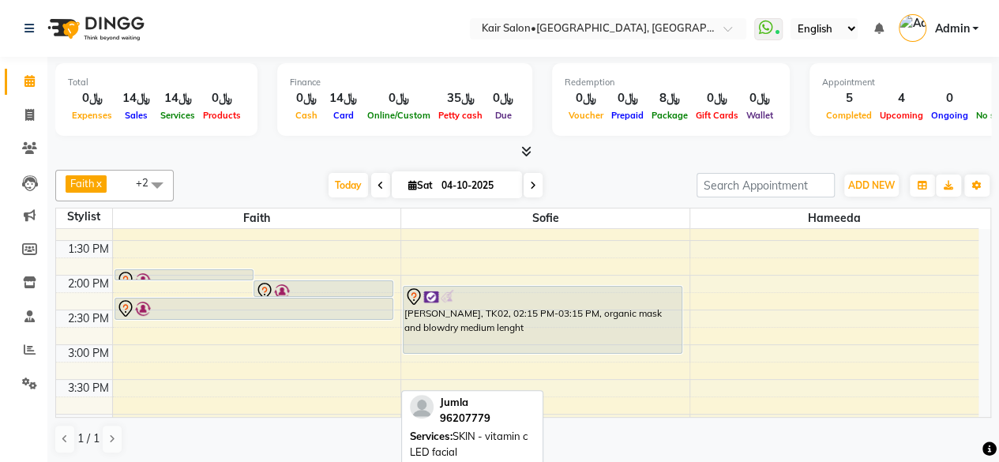
scroll to position [275, 0]
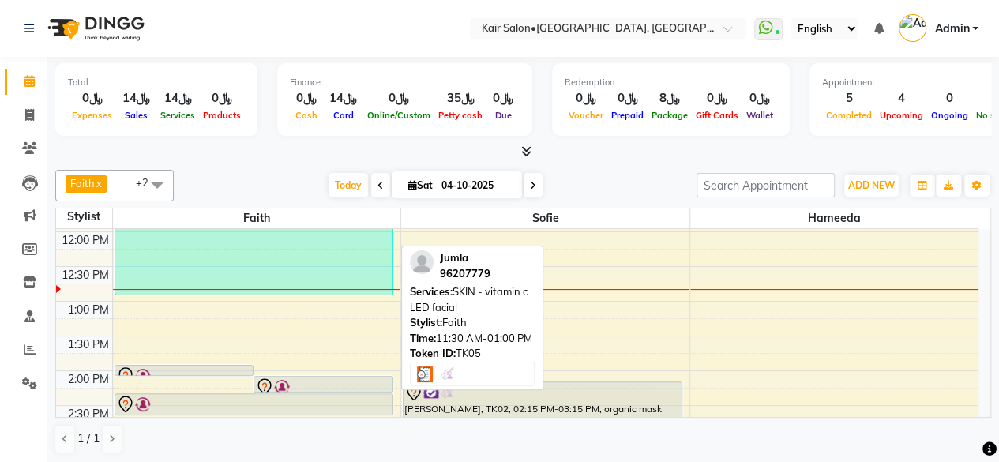
click at [232, 260] on div "Jumla, TK05, 11:30 AM-01:00 PM, SKIN - vitamin c LED facial" at bounding box center [254, 244] width 278 height 100
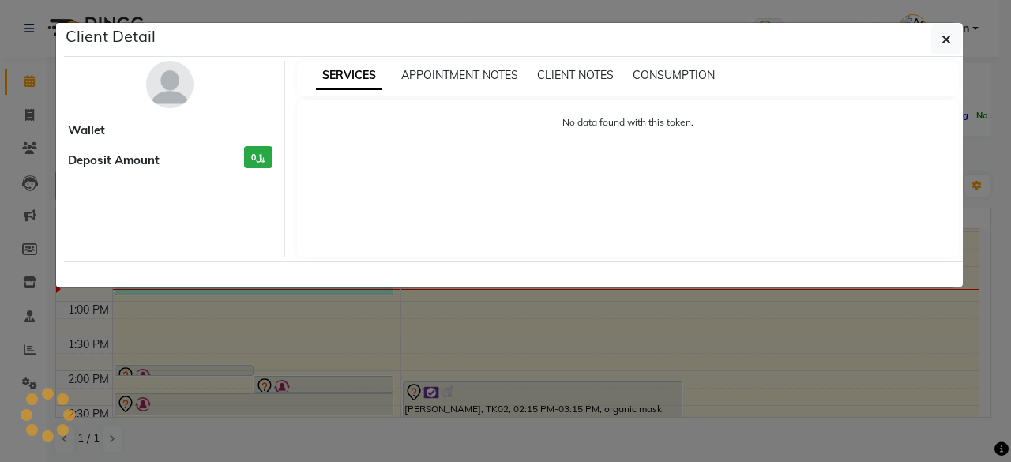
select select "3"
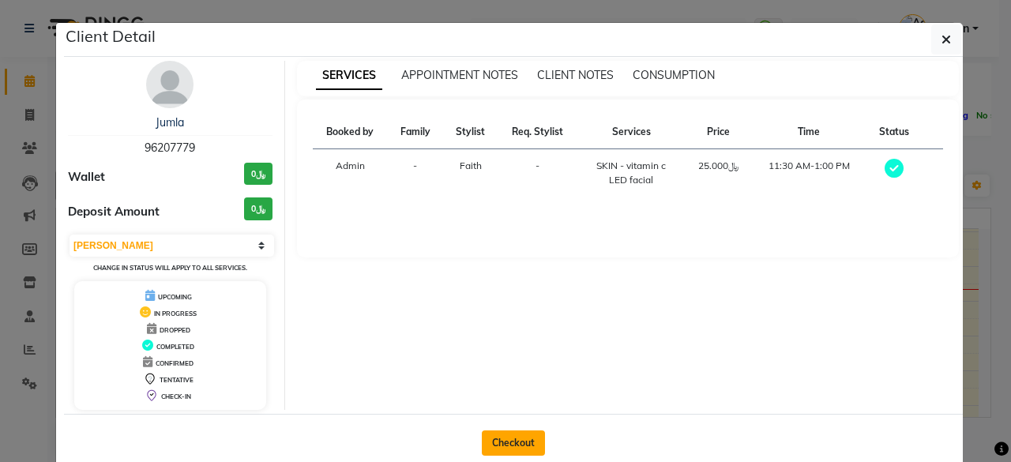
click at [515, 440] on button "Checkout" at bounding box center [513, 442] width 63 height 25
select select "service"
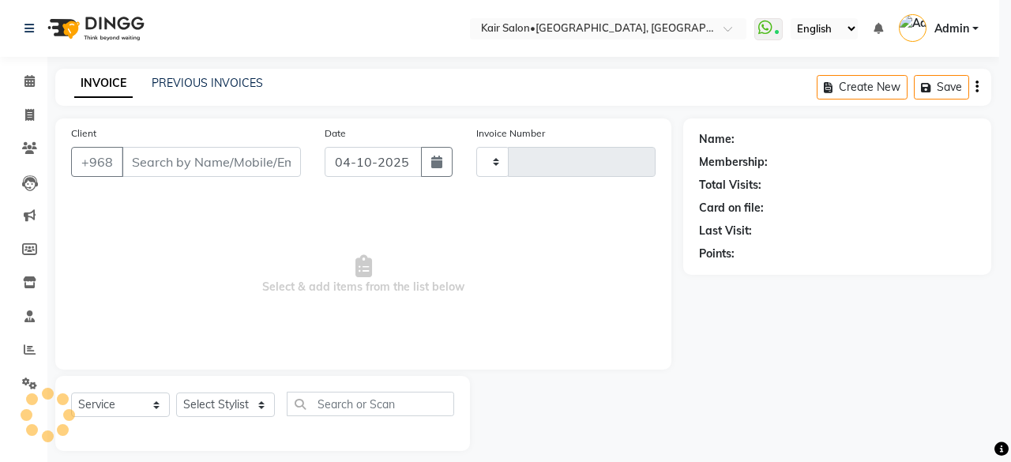
type input "2010"
select select "6490"
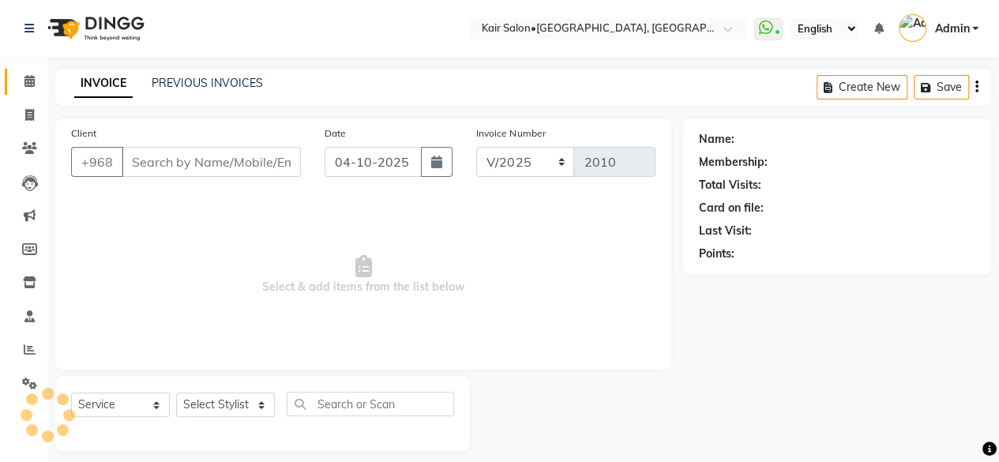
type input "96207779"
select select "49362"
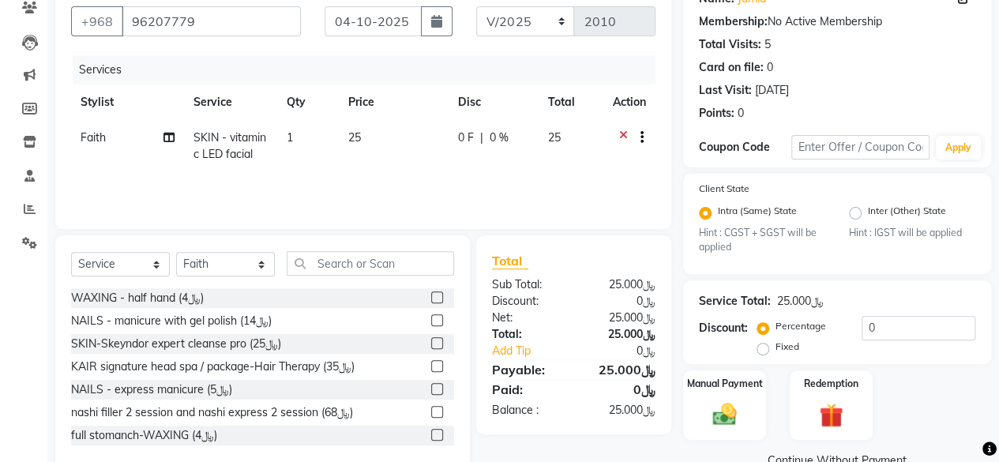
scroll to position [174, 0]
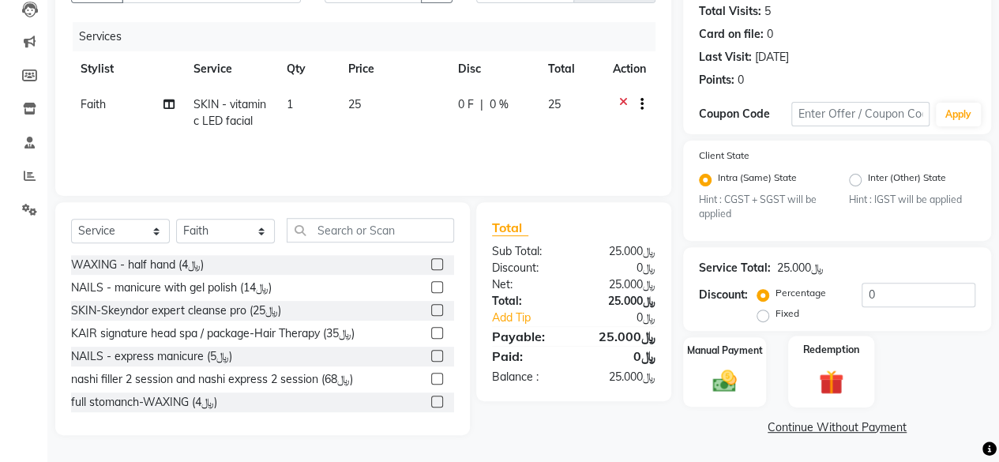
click at [828, 380] on img at bounding box center [831, 382] width 40 height 31
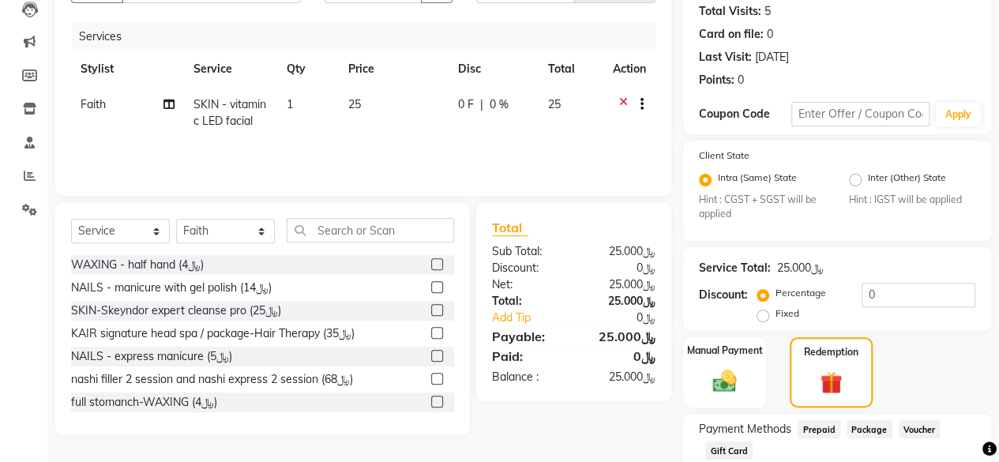
click at [870, 433] on span "Package" at bounding box center [870, 429] width 46 height 18
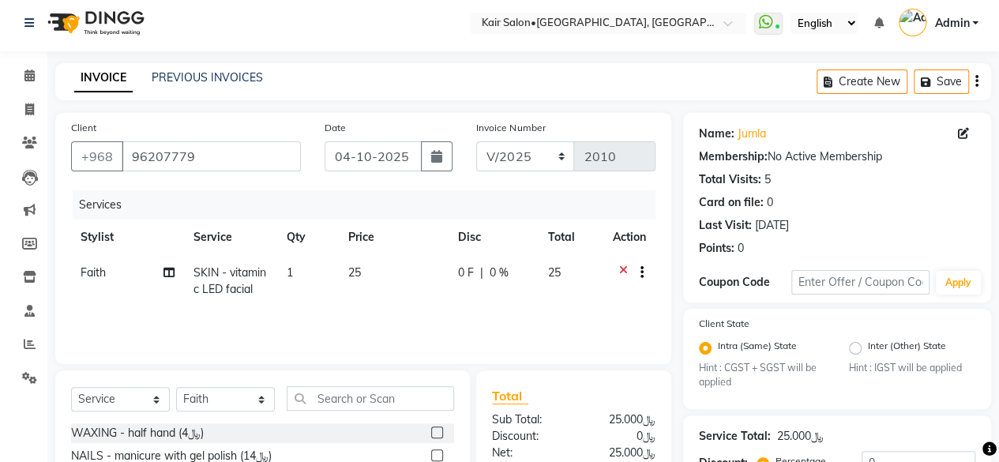
scroll to position [0, 0]
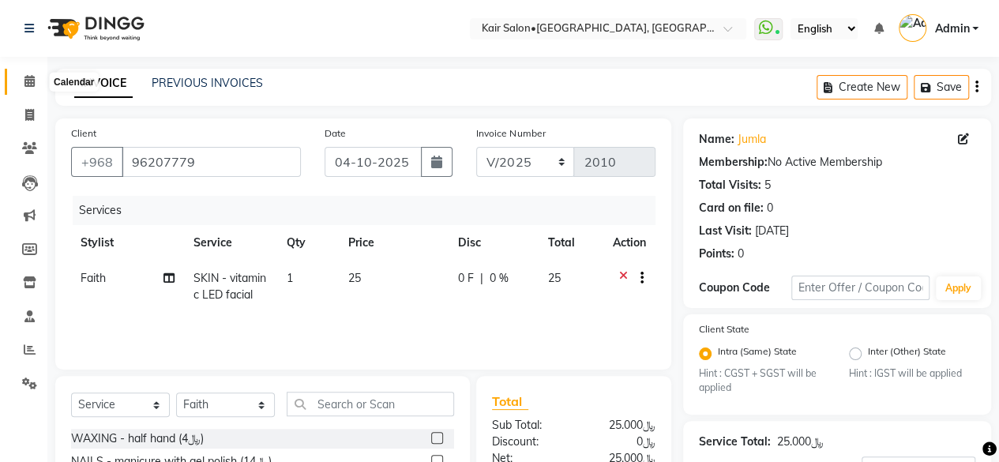
click at [24, 79] on icon at bounding box center [29, 81] width 10 height 12
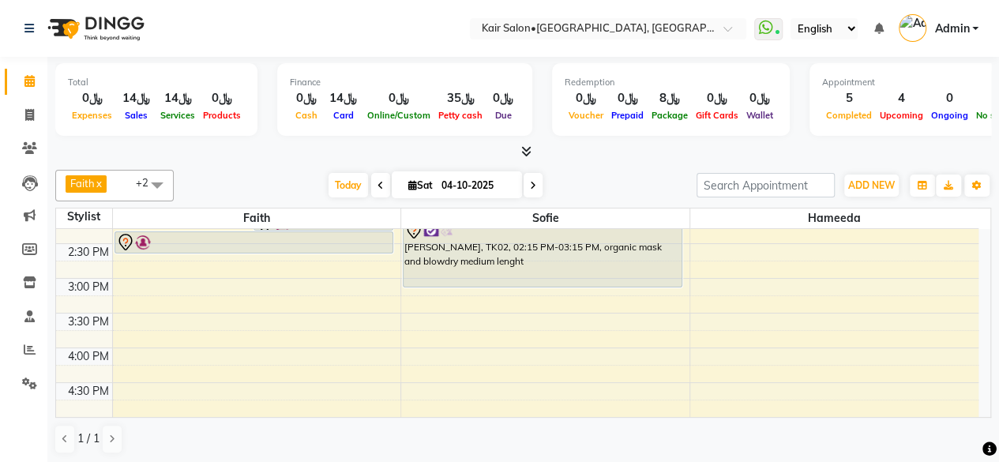
scroll to position [474, 0]
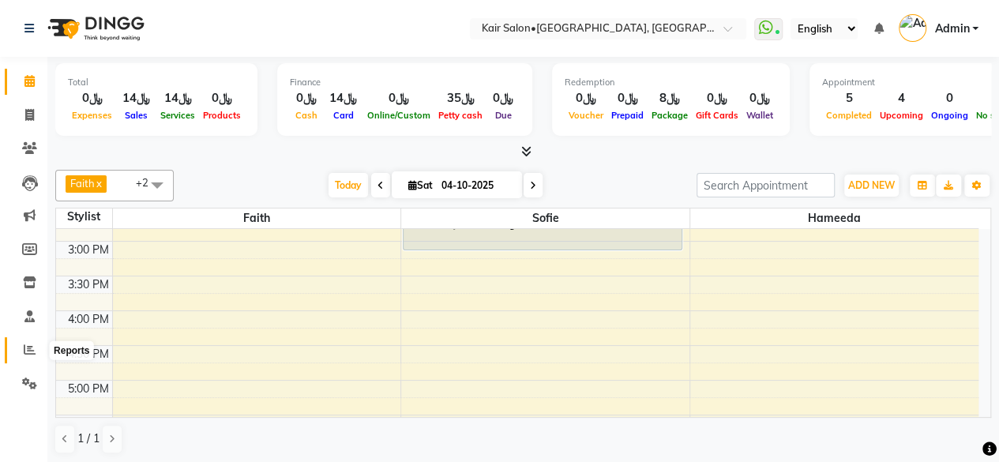
click at [28, 344] on span at bounding box center [30, 350] width 28 height 18
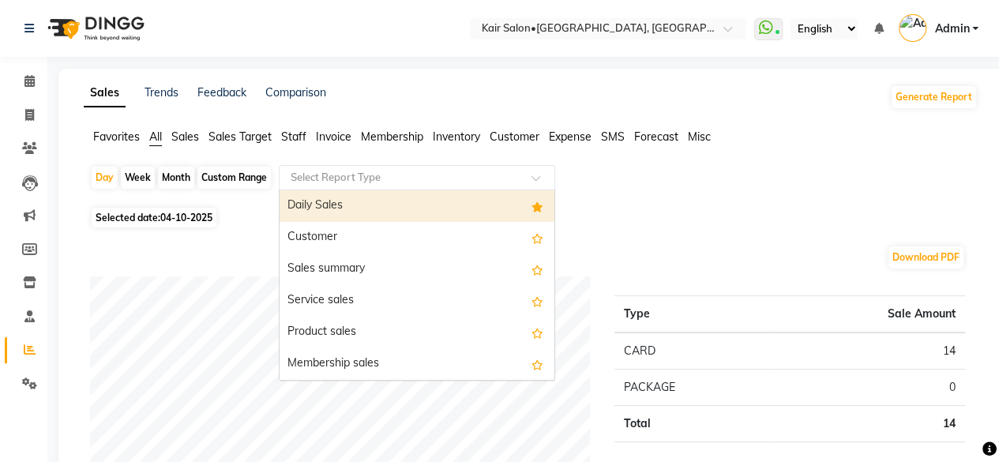
click at [530, 174] on div at bounding box center [417, 178] width 275 height 16
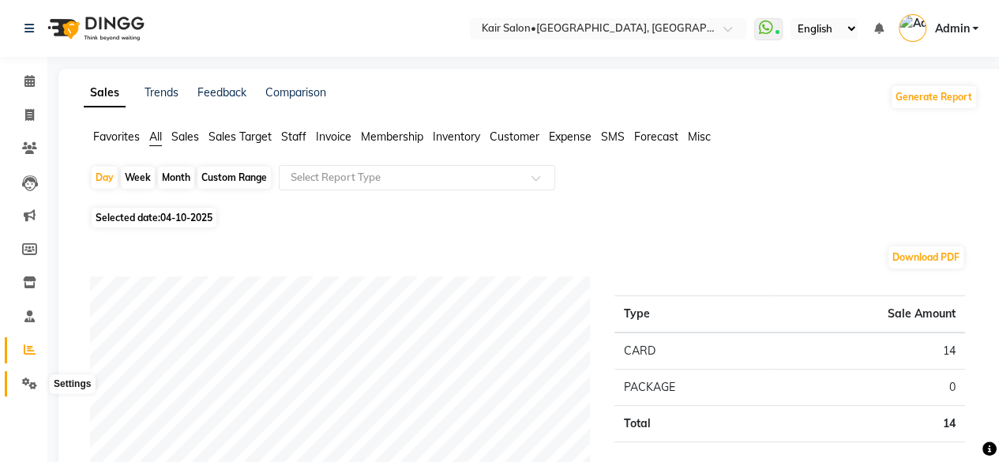
click at [28, 383] on icon at bounding box center [29, 383] width 15 height 12
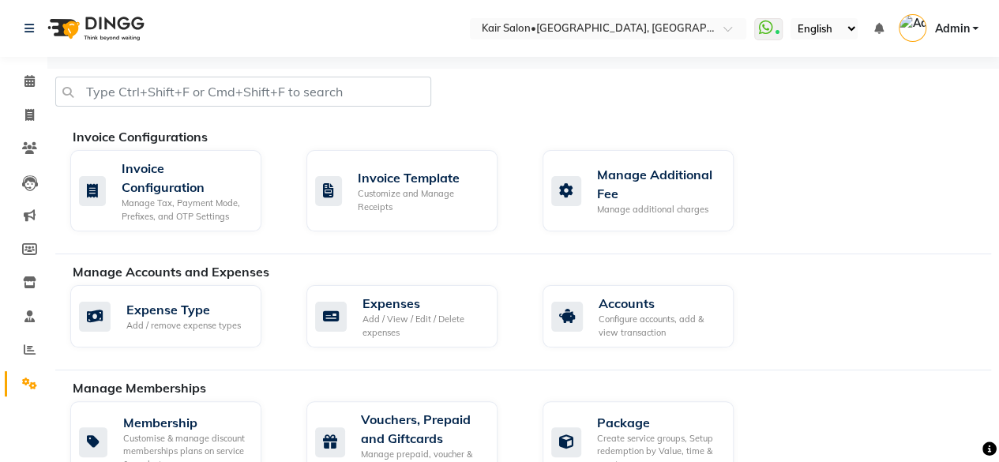
scroll to position [79, 0]
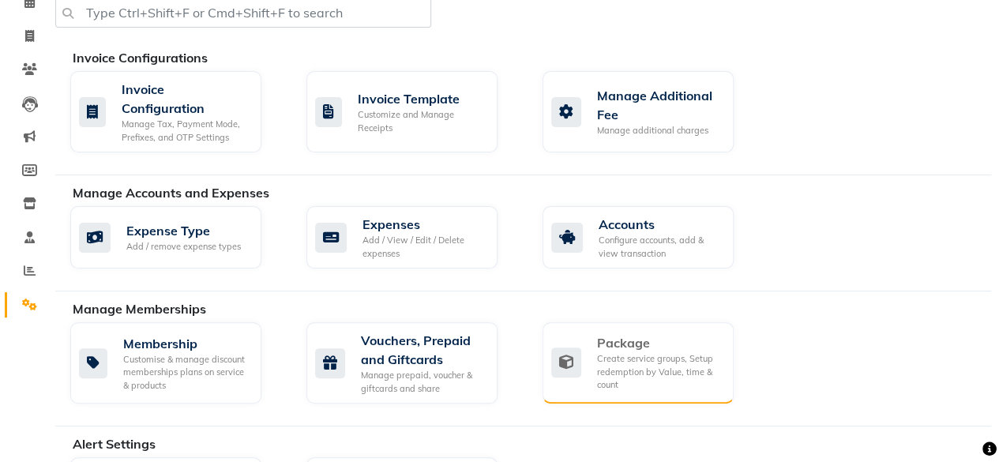
click at [625, 366] on div "Create service groups, Setup redemption by Value, time & count" at bounding box center [659, 371] width 124 height 39
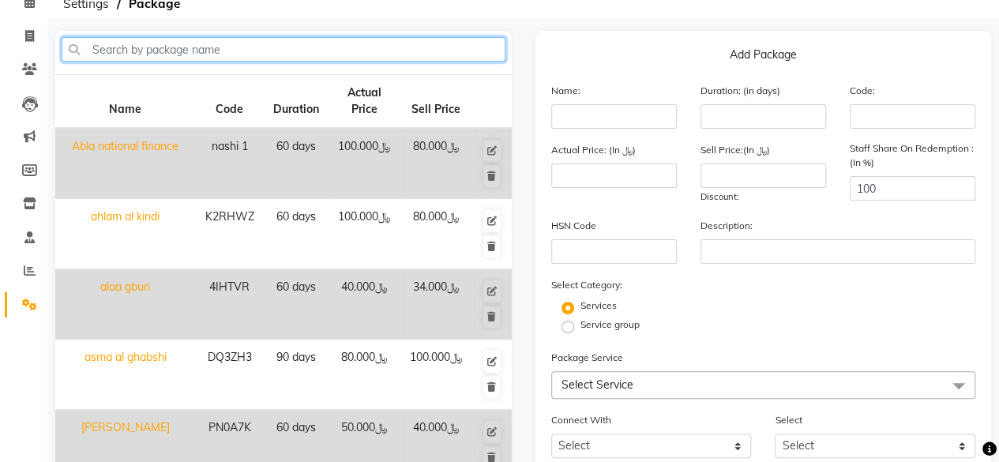
click at [285, 47] on input "text" at bounding box center [284, 49] width 444 height 24
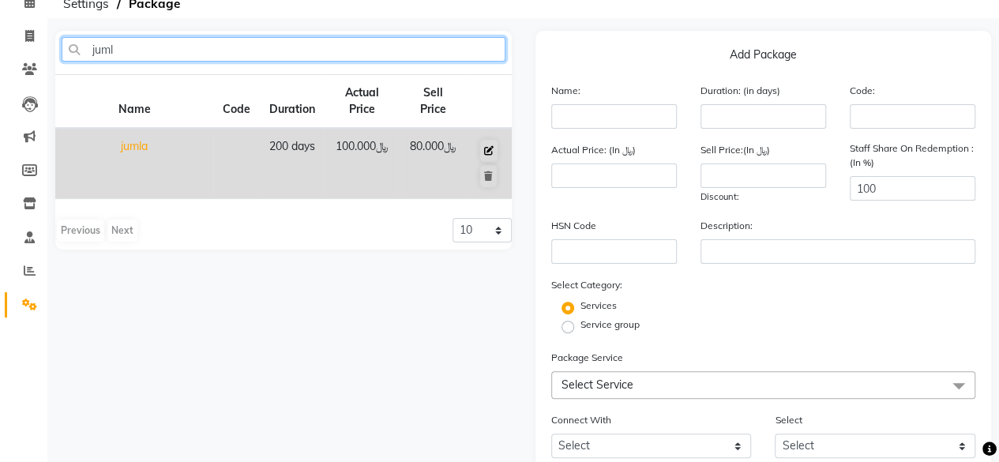
type input "juml"
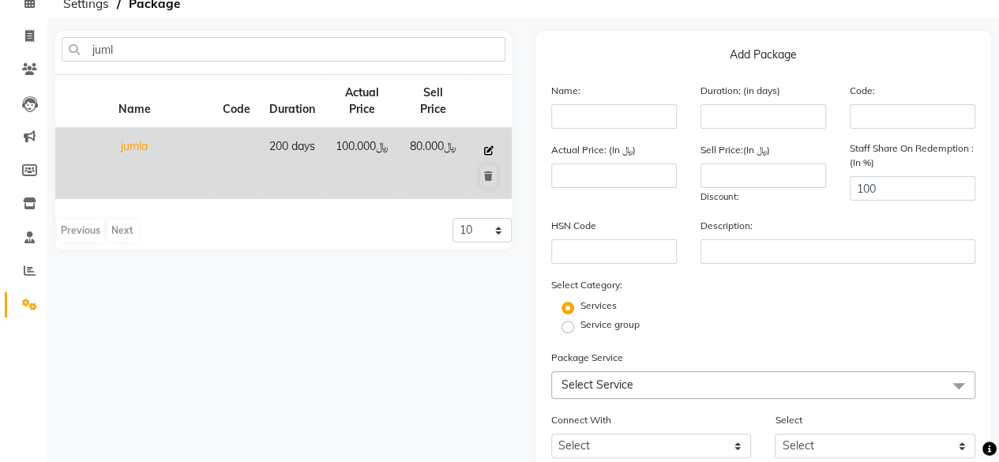
click at [491, 149] on icon at bounding box center [488, 150] width 9 height 9
type input "jumla"
type input "200"
type input "100"
type input "80"
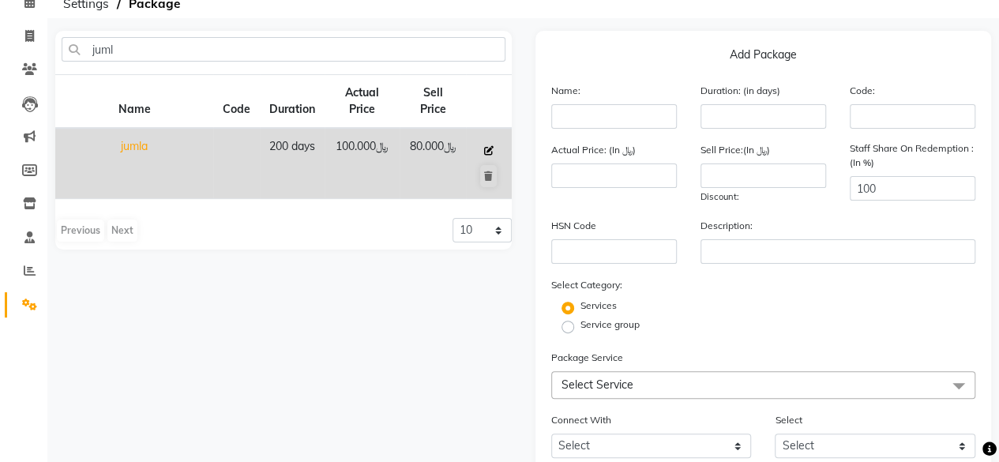
checkbox input "true"
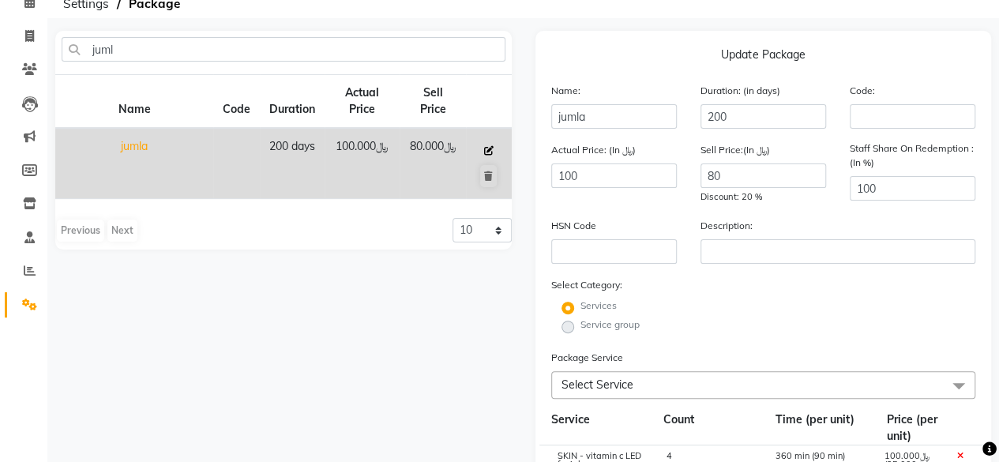
click at [486, 149] on icon at bounding box center [488, 150] width 9 height 9
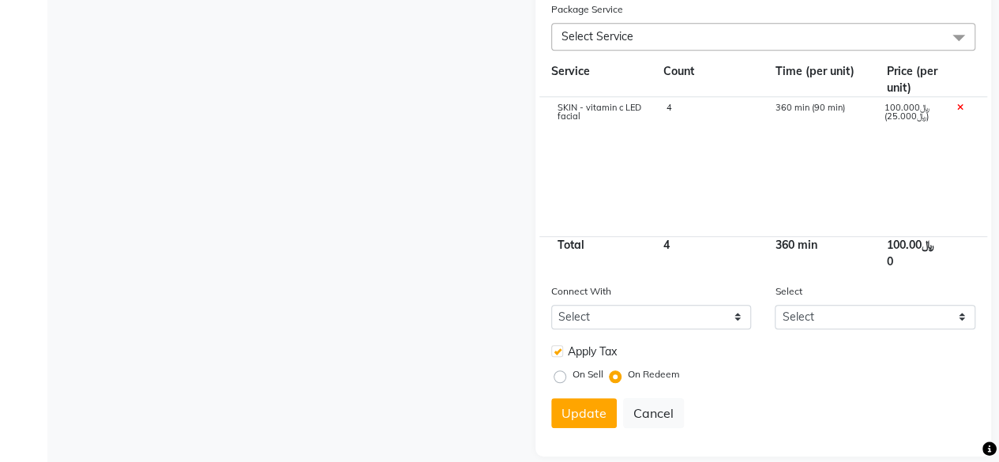
scroll to position [443, 0]
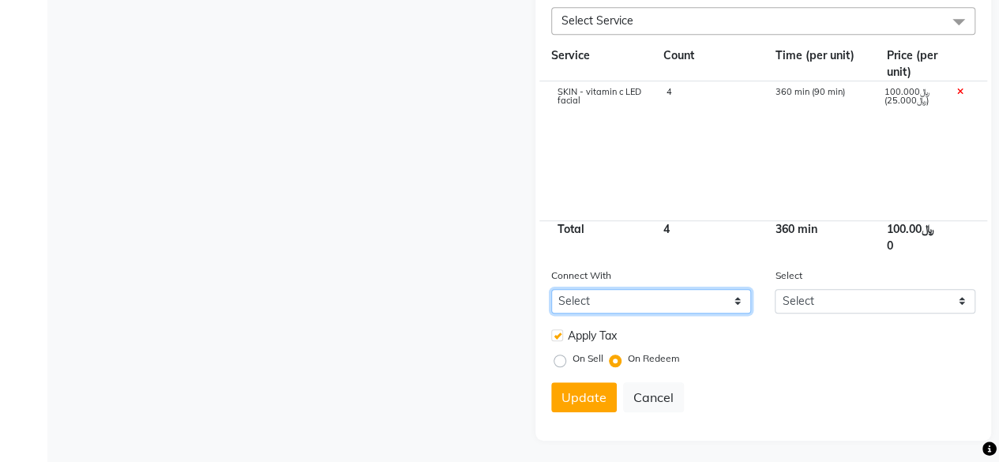
click at [738, 298] on select "Select Membership Prepaid Voucher" at bounding box center [651, 301] width 201 height 24
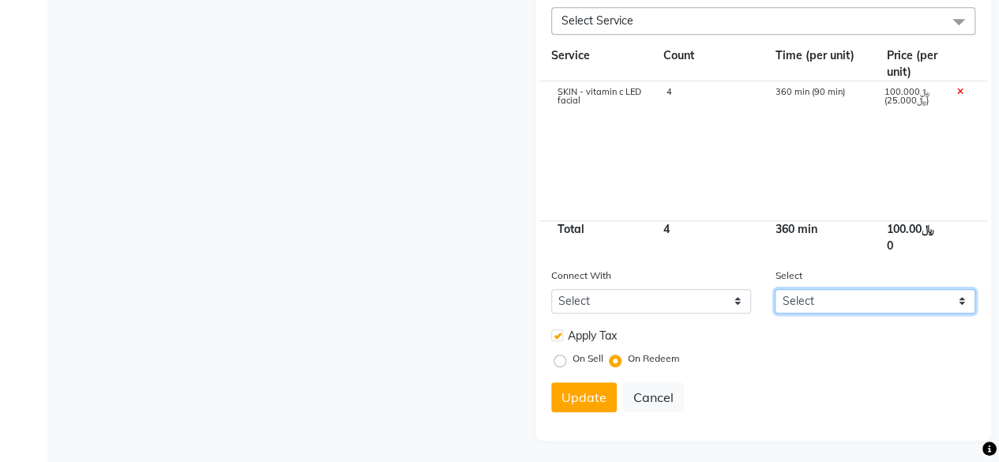
click at [959, 295] on select "Select" at bounding box center [875, 301] width 201 height 24
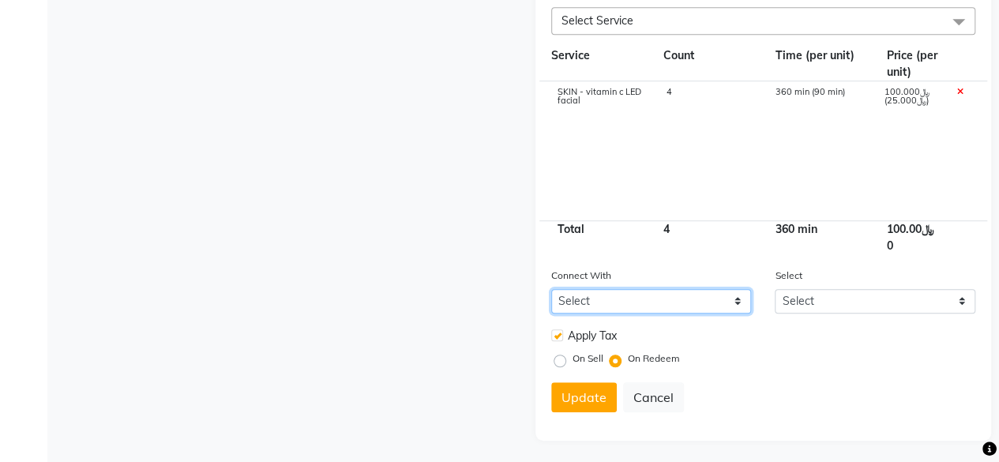
click at [744, 299] on select "Select Membership Prepaid Voucher" at bounding box center [651, 301] width 201 height 24
select select "2: PP"
click at [551, 289] on select "Select Membership Prepaid Voucher" at bounding box center [651, 301] width 201 height 24
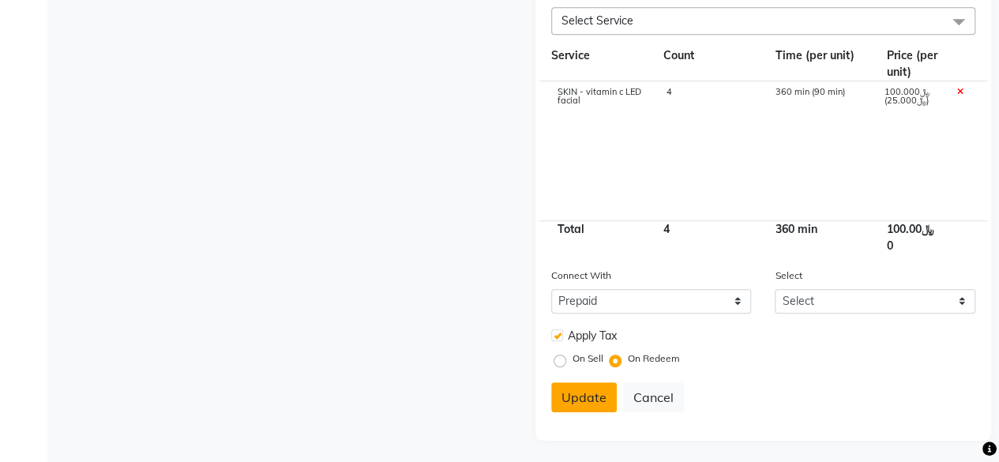
click at [579, 399] on button "Update" at bounding box center [584, 397] width 66 height 30
select select
checkbox input "false"
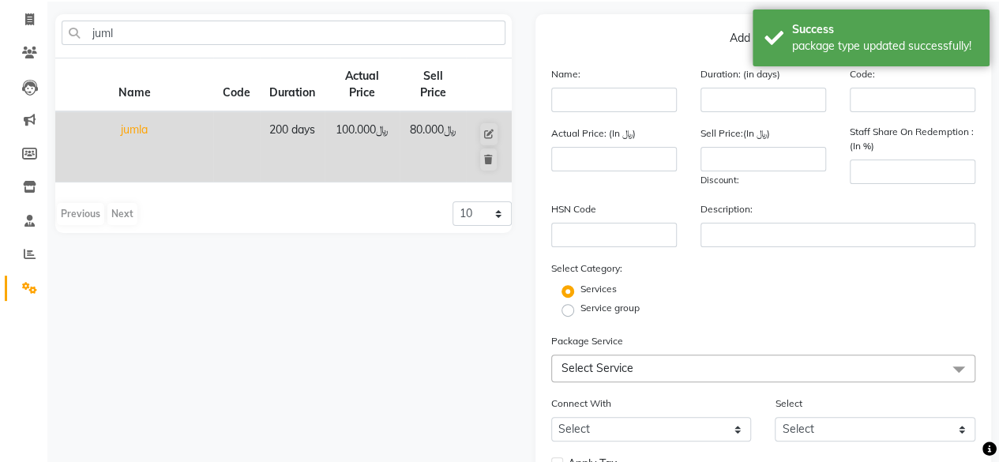
scroll to position [46, 0]
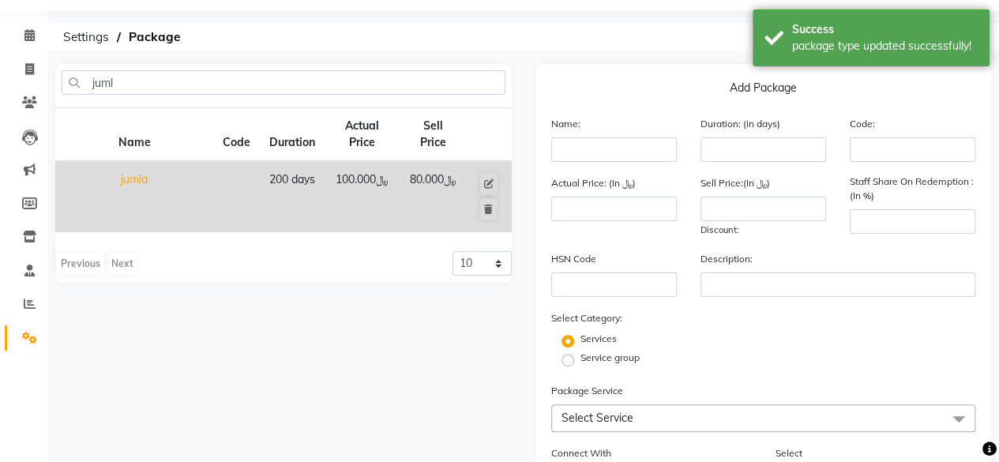
click at [72, 262] on div "Previous Next" at bounding box center [97, 263] width 84 height 25
click at [26, 336] on icon at bounding box center [29, 338] width 15 height 12
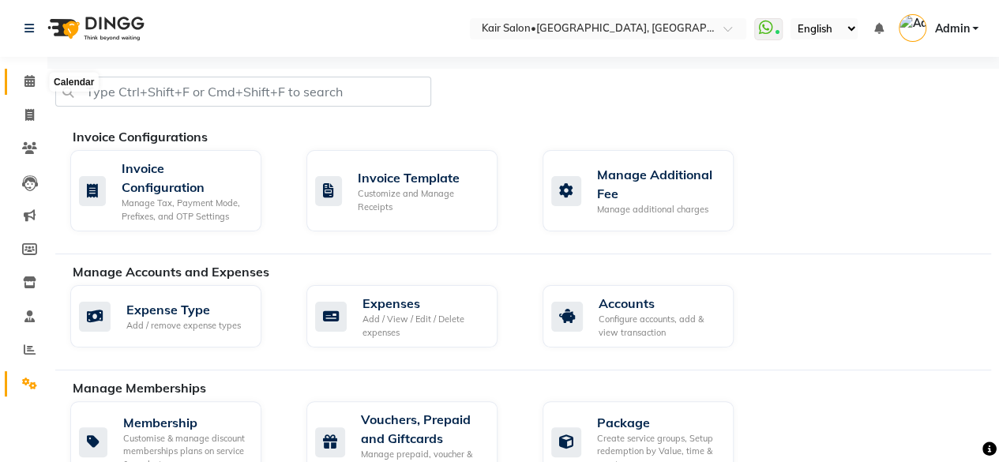
click at [24, 79] on icon at bounding box center [29, 81] width 10 height 12
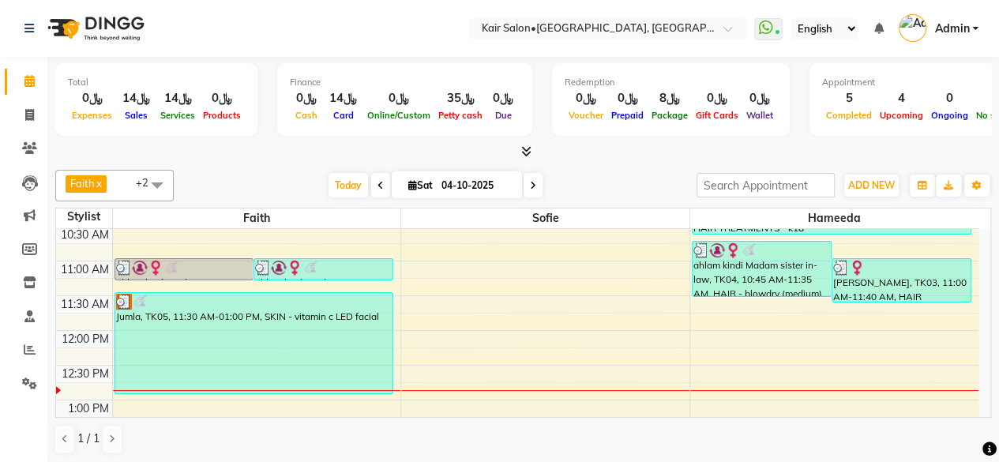
scroll to position [237, 0]
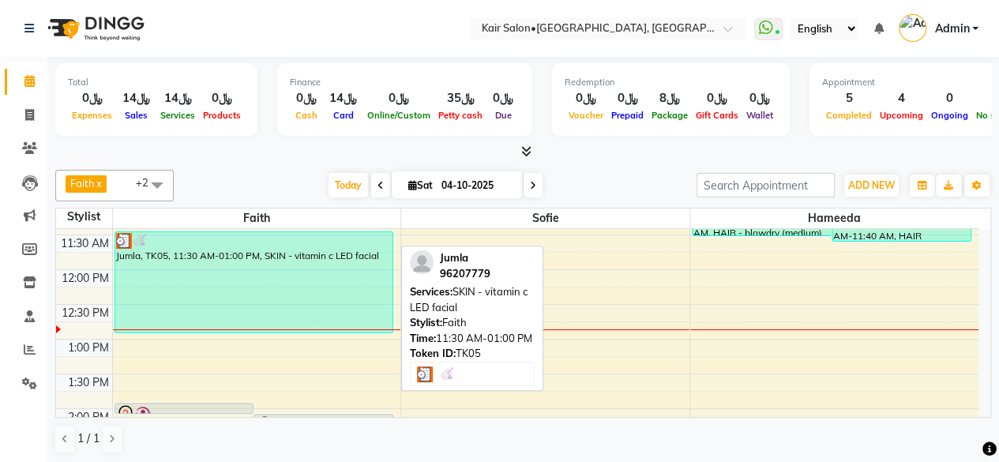
click at [315, 291] on div "Jumla, TK05, 11:30 AM-01:00 PM, SKIN - vitamin c LED facial" at bounding box center [254, 282] width 278 height 100
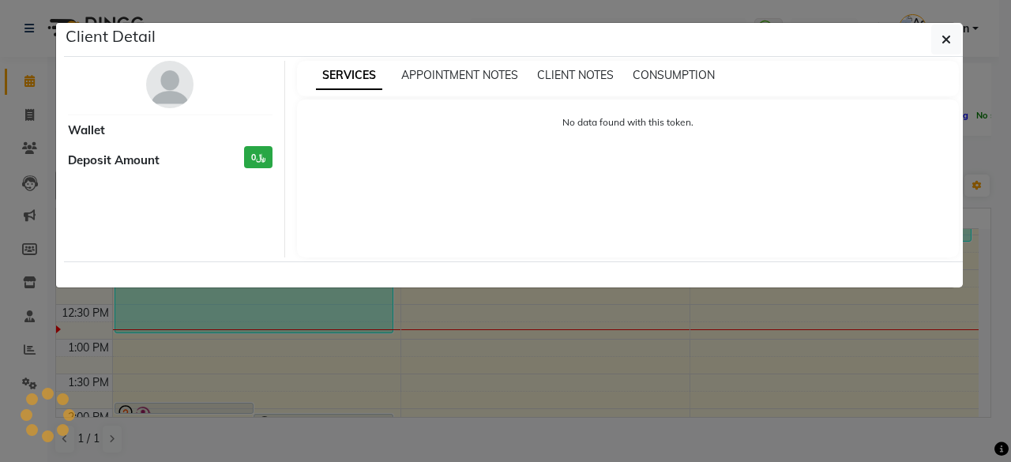
select select "3"
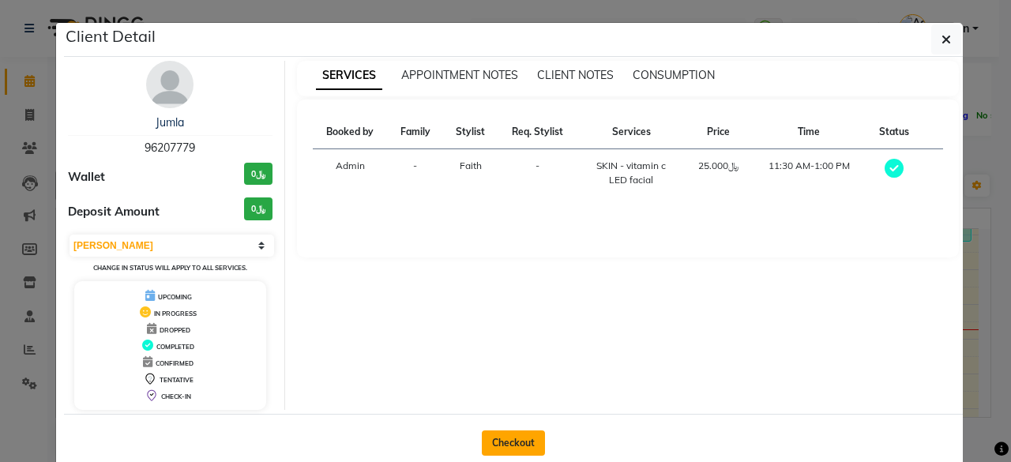
click at [509, 442] on button "Checkout" at bounding box center [513, 442] width 63 height 25
select select "service"
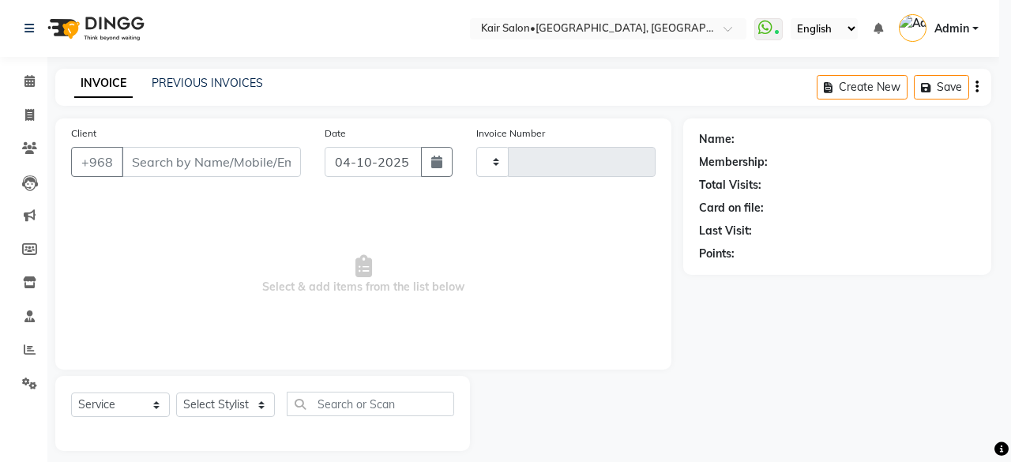
type input "2010"
select select "6490"
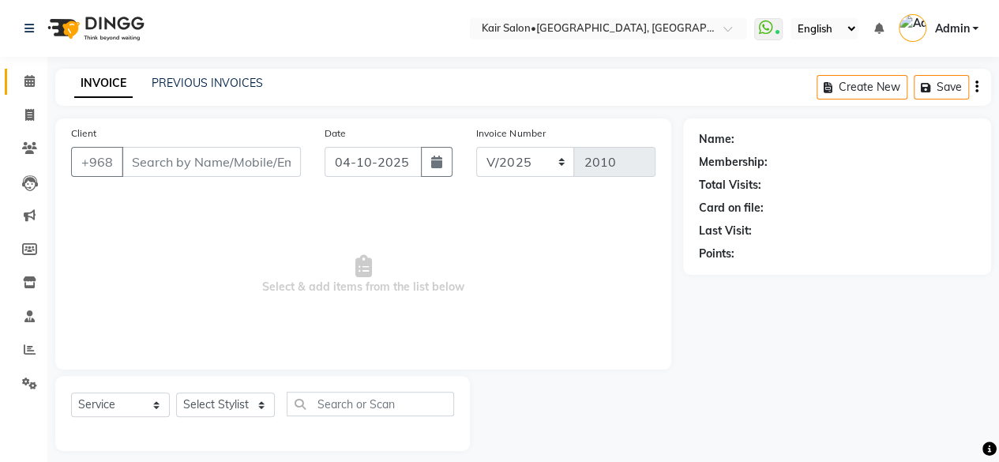
type input "96207779"
select select "49362"
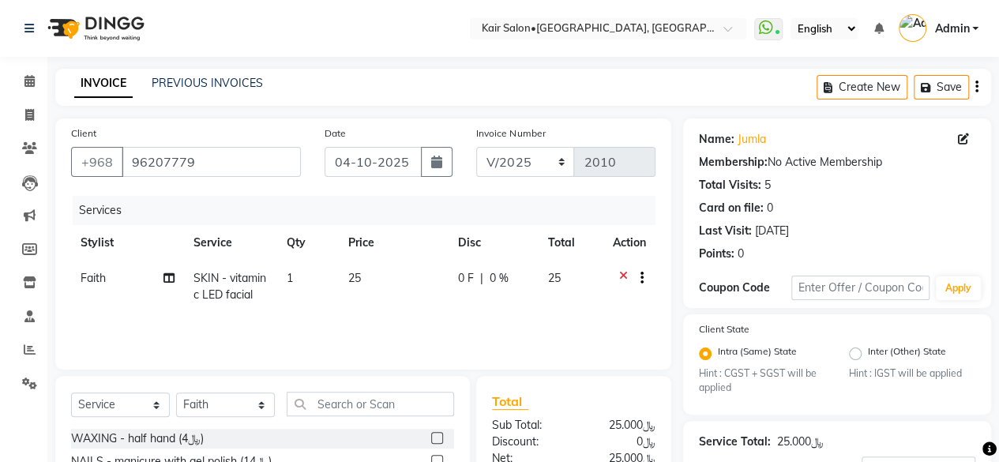
click at [619, 270] on icon at bounding box center [623, 280] width 9 height 20
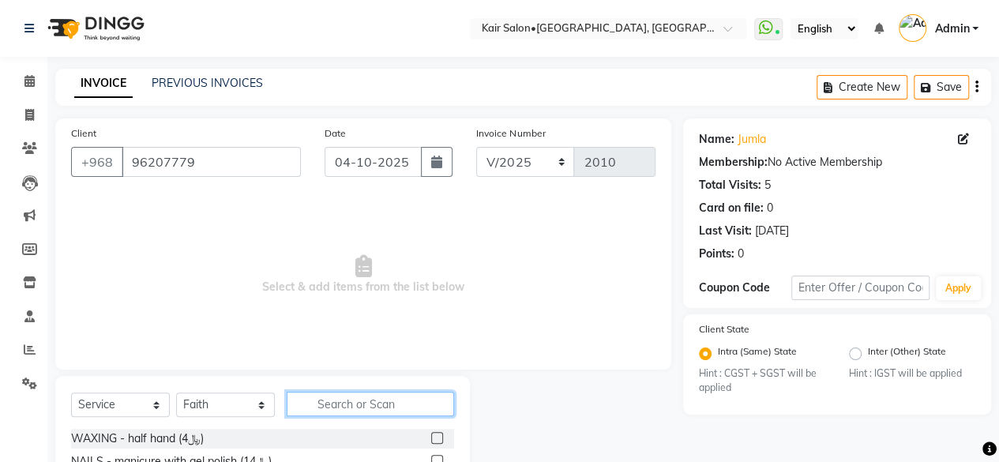
click at [326, 400] on input "text" at bounding box center [370, 404] width 167 height 24
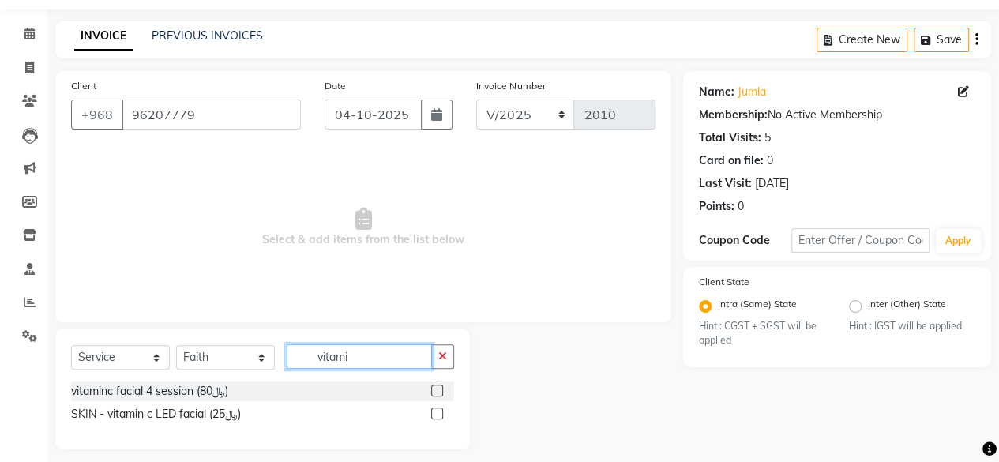
scroll to position [58, 0]
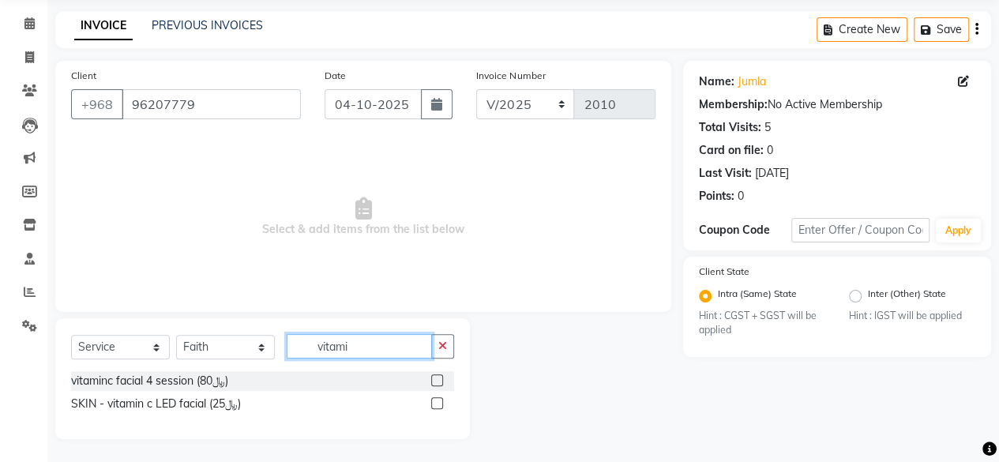
type input "vitami"
click at [158, 351] on select "Select Service Product Membership Package Voucher Prepaid Gift Card" at bounding box center [120, 347] width 99 height 24
select select "P"
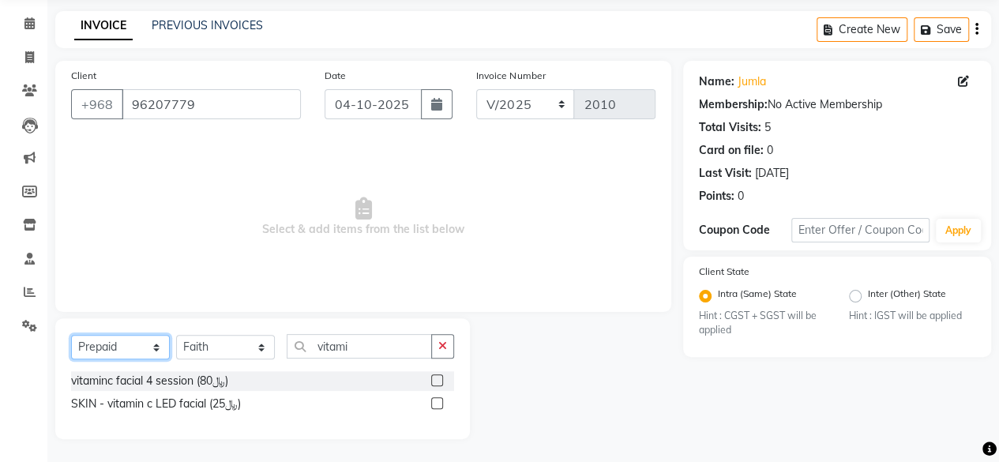
click at [71, 335] on select "Select Service Product Membership Package Voucher Prepaid Gift Card" at bounding box center [120, 347] width 99 height 24
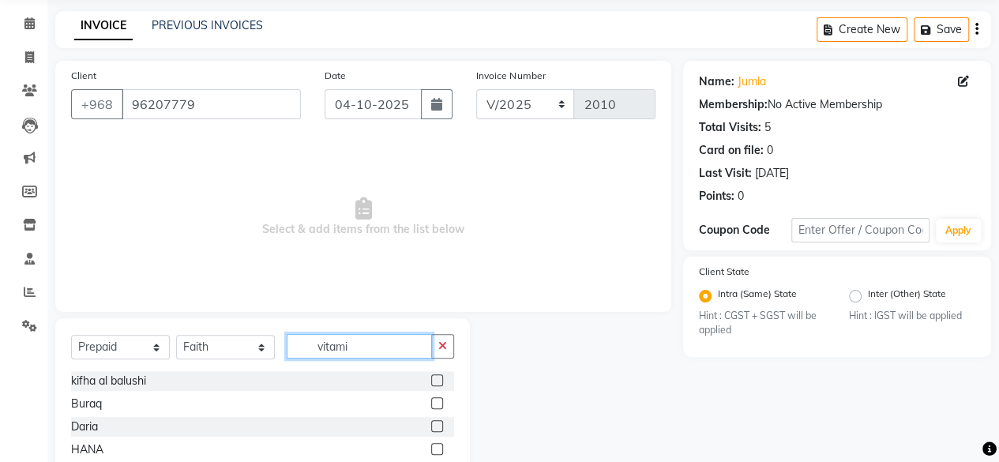
click at [363, 345] on input "vitami" at bounding box center [359, 346] width 145 height 24
type input "v"
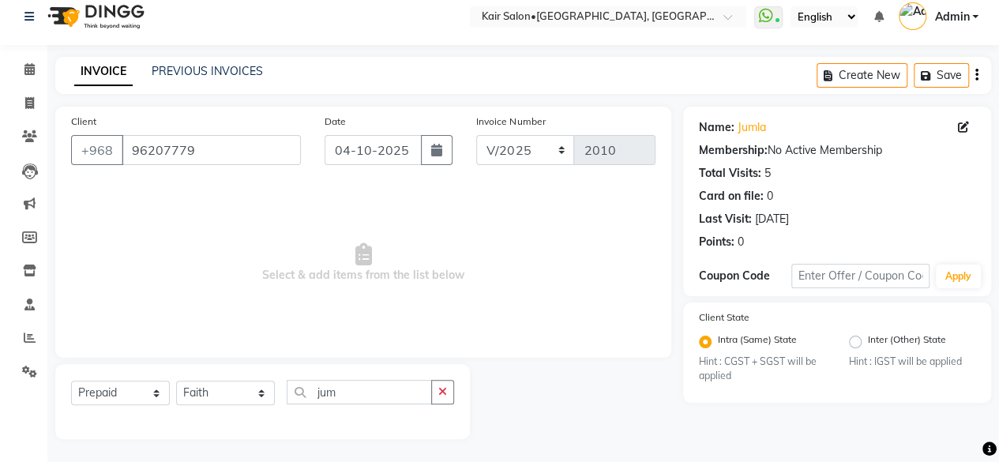
scroll to position [0, 0]
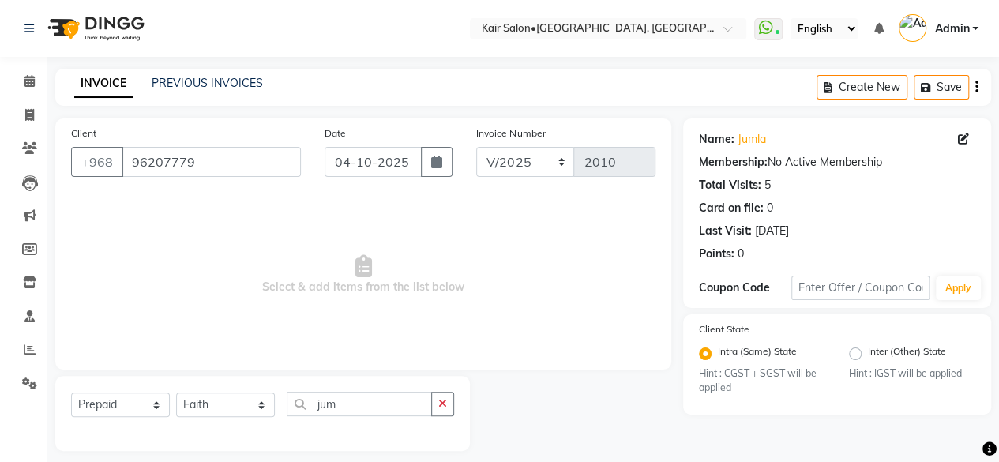
drag, startPoint x: 547, startPoint y: 434, endPoint x: 554, endPoint y: 389, distance: 44.8
click at [555, 387] on div at bounding box center [576, 413] width 213 height 75
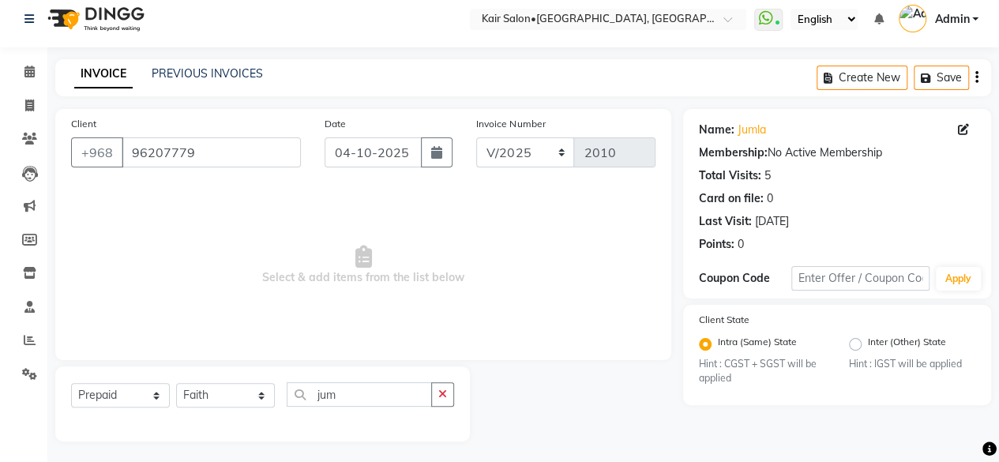
scroll to position [12, 0]
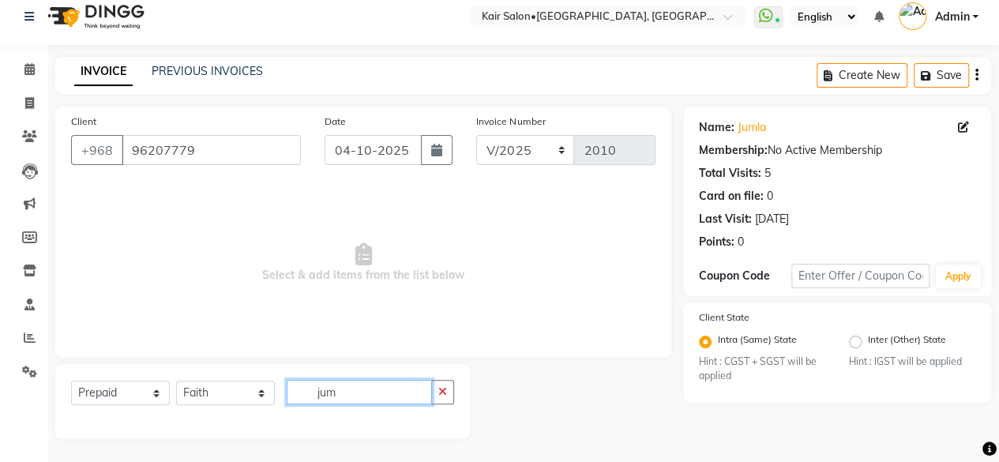
click at [355, 388] on input "jum" at bounding box center [359, 392] width 145 height 24
type input "j"
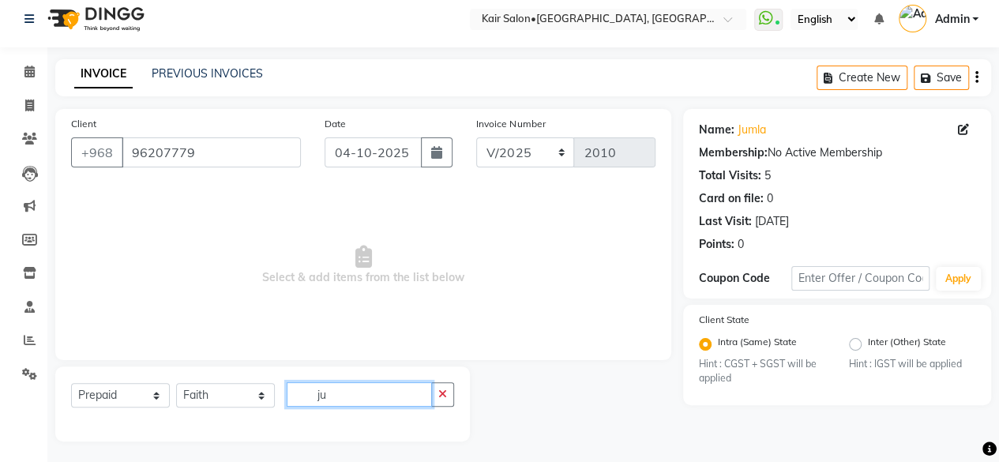
scroll to position [0, 0]
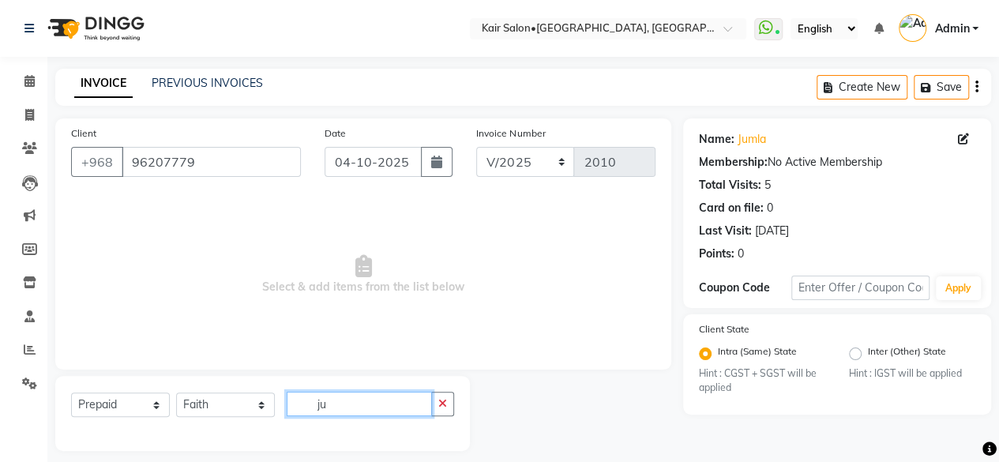
type input "ju"
click at [160, 397] on select "Select Service Product Membership Package Voucher Prepaid Gift Card" at bounding box center [120, 404] width 99 height 24
select select "package"
click at [71, 392] on select "Select Service Product Membership Package Voucher Prepaid Gift Card" at bounding box center [120, 404] width 99 height 24
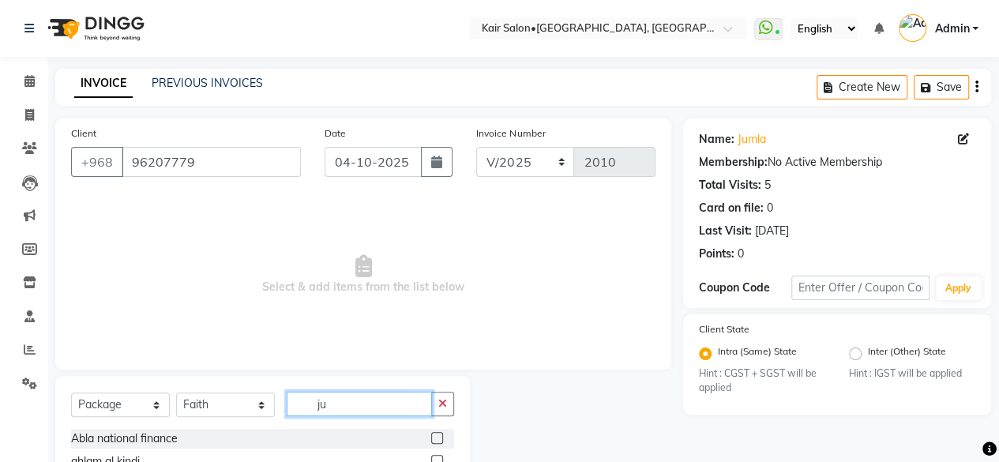
click at [355, 411] on input "ju" at bounding box center [359, 404] width 145 height 24
type input "j"
type input "jum"
click at [437, 438] on label at bounding box center [437, 438] width 12 height 12
click at [437, 438] on input "checkbox" at bounding box center [436, 439] width 10 height 10
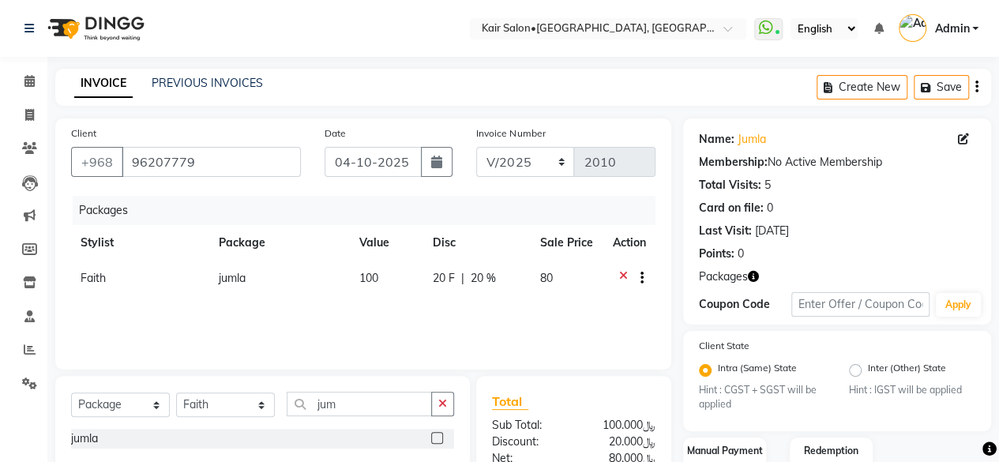
click at [437, 438] on label at bounding box center [437, 438] width 12 height 12
click at [437, 438] on input "checkbox" at bounding box center [436, 439] width 10 height 10
checkbox input "false"
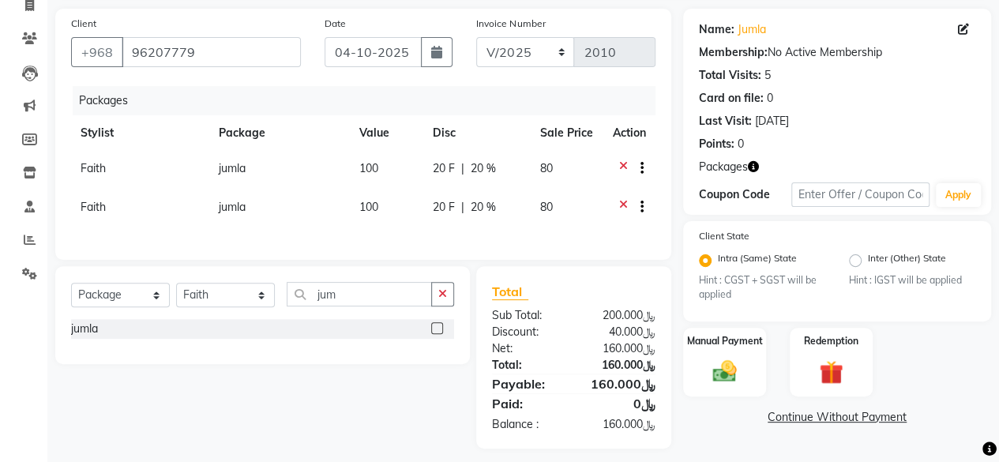
scroll to position [128, 0]
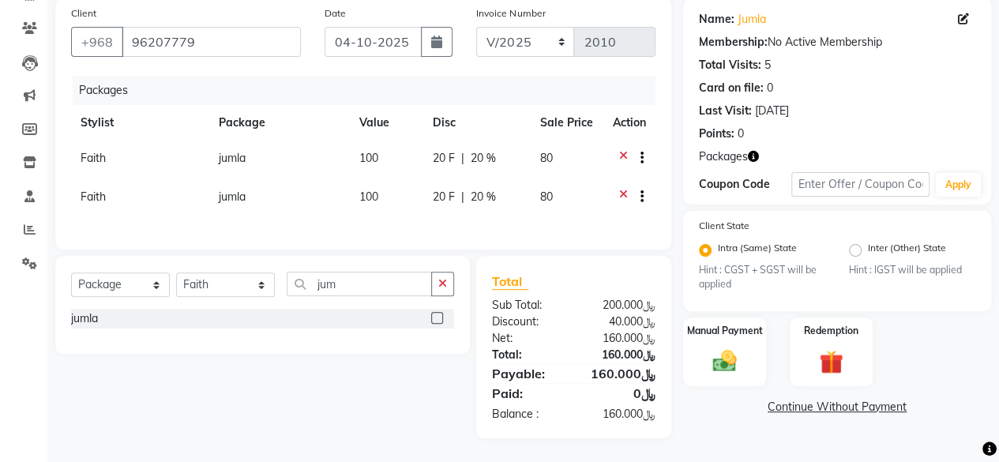
click at [622, 150] on icon at bounding box center [623, 160] width 9 height 20
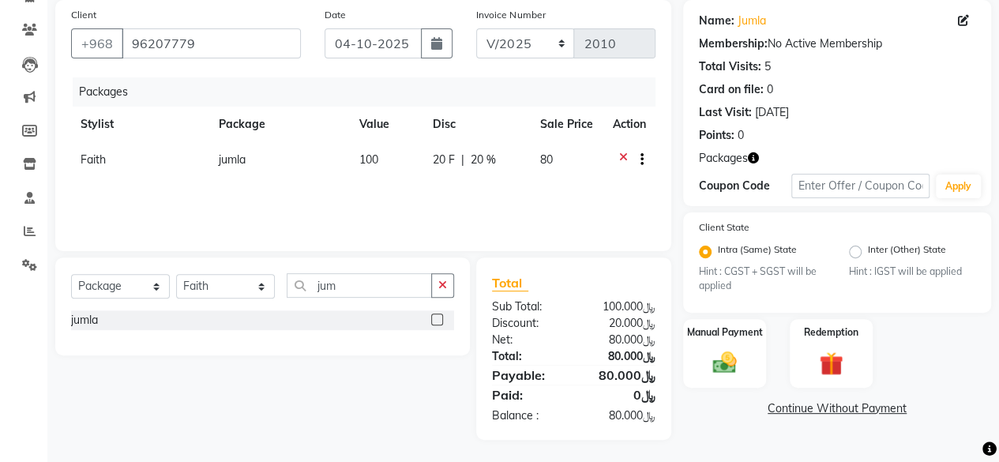
click at [518, 192] on div "Packages Stylist Package Value Disc Sale Price Action Faith jumla 100 20 F | 20…" at bounding box center [363, 156] width 584 height 158
click at [624, 152] on icon at bounding box center [623, 162] width 9 height 20
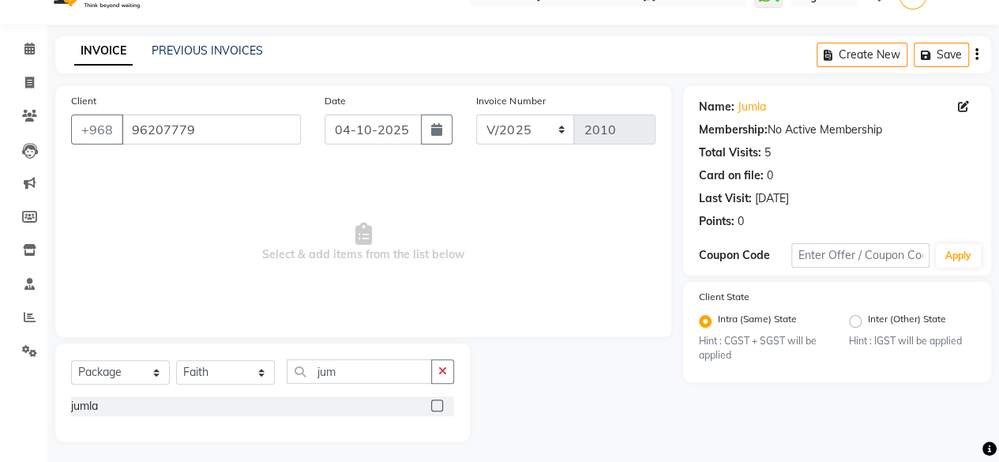
scroll to position [0, 0]
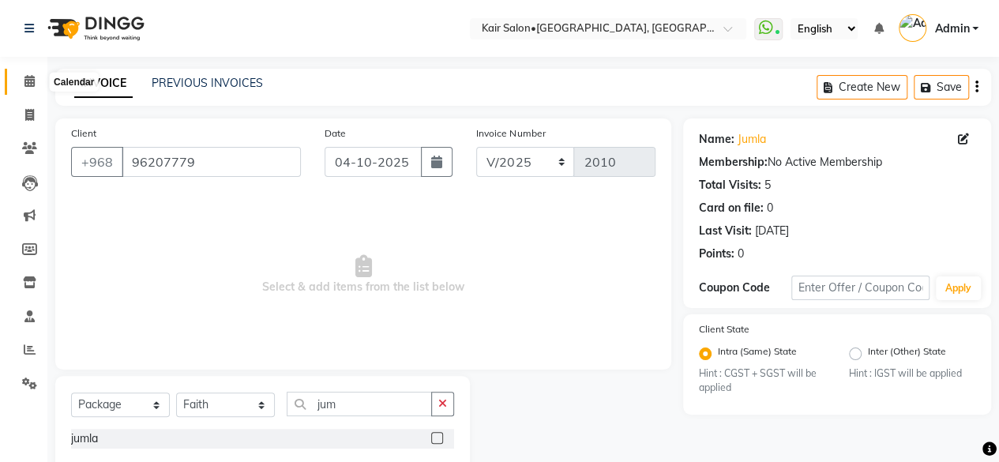
click at [29, 81] on icon at bounding box center [29, 81] width 10 height 12
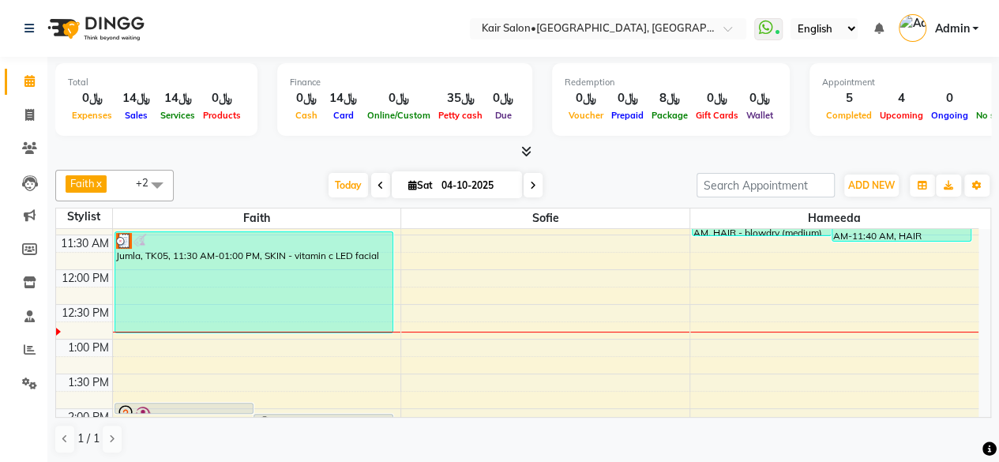
scroll to position [316, 0]
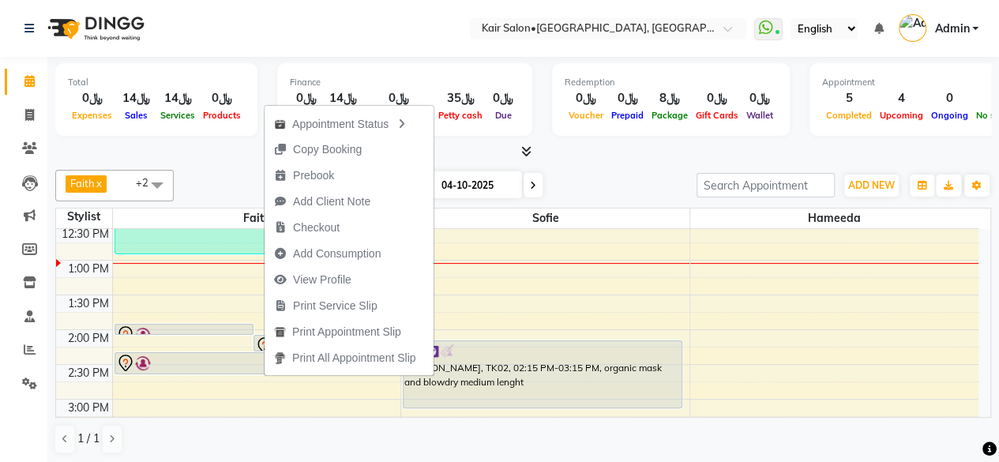
click at [530, 181] on icon at bounding box center [533, 185] width 6 height 9
type input "05-10-2025"
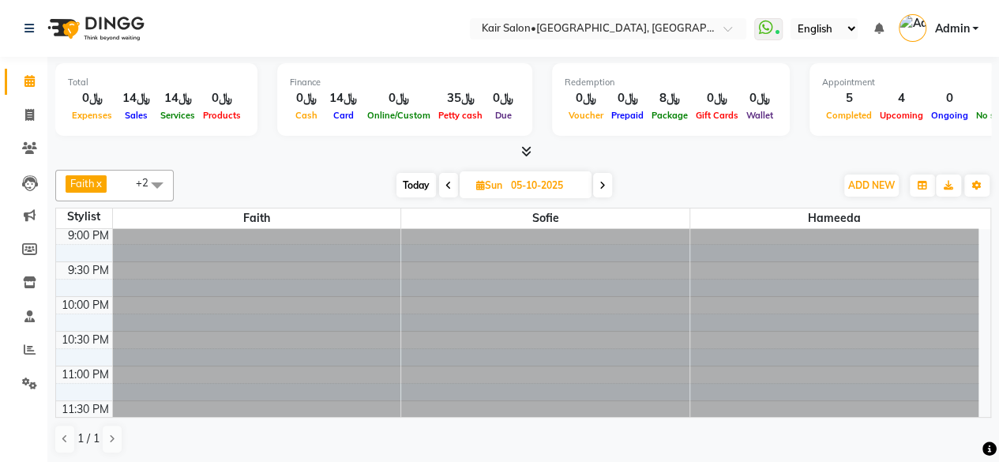
scroll to position [0, 0]
click at [19, 308] on span at bounding box center [30, 317] width 28 height 18
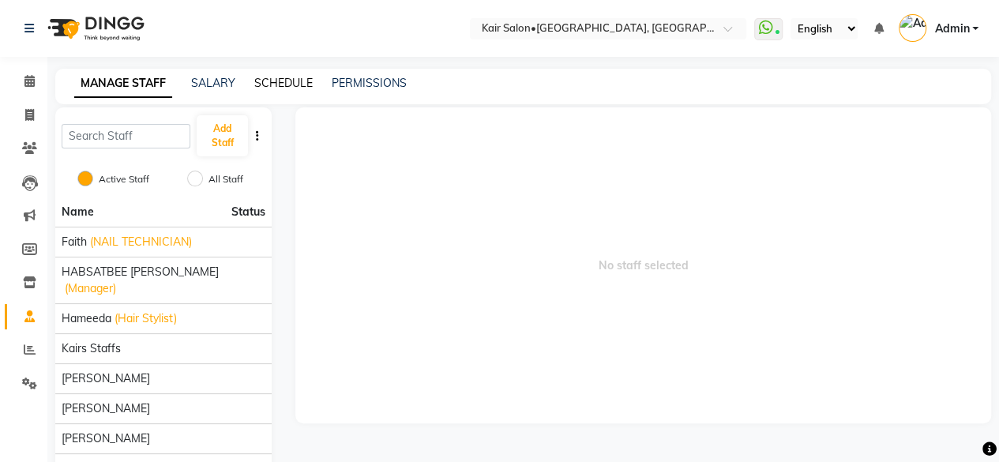
click at [284, 82] on link "SCHEDULE" at bounding box center [283, 83] width 58 height 14
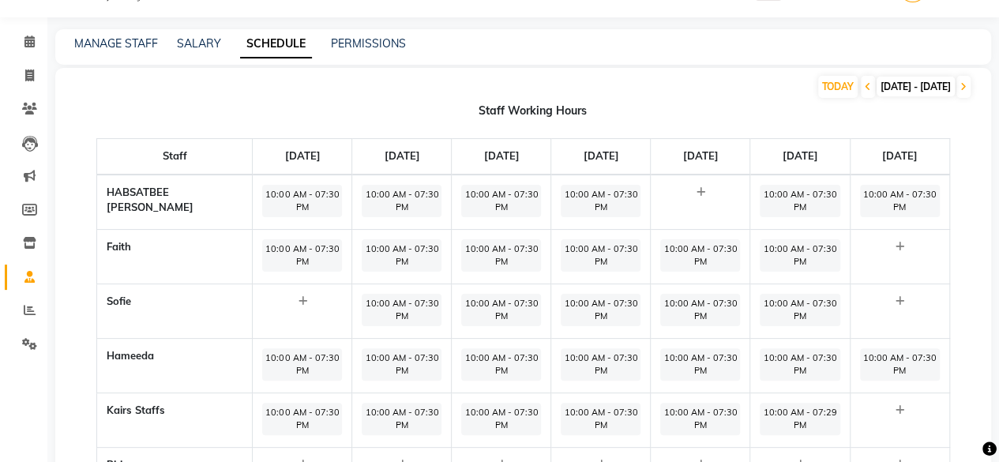
scroll to position [158, 0]
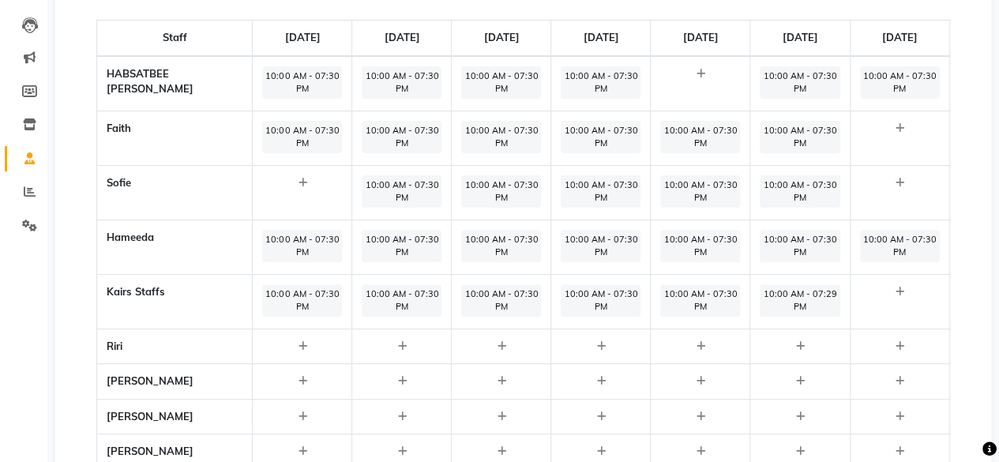
click at [900, 188] on icon at bounding box center [899, 183] width 9 height 10
select select "09:00 AM"
select select "10:00 PM"
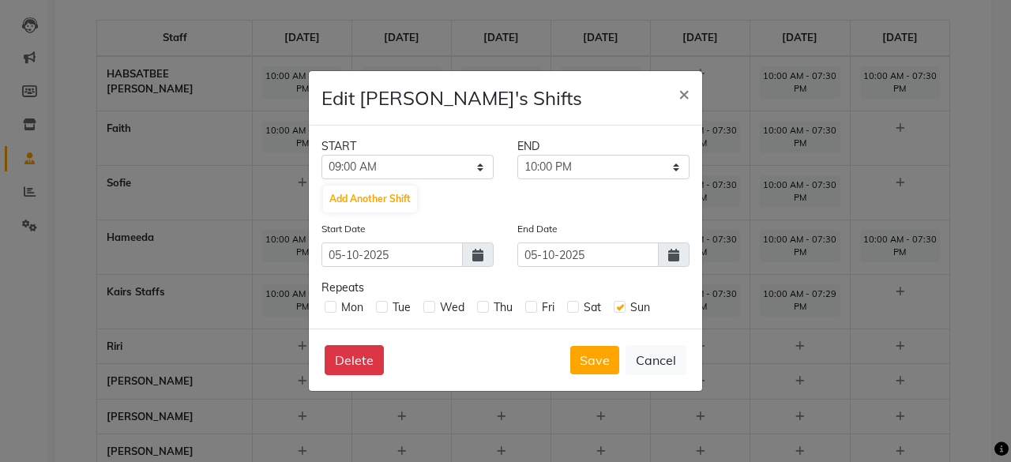
click at [380, 310] on label at bounding box center [382, 307] width 12 height 12
click at [380, 310] on input "checkbox" at bounding box center [381, 306] width 10 height 10
checkbox input "true"
click at [431, 309] on label at bounding box center [429, 307] width 12 height 12
click at [431, 309] on input "checkbox" at bounding box center [428, 306] width 10 height 10
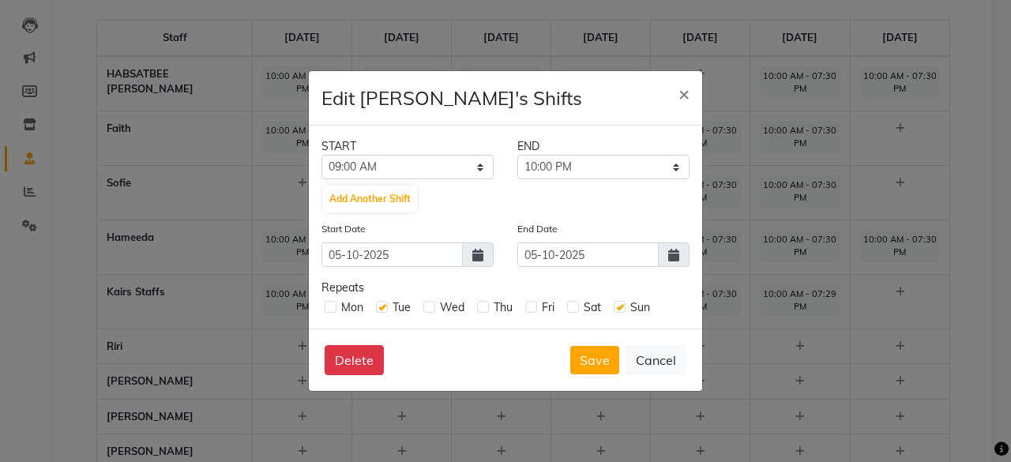
checkbox input "true"
click at [482, 302] on label at bounding box center [483, 307] width 12 height 12
click at [482, 302] on input "checkbox" at bounding box center [482, 306] width 10 height 10
checkbox input "true"
click at [527, 307] on label at bounding box center [531, 307] width 12 height 12
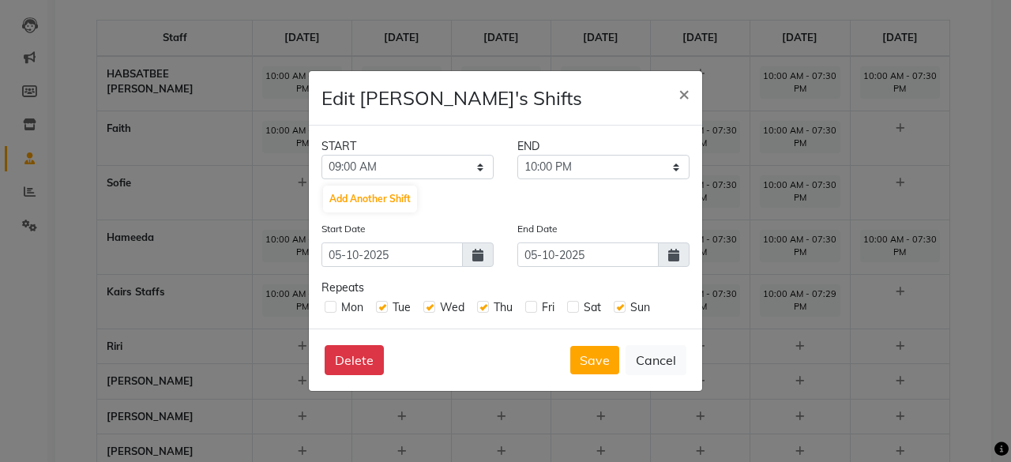
click at [527, 307] on input "checkbox" at bounding box center [530, 306] width 10 height 10
checkbox input "true"
click at [573, 305] on label at bounding box center [573, 307] width 12 height 12
click at [573, 305] on input "checkbox" at bounding box center [572, 306] width 10 height 10
checkbox input "true"
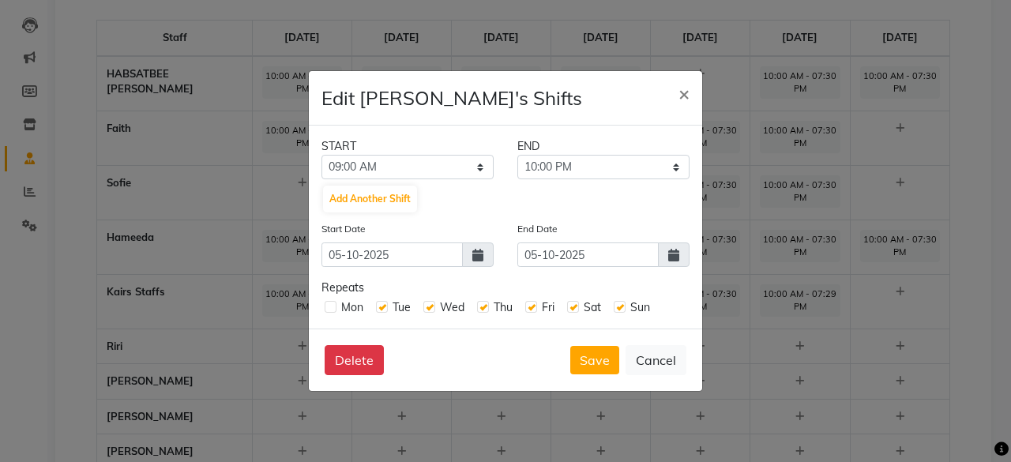
click at [674, 255] on icon at bounding box center [673, 255] width 11 height 13
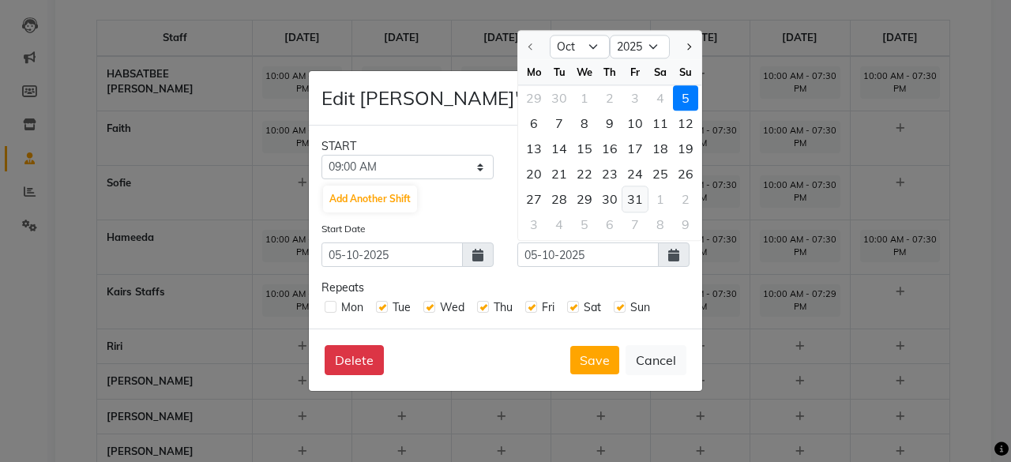
click at [632, 204] on div "31" at bounding box center [634, 198] width 25 height 25
type input "31-10-2025"
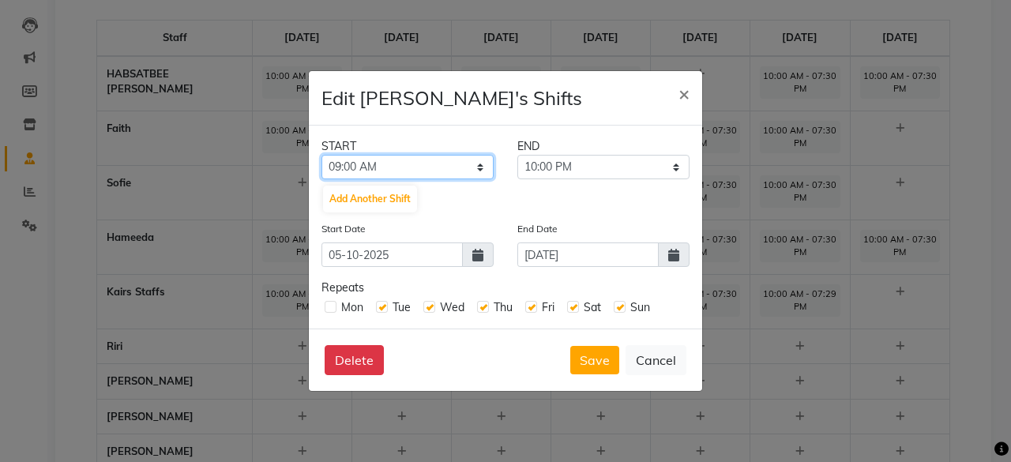
click at [476, 165] on select "12:00 AM 12:05 AM 12:10 AM 12:15 AM 12:20 AM 12:25 AM 12:30 AM 12:35 AM 12:40 A…" at bounding box center [407, 167] width 172 height 24
select select "10:00 AM"
click at [321, 155] on select "12:00 AM 12:05 AM 12:10 AM 12:15 AM 12:20 AM 12:25 AM 12:30 AM 12:35 AM 12:40 A…" at bounding box center [407, 167] width 172 height 24
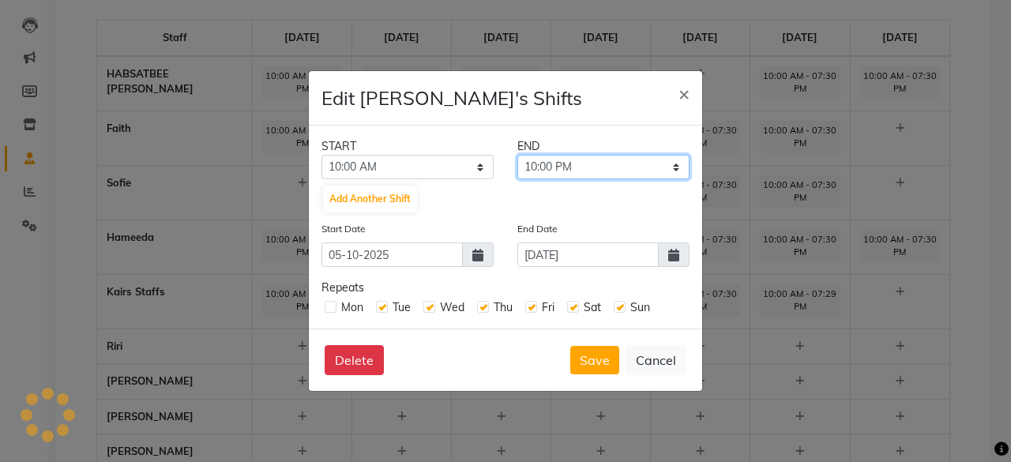
click at [678, 166] on select "10:05 AM 10:10 AM 10:15 AM 10:20 AM 10:25 AM 10:30 AM 10:35 AM 10:40 AM 10:45 A…" at bounding box center [603, 167] width 172 height 24
select select "07:30 PM"
click at [517, 155] on select "10:05 AM 10:10 AM 10:15 AM 10:20 AM 10:25 AM 10:30 AM 10:35 AM 10:40 AM 10:45 A…" at bounding box center [603, 167] width 172 height 24
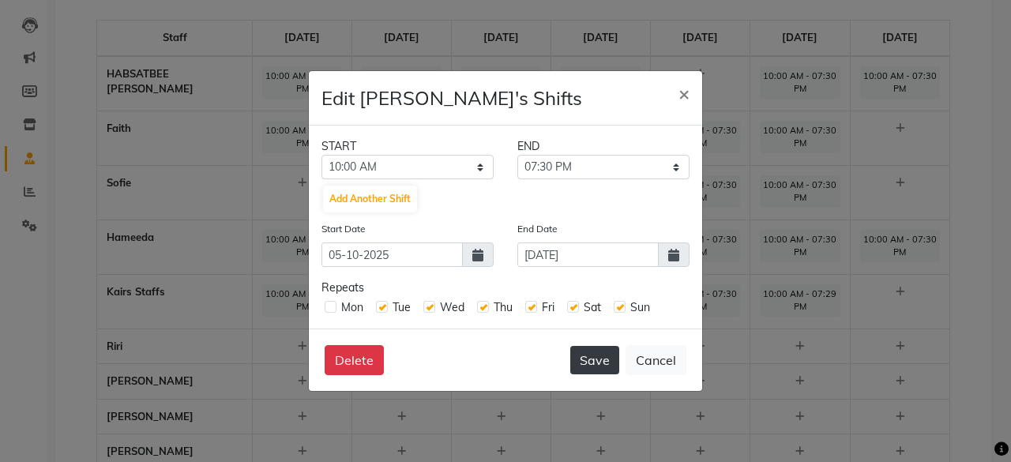
click at [594, 359] on button "Save" at bounding box center [594, 360] width 49 height 28
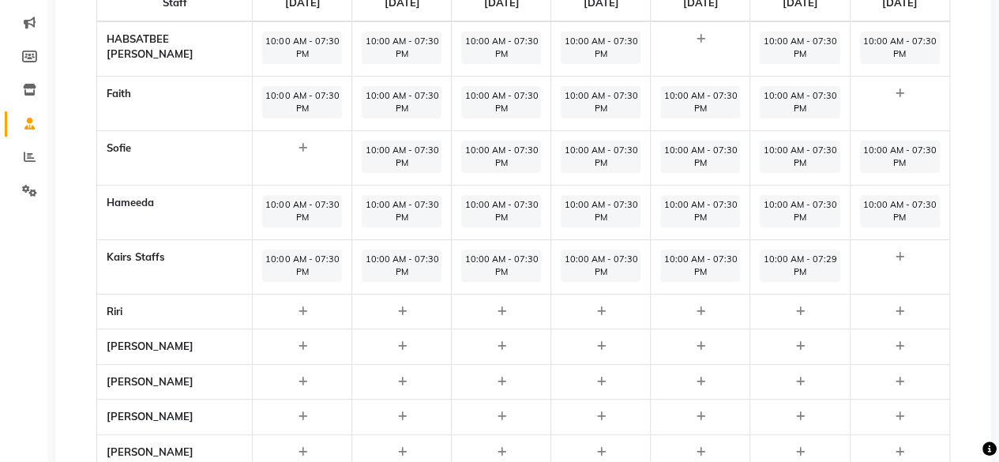
scroll to position [0, 0]
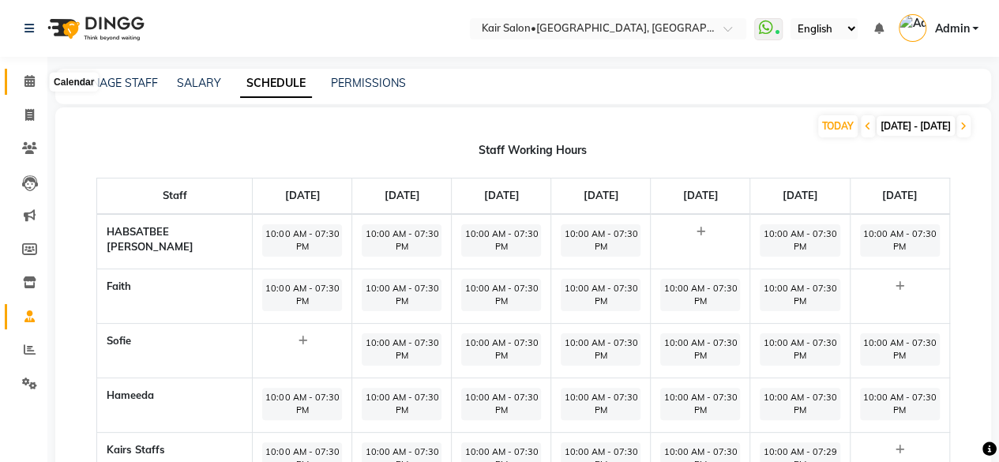
click at [28, 78] on icon at bounding box center [29, 81] width 10 height 12
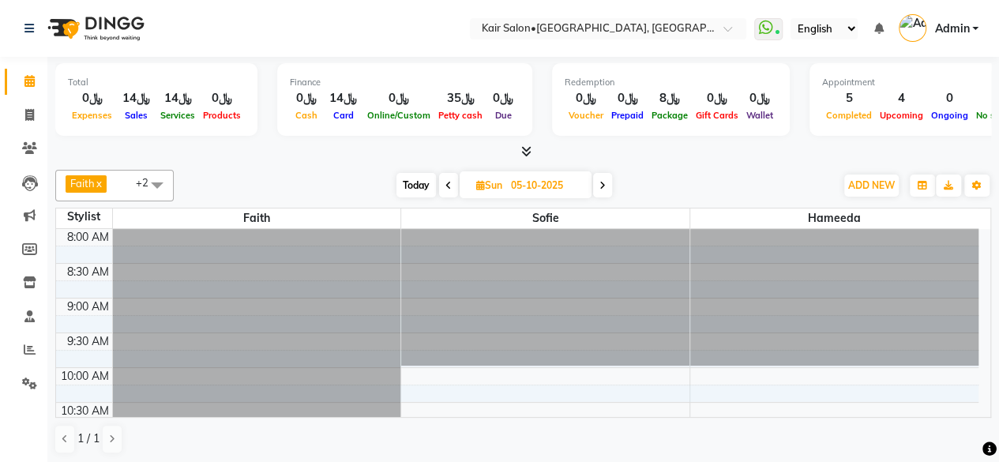
click at [602, 189] on icon at bounding box center [602, 185] width 6 height 9
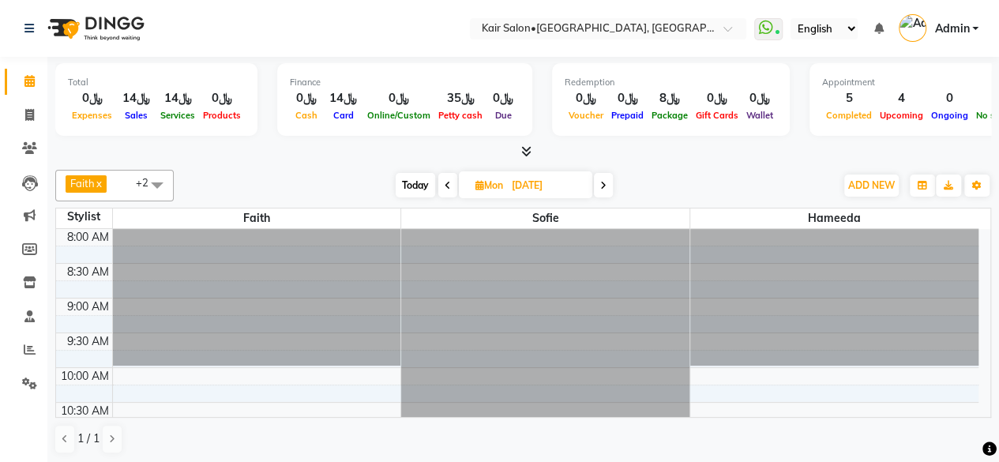
scroll to position [343, 0]
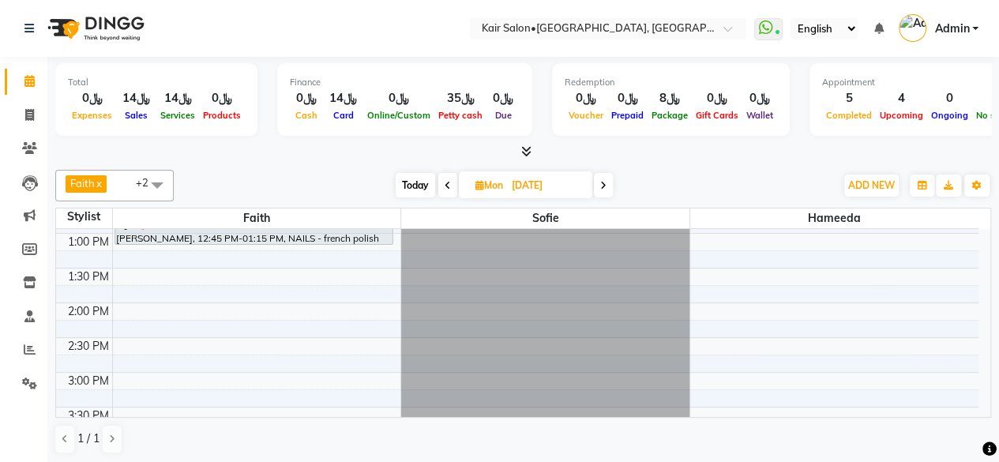
click at [603, 188] on icon at bounding box center [603, 185] width 6 height 9
type input "07-10-2025"
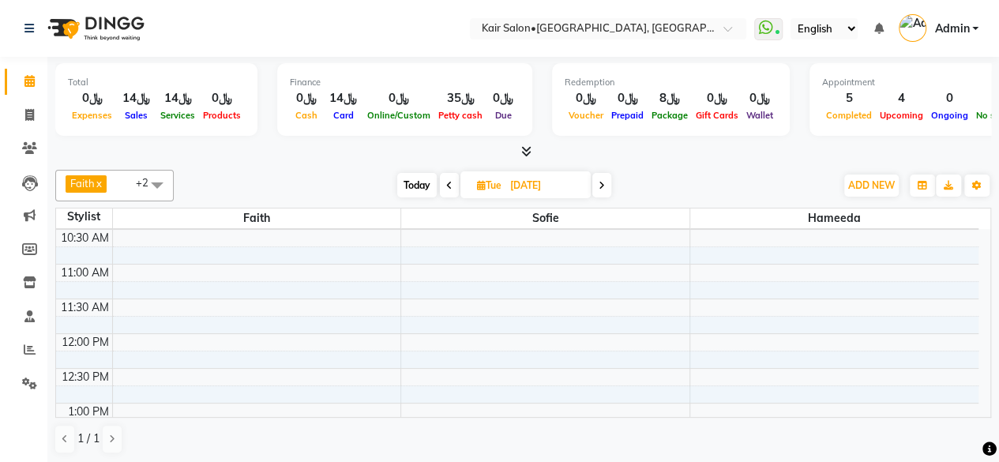
scroll to position [27, 0]
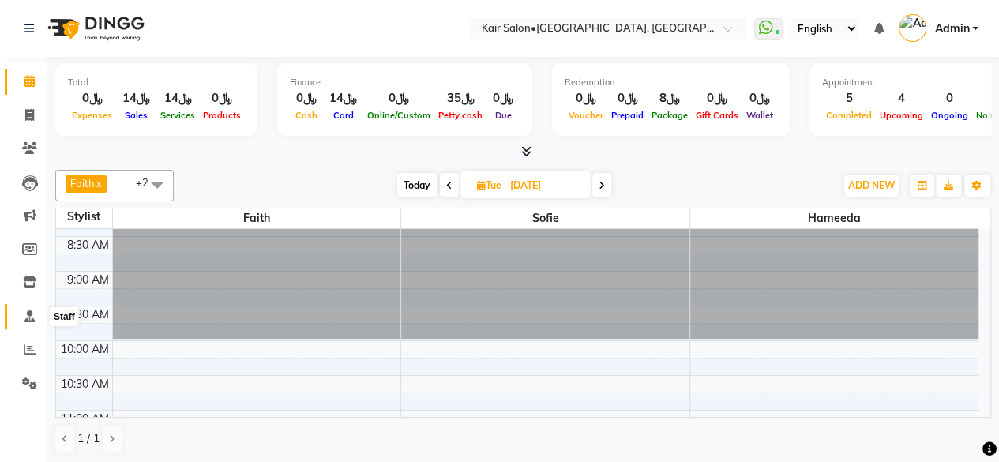
click at [28, 317] on icon at bounding box center [29, 316] width 10 height 12
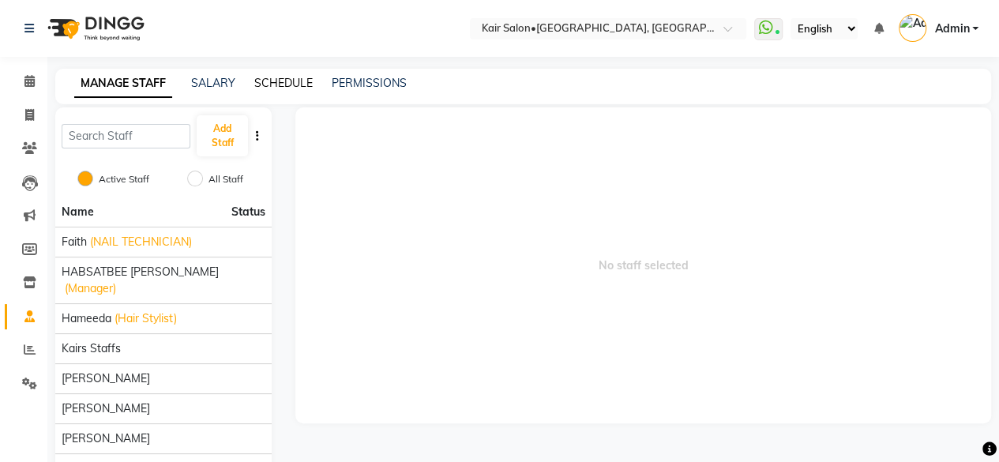
click at [284, 81] on link "SCHEDULE" at bounding box center [283, 83] width 58 height 14
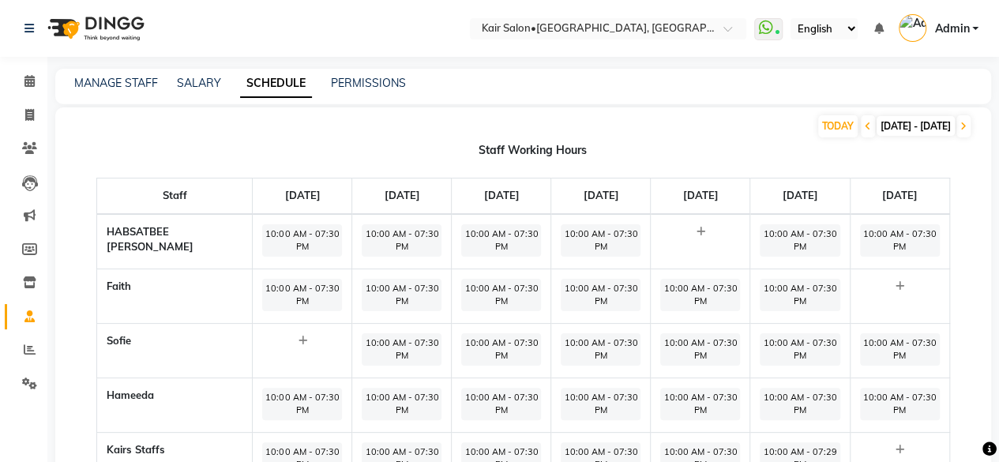
click at [163, 413] on th "Hameeda" at bounding box center [175, 404] width 156 height 54
click at [404, 419] on span "10:00 AM - 07:30 PM" at bounding box center [402, 404] width 80 height 32
select select "10:00 AM"
select select "07:30 PM"
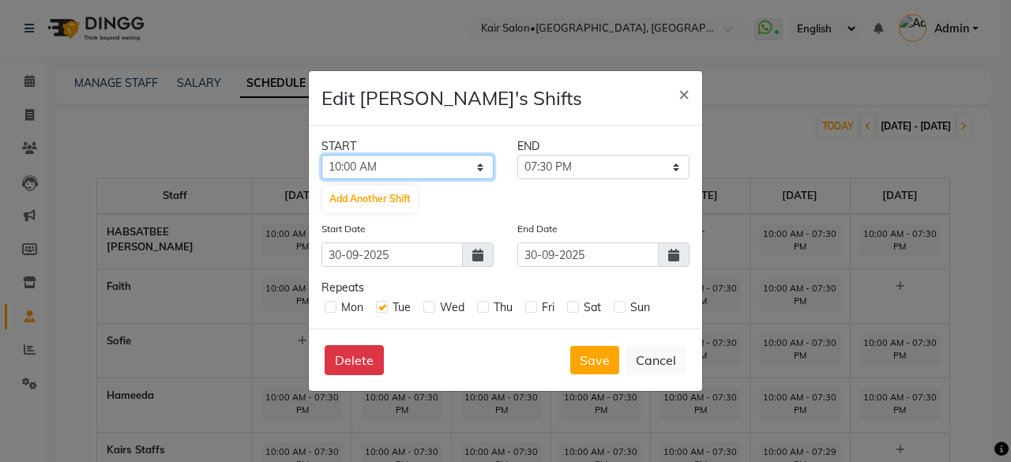
click at [480, 168] on select "12:00 AM 12:05 AM 12:10 AM 12:15 AM 12:20 AM 12:25 AM 12:30 AM 12:35 AM 12:40 A…" at bounding box center [407, 167] width 172 height 24
click at [327, 305] on label at bounding box center [331, 307] width 12 height 12
click at [327, 305] on input "checkbox" at bounding box center [330, 306] width 10 height 10
checkbox input "true"
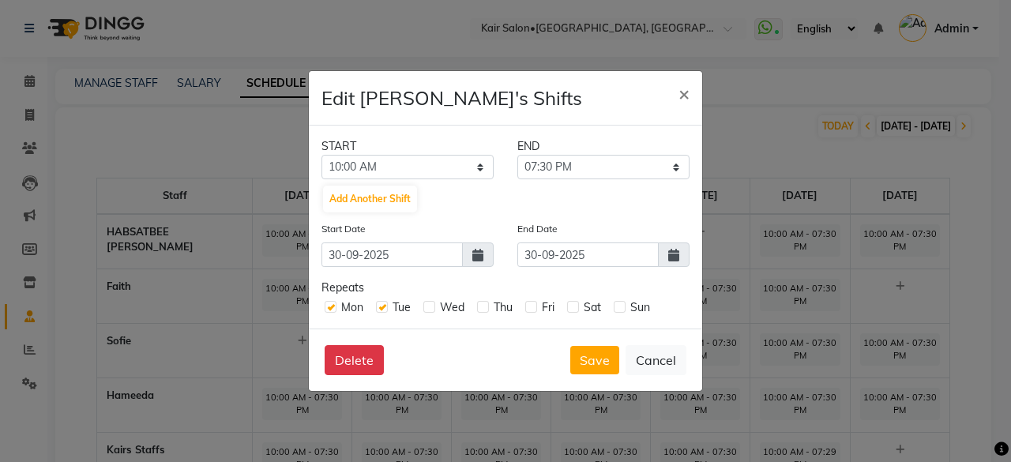
click at [379, 310] on label at bounding box center [382, 307] width 12 height 12
click at [379, 310] on input "checkbox" at bounding box center [381, 306] width 10 height 10
checkbox input "false"
click at [428, 307] on label at bounding box center [429, 307] width 12 height 12
click at [428, 307] on input "checkbox" at bounding box center [428, 306] width 10 height 10
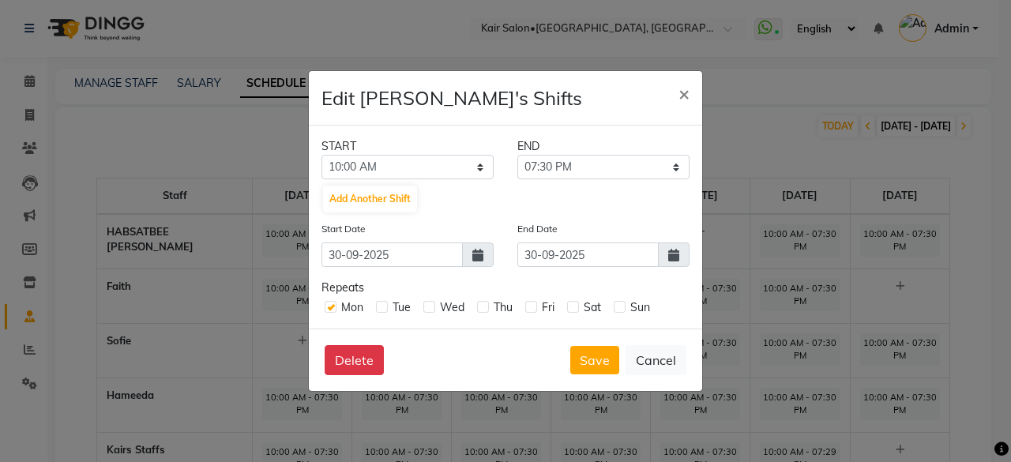
checkbox input "true"
click at [485, 309] on label at bounding box center [483, 307] width 12 height 12
click at [485, 309] on input "checkbox" at bounding box center [482, 306] width 10 height 10
checkbox input "true"
click at [525, 312] on label at bounding box center [531, 307] width 12 height 12
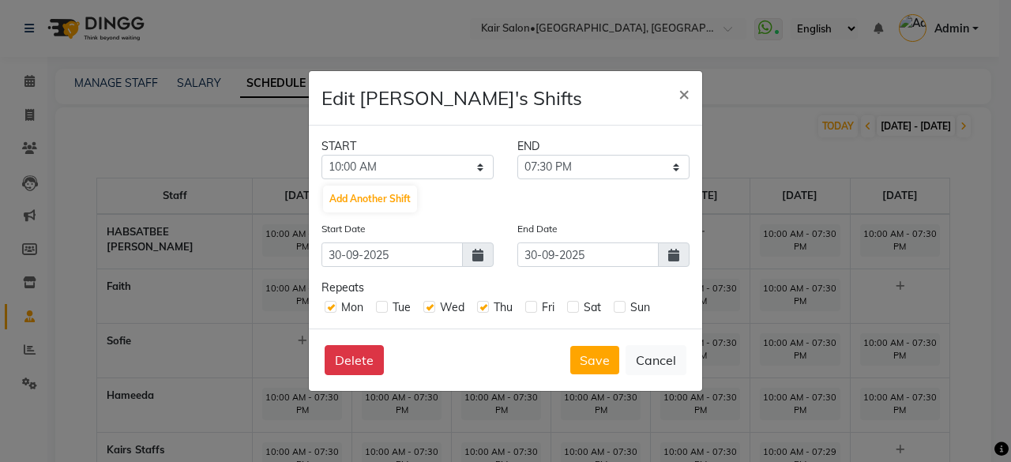
click at [525, 311] on input "checkbox" at bounding box center [530, 306] width 10 height 10
checkbox input "true"
click at [568, 309] on label at bounding box center [573, 307] width 12 height 12
click at [568, 309] on input "checkbox" at bounding box center [572, 306] width 10 height 10
checkbox input "true"
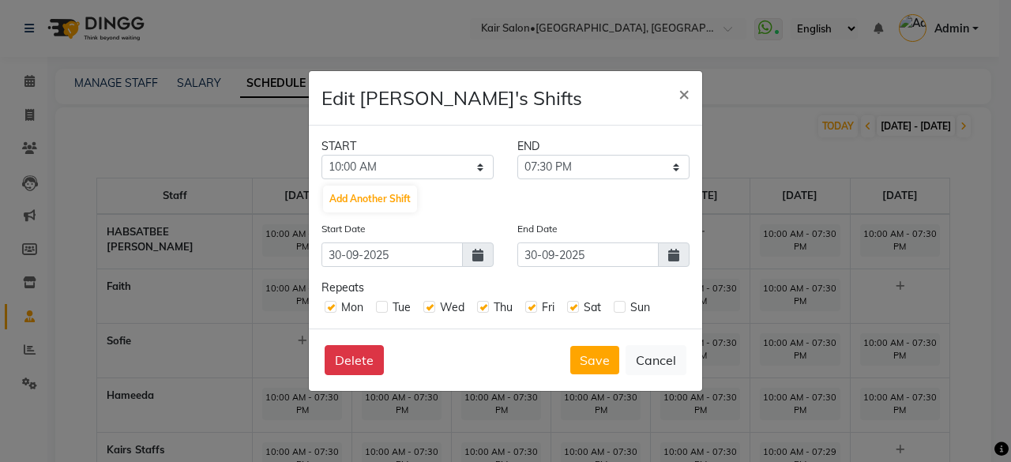
click at [620, 310] on label at bounding box center [620, 307] width 12 height 12
click at [620, 310] on input "checkbox" at bounding box center [619, 306] width 10 height 10
checkbox input "true"
click at [471, 257] on span at bounding box center [478, 254] width 32 height 24
select select "9"
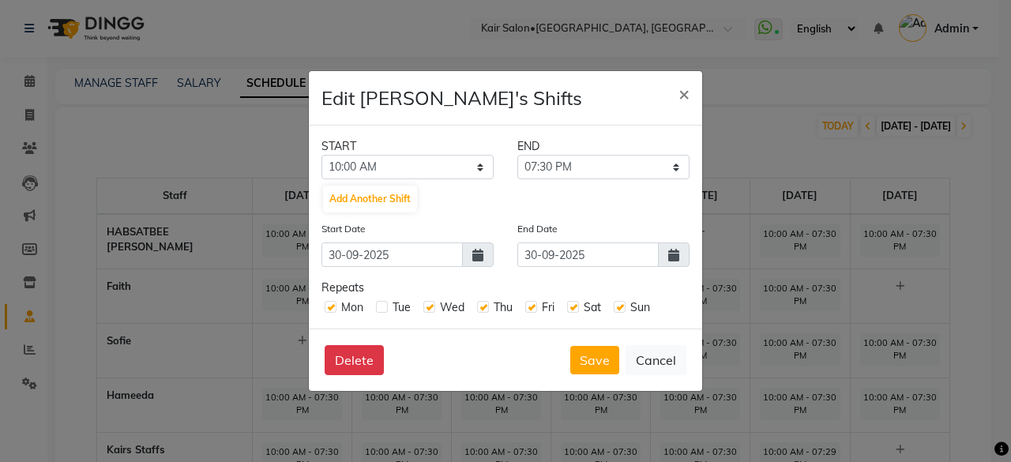
select select "2025"
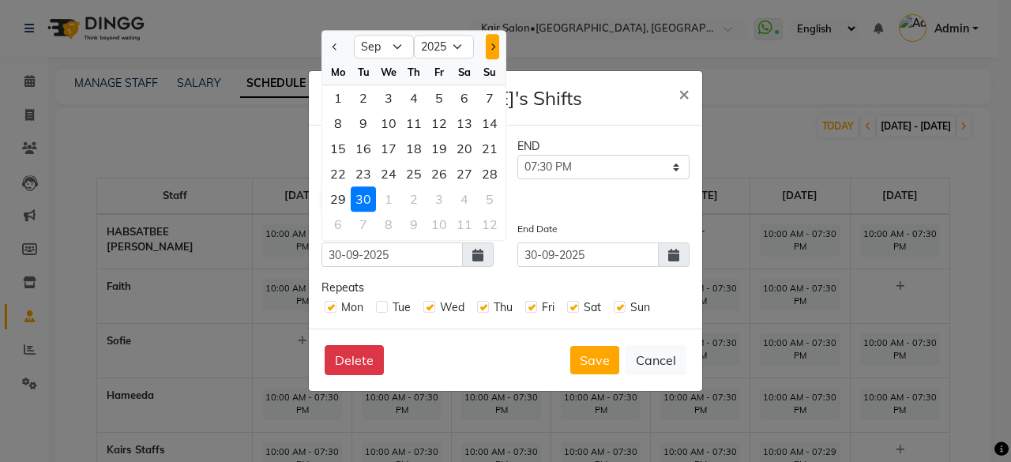
click at [495, 43] on button "Next month" at bounding box center [492, 46] width 13 height 25
select select "10"
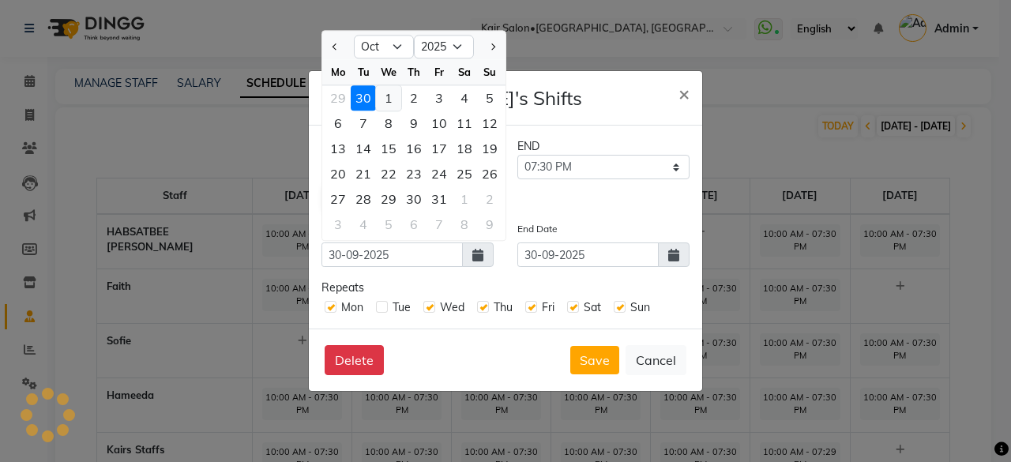
click at [392, 103] on div "1" at bounding box center [388, 97] width 25 height 25
type input "01-10-2025"
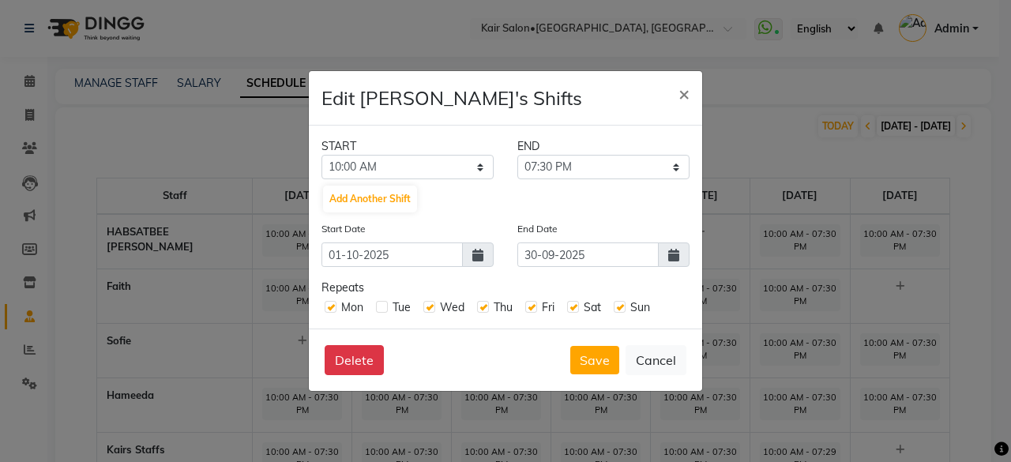
click at [675, 257] on icon at bounding box center [673, 255] width 11 height 13
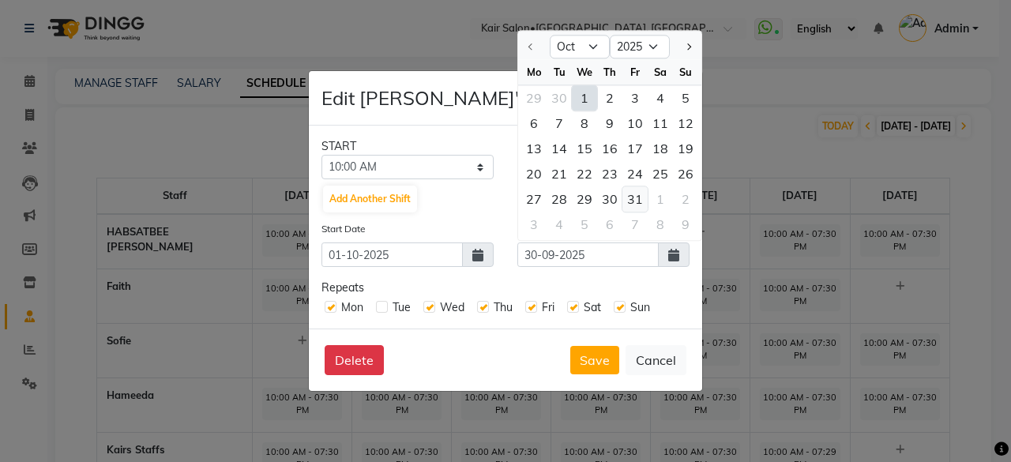
click at [629, 203] on div "31" at bounding box center [634, 198] width 25 height 25
type input "31-10-2025"
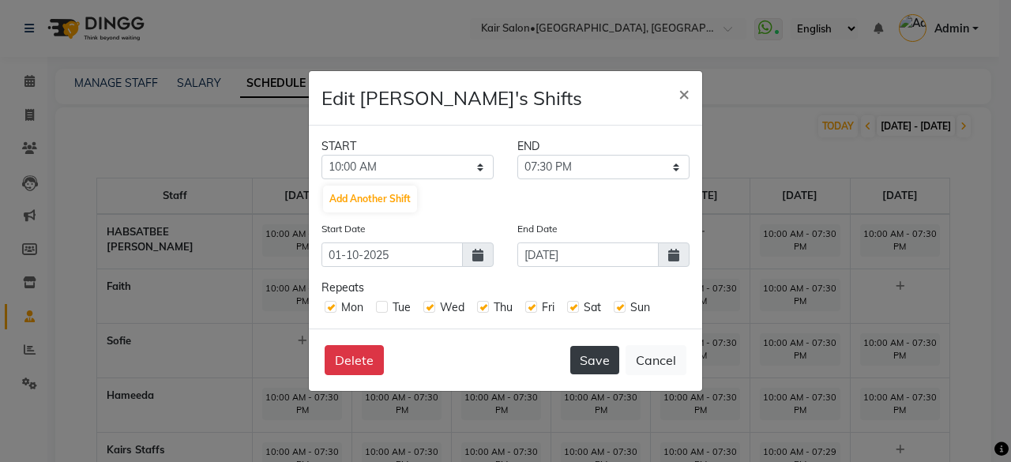
click at [600, 359] on button "Save" at bounding box center [594, 360] width 49 height 28
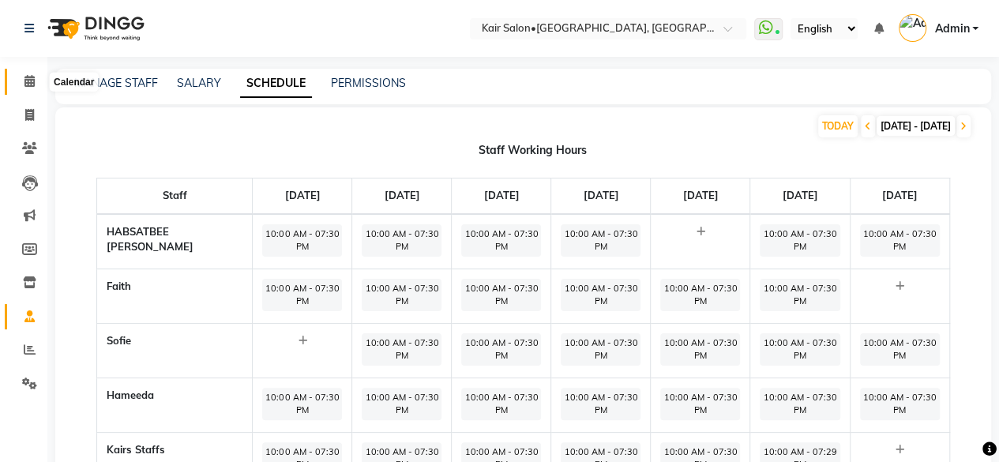
click at [28, 81] on icon at bounding box center [29, 81] width 10 height 12
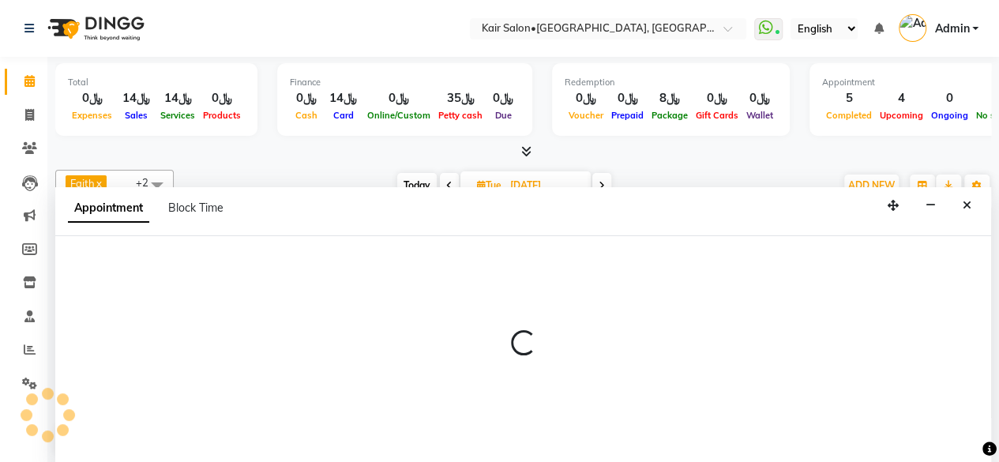
select select "66378"
select select "600"
select select "tentative"
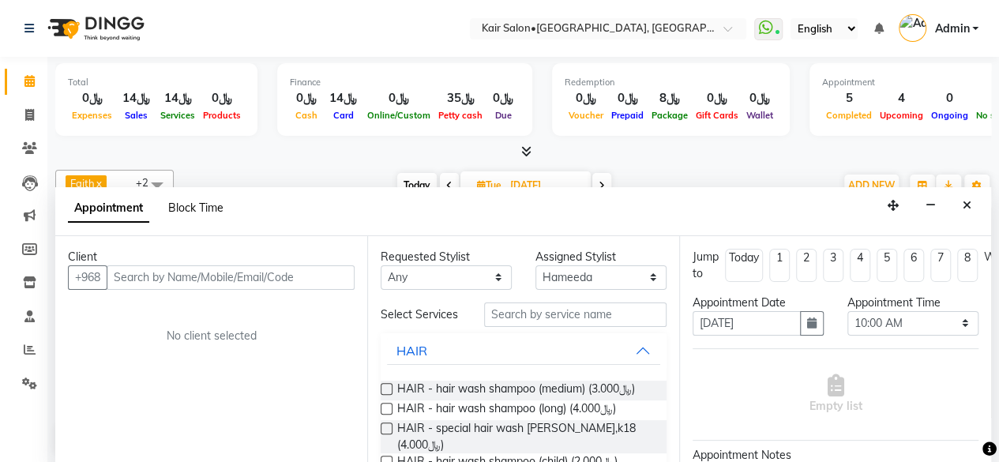
click at [210, 204] on span "Block Time" at bounding box center [195, 208] width 55 height 14
select select "66378"
select select "600"
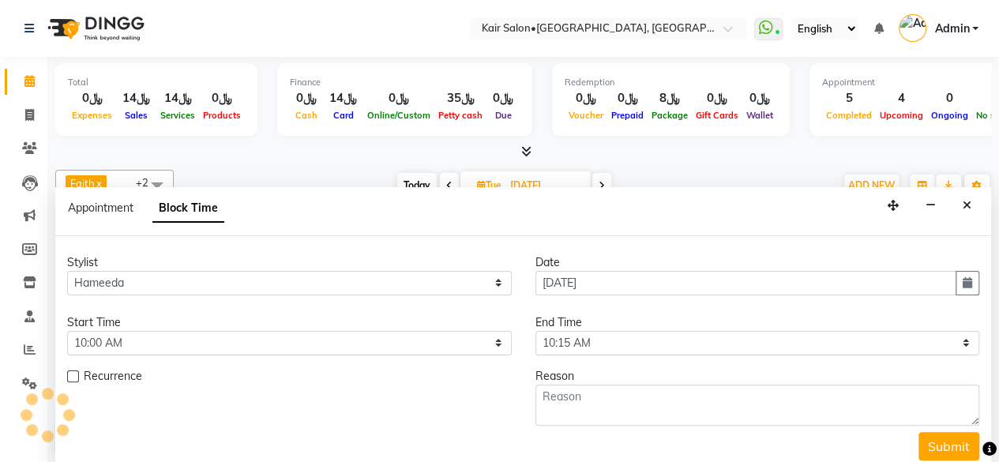
scroll to position [344, 0]
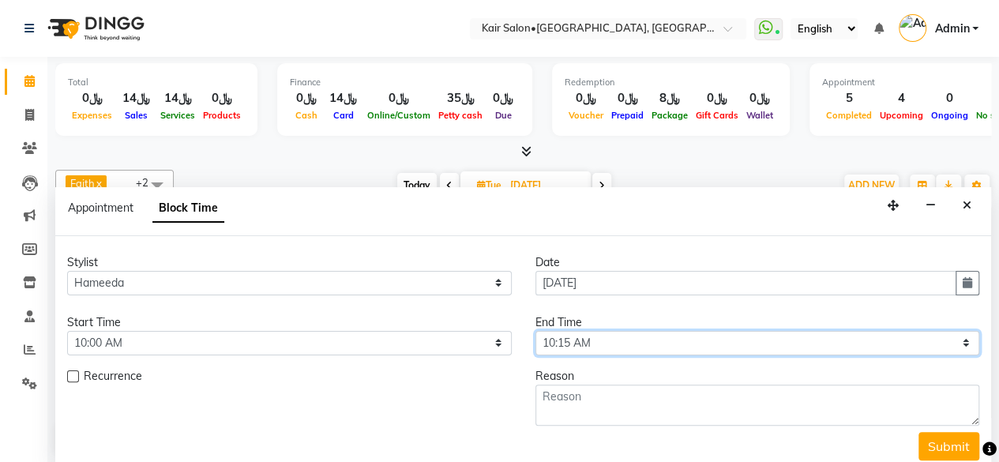
click at [959, 339] on select "Select 09:00 AM 09:05 AM 09:10 AM 09:15 AM 09:20 AM 09:25 AM 09:30 AM 09:35 AM …" at bounding box center [757, 343] width 445 height 24
select select "1170"
click at [535, 331] on select "Select 09:00 AM 09:05 AM 09:10 AM 09:15 AM 09:20 AM 09:25 AM 09:30 AM 09:35 AM …" at bounding box center [757, 343] width 445 height 24
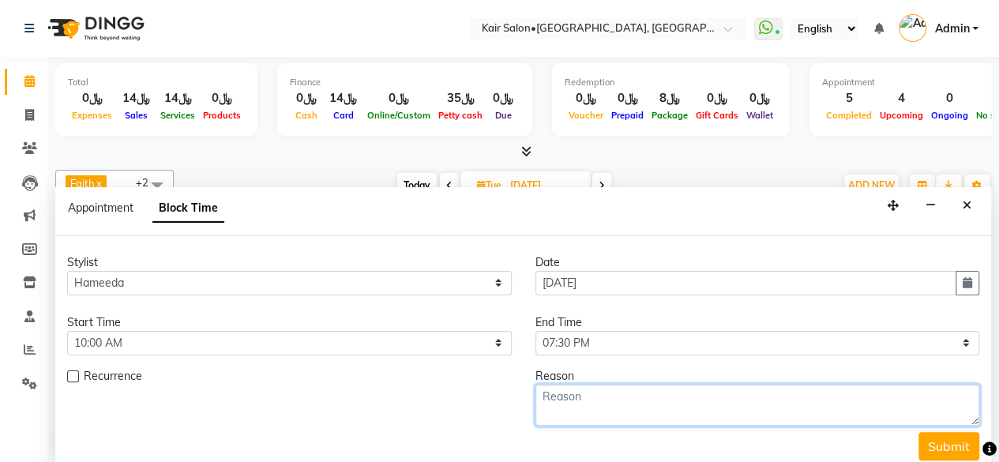
click at [573, 408] on textarea at bounding box center [757, 405] width 445 height 41
type textarea "off day"
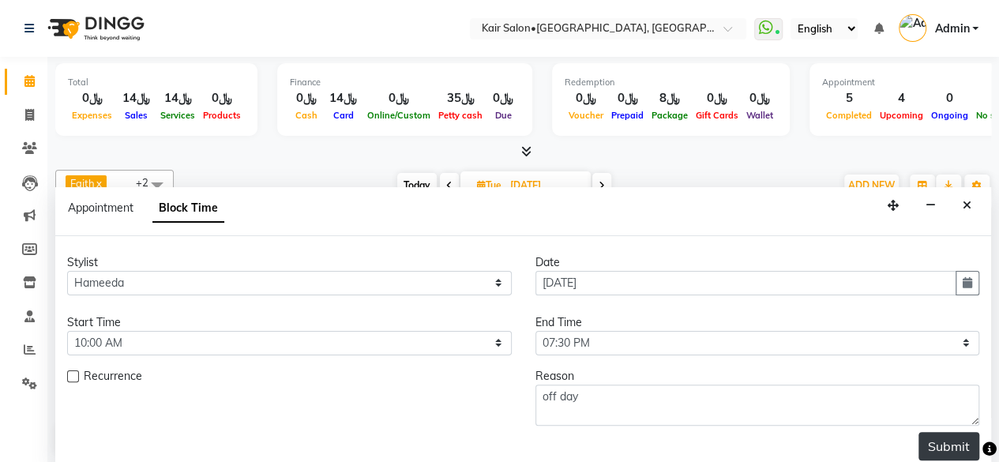
click at [952, 441] on button "Submit" at bounding box center [948, 446] width 61 height 28
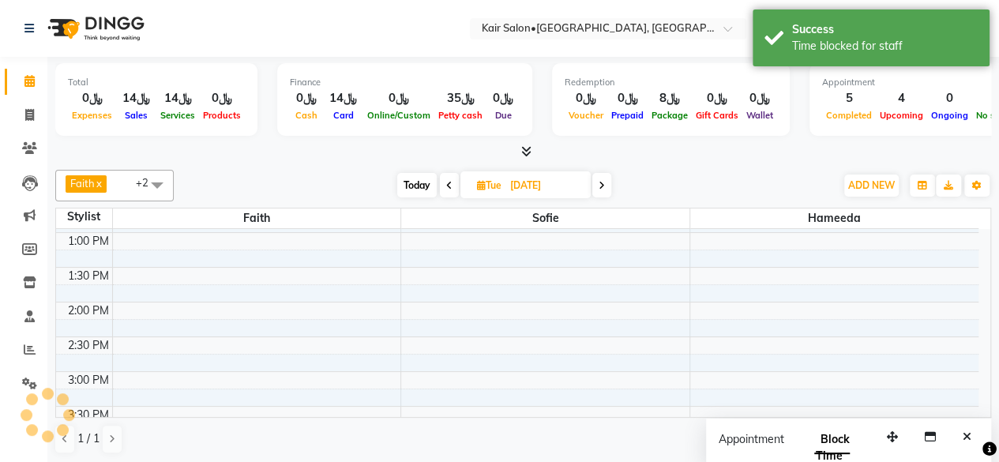
scroll to position [0, 0]
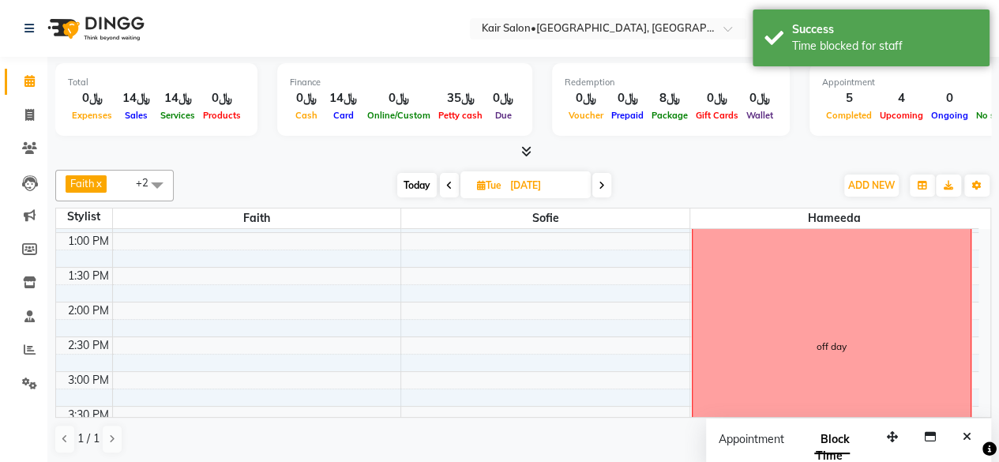
click at [407, 190] on span "Today" at bounding box center [416, 185] width 39 height 24
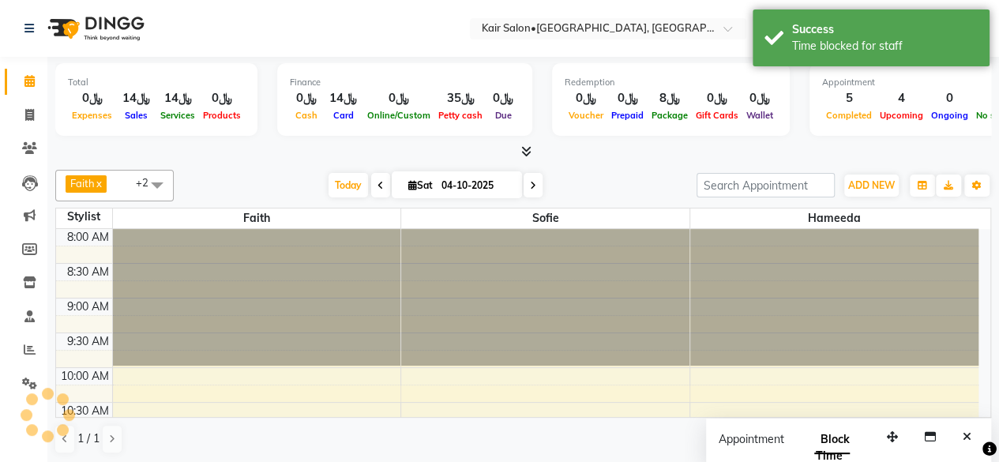
scroll to position [344, 0]
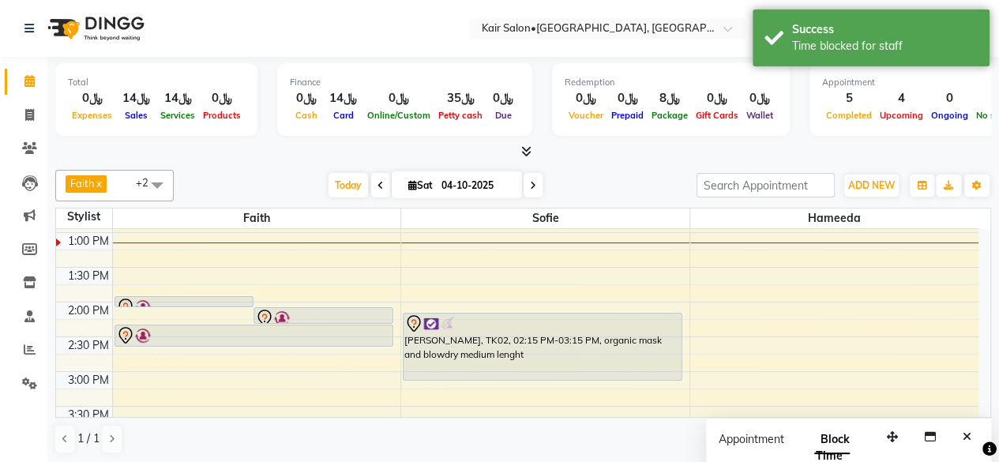
click at [534, 178] on span at bounding box center [533, 185] width 19 height 24
type input "05-10-2025"
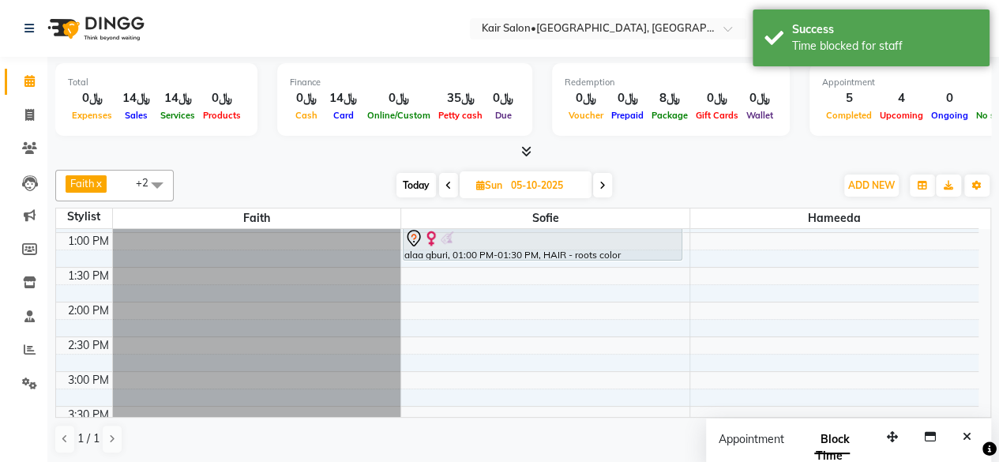
scroll to position [28, 0]
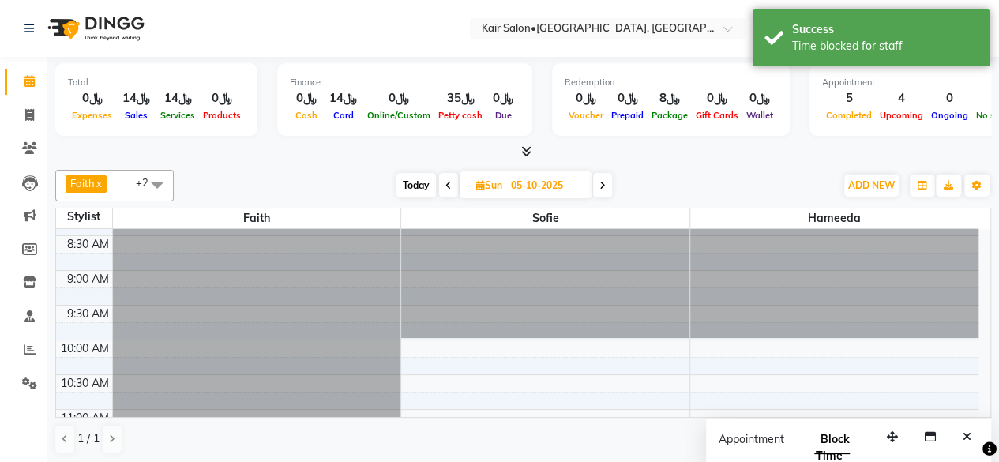
click at [132, 201] on div at bounding box center [257, 201] width 288 height 0
select select "49362"
select select "tentative"
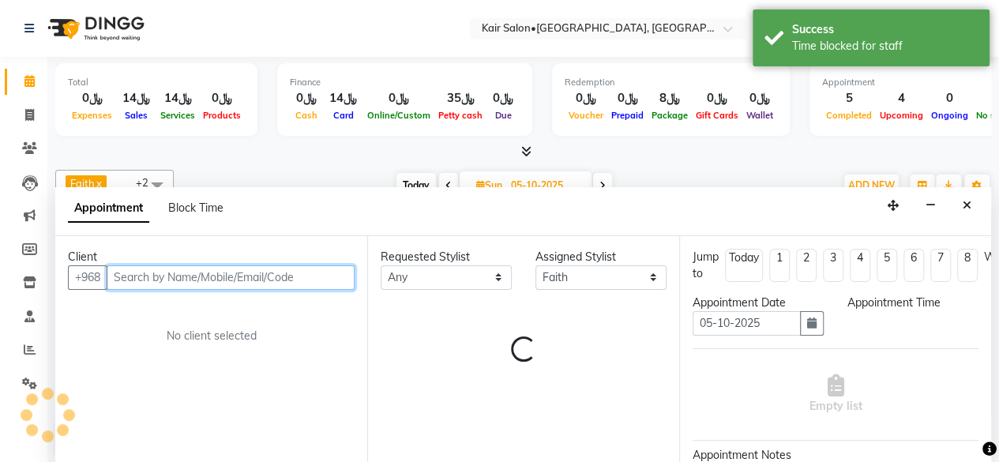
select select "600"
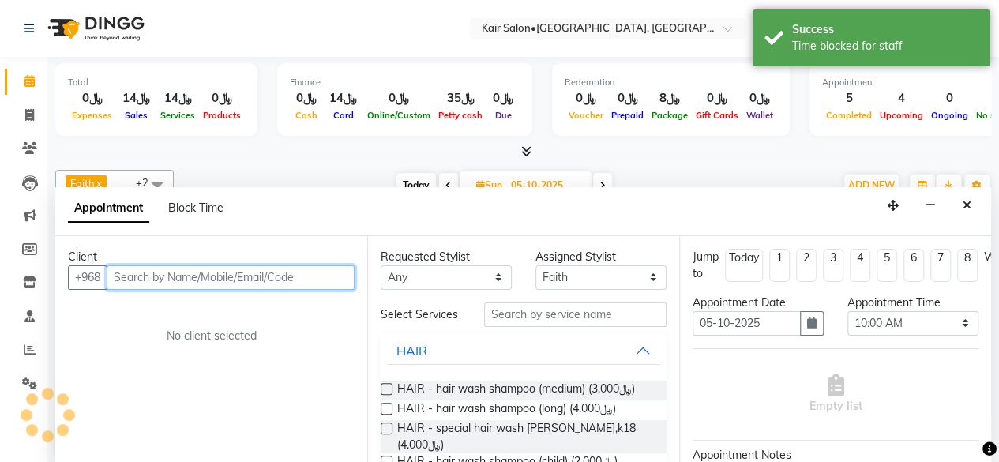
scroll to position [0, 0]
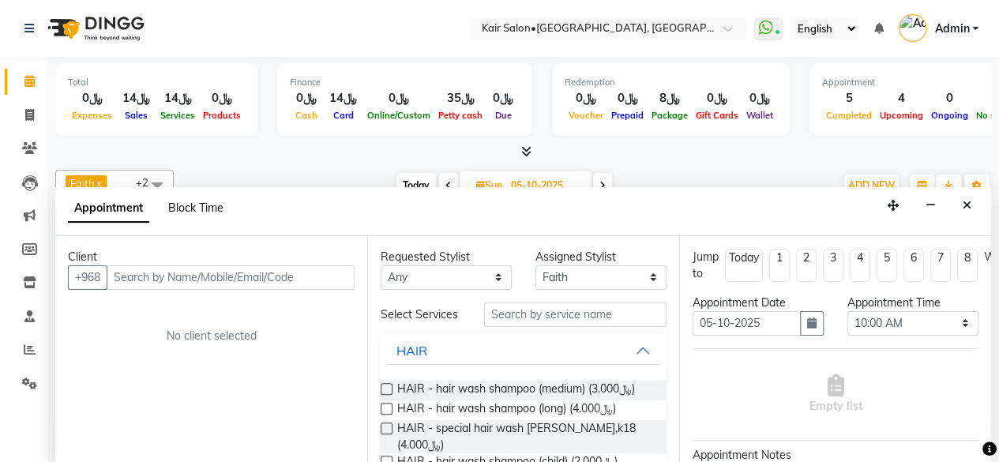
click at [192, 203] on span "Block Time" at bounding box center [195, 208] width 55 height 14
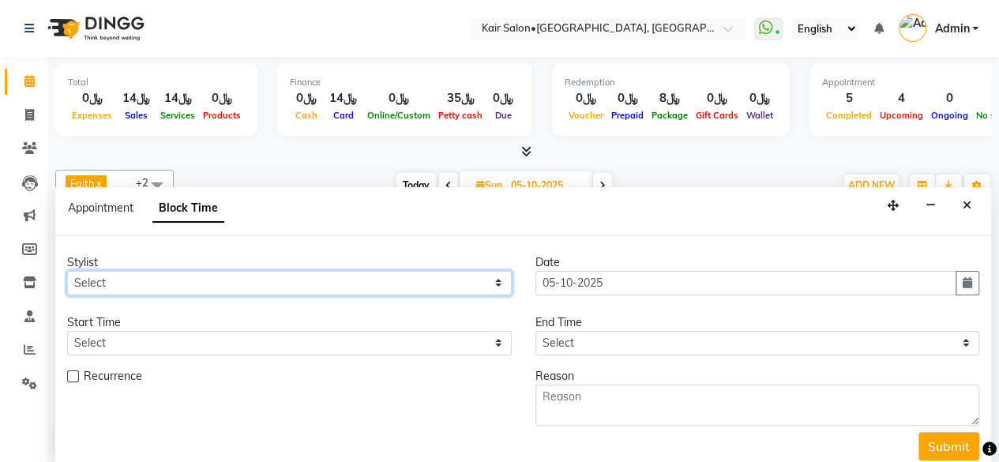
click at [482, 276] on select "Select Faith HABSATBEE SHAHULHAMEED Hameeda Madam Alia Taya Madam Asma Jandal M…" at bounding box center [289, 283] width 445 height 24
select select "49362"
click at [67, 271] on select "Select Faith HABSATBEE SHAHULHAMEED Hameeda Madam Alia Taya Madam Asma Jandal M…" at bounding box center [289, 283] width 445 height 24
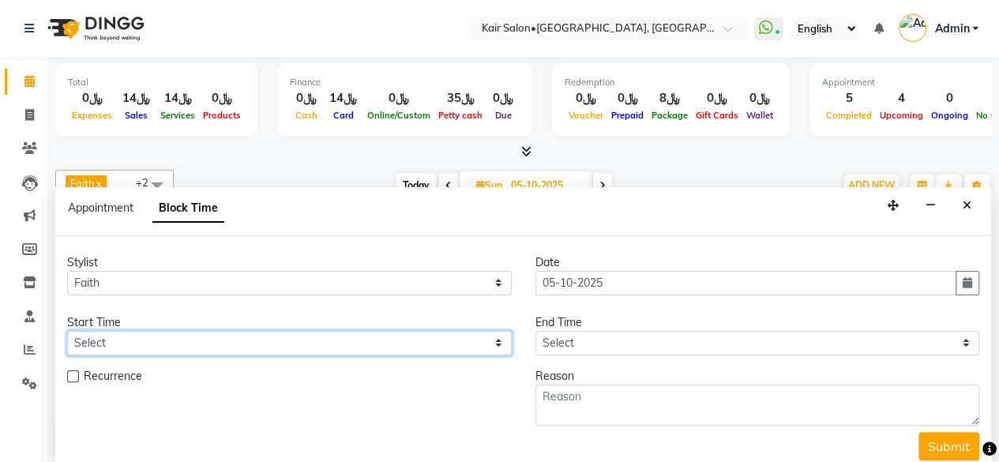
click at [487, 341] on select "Select" at bounding box center [289, 343] width 445 height 24
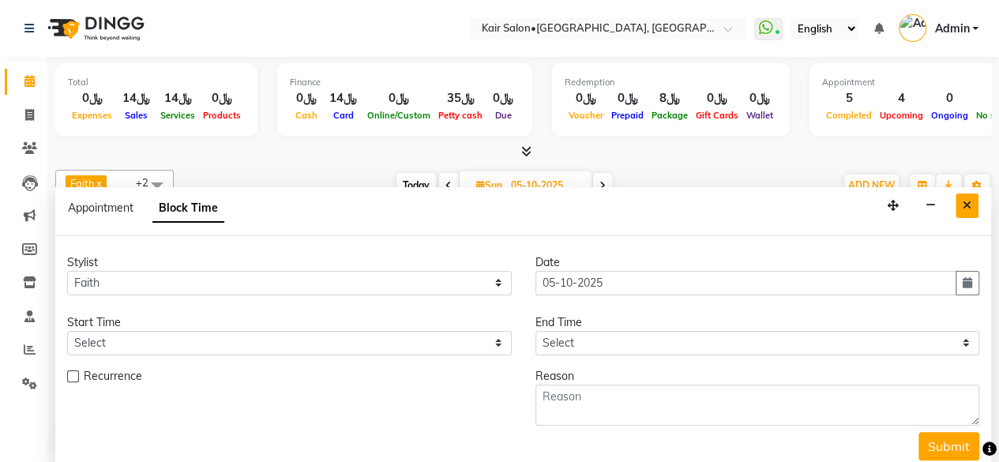
click at [962, 193] on button "Close" at bounding box center [966, 205] width 23 height 24
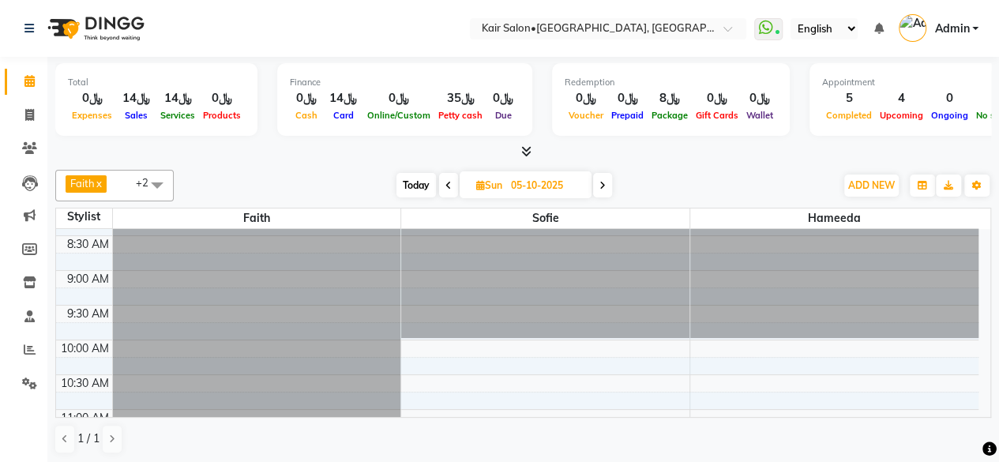
click at [137, 201] on div at bounding box center [257, 201] width 288 height 0
select select "49362"
select select "tentative"
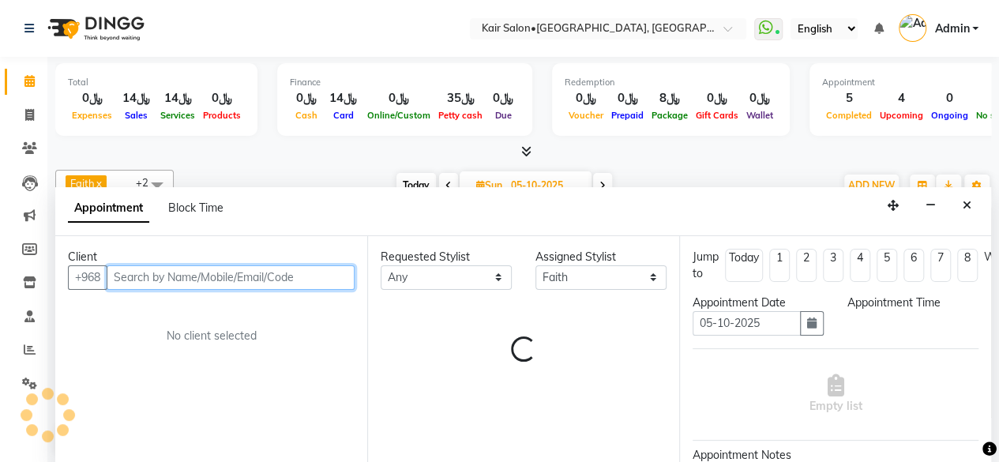
select select "600"
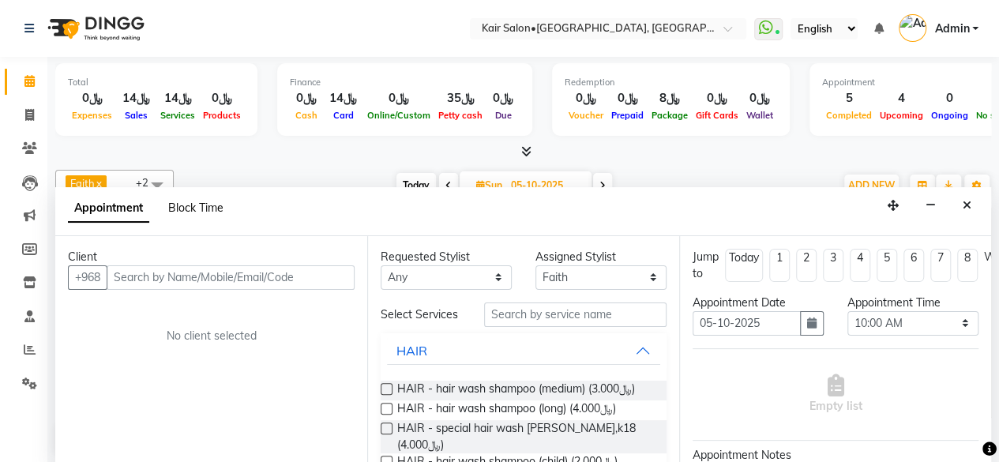
click at [201, 209] on span "Block Time" at bounding box center [195, 208] width 55 height 14
select select "49362"
select select "600"
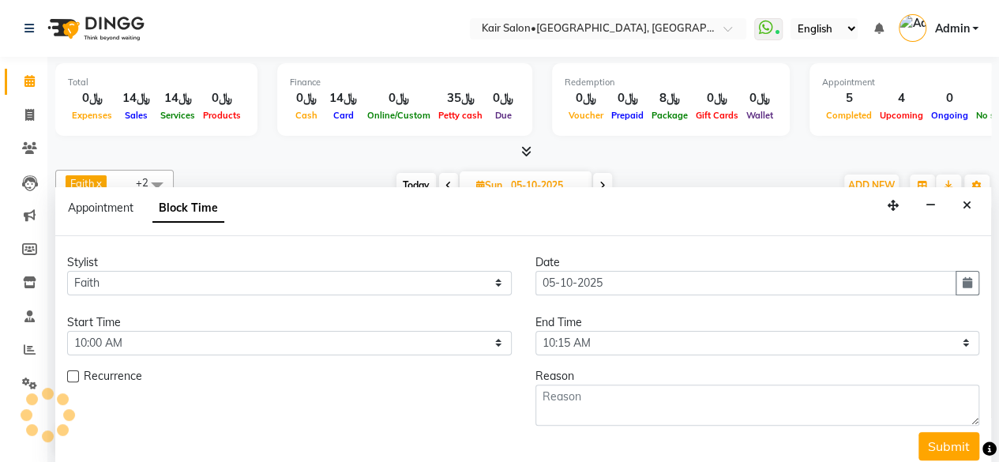
scroll to position [343, 0]
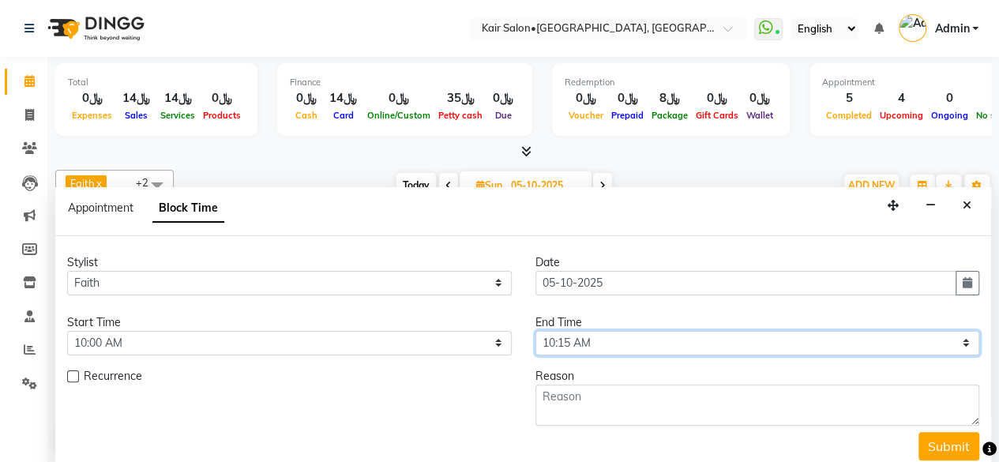
click at [955, 339] on select "Select 09:00 AM 09:05 AM 09:10 AM 09:15 AM 09:20 AM 09:25 AM 09:30 AM 09:35 AM …" at bounding box center [757, 343] width 445 height 24
click at [535, 331] on select "Select 09:00 AM 09:05 AM 09:10 AM 09:15 AM 09:20 AM 09:25 AM 09:30 AM 09:35 AM …" at bounding box center [757, 343] width 445 height 24
click at [946, 335] on select "Select 09:00 AM 09:05 AM 09:10 AM 09:15 AM 09:20 AM 09:25 AM 09:30 AM 09:35 AM …" at bounding box center [757, 343] width 445 height 24
select select "1170"
click at [535, 331] on select "Select 09:00 AM 09:05 AM 09:10 AM 09:15 AM 09:20 AM 09:25 AM 09:30 AM 09:35 AM …" at bounding box center [757, 343] width 445 height 24
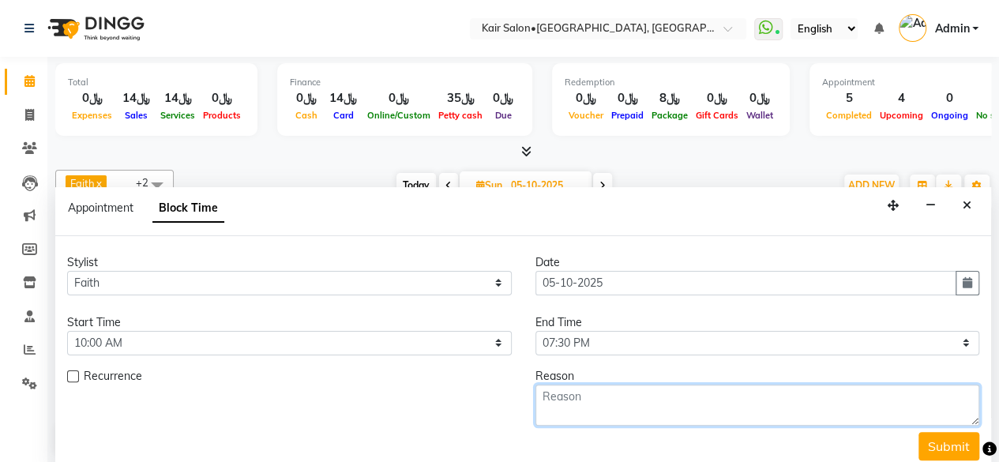
click at [632, 392] on textarea at bounding box center [757, 405] width 445 height 41
type textarea "off day"
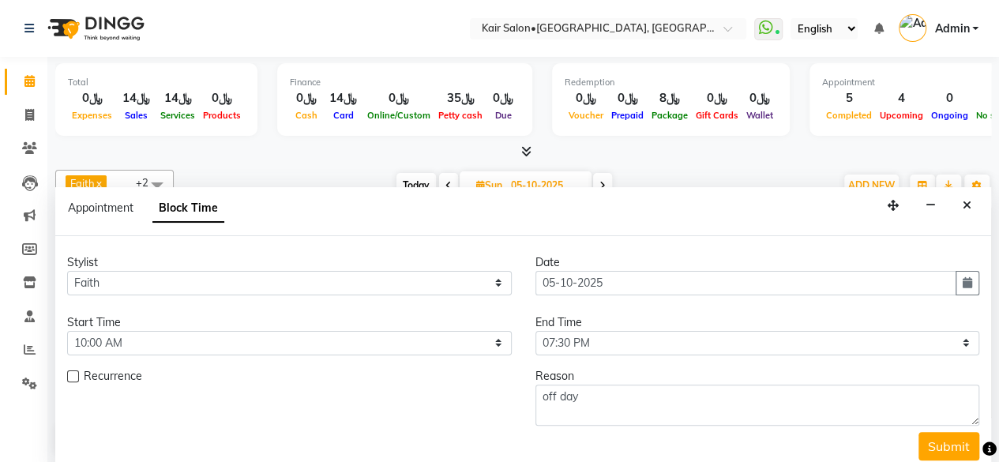
click at [71, 370] on label at bounding box center [73, 376] width 12 height 12
click at [71, 373] on input "checkbox" at bounding box center [72, 378] width 10 height 10
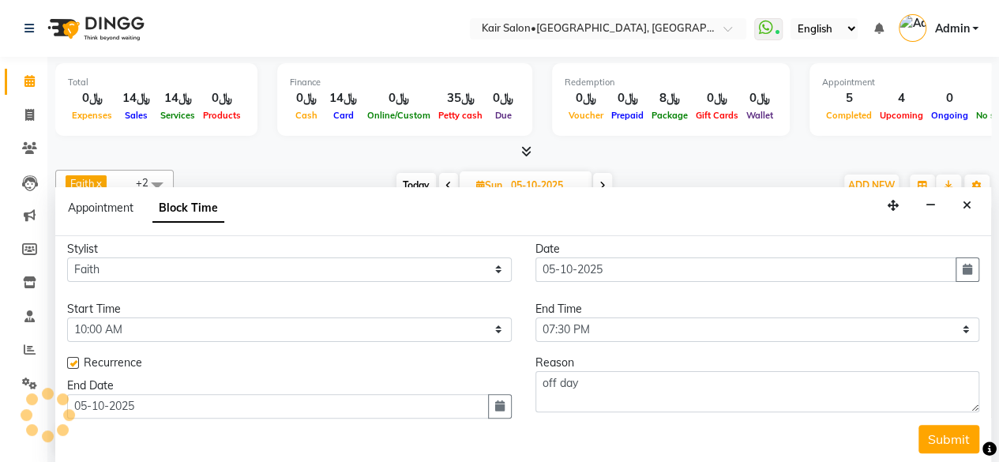
click at [74, 359] on label at bounding box center [73, 363] width 12 height 12
click at [74, 359] on input "checkbox" at bounding box center [72, 364] width 10 height 10
checkbox input "false"
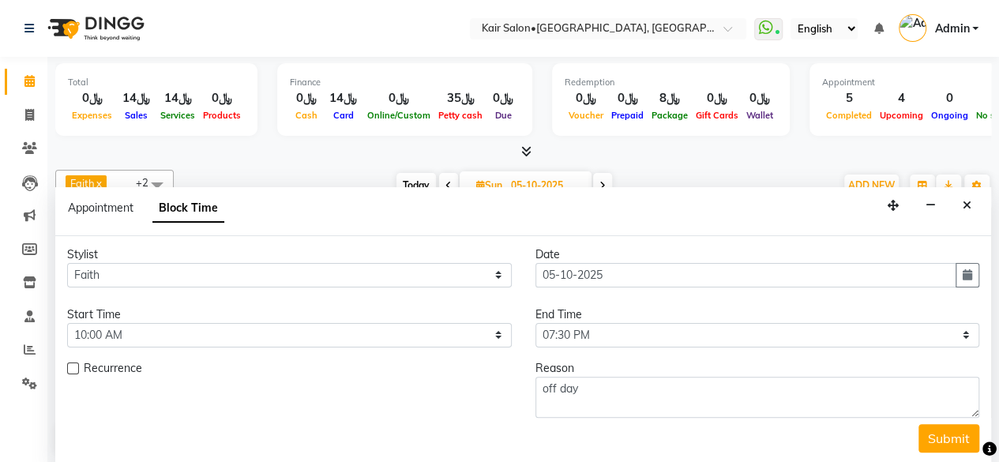
scroll to position [7, 0]
click at [923, 430] on button "Submit" at bounding box center [948, 439] width 61 height 28
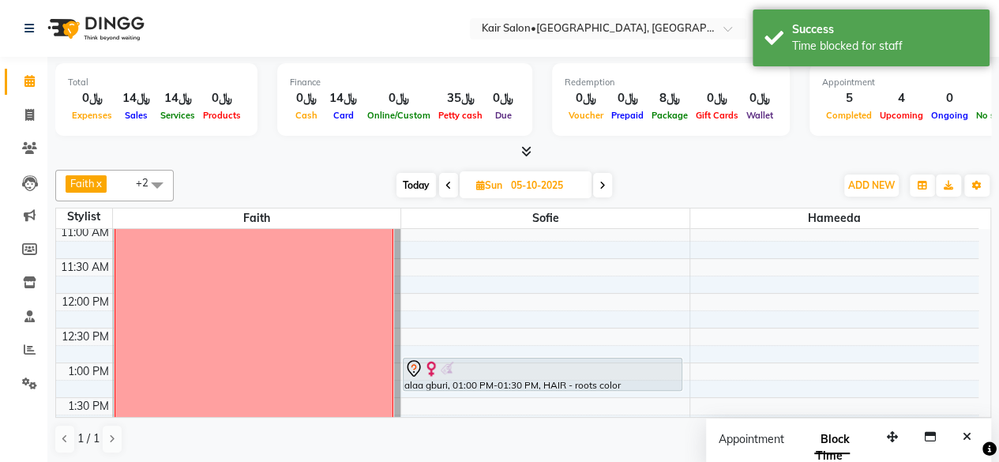
scroll to position [0, 0]
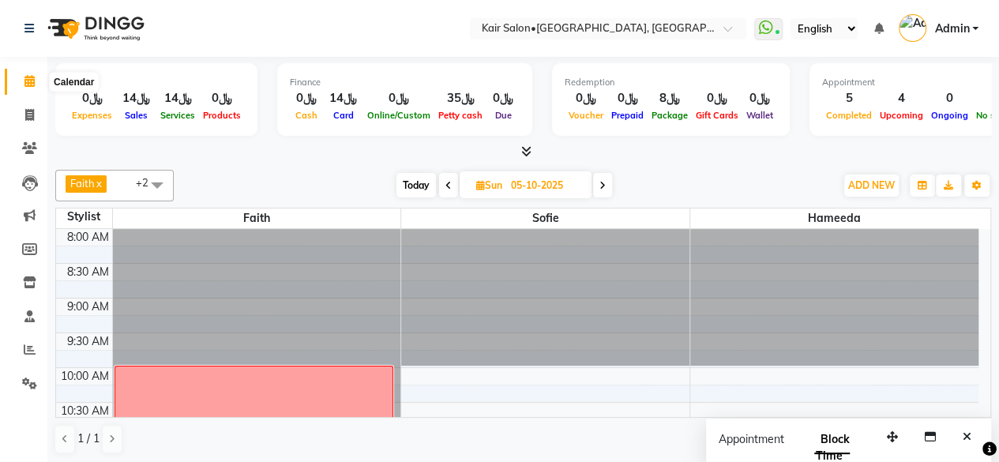
click at [33, 81] on icon at bounding box center [29, 81] width 10 height 12
click at [414, 182] on span "Today" at bounding box center [415, 185] width 39 height 24
type input "04-10-2025"
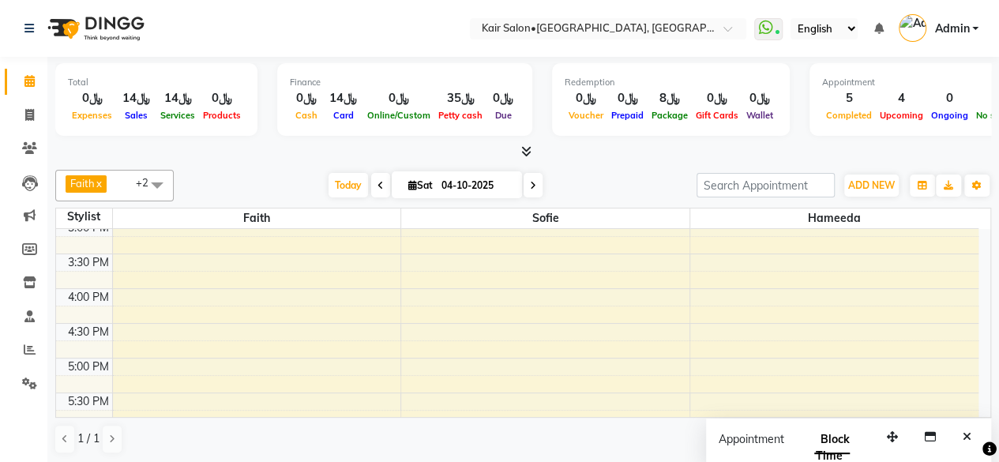
scroll to position [501, 0]
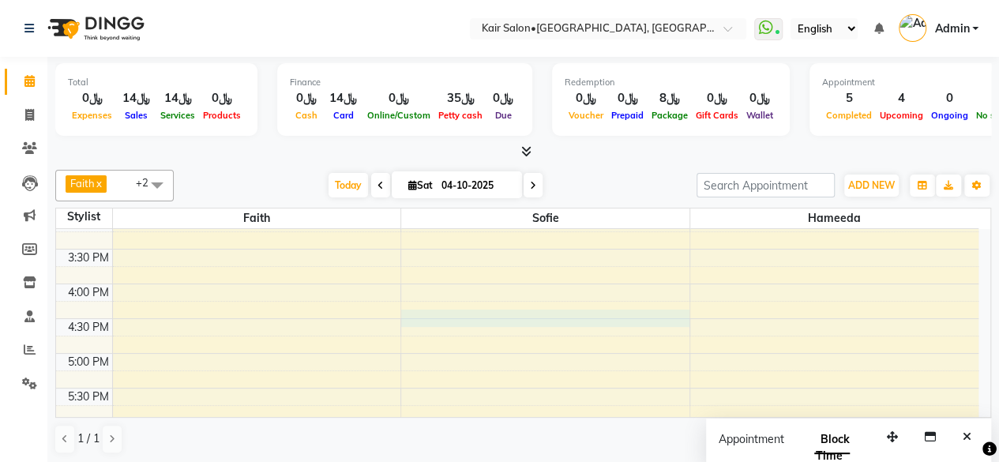
click at [414, 315] on div "8:00 AM 8:30 AM 9:00 AM 9:30 AM 10:00 AM 10:30 AM 11:00 AM 11:30 AM 12:00 PM 12…" at bounding box center [517, 283] width 922 height 1111
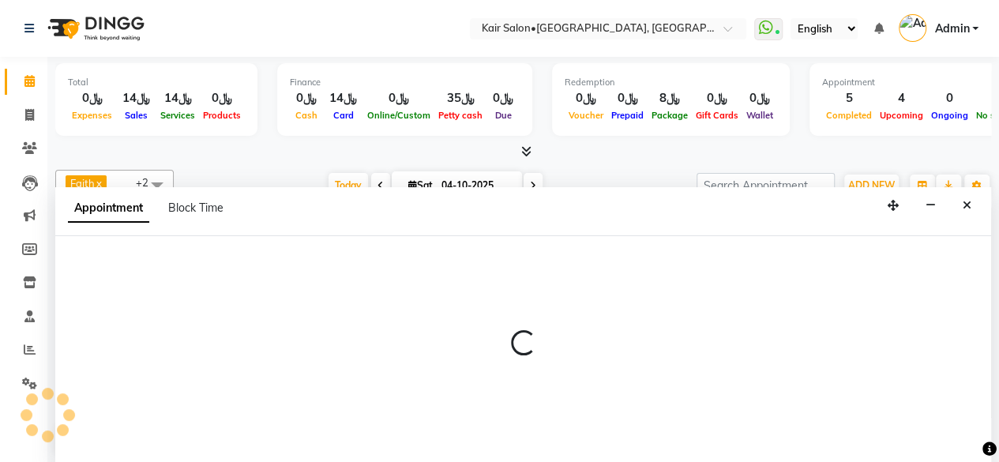
select select "58893"
select select "tentative"
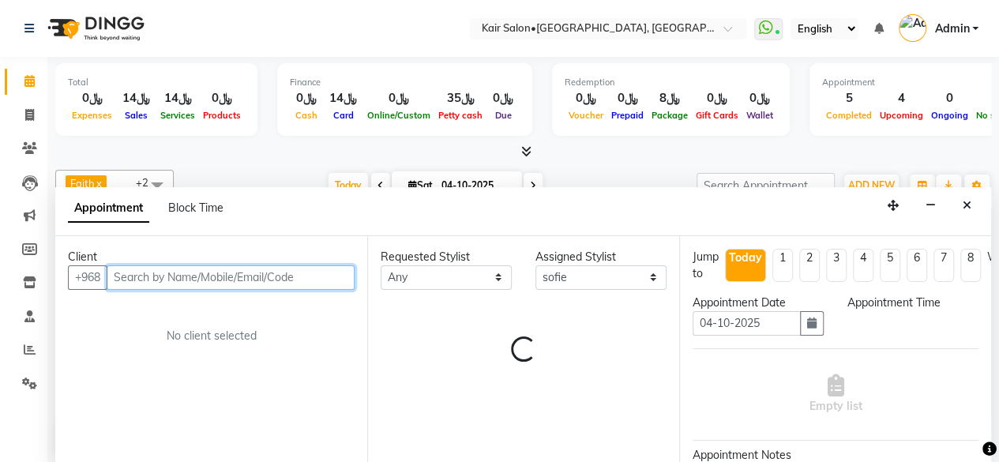
select select "990"
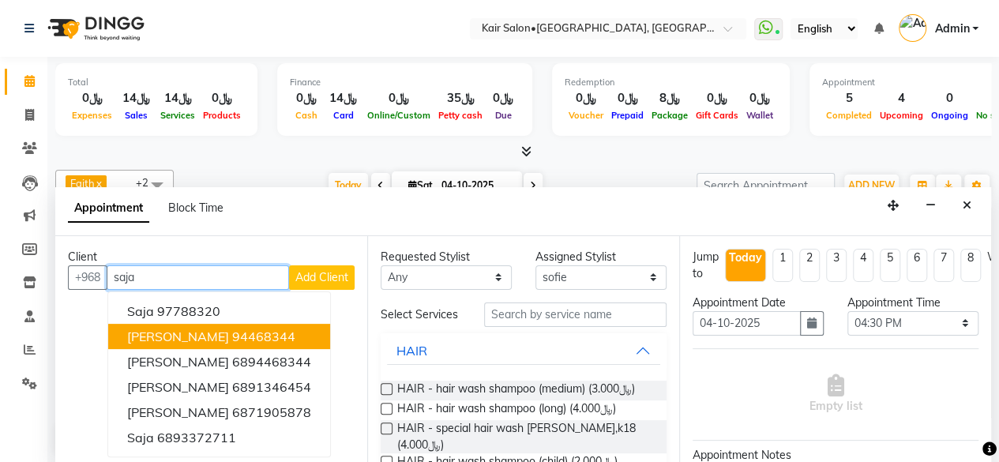
click at [254, 339] on ngb-highlight "94468344" at bounding box center [263, 336] width 63 height 16
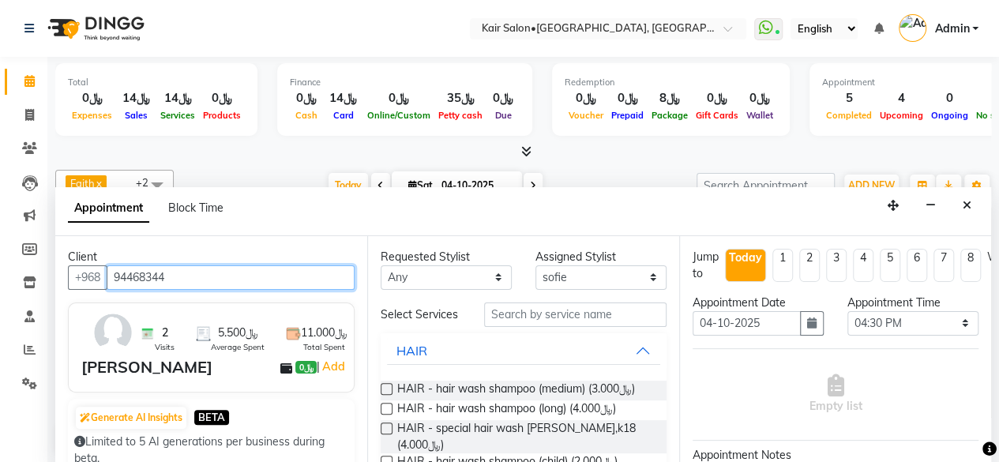
type input "94468344"
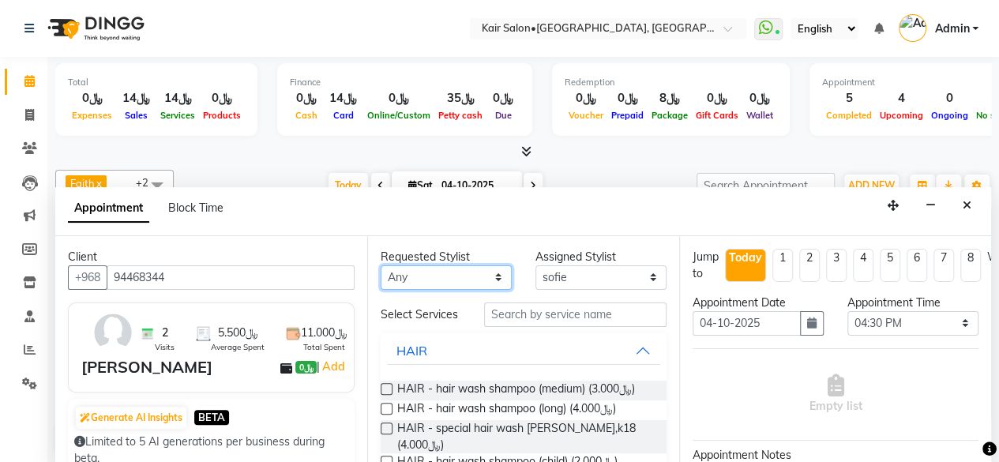
click at [491, 272] on select "Any Faith HABSATBEE [PERSON_NAME] Madam [PERSON_NAME] Madam [PERSON_NAME] Madam…" at bounding box center [446, 277] width 131 height 24
select select "58893"
click at [381, 265] on select "Any Faith HABSATBEE [PERSON_NAME] Madam [PERSON_NAME] Madam [PERSON_NAME] Madam…" at bounding box center [446, 277] width 131 height 24
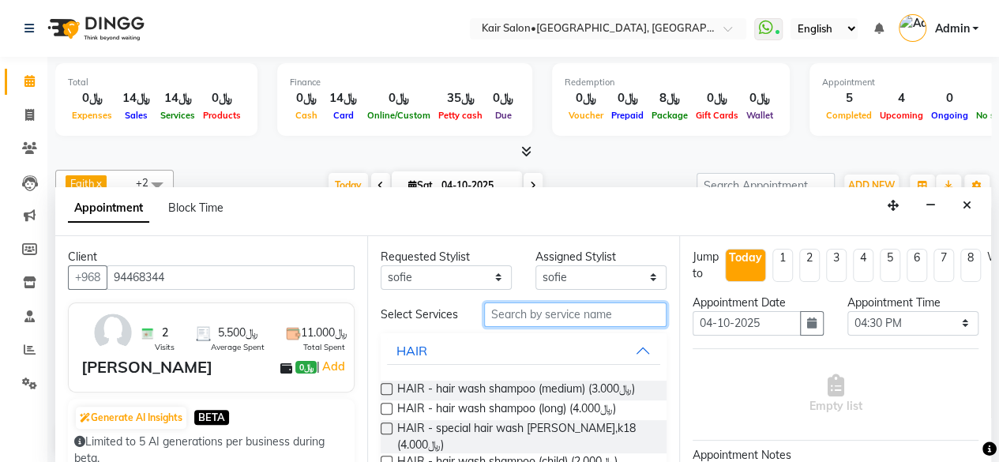
click at [527, 315] on input "text" at bounding box center [575, 314] width 182 height 24
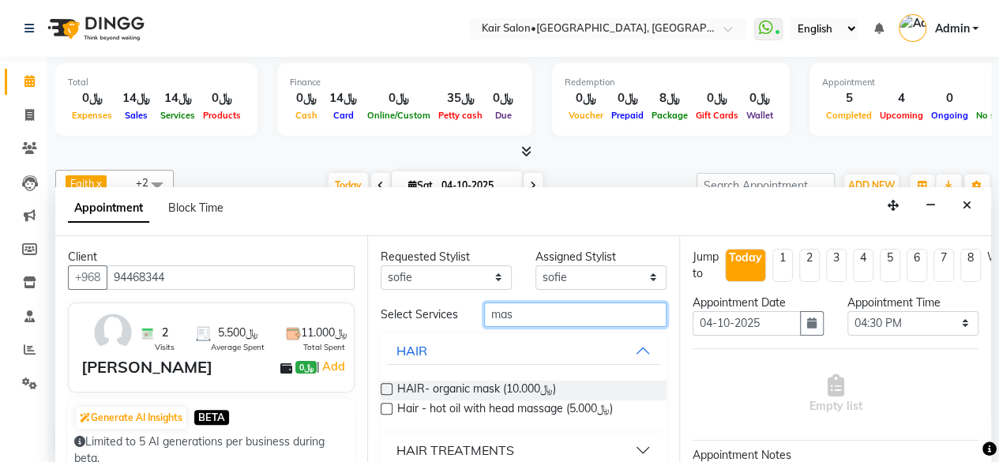
type input "mas"
click at [387, 392] on label at bounding box center [387, 389] width 12 height 12
click at [387, 392] on input "checkbox" at bounding box center [386, 390] width 10 height 10
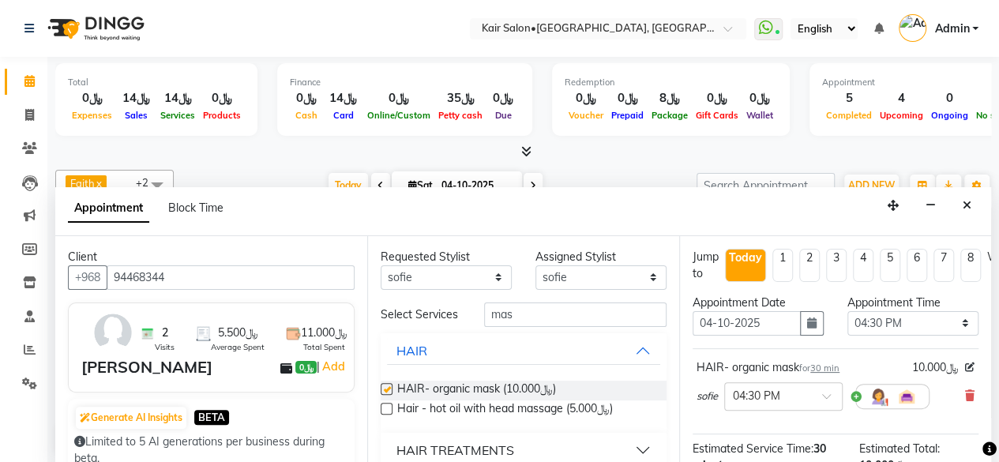
checkbox input "false"
click at [542, 316] on input "mas" at bounding box center [575, 314] width 182 height 24
type input "m"
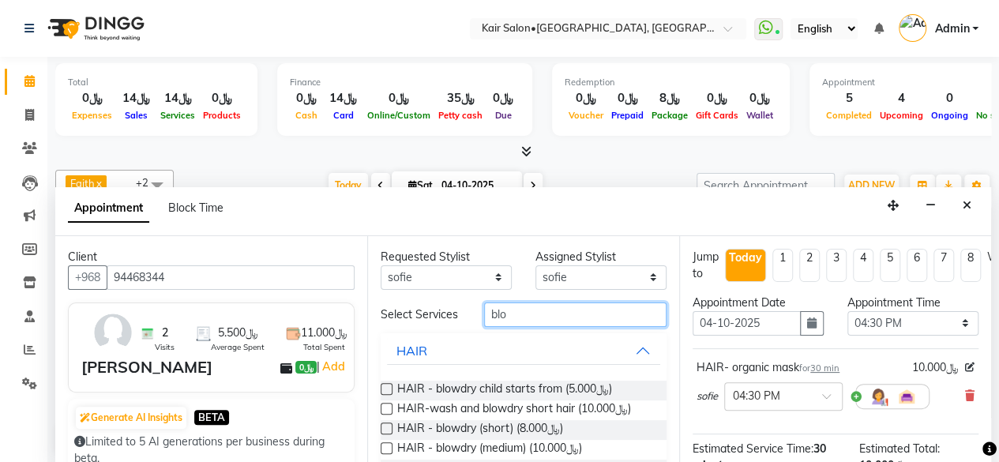
type input "blo"
click at [384, 454] on label at bounding box center [387, 448] width 12 height 12
click at [384, 454] on input "checkbox" at bounding box center [386, 450] width 10 height 10
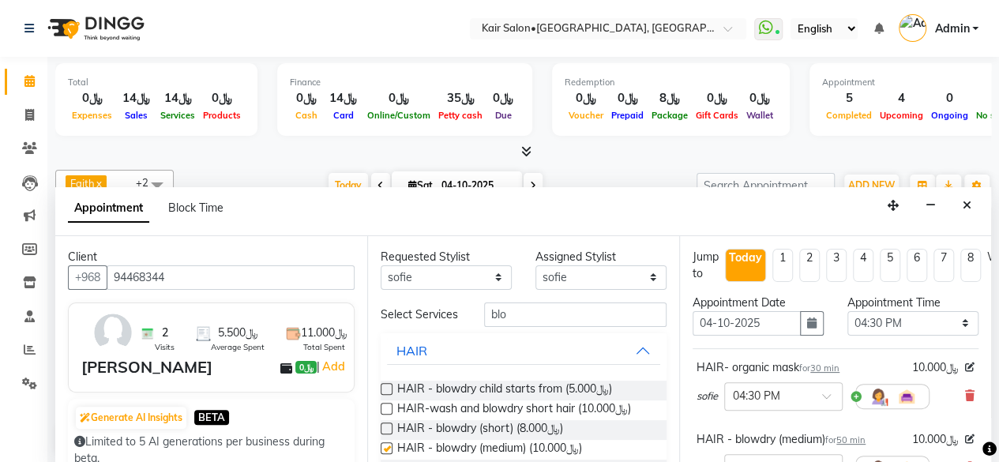
checkbox input "false"
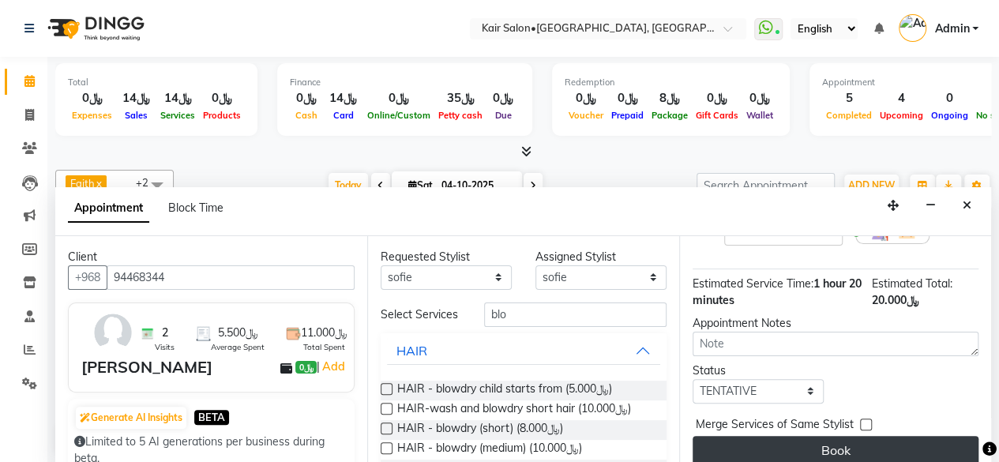
click at [812, 437] on button "Book" at bounding box center [836, 450] width 286 height 28
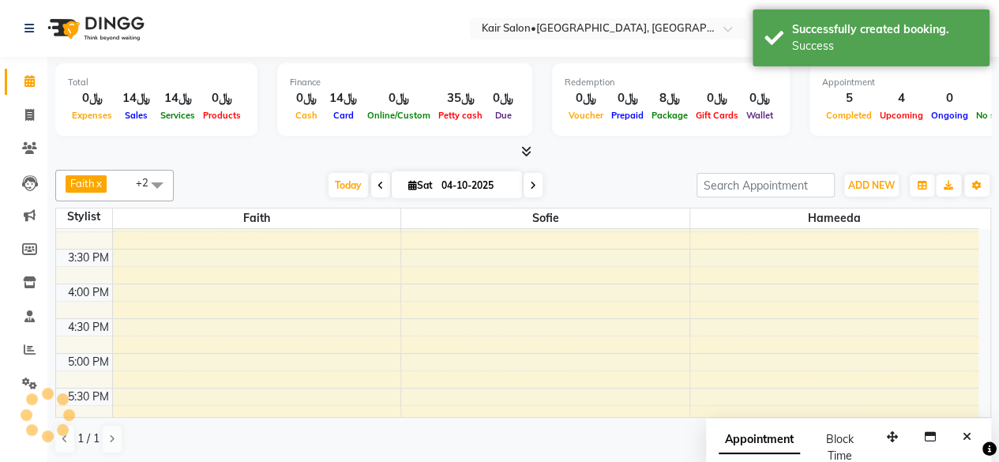
scroll to position [0, 0]
